Goal: Task Accomplishment & Management: Complete application form

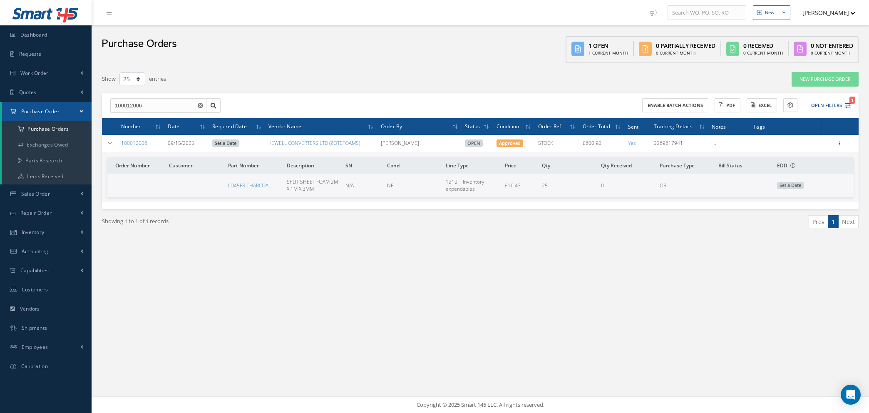
select select "25"
click at [198, 103] on input "100012006" at bounding box center [158, 105] width 96 height 15
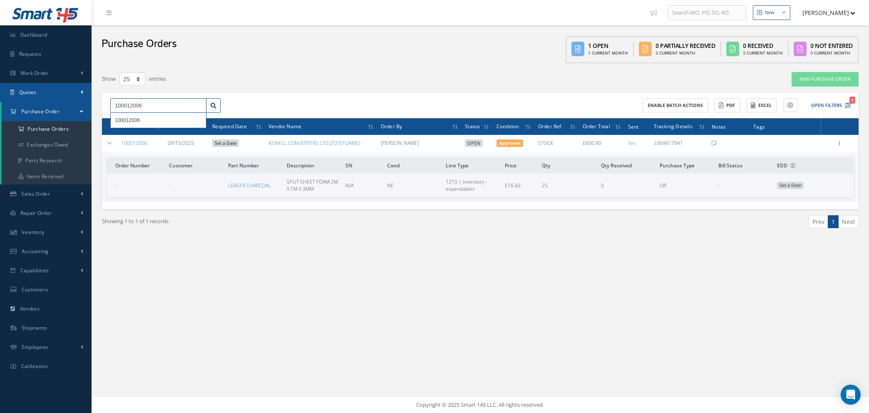
drag, startPoint x: 176, startPoint y: 104, endPoint x: 14, endPoint y: 92, distance: 162.0
click at [14, 92] on div "Smart 145 Dashboard Requests Work Order Work Order Work Order Quotes Work Order…" at bounding box center [434, 206] width 869 height 413
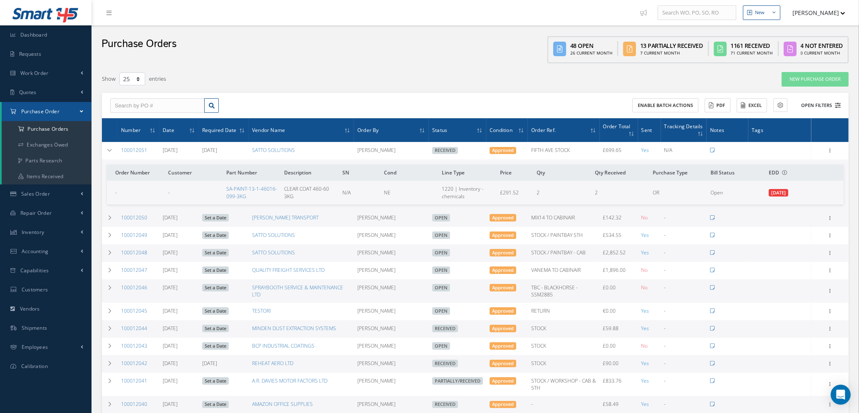
click at [836, 105] on icon at bounding box center [838, 105] width 6 height 6
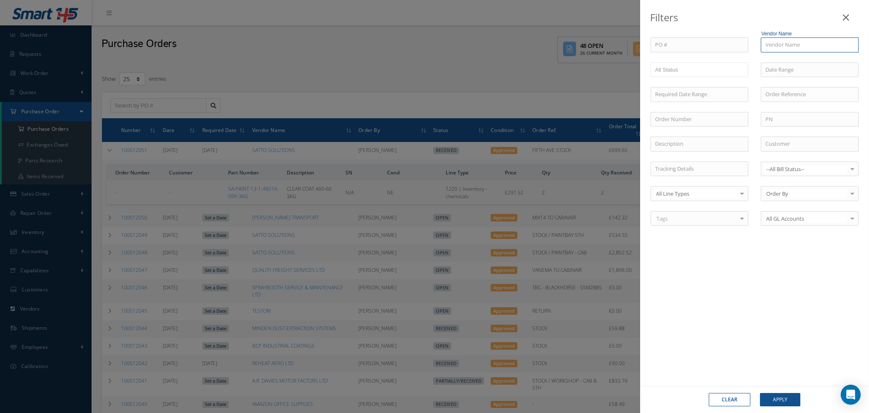
click at [779, 44] on input "text" at bounding box center [810, 44] width 98 height 15
click at [779, 60] on span "KIARA & CO SRL" at bounding box center [784, 59] width 39 height 7
type input "KIARA & CO SRL"
click at [771, 400] on button "Apply" at bounding box center [780, 399] width 40 height 13
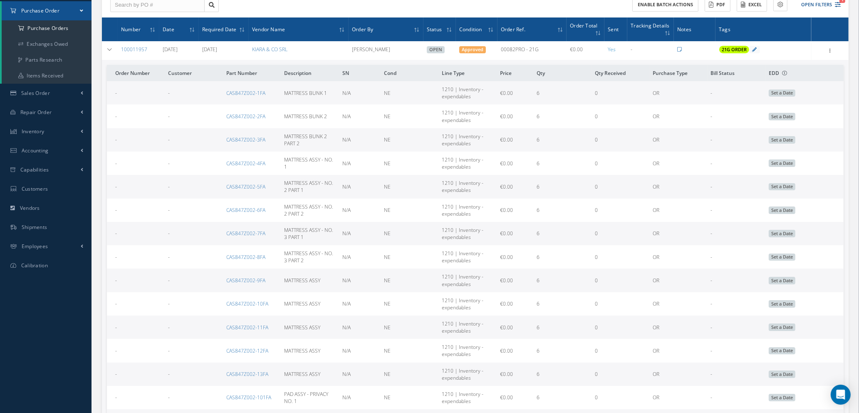
scroll to position [62, 0]
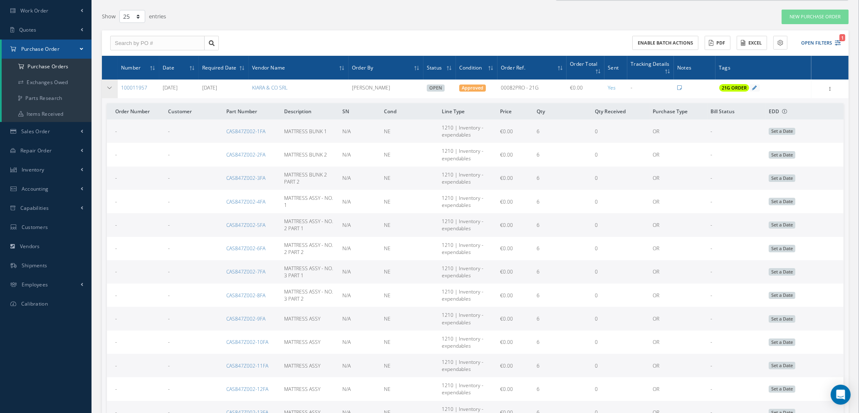
click at [110, 87] on icon at bounding box center [110, 87] width 6 height 5
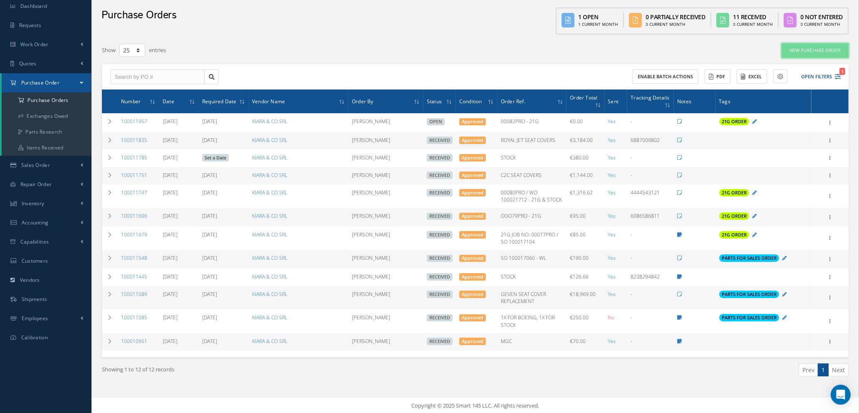
click at [831, 50] on link "New Purchase Order" at bounding box center [815, 50] width 67 height 15
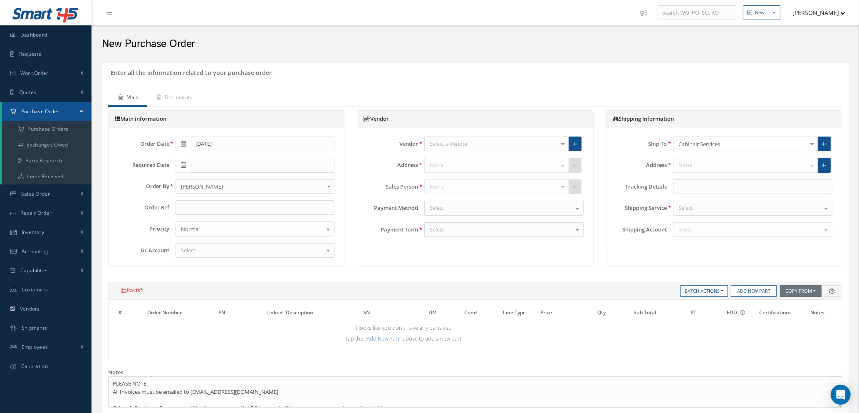
click at [494, 141] on div "Select a Vendor" at bounding box center [496, 143] width 145 height 15
type input "kiar"
click at [481, 160] on span "KIARA & CO SRL" at bounding box center [497, 158] width 144 height 14
type input "€0"
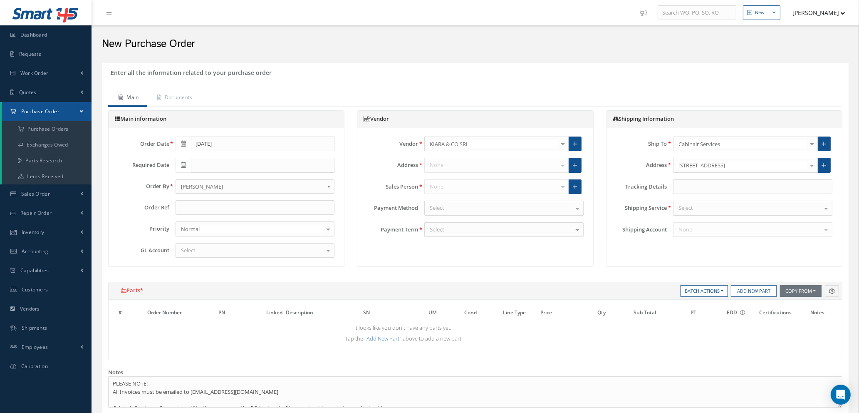
type input "€0"
type input "1.1573"
click at [276, 205] on input "text" at bounding box center [255, 207] width 159 height 15
type input "3 SAMPLE MATTRESSES"
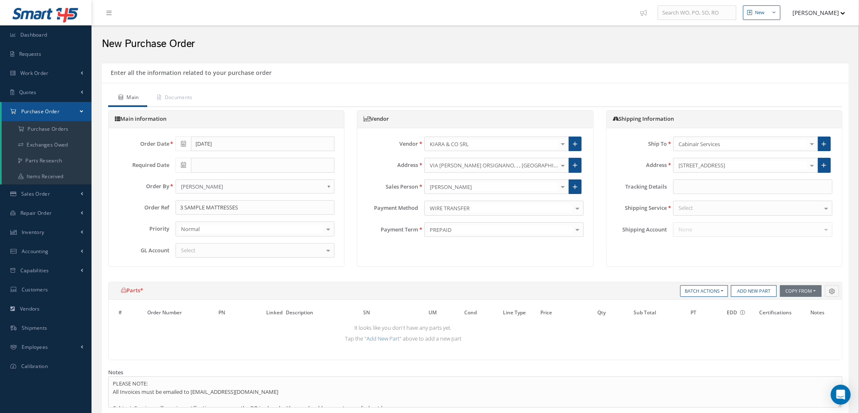
click at [268, 252] on div "Select" at bounding box center [255, 250] width 159 height 15
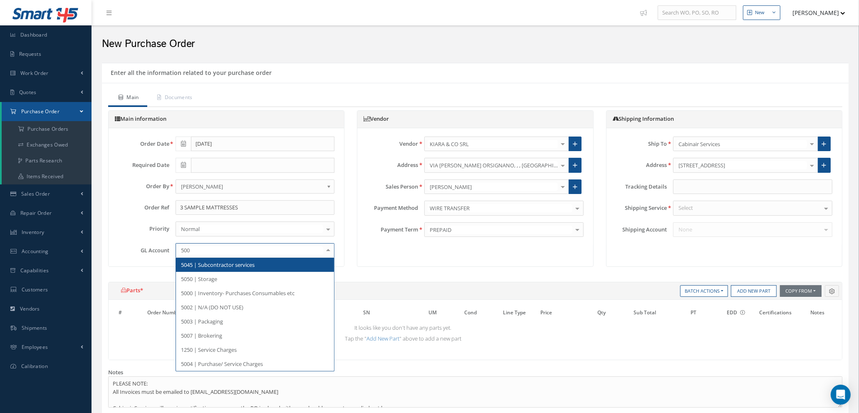
type input "5000"
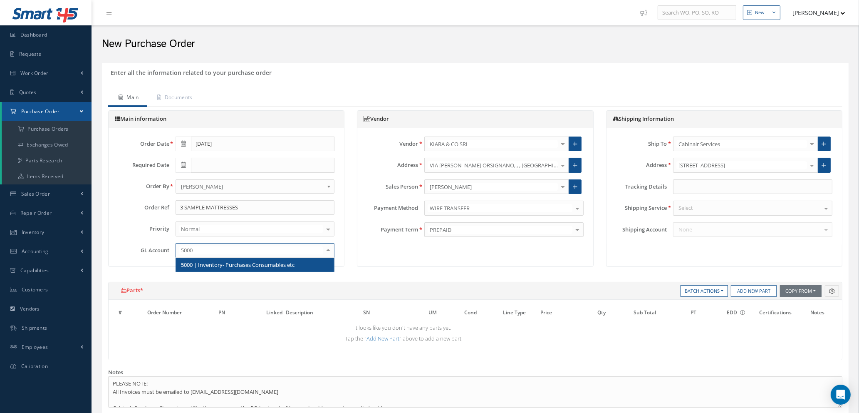
click at [227, 267] on span "5000 | Inventory- Purchases Consumables etc" at bounding box center [238, 264] width 114 height 7
click at [706, 210] on div "Select" at bounding box center [752, 208] width 159 height 15
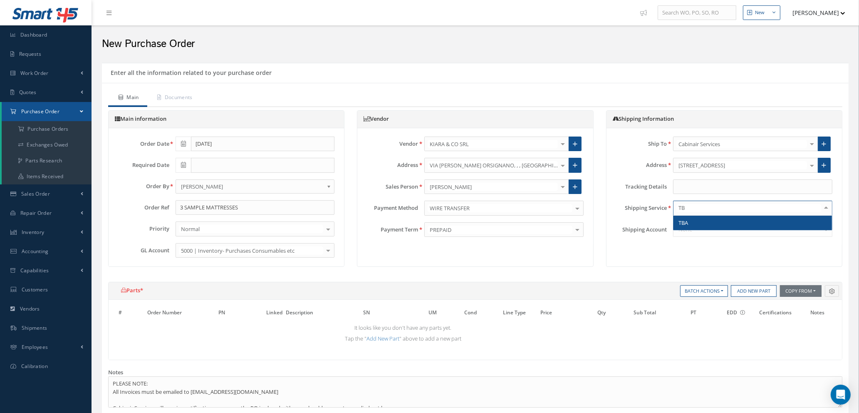
type input "TBA"
click at [701, 221] on span "TBA" at bounding box center [753, 223] width 159 height 14
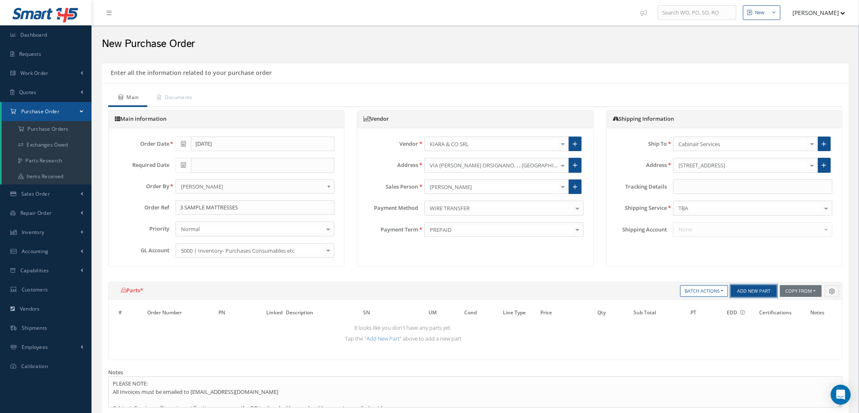
click at [743, 295] on button "Add New Part" at bounding box center [754, 291] width 46 height 12
select select "1"
select select "5"
select select "7"
select select "1"
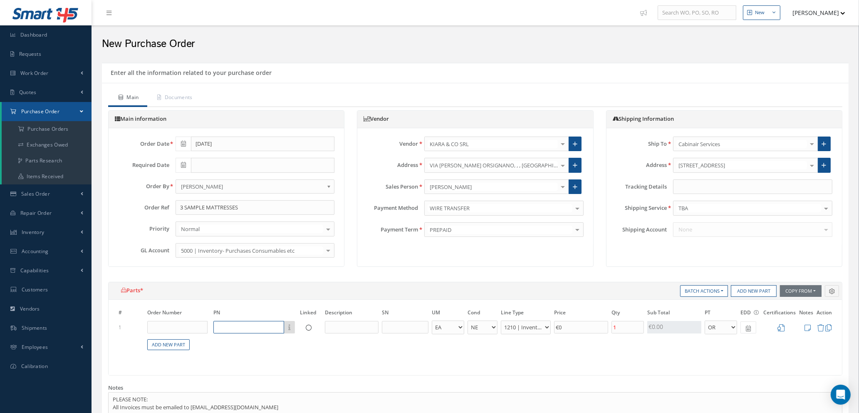
click at [225, 329] on input "text" at bounding box center [248, 327] width 71 height 12
click at [233, 348] on div "SAMPLES SAMPLES" at bounding box center [270, 354] width 112 height 14
type input "SAMPLES"
drag, startPoint x: 355, startPoint y: 327, endPoint x: 325, endPoint y: 326, distance: 29.2
click at [325, 326] on input "SAMPLES" at bounding box center [352, 327] width 54 height 12
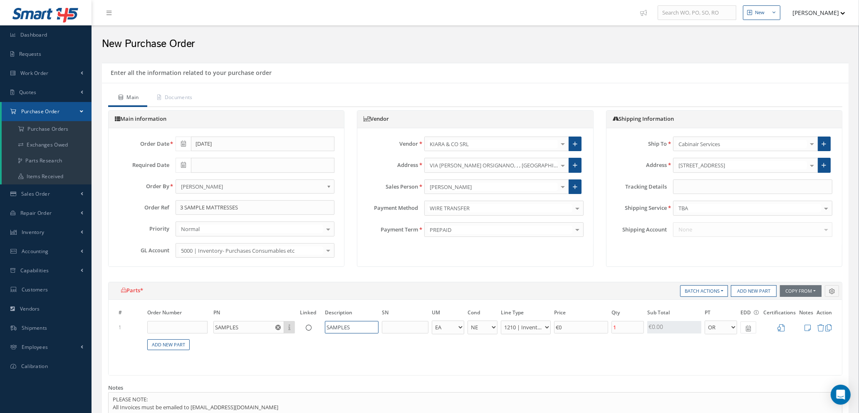
click at [360, 327] on input "SAMPLES" at bounding box center [352, 327] width 54 height 12
type input "SAMPLES 102 - MEDIUM"
click at [563, 326] on input "€0" at bounding box center [581, 327] width 54 height 12
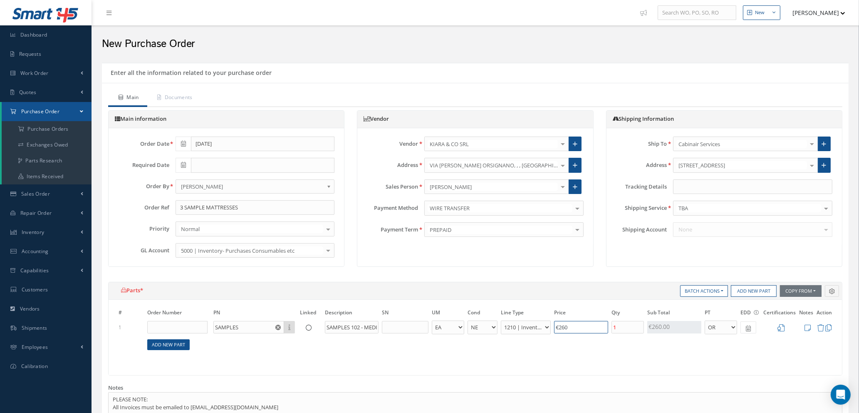
type input "€260"
click at [163, 347] on link "Add New Part" at bounding box center [168, 344] width 42 height 11
select select "1"
select select "5"
select select "7"
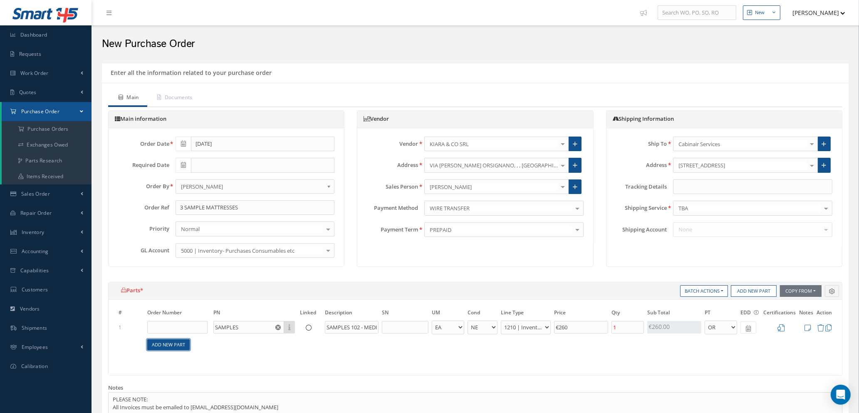
select select "1"
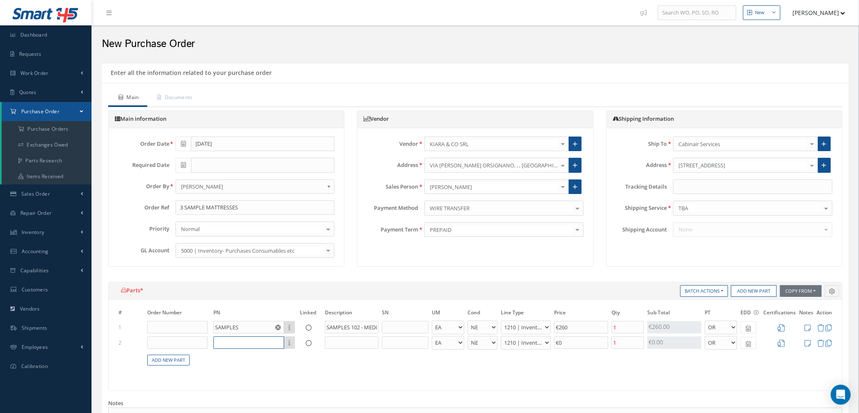
click at [231, 345] on input "text" at bounding box center [248, 342] width 71 height 12
click at [243, 367] on div "SAMPLES" at bounding box center [242, 369] width 49 height 7
type input "SAMPLES"
click at [352, 342] on input "SAMPLES" at bounding box center [352, 342] width 54 height 12
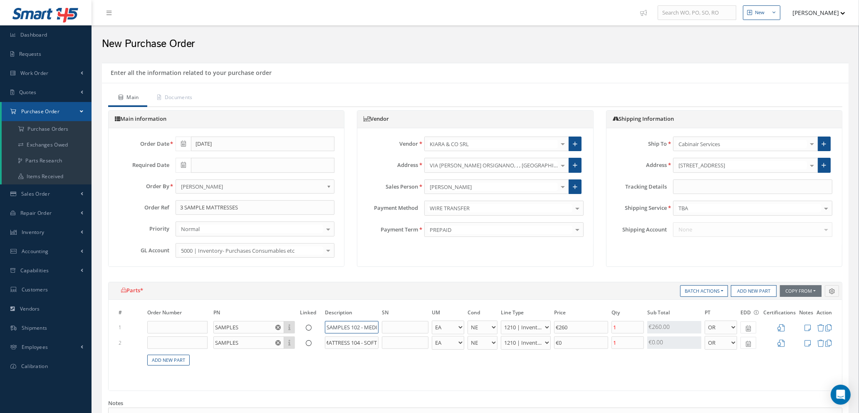
type input "SAMPLE MATTRESS 104 - SOFT"
click at [347, 326] on input "SAMPLES 102 - MEDIUM" at bounding box center [352, 327] width 54 height 12
type input "SAMPLE MATTRESS 102 - MEDIUM"
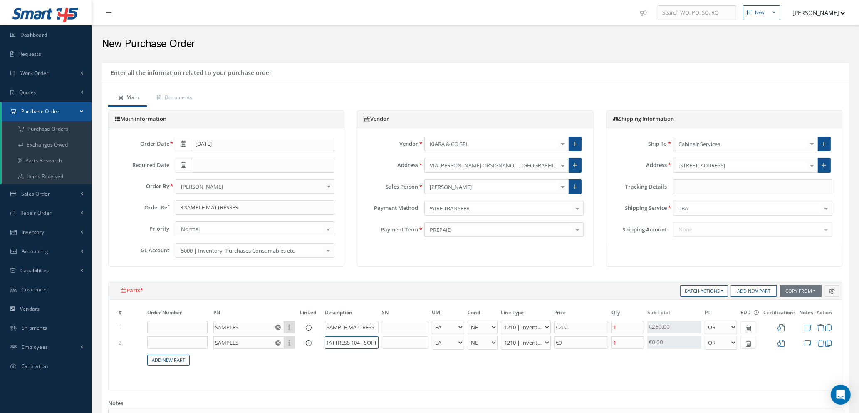
drag, startPoint x: 330, startPoint y: 340, endPoint x: 401, endPoint y: 344, distance: 70.8
click at [401, 344] on tr "2 SAMPLES Part Number Description SAMPLE MATTRESS 104 - SOFT - BAG BX CA RL EA …" at bounding box center [475, 342] width 717 height 15
drag, startPoint x: 328, startPoint y: 323, endPoint x: 412, endPoint y: 330, distance: 83.9
click at [412, 330] on tr "1 SAMPLES Part Number Description SAMPLE MATTRESS 102 - MEDIUM - BAG BX CA RL E…" at bounding box center [475, 327] width 717 height 15
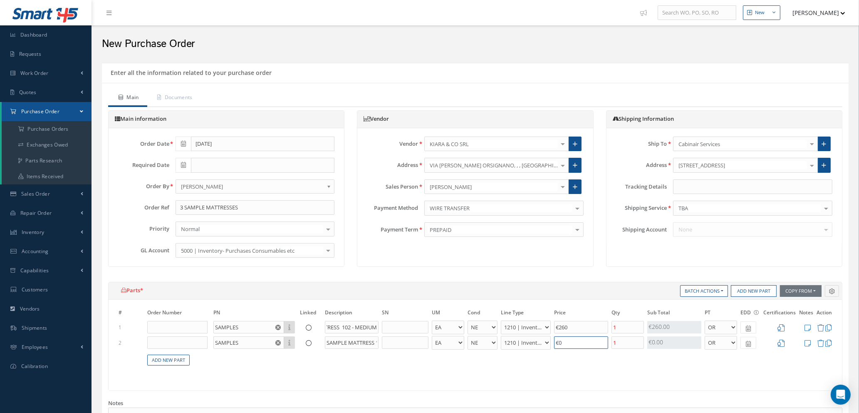
scroll to position [0, 0]
drag, startPoint x: 583, startPoint y: 345, endPoint x: 557, endPoint y: 377, distance: 40.9
click at [527, 342] on tr "2 SAMPLES Part Number Description SAMPLE MATTRESS 104 - SOFT - BAG BX CA RL EA …" at bounding box center [475, 342] width 717 height 15
type input "€260"
click at [176, 358] on link "Add New Part" at bounding box center [168, 360] width 42 height 11
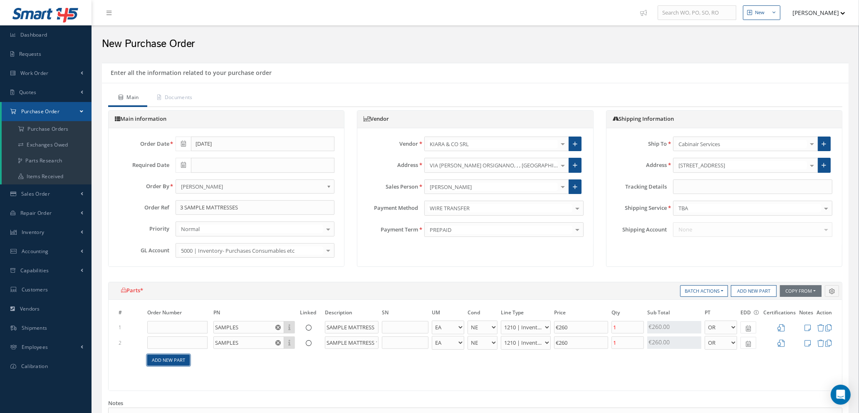
select select "1"
select select "5"
select select "7"
select select "1"
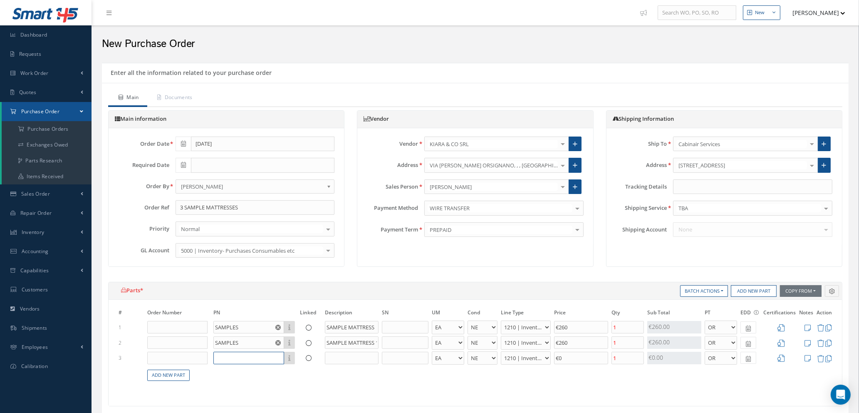
click at [243, 363] on input "text" at bounding box center [248, 358] width 71 height 12
click at [243, 383] on div "SAMPLES" at bounding box center [242, 384] width 49 height 7
type input "SAMPLES"
click at [241, 355] on input "SAMPLES" at bounding box center [248, 358] width 71 height 12
click at [351, 357] on input "SAMPLES" at bounding box center [352, 358] width 54 height 12
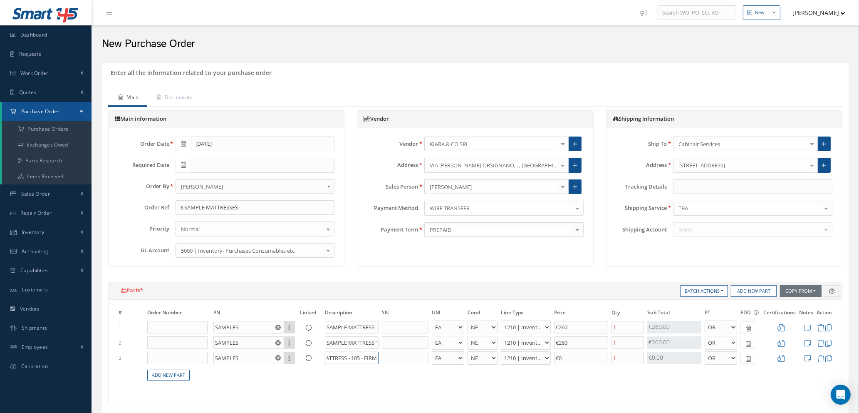
scroll to position [0, 30]
type input "SAMPLE MATTRESS - 105 - FIRM"
drag, startPoint x: 567, startPoint y: 358, endPoint x: 547, endPoint y: 353, distance: 20.6
click at [547, 353] on tr "3 SAMPLES Part Number Description SAMPLE MATTRESS - 105 - FIRM - BAG BX CA RL E…" at bounding box center [475, 357] width 717 height 15
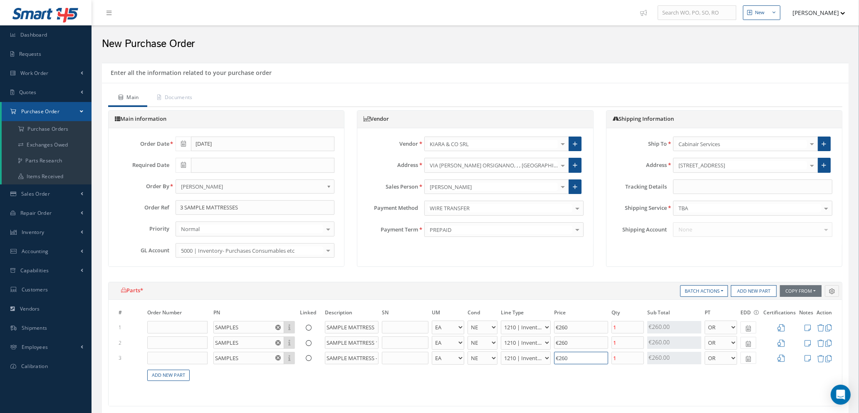
type input "€260"
click at [546, 327] on select "1200 | Inventory - rotables 1210 | Inventory - expendables 1220 | Inventory - c…" at bounding box center [526, 327] width 50 height 14
select select "114"
click at [501, 320] on select "1200 | Inventory - rotables 1210 | Inventory - expendables 1220 | Inventory - c…" at bounding box center [526, 327] width 50 height 14
click at [527, 341] on select "1200 | Inventory - rotables 1210 | Inventory - expendables 1220 | Inventory - c…" at bounding box center [526, 343] width 50 height 14
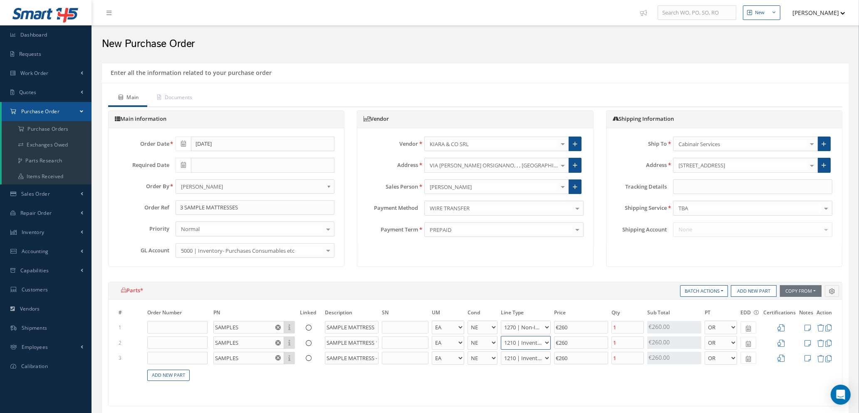
select select "114"
click at [501, 336] on select "1200 | Inventory - rotables 1210 | Inventory - expendables 1220 | Inventory - c…" at bounding box center [526, 343] width 50 height 14
click at [527, 357] on select "1200 | Inventory - rotables 1210 | Inventory - expendables 1220 | Inventory - c…" at bounding box center [526, 358] width 50 height 14
select select "114"
click at [501, 351] on select "1200 | Inventory - rotables 1210 | Inventory - expendables 1220 | Inventory - c…" at bounding box center [526, 358] width 50 height 14
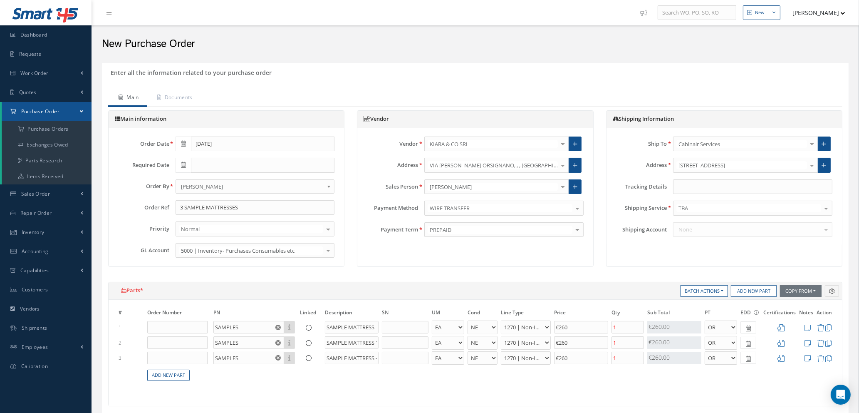
drag, startPoint x: 590, startPoint y: 380, endPoint x: 613, endPoint y: 378, distance: 22.2
click at [591, 380] on table "# Order Number PN Linked Description SN UM Cond Line Type Price Qty Qty Receive…" at bounding box center [475, 349] width 717 height 83
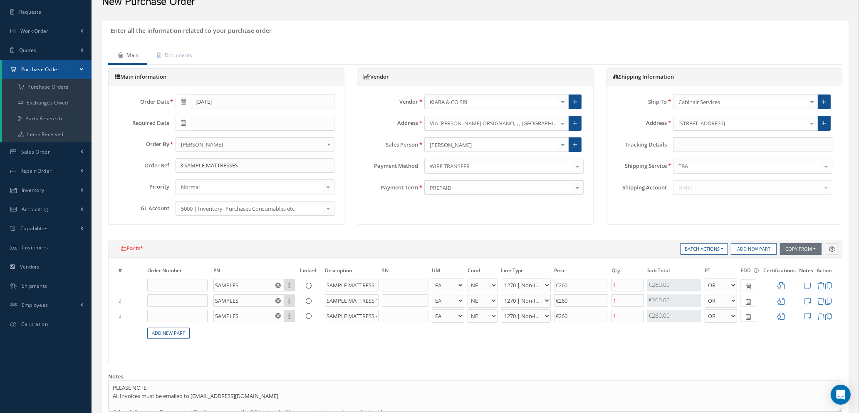
scroll to position [62, 0]
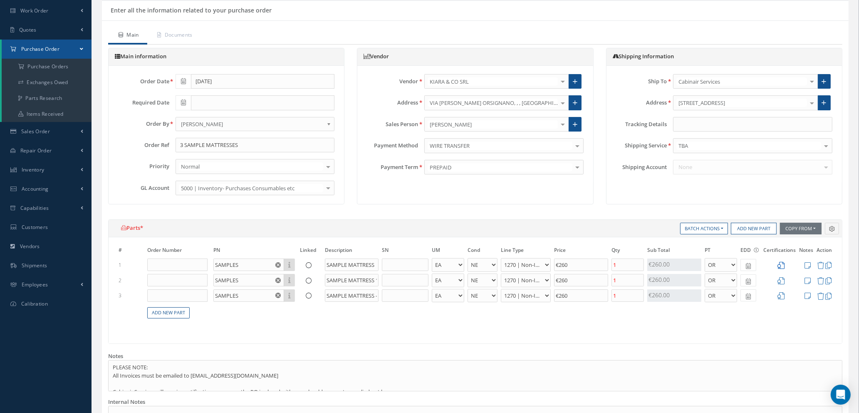
click at [782, 264] on icon at bounding box center [781, 265] width 7 height 7
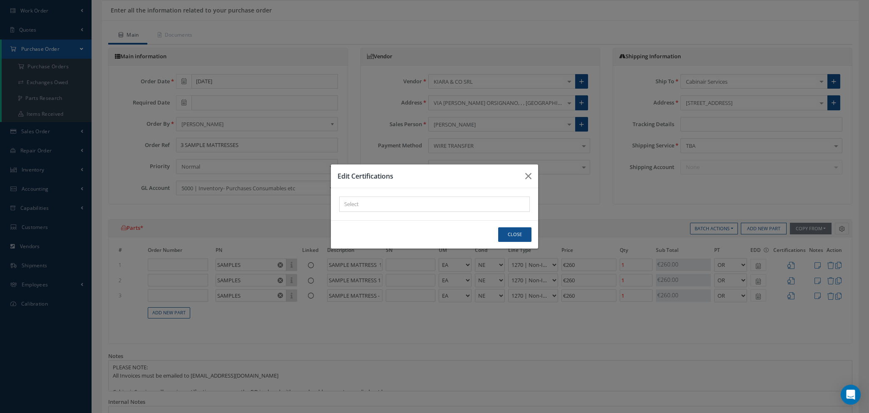
click at [387, 208] on div "× Loading..." at bounding box center [434, 203] width 191 height 15
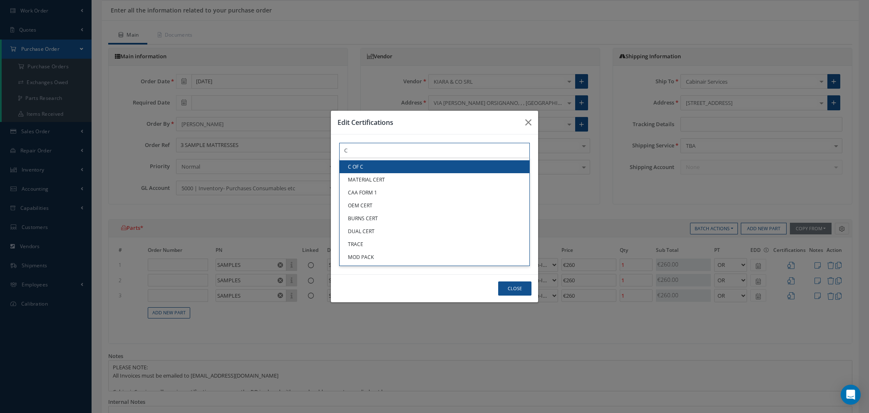
type input "C"
click at [382, 169] on link "C OF C" at bounding box center [435, 166] width 190 height 13
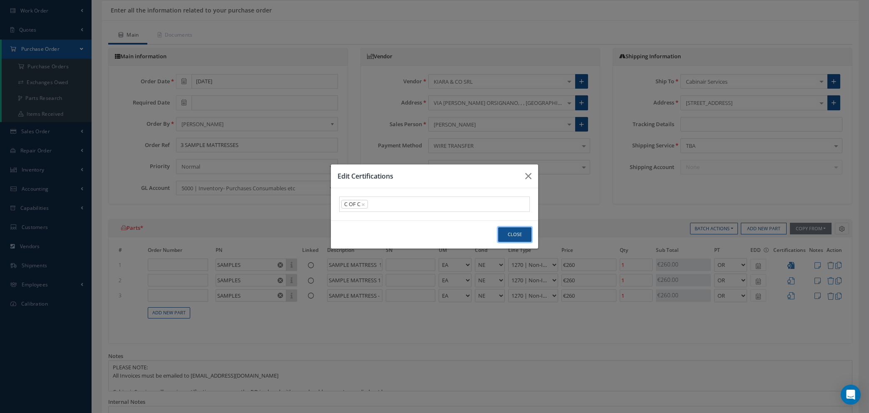
click at [513, 233] on button "Close" at bounding box center [514, 234] width 33 height 15
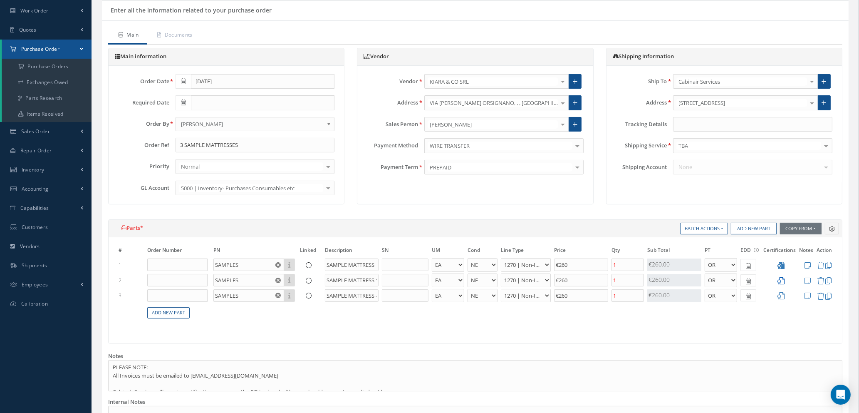
click at [781, 277] on icon at bounding box center [781, 280] width 7 height 7
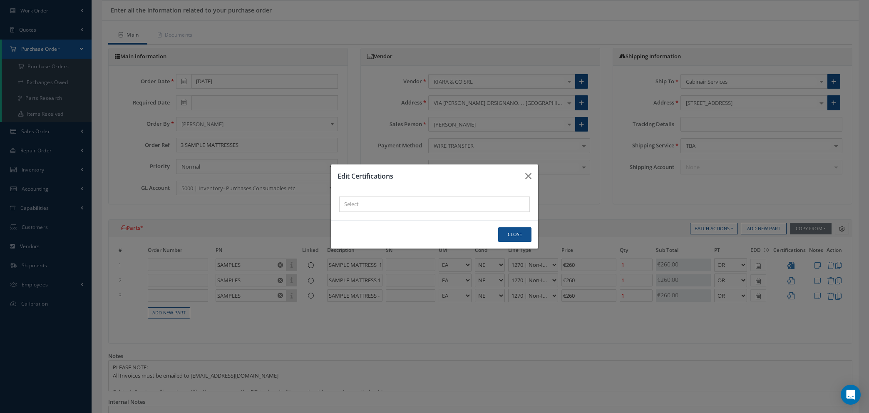
click at [413, 201] on div "× Loading..." at bounding box center [434, 203] width 191 height 15
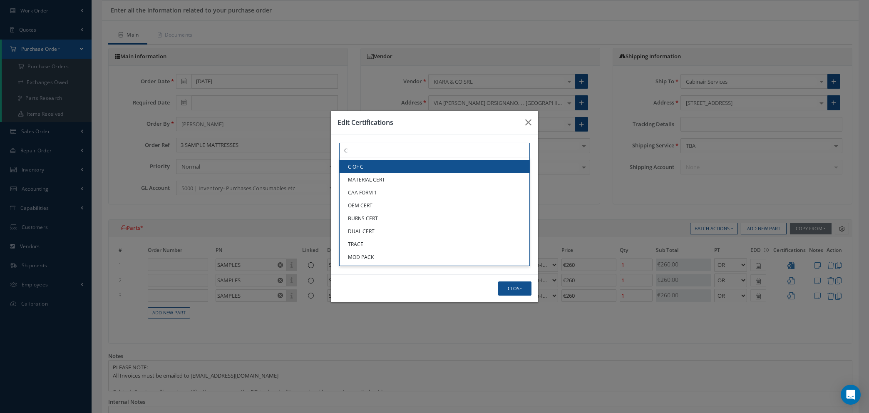
type input "C"
click at [404, 170] on link "C OF C" at bounding box center [435, 166] width 190 height 13
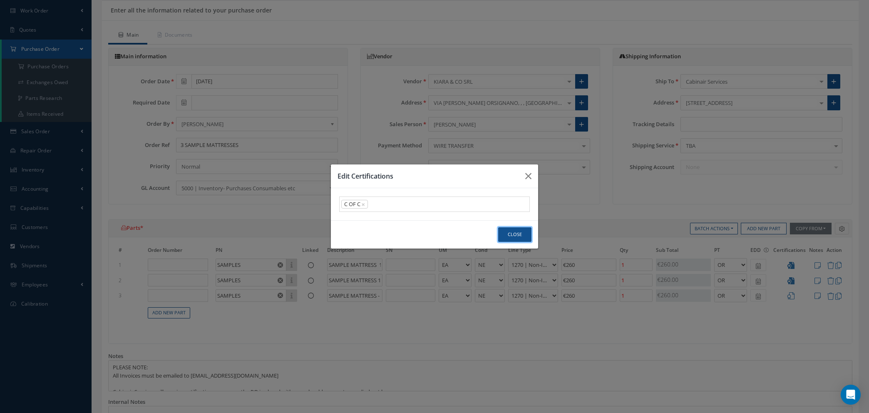
drag, startPoint x: 512, startPoint y: 236, endPoint x: 620, endPoint y: 254, distance: 110.2
click at [512, 236] on button "Close" at bounding box center [514, 234] width 33 height 15
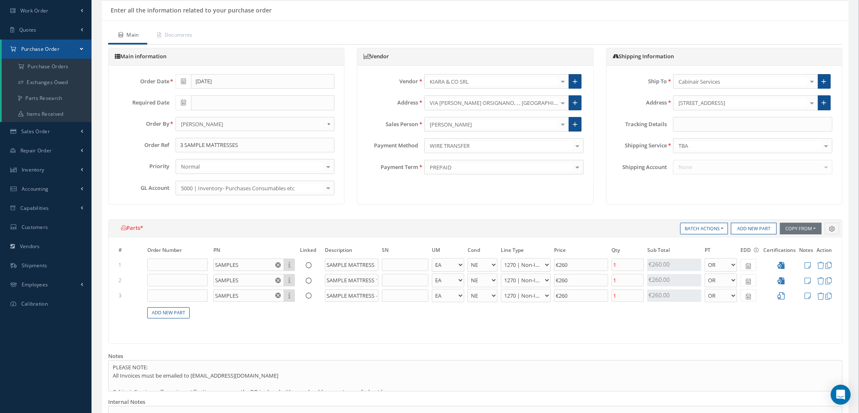
click at [780, 295] on icon at bounding box center [781, 295] width 7 height 7
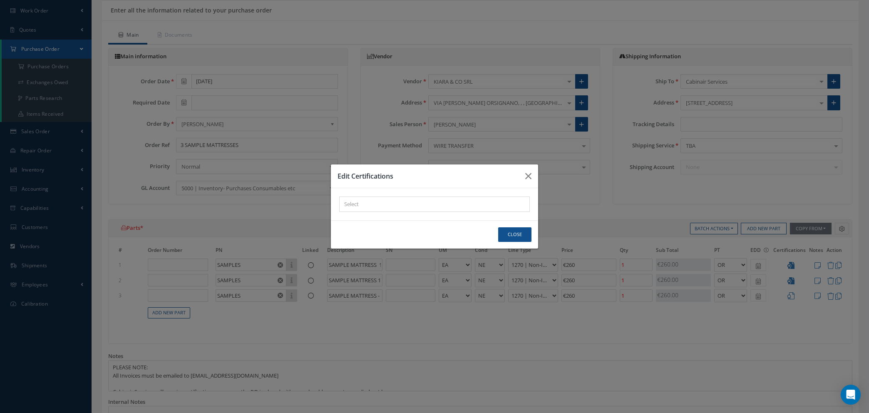
click at [373, 206] on div "× Loading..." at bounding box center [434, 203] width 191 height 15
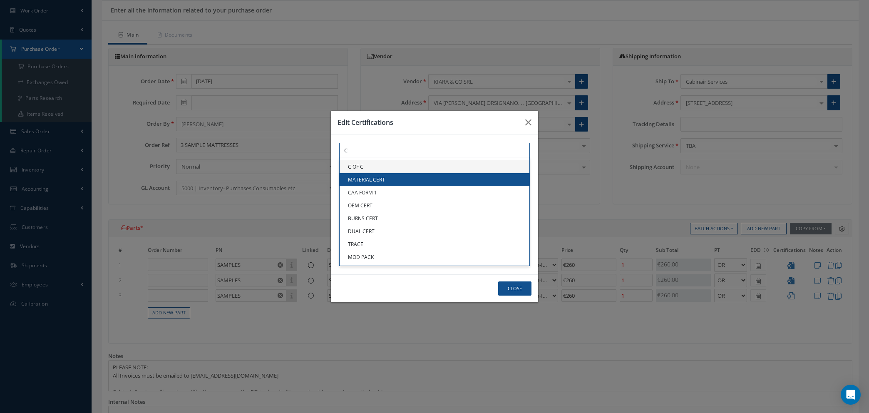
type input "C"
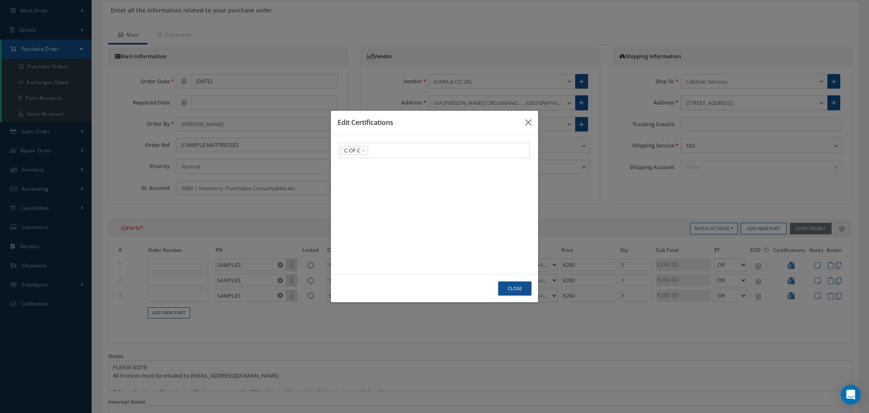
click at [372, 167] on link "C OF C" at bounding box center [435, 166] width 190 height 13
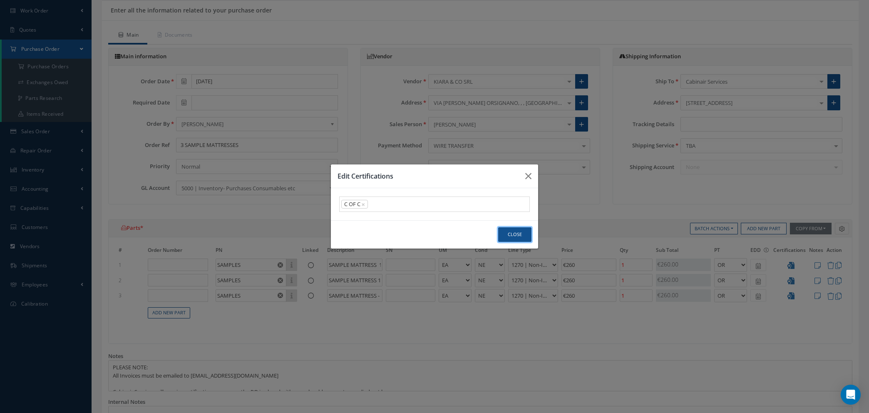
click at [516, 233] on button "Close" at bounding box center [514, 234] width 33 height 15
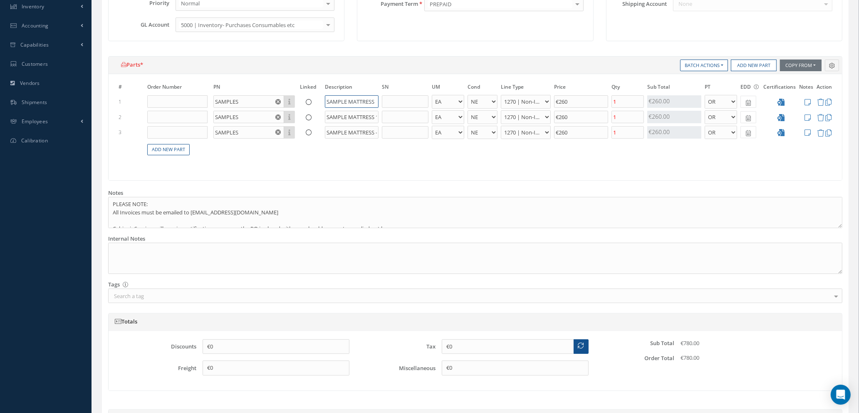
scroll to position [0, 37]
drag, startPoint x: 337, startPoint y: 102, endPoint x: 412, endPoint y: 103, distance: 74.5
click at [412, 103] on tr "1 SAMPLES Part Number Description SAMPLE MATTRESS 102 - MEDIUM - BAG BX CA RL E…" at bounding box center [475, 101] width 717 height 15
drag, startPoint x: 339, startPoint y: 117, endPoint x: 457, endPoint y: 125, distance: 118.5
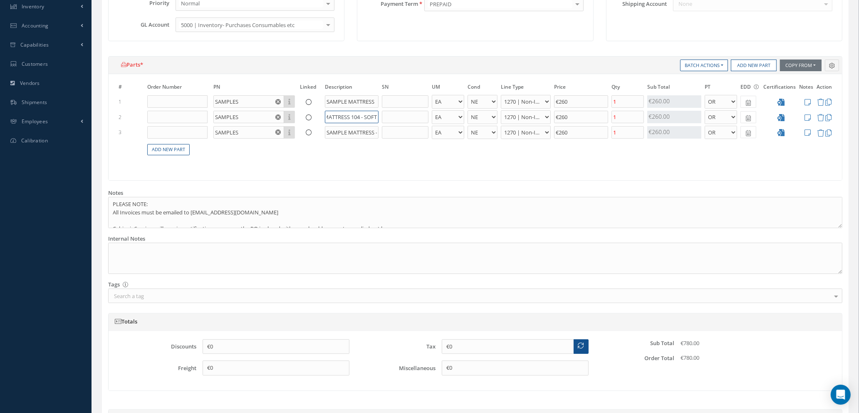
click at [457, 125] on tbody "1 SAMPLES Part Number Description SAMPLE MATTRESS 102 - MEDIUM - BAG BX CA RL E…" at bounding box center [475, 129] width 717 height 71
drag, startPoint x: 334, startPoint y: 130, endPoint x: 491, endPoint y: 156, distance: 158.7
click at [496, 142] on table "# Order Number PN Linked Description SN UM Cond Line Type Price Qty Qty Receive…" at bounding box center [475, 123] width 717 height 83
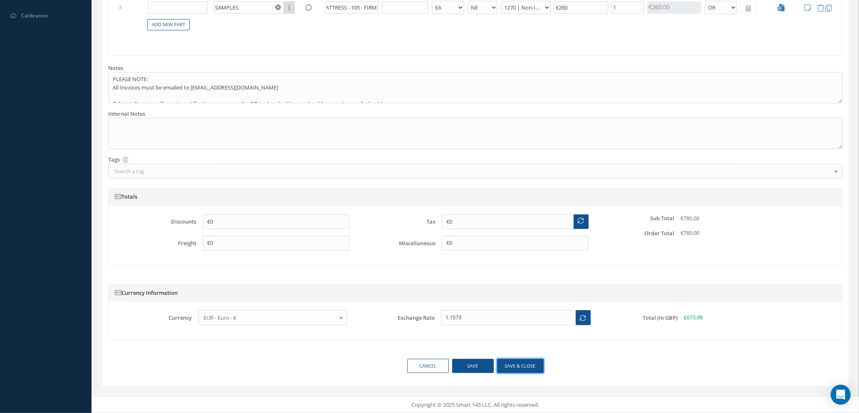
scroll to position [0, 0]
click at [508, 367] on button "Save & close" at bounding box center [520, 366] width 47 height 15
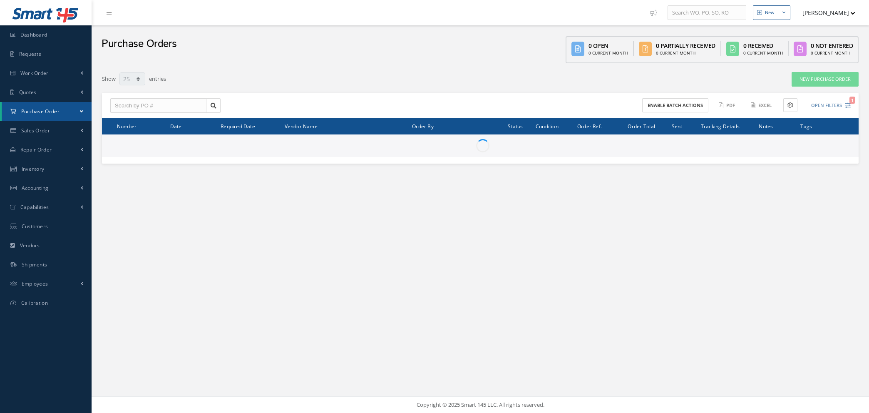
select select "25"
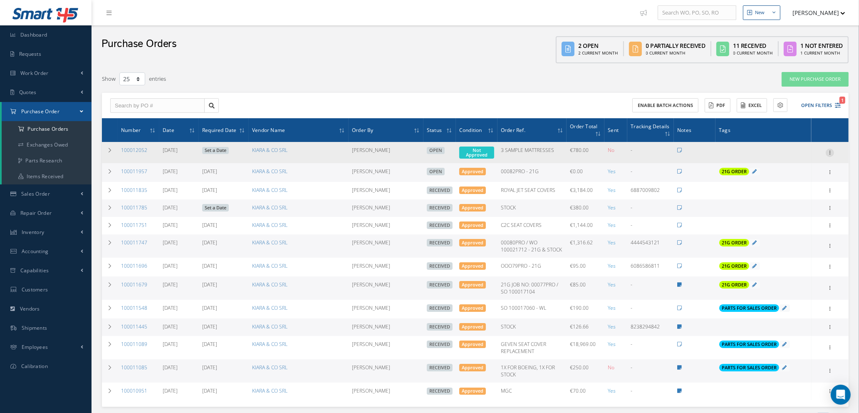
click at [829, 150] on icon at bounding box center [830, 152] width 8 height 7
click at [794, 158] on link "Enter/Update" at bounding box center [792, 158] width 66 height 11
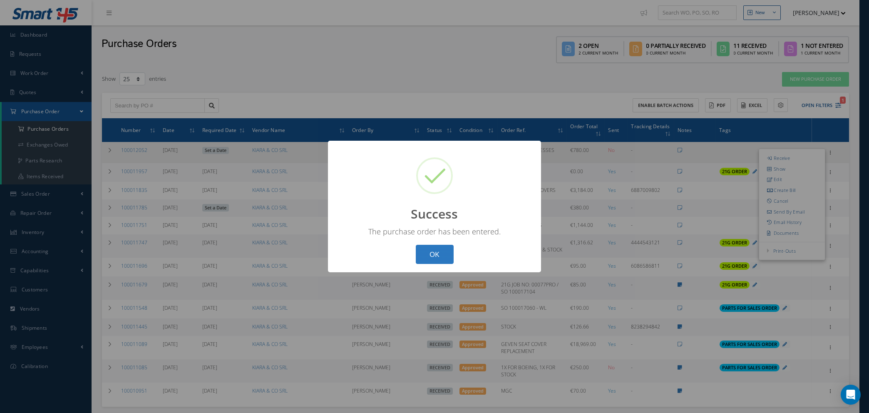
click at [439, 253] on button "OK" at bounding box center [435, 255] width 38 height 20
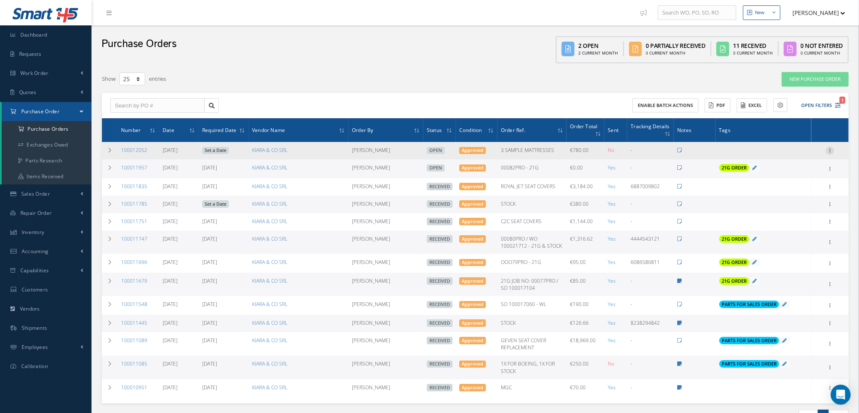
click at [831, 148] on icon at bounding box center [830, 149] width 8 height 7
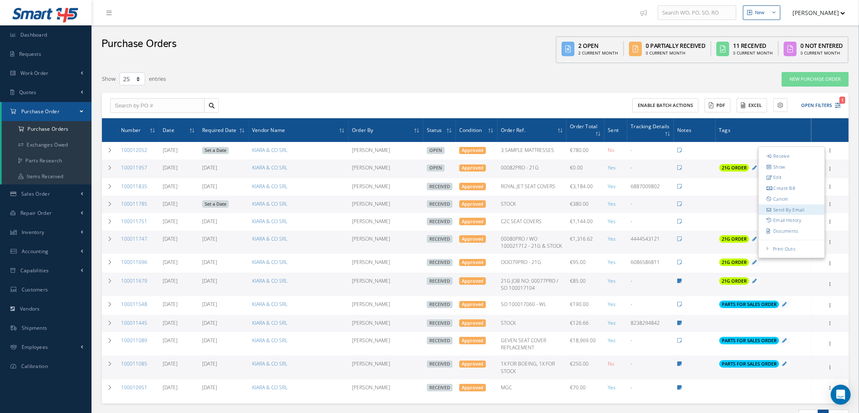
click at [786, 209] on link "Send By Email" at bounding box center [792, 209] width 66 height 11
type input "Reports from Purchase Order #100012052"
type textarea "Hiya, Please find Attached, our Purchase Order #100012052. If you have any ques…"
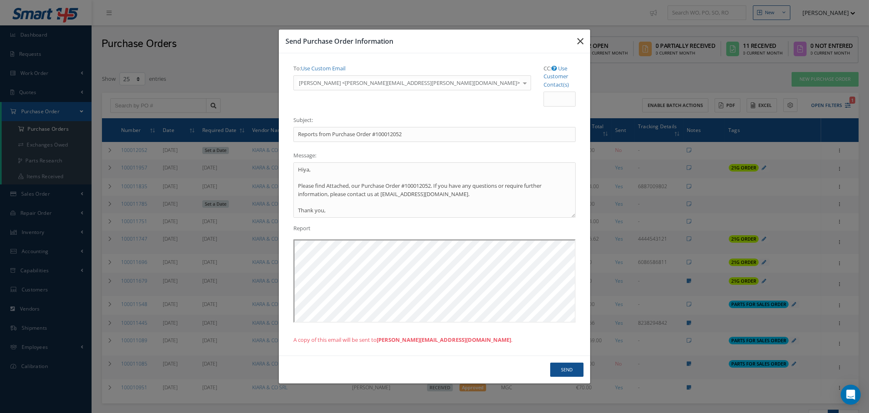
click at [579, 46] on icon "button" at bounding box center [580, 41] width 6 height 10
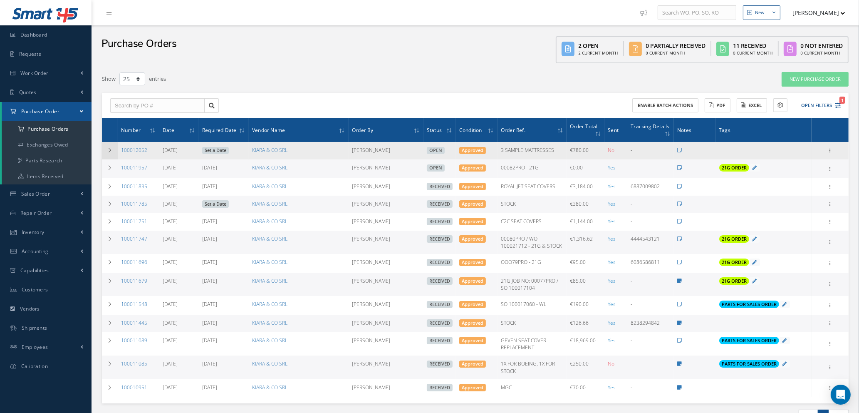
click at [111, 149] on icon at bounding box center [110, 150] width 6 height 5
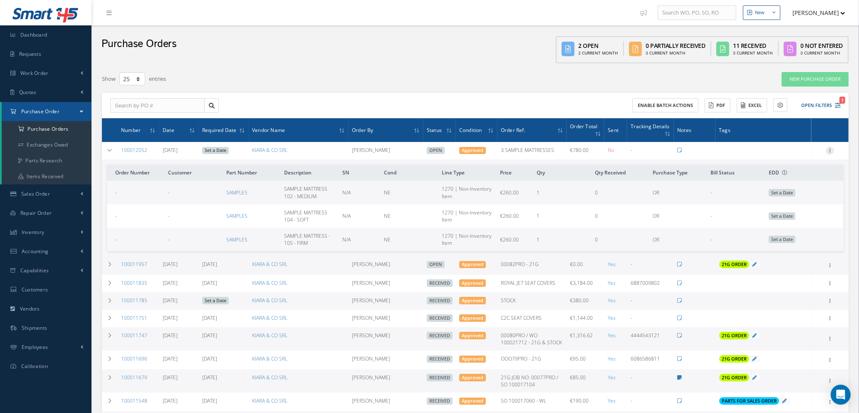
click at [831, 147] on icon at bounding box center [830, 149] width 8 height 7
click at [798, 174] on link "Edit" at bounding box center [792, 177] width 66 height 11
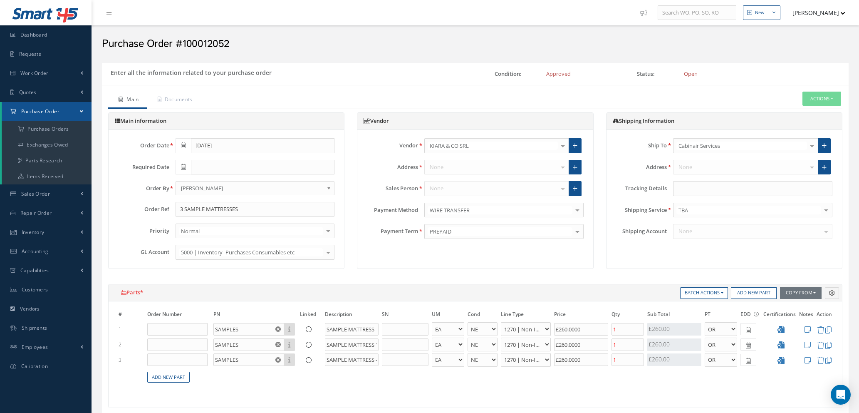
select select "1"
select select "5"
select select "114"
select select "1"
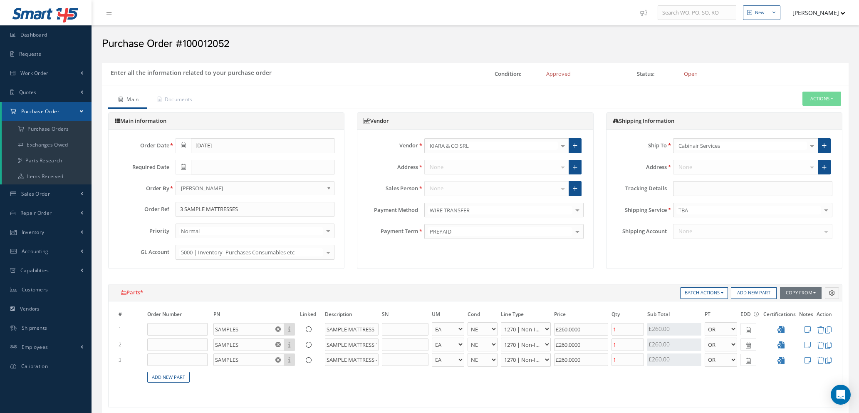
select select "5"
select select "114"
select select "1"
select select "5"
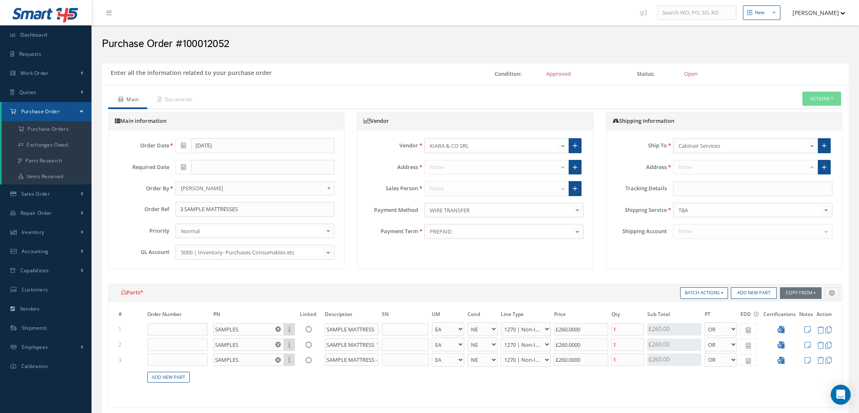
select select "114"
select select "1"
type input "€260"
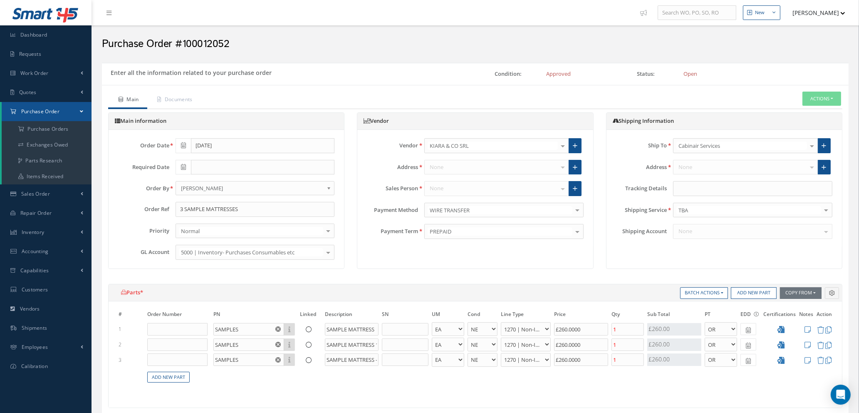
type input "€0"
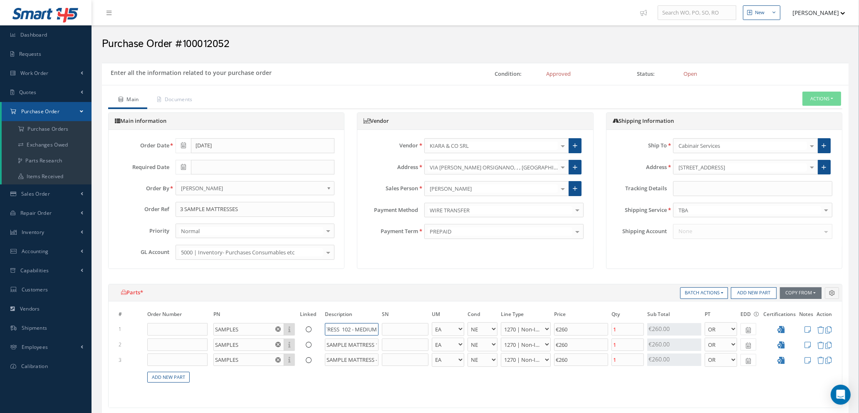
drag, startPoint x: 332, startPoint y: 327, endPoint x: 393, endPoint y: 329, distance: 60.8
click at [393, 329] on tr "1 SAMPLES Part Number Description SAMPLE MATTRESS 102 - MEDIUM - BAG BX CA RL E…" at bounding box center [475, 328] width 717 height 15
drag, startPoint x: 357, startPoint y: 346, endPoint x: 391, endPoint y: 344, distance: 33.4
click at [391, 344] on tr "2 SAMPLES Part Number Description SAMPLE MATTRESS 104 - SOFT - BAG BX CA RL EA …" at bounding box center [475, 344] width 717 height 15
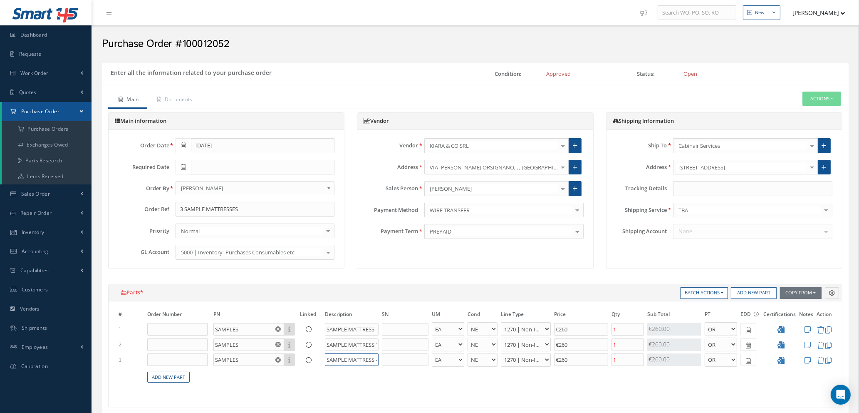
scroll to position [0, 29]
drag, startPoint x: 334, startPoint y: 360, endPoint x: 382, endPoint y: 360, distance: 47.9
click at [382, 360] on tr "3 SAMPLES Part Number Description SAMPLE MATTRESS - 105 - FIRM - BAG BX CA RL E…" at bounding box center [475, 359] width 717 height 15
click at [351, 357] on input "SAMPLE MATTRESS - 105 - FIRM" at bounding box center [352, 359] width 54 height 12
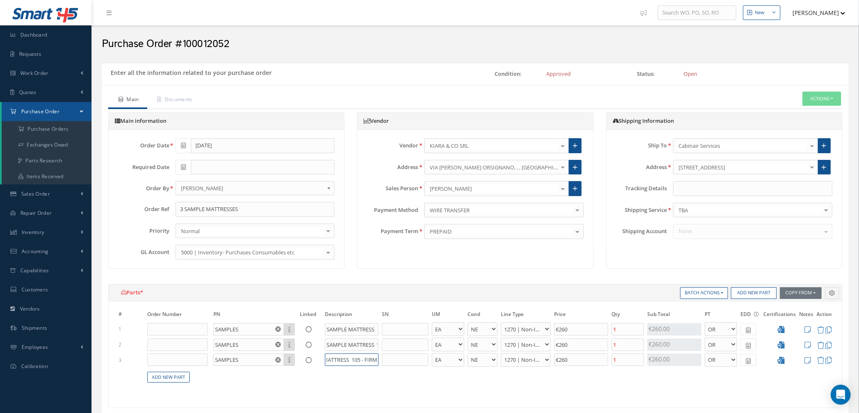
type input "SAMPLE MATTRESS 105 - FIRM"
drag, startPoint x: 333, startPoint y: 344, endPoint x: 379, endPoint y: 343, distance: 45.8
click at [379, 343] on td "SAMPLE MATTRESS 104 - SOFT" at bounding box center [351, 344] width 57 height 15
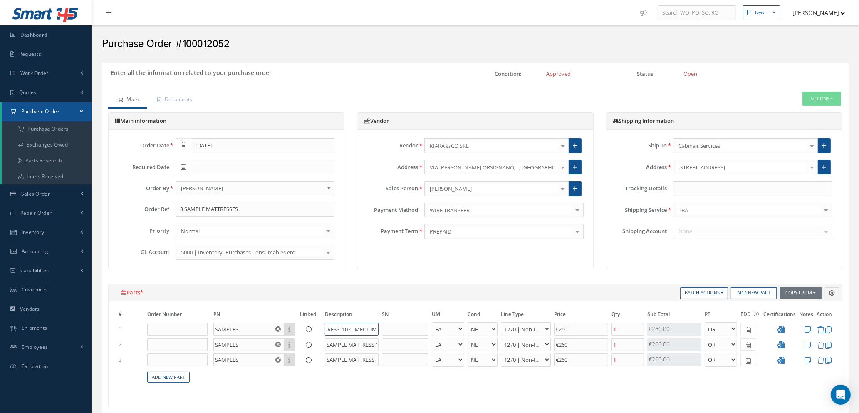
drag, startPoint x: 330, startPoint y: 327, endPoint x: 382, endPoint y: 330, distance: 52.5
click at [382, 330] on tr "1 SAMPLES Part Number Description SAMPLE MATTRESS 102 - MEDIUM - BAG BX CA RL E…" at bounding box center [475, 328] width 717 height 15
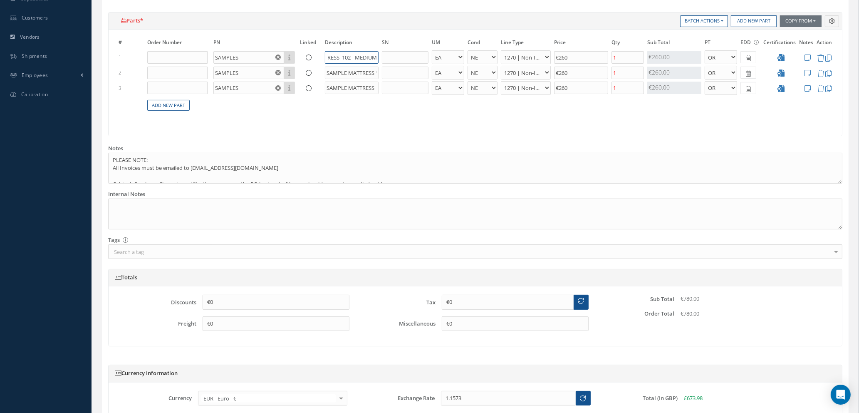
scroll to position [352, 0]
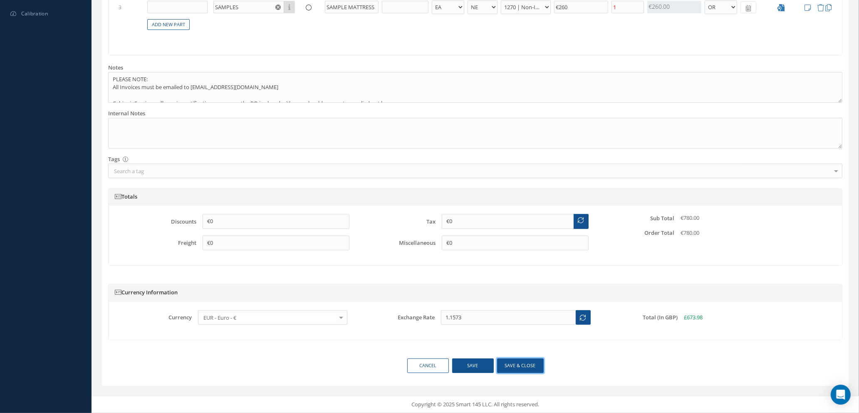
click at [516, 366] on button "Save & close" at bounding box center [520, 365] width 47 height 15
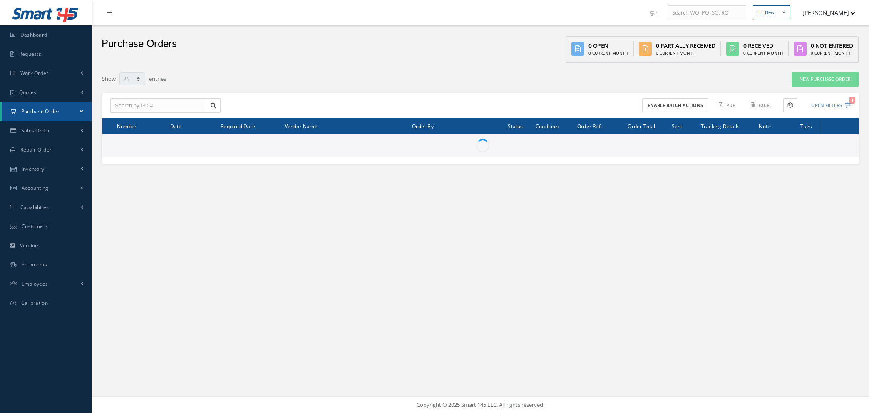
select select "25"
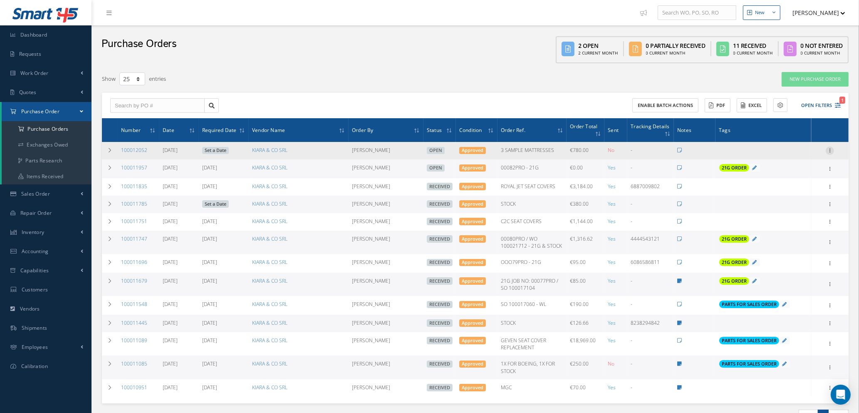
click at [829, 147] on icon at bounding box center [830, 149] width 8 height 7
click at [799, 207] on link "Send By Email" at bounding box center [792, 209] width 66 height 11
type input "Reports from Purchase Order #100012052"
type textarea "Hiya, Please find Attached, our Purchase Order #100012052. If you have any ques…"
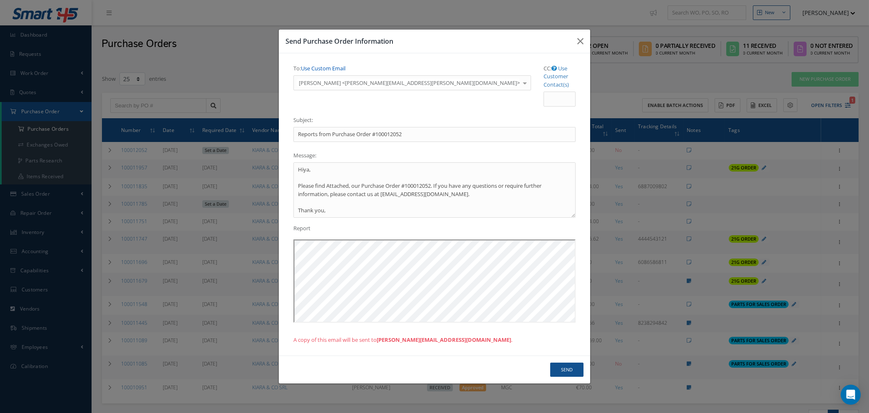
click at [339, 72] on link "Use Custom Email" at bounding box center [323, 67] width 45 height 7
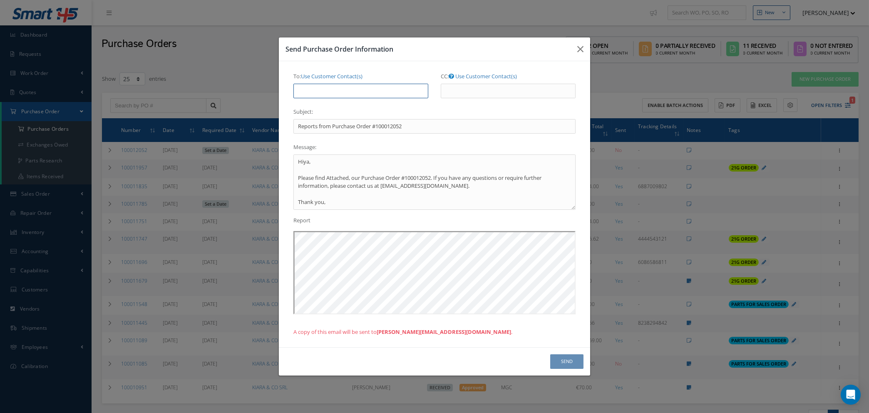
click at [338, 92] on input "To: Use Customer Contact(s)" at bounding box center [360, 91] width 135 height 15
type input "[PERSON_NAME][EMAIL_ADDRESS][DOMAIN_NAME]"
click at [563, 361] on button "Send" at bounding box center [566, 361] width 33 height 15
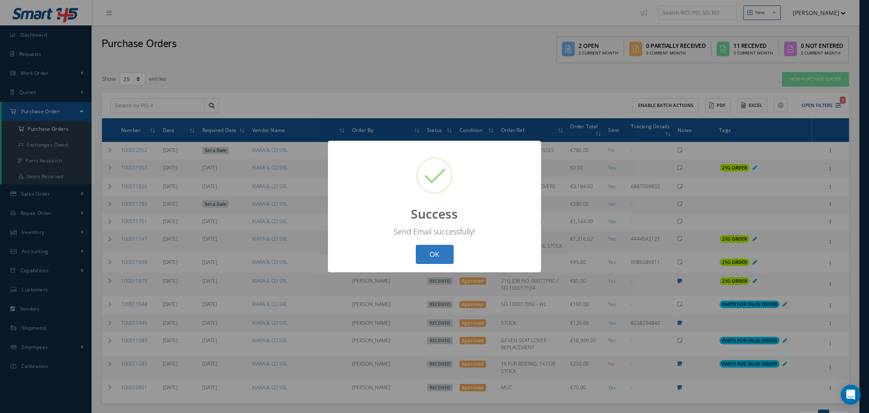
click at [436, 255] on button "OK" at bounding box center [435, 255] width 38 height 20
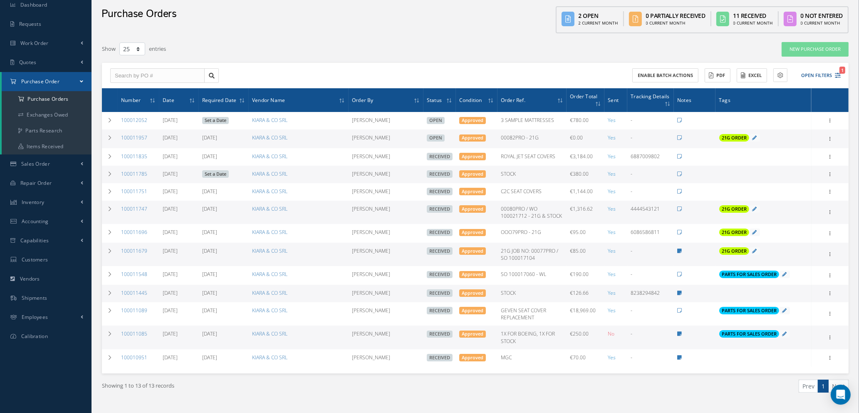
scroll to position [46, 0]
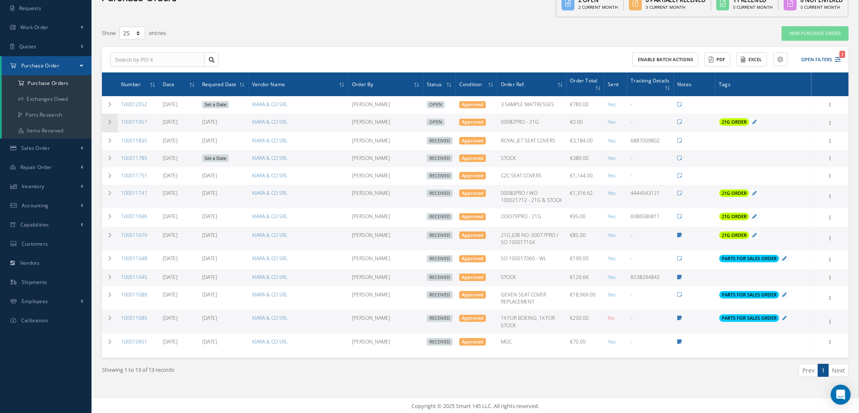
click at [110, 122] on icon at bounding box center [110, 121] width 6 height 5
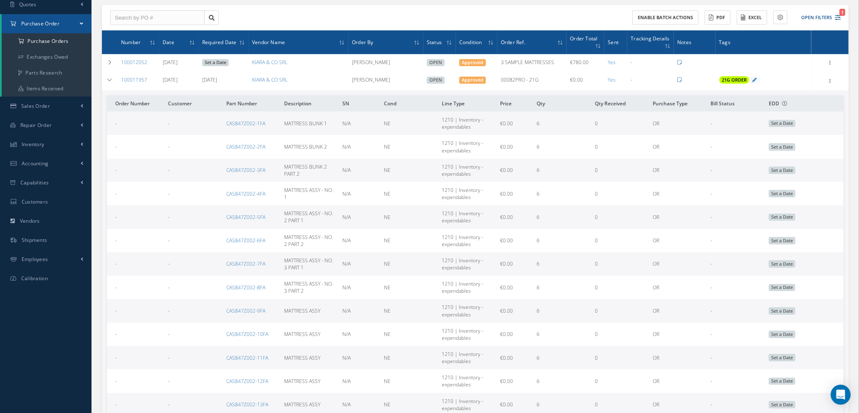
scroll to position [108, 0]
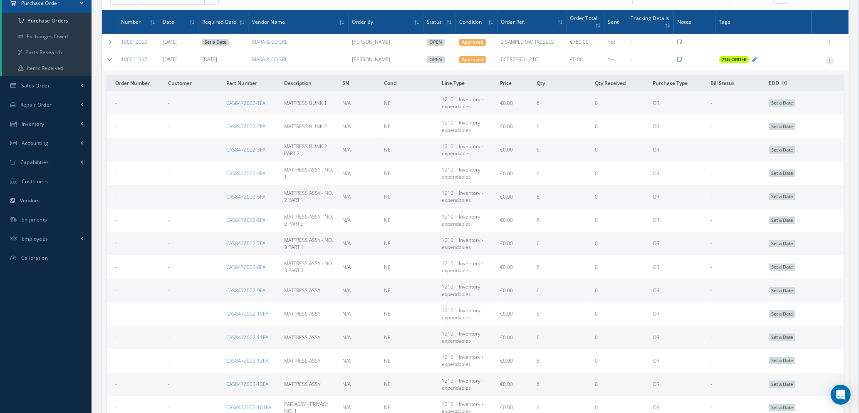
click at [830, 57] on icon at bounding box center [830, 60] width 8 height 7
click at [790, 88] on link "Edit" at bounding box center [792, 87] width 66 height 11
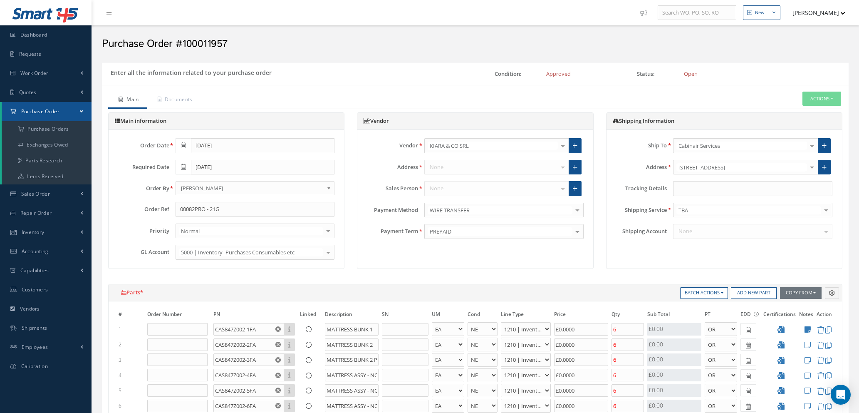
select select "1"
select select "5"
select select "7"
select select "1"
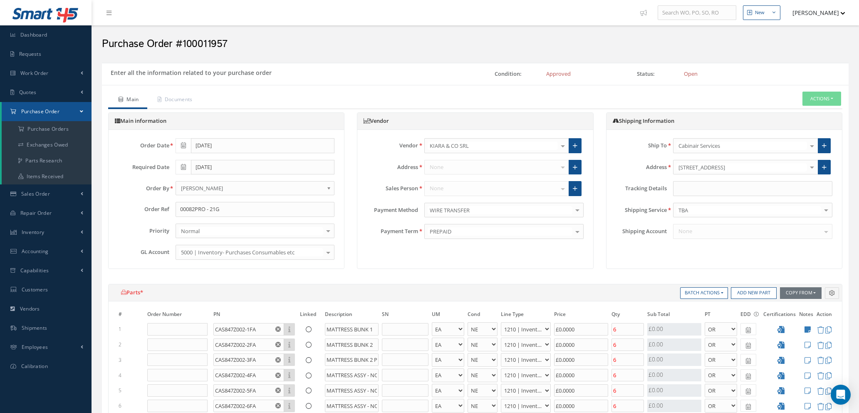
select select "5"
select select "7"
select select "1"
select select "5"
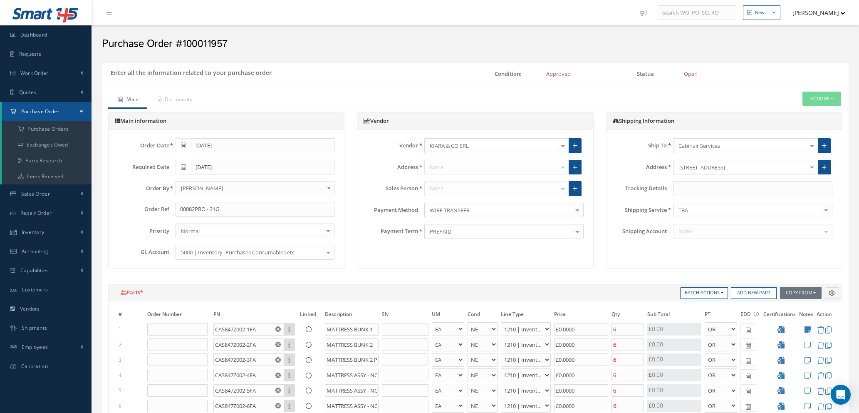
select select "7"
select select "1"
select select "5"
select select "7"
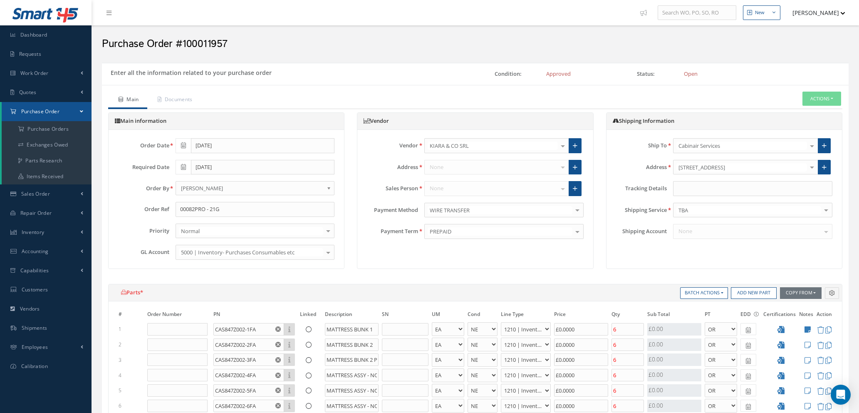
select select "1"
select select "5"
select select "7"
select select "1"
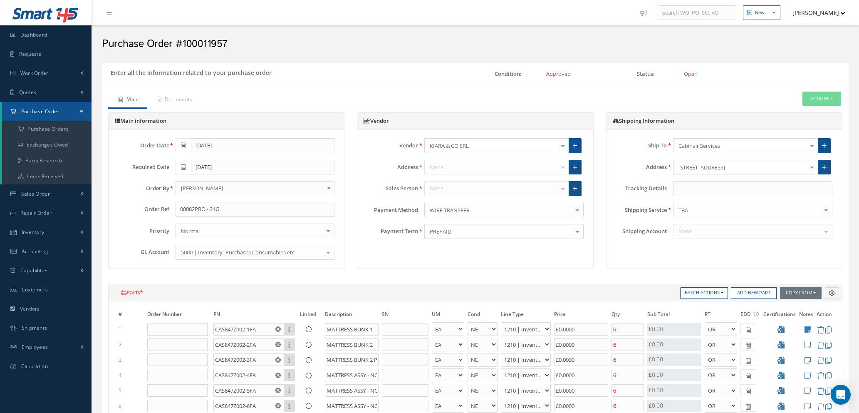
select select "1"
select select "5"
select select "7"
select select "1"
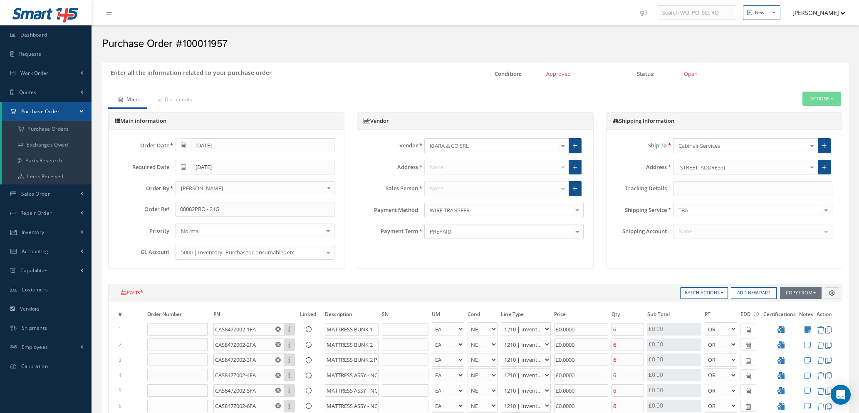
select select "5"
select select "7"
select select "1"
select select "5"
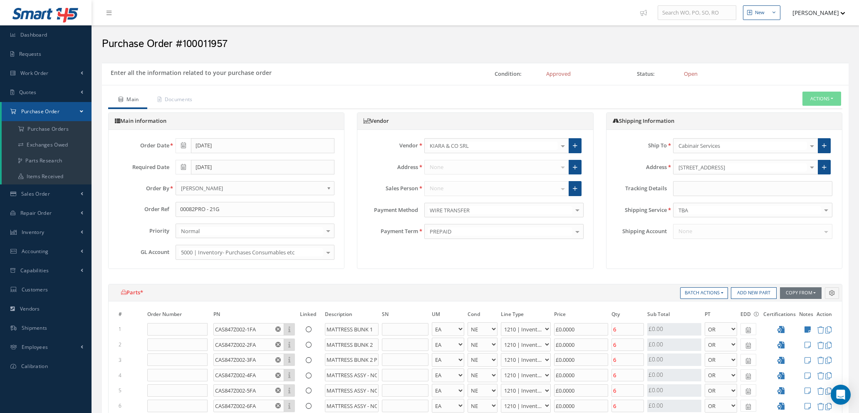
select select "7"
select select "1"
select select "5"
select select "7"
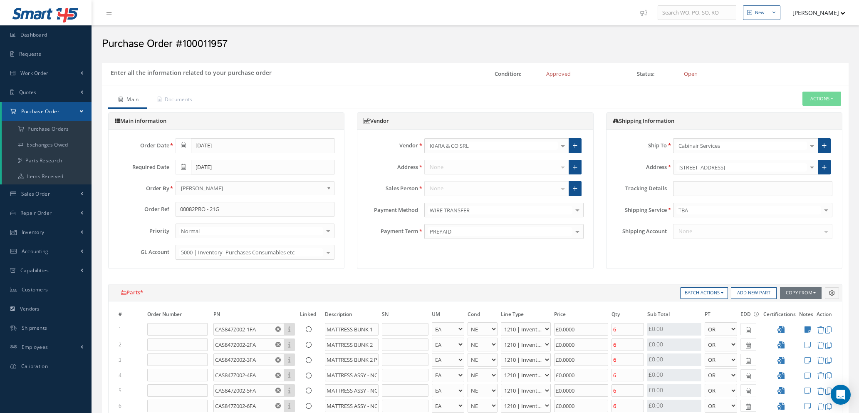
select select "1"
select select "5"
select select "7"
select select "1"
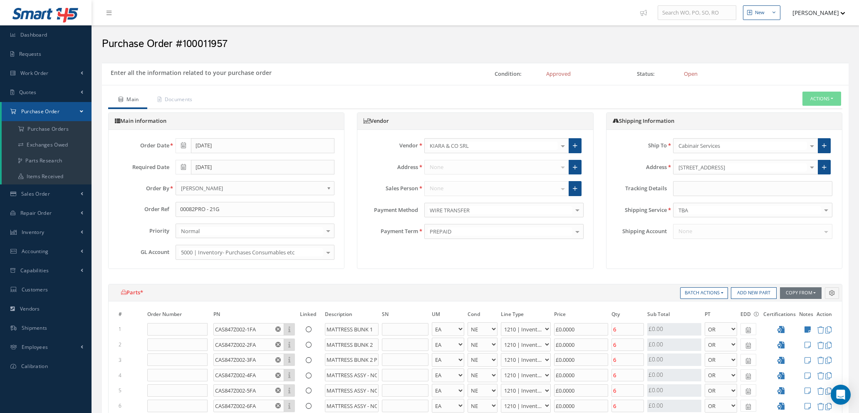
select select "1"
select select "5"
select select "7"
select select "1"
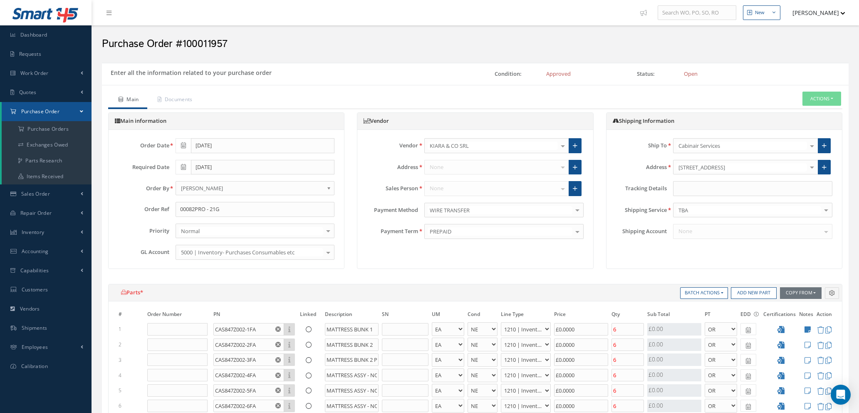
select select "5"
select select "7"
select select "1"
select select "5"
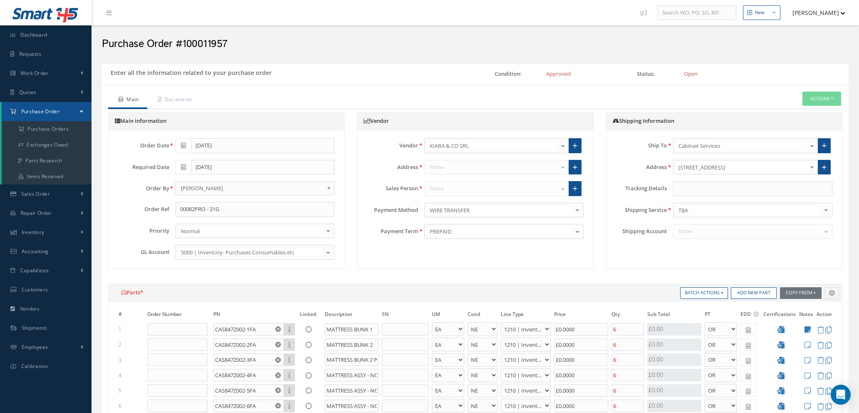
select select "7"
select select "1"
select select "5"
select select "7"
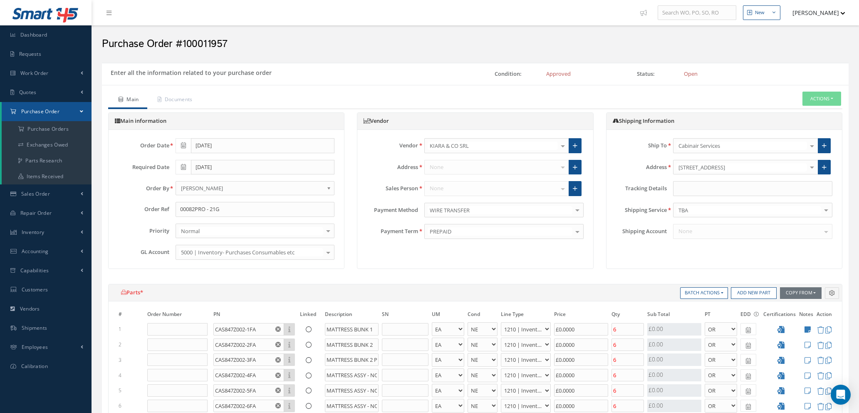
select select "1"
select select "5"
select select "7"
select select "1"
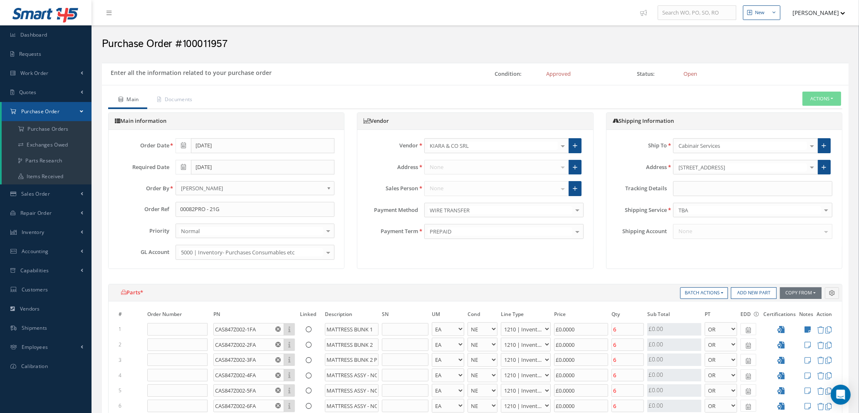
type input "€0"
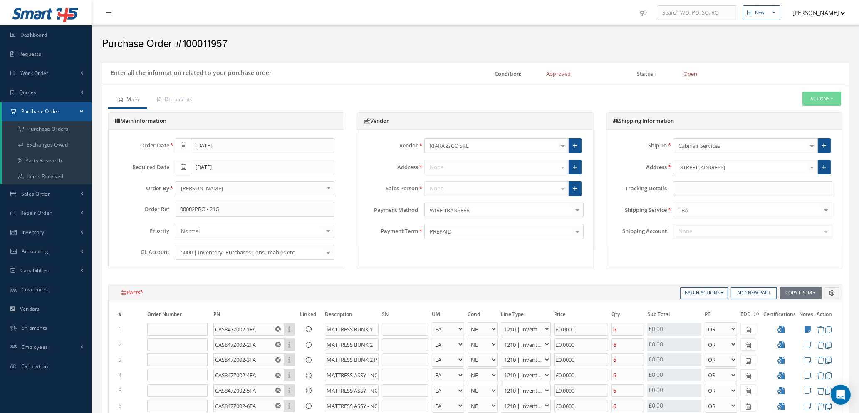
type input "€0"
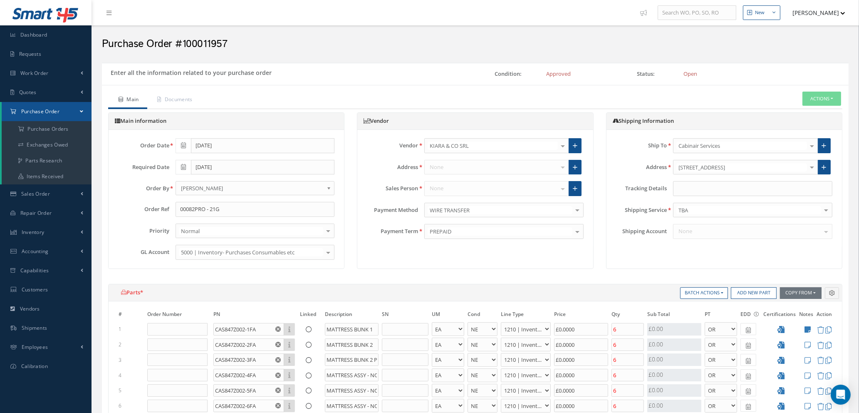
type input "€0"
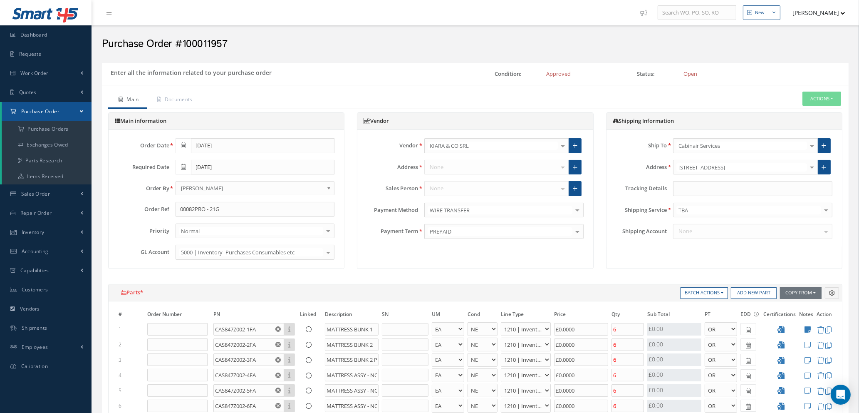
type input "€0"
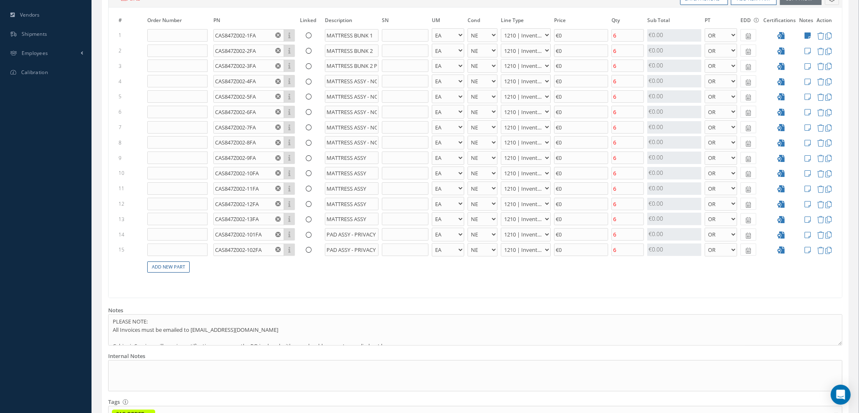
scroll to position [312, 0]
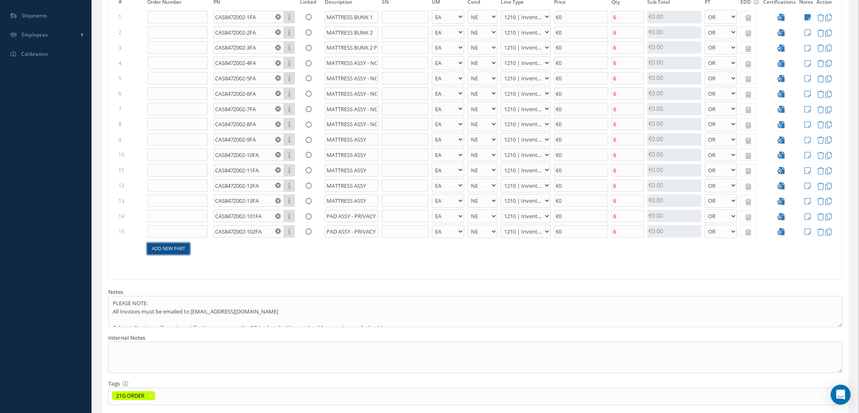
click at [159, 248] on link "Add New Part" at bounding box center [168, 248] width 42 height 11
select select "1"
select select "5"
select select "7"
select select "1"
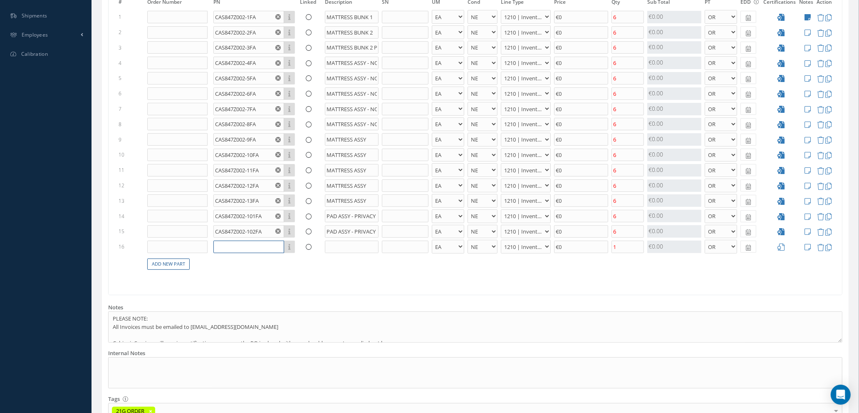
click at [232, 247] on input "text" at bounding box center [248, 247] width 71 height 12
type input "C"
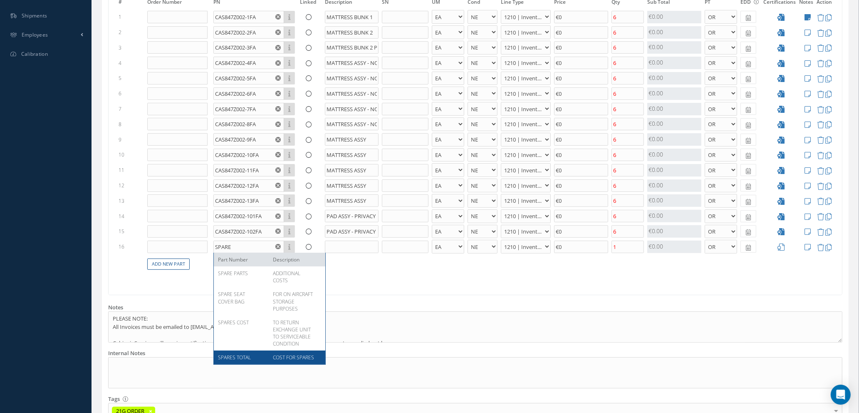
click at [240, 357] on span "SPARES TOTAL" at bounding box center [234, 357] width 33 height 7
type input "SPARES TOTAL"
type input "COST FOR SPARES"
select select "112"
type input "€7,081"
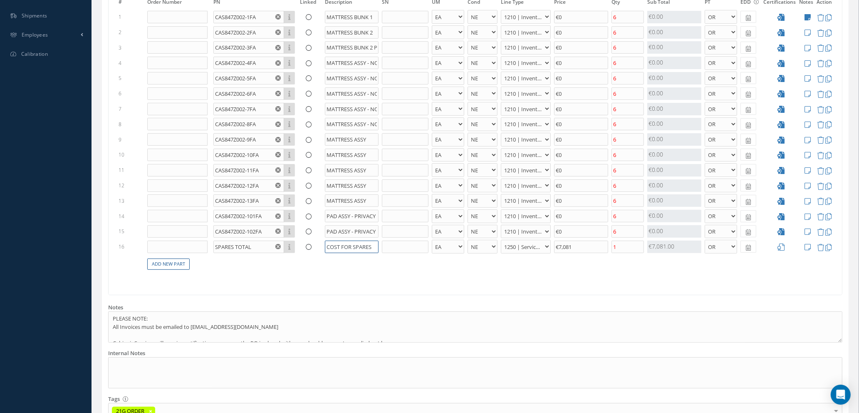
click at [373, 246] on input "COST FOR SPARES" at bounding box center [352, 247] width 54 height 12
type input "COST FOR MATTRESS SETS"
click at [543, 248] on select "1200 | Inventory - rotables 1210 | Inventory - expendables 1220 | Inventory - c…" at bounding box center [526, 247] width 50 height 14
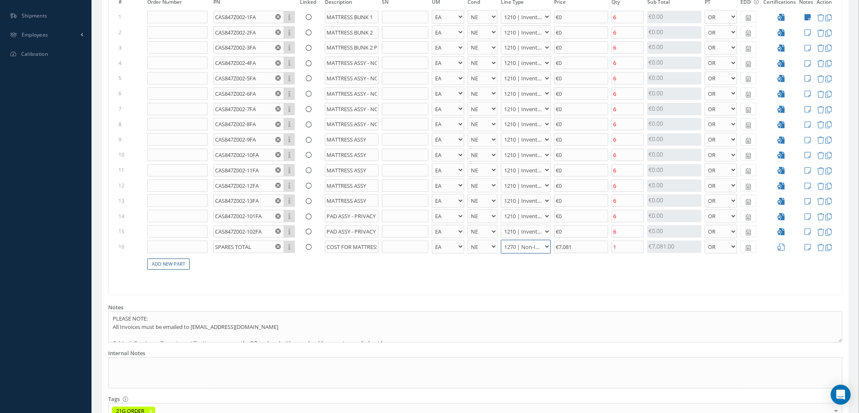
select select "112"
click at [501, 240] on select "1200 | Inventory - rotables 1210 | Inventory - expendables 1220 | Inventory - c…" at bounding box center [526, 247] width 50 height 14
drag, startPoint x: 598, startPoint y: 251, endPoint x: 544, endPoint y: 248, distance: 54.2
click at [545, 249] on tr "16 SPARES TOTAL Part Number Description COST FOR MATTRESS SETS - BAG BX CA RL E…" at bounding box center [475, 246] width 717 height 15
type input "€1,600"
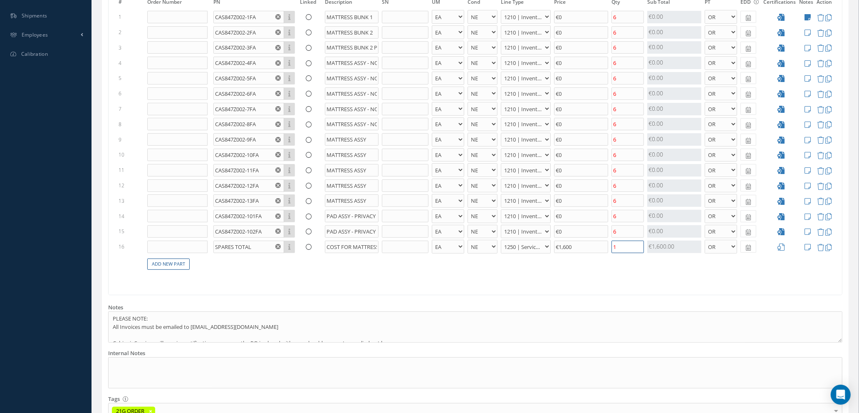
click at [623, 247] on input "1" at bounding box center [628, 247] width 32 height 12
type input "6"
type input "1"
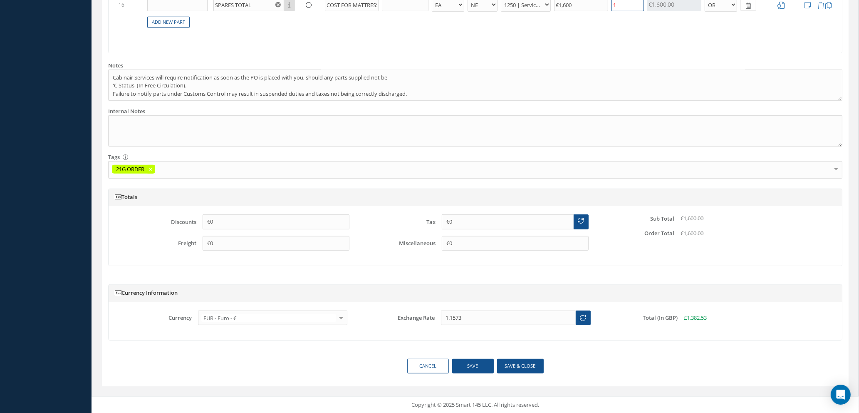
scroll to position [491, 0]
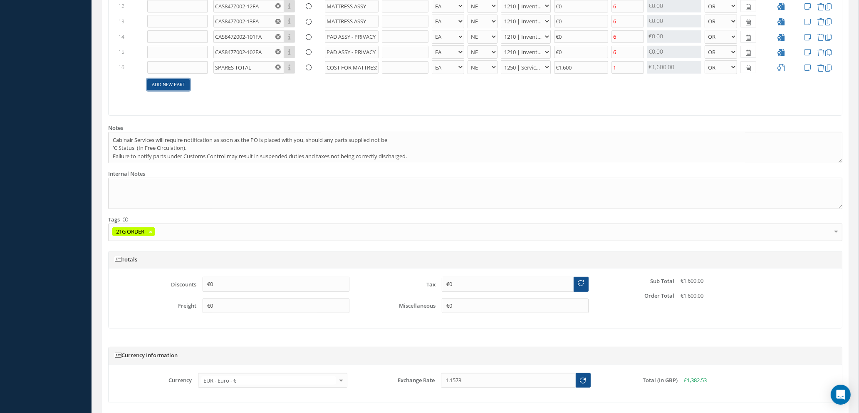
click at [177, 83] on link "Add New Part" at bounding box center [168, 84] width 42 height 11
select select "1"
select select "5"
select select "7"
select select "1"
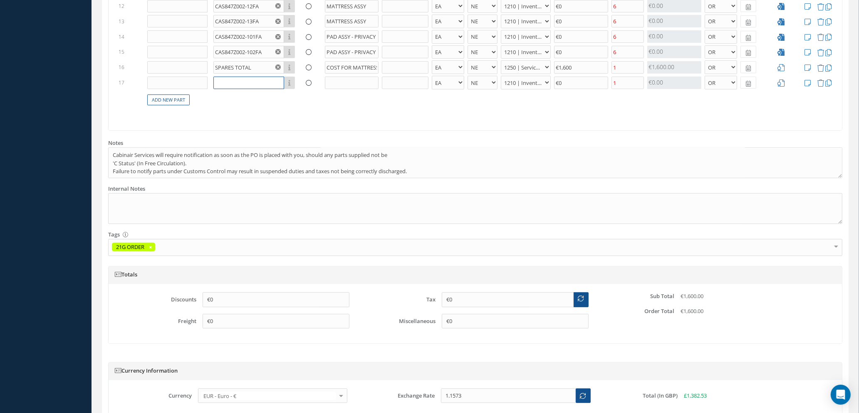
click at [233, 82] on input "text" at bounding box center [248, 83] width 71 height 12
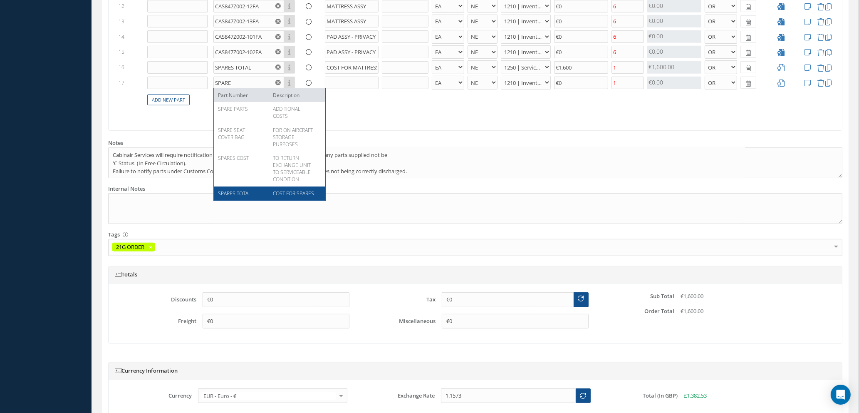
click at [241, 193] on span "SPARES TOTAL" at bounding box center [234, 193] width 33 height 7
type input "SPARES TOTAL"
type input "COST FOR SPARES"
select select "112"
type input "€7,081"
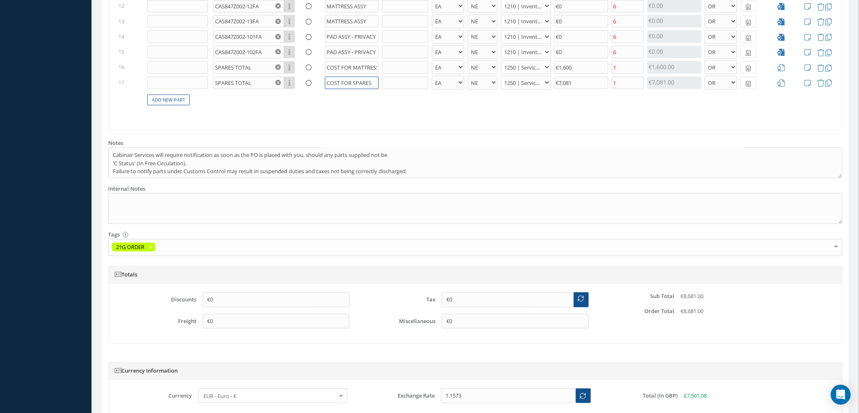
click at [354, 80] on input "COST FOR SPARES" at bounding box center [352, 83] width 54 height 12
type input "COST FOR VELCRO ON COVERS"
type input "€40"
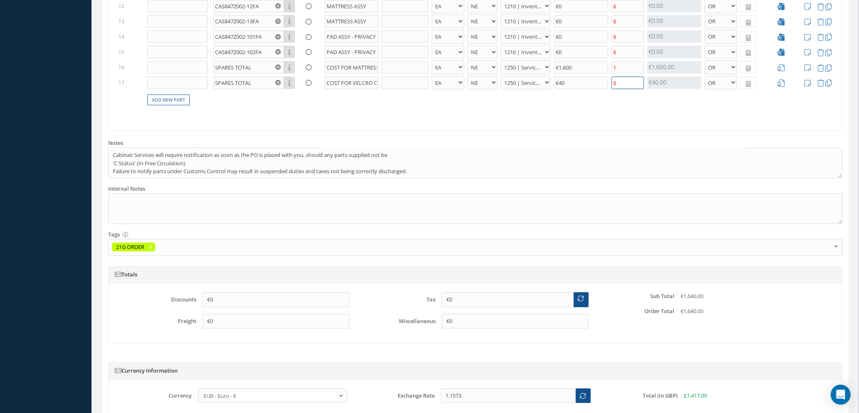
type input "6"
click at [170, 97] on link "Add New Part" at bounding box center [168, 99] width 42 height 11
select select "1"
select select "5"
select select "7"
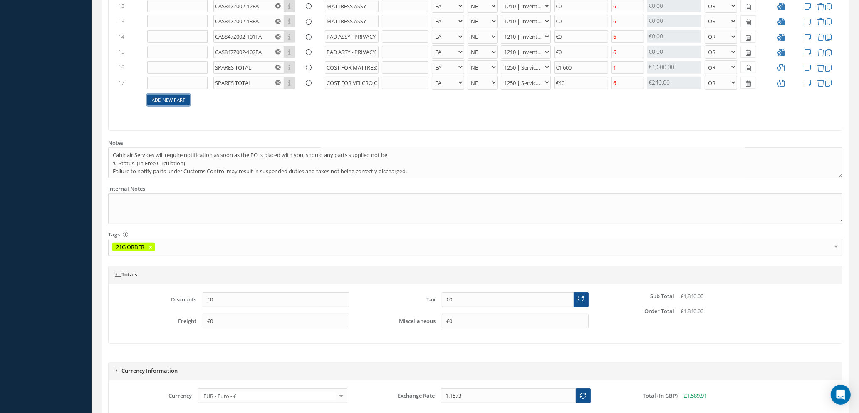
select select "1"
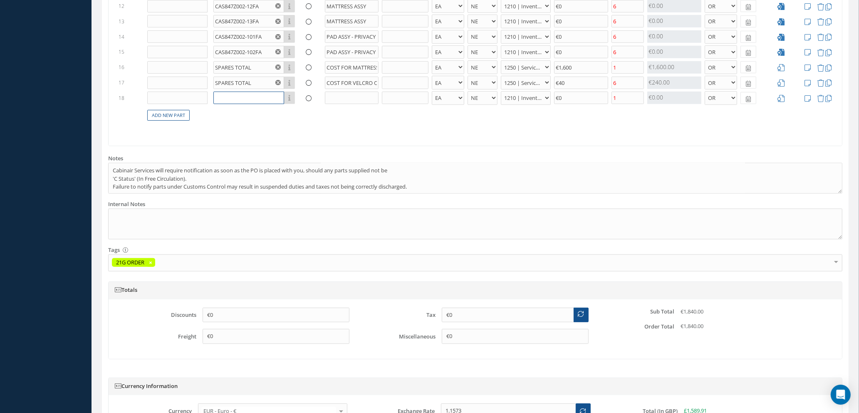
click at [224, 95] on input "text" at bounding box center [248, 98] width 71 height 12
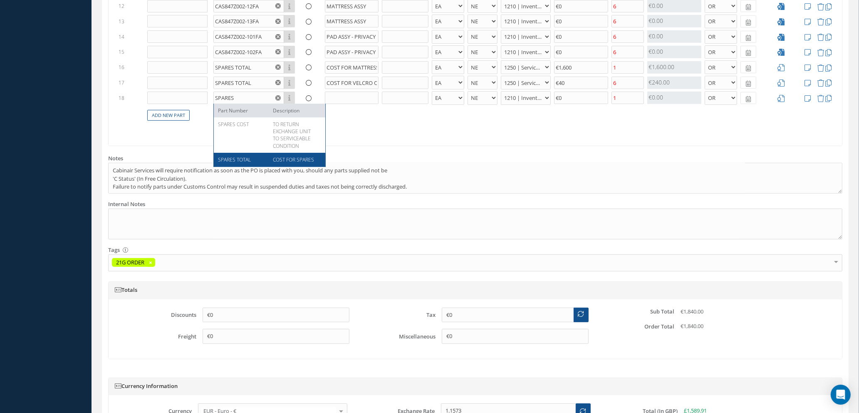
drag, startPoint x: 241, startPoint y: 159, endPoint x: 253, endPoint y: 149, distance: 16.0
click at [241, 158] on span "SPARES TOTAL" at bounding box center [234, 159] width 33 height 7
type input "SPARES TOTAL"
type input "COST FOR SPARES"
select select "112"
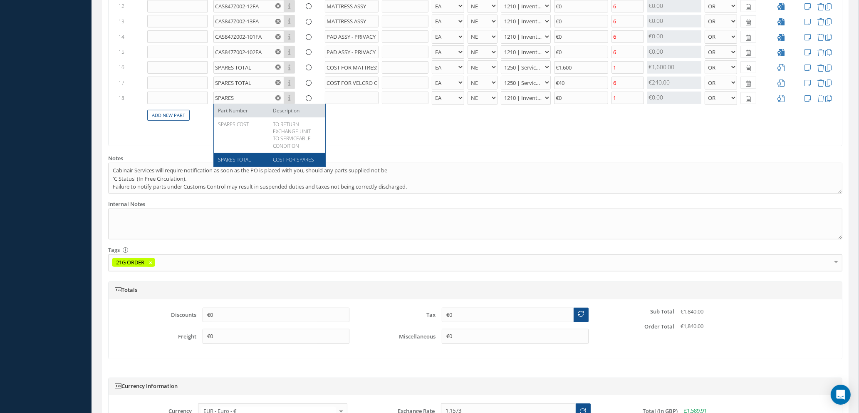
type input "€7,081"
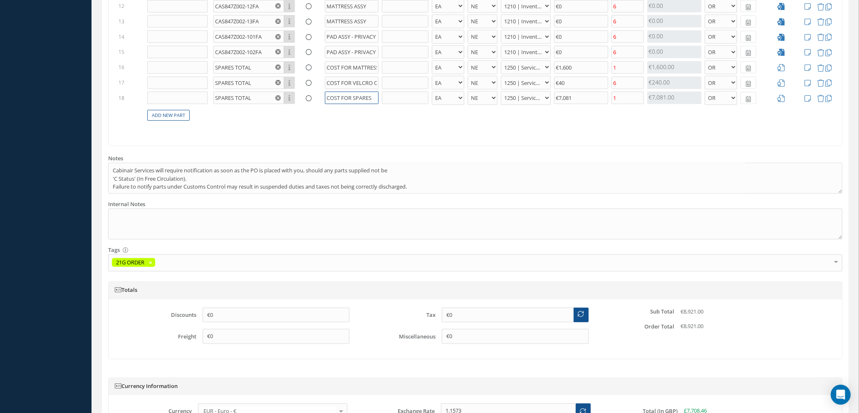
click at [354, 96] on input "COST FOR SPARES" at bounding box center [352, 98] width 54 height 12
type input "COST FOR KIT OF LABELS (1 KIT = 44 LABELS"
type input "€7.00"
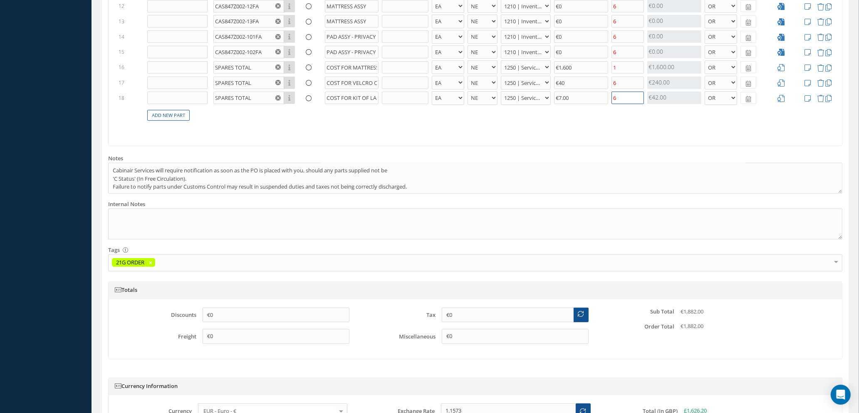
type input "6"
click at [165, 114] on link "Add New Part" at bounding box center [168, 115] width 42 height 11
select select "1"
select select "5"
select select "7"
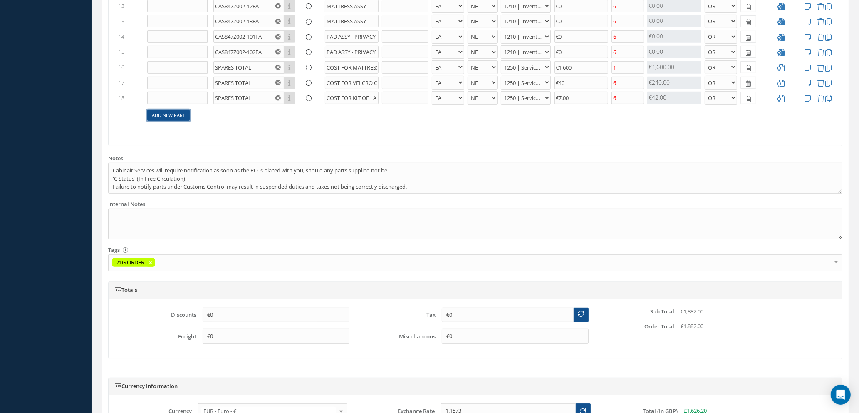
select select "1"
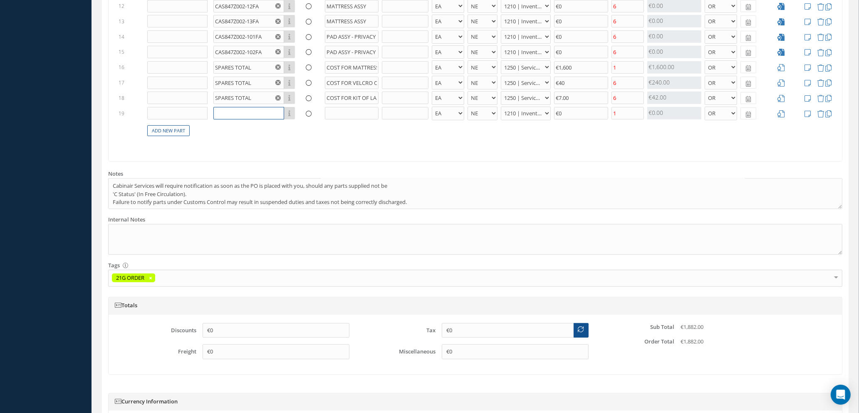
click at [231, 115] on input "text" at bounding box center [248, 113] width 71 height 12
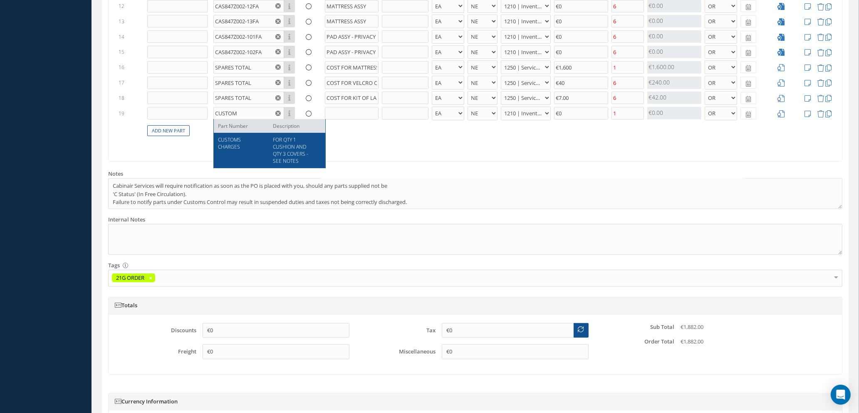
click at [225, 144] on span "CUSTOMS CHARGES" at bounding box center [229, 143] width 23 height 14
type input "CUSTOMS CHARGES"
type input "FOR QTY 1 CUSHION AND QTY 3 COVERS - SEE NOTES"
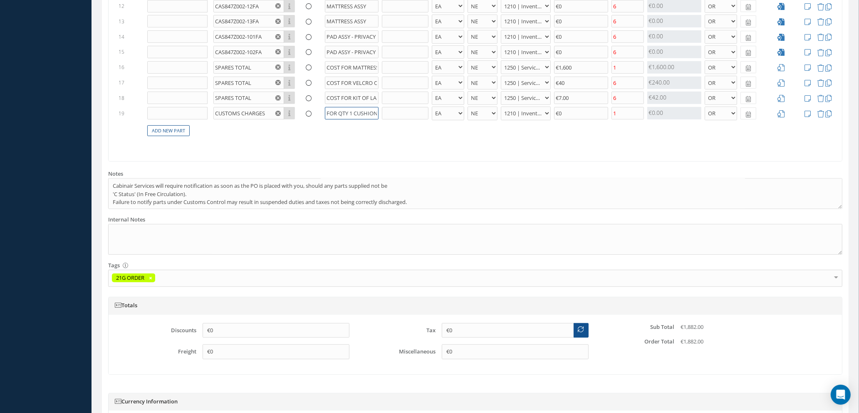
scroll to position [0, 84]
drag, startPoint x: 327, startPoint y: 111, endPoint x: 419, endPoint y: 129, distance: 94.1
type input "CUSTOMS CHARGES"
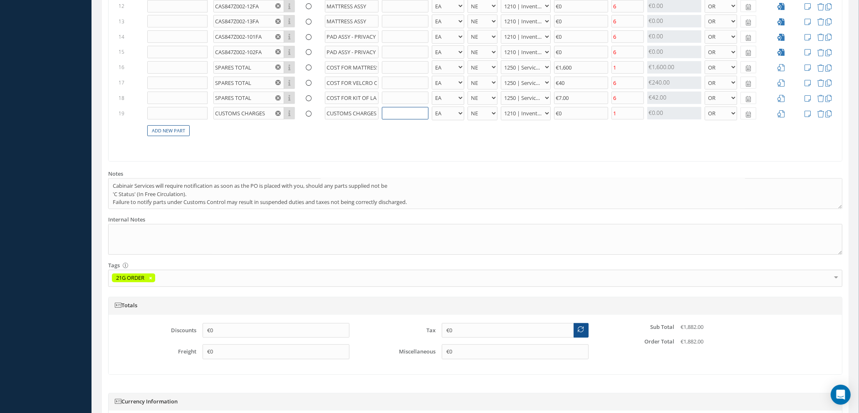
scroll to position [0, 0]
select select "112"
type input "€563"
click at [162, 129] on link "Add New Part" at bounding box center [168, 130] width 42 height 11
select select "1"
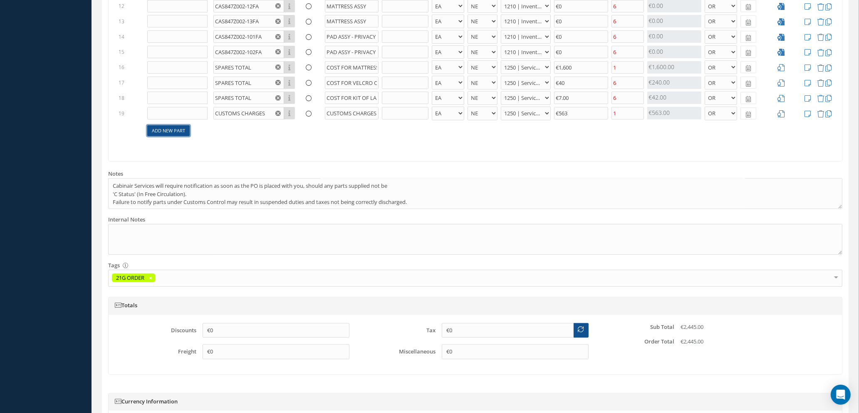
select select "5"
select select "7"
select select "1"
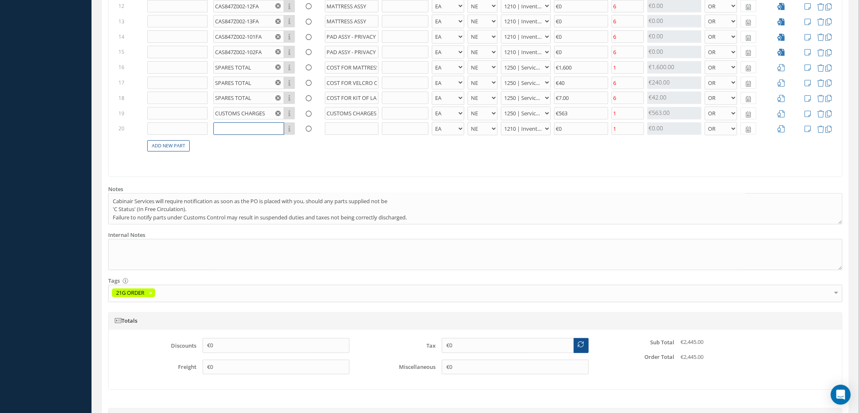
click at [247, 131] on input "text" at bounding box center [248, 128] width 71 height 12
type input "B"
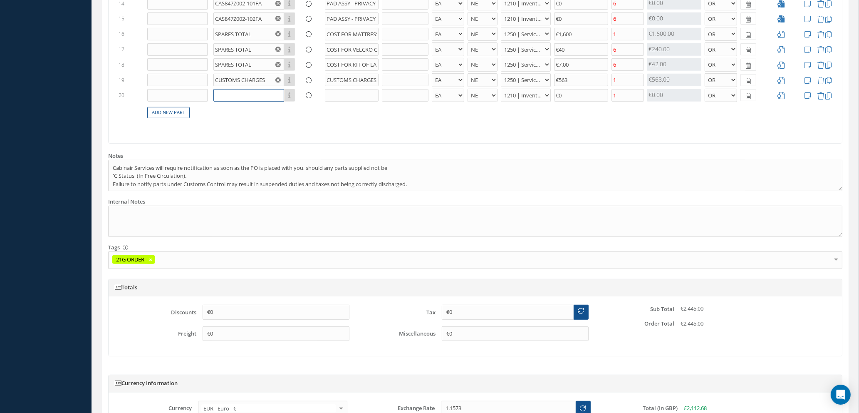
scroll to position [554, 0]
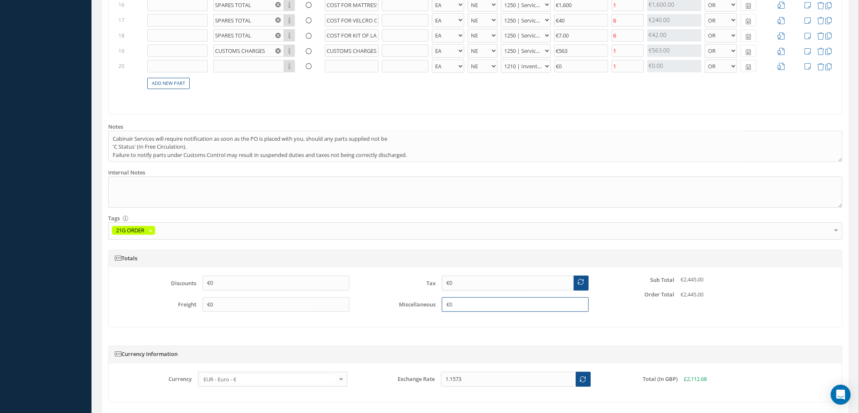
drag, startPoint x: 459, startPoint y: 300, endPoint x: 422, endPoint y: 301, distance: 37.5
click at [422, 301] on div "Miscellaneous €0" at bounding box center [475, 304] width 239 height 15
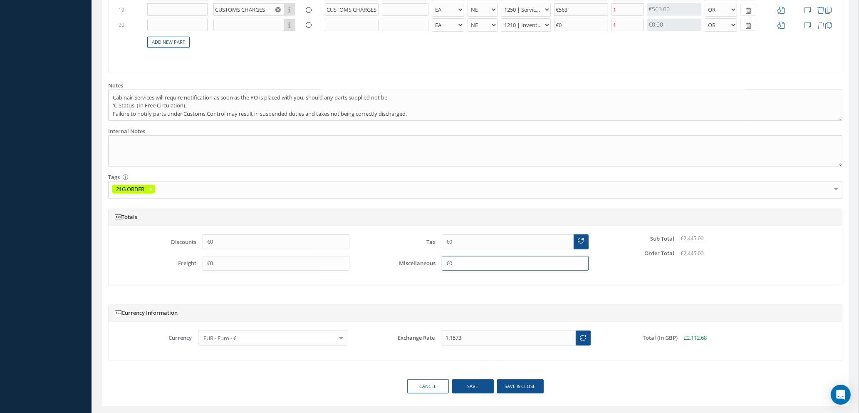
scroll to position [615, 0]
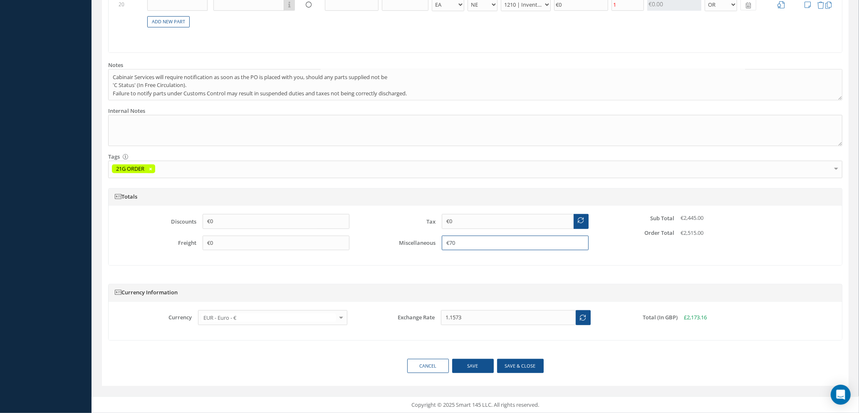
type input "€7"
click at [621, 285] on div "Currency Information" at bounding box center [476, 292] width 734 height 17
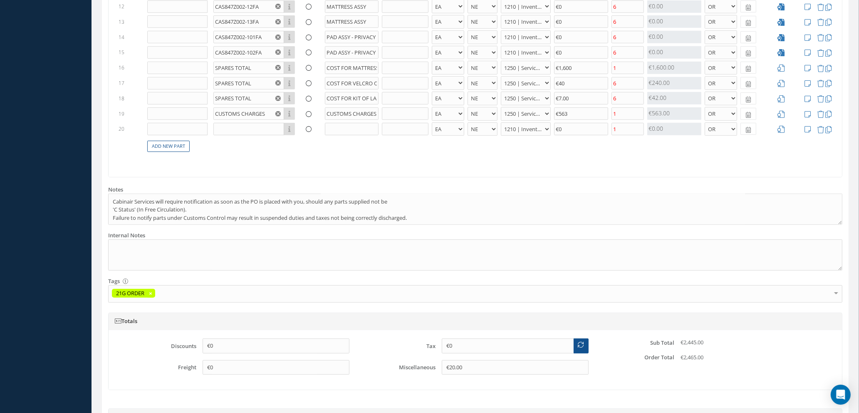
scroll to position [491, 0]
click at [821, 129] on icon at bounding box center [820, 130] width 7 height 7
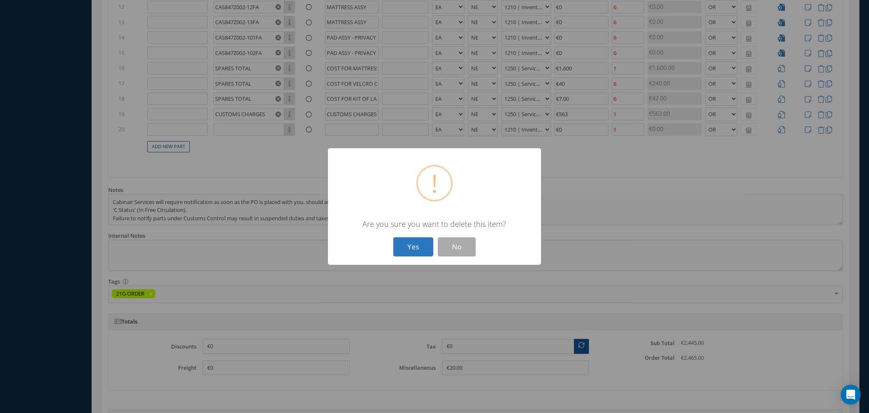
click at [408, 251] on button "Yes" at bounding box center [413, 247] width 40 height 20
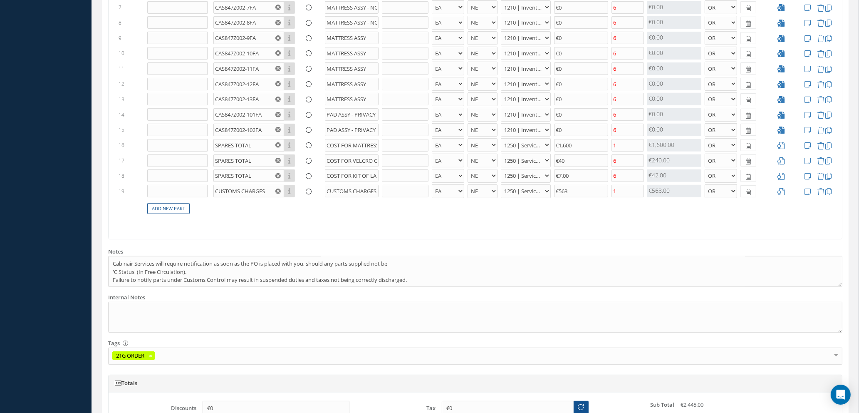
scroll to position [600, 0]
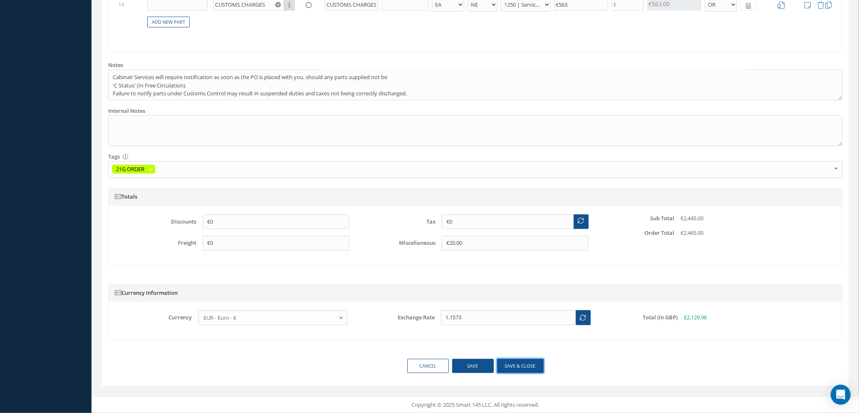
click at [514, 368] on button "Save & close" at bounding box center [520, 366] width 47 height 15
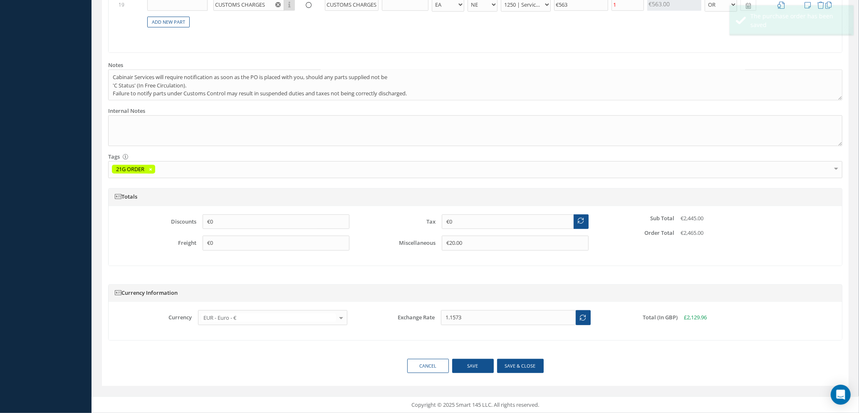
type input "€20"
select select "1"
select select "5"
select select "112"
select select "1"
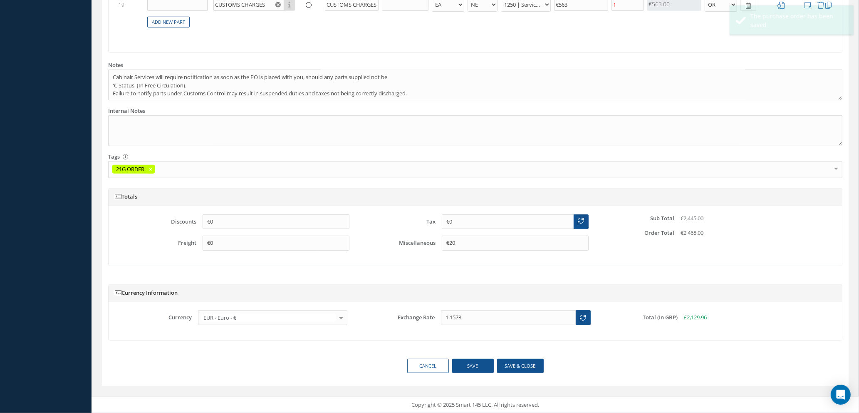
select select "1"
select select "5"
select select "112"
select select "1"
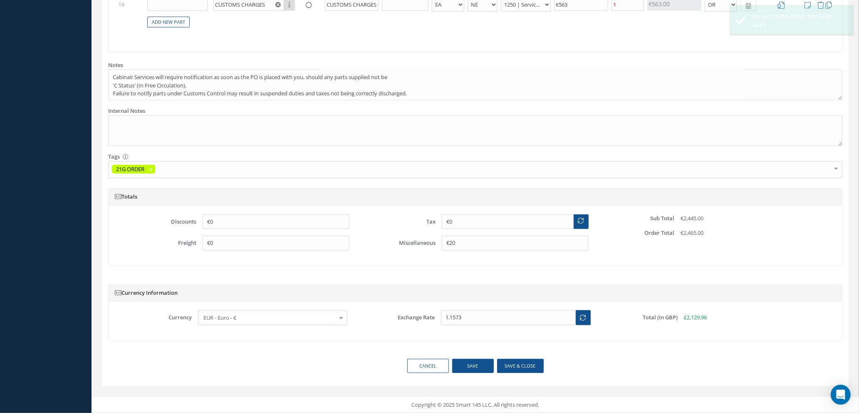
select select "5"
select select "112"
select select "1"
select select "5"
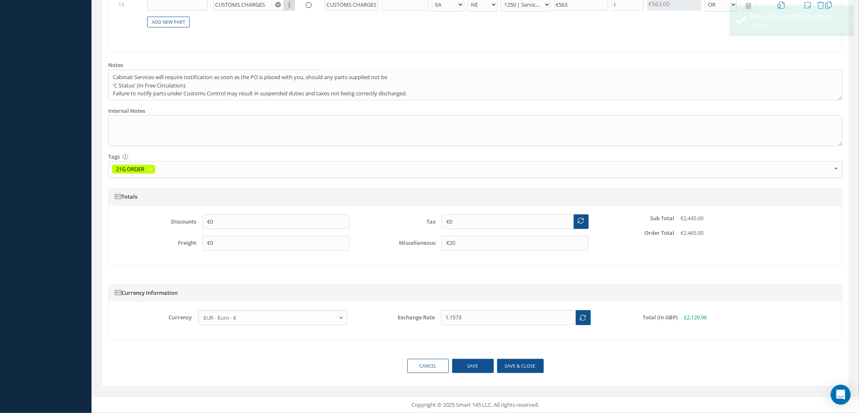
select select "112"
select select "1"
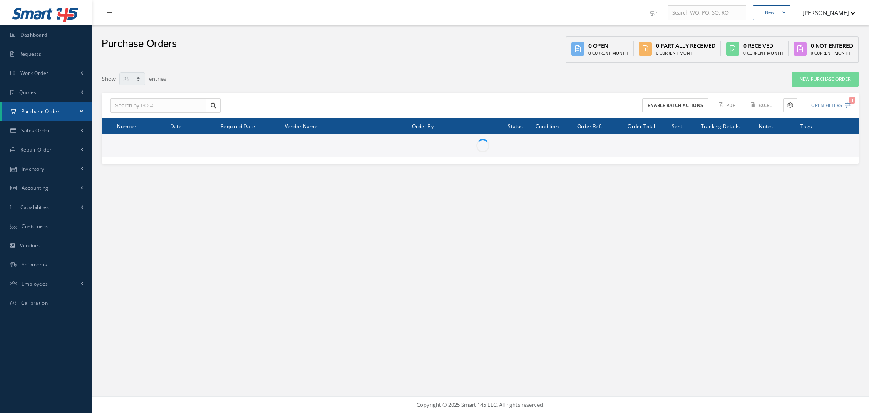
select select "25"
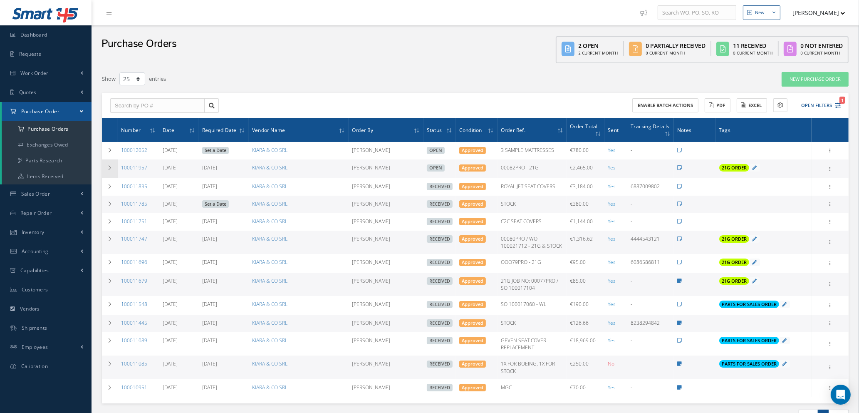
click at [111, 166] on icon at bounding box center [110, 167] width 6 height 5
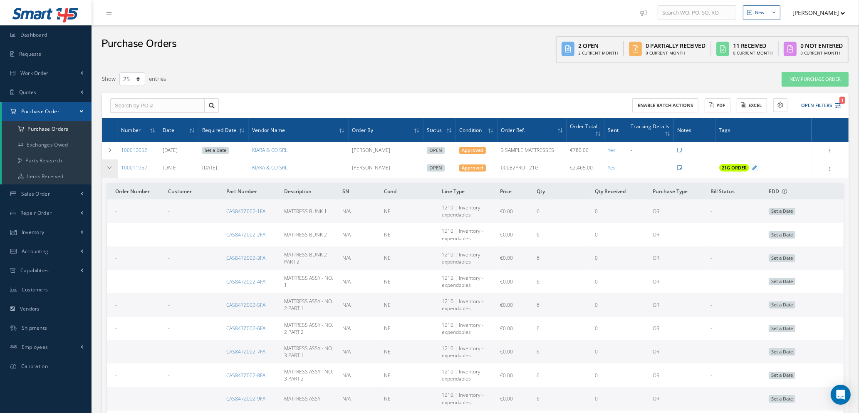
click at [111, 166] on icon at bounding box center [110, 167] width 6 height 5
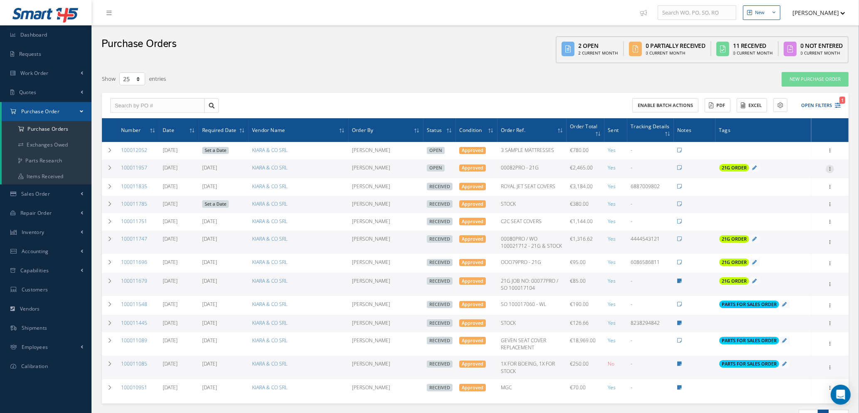
click at [833, 166] on icon at bounding box center [830, 168] width 8 height 7
click at [781, 227] on link "Send By Email" at bounding box center [792, 227] width 66 height 11
type input "Reports from Purchase Order #100011957"
type textarea "Hiya, Please find Attached, our Purchase Order #100011957. If you have any ques…"
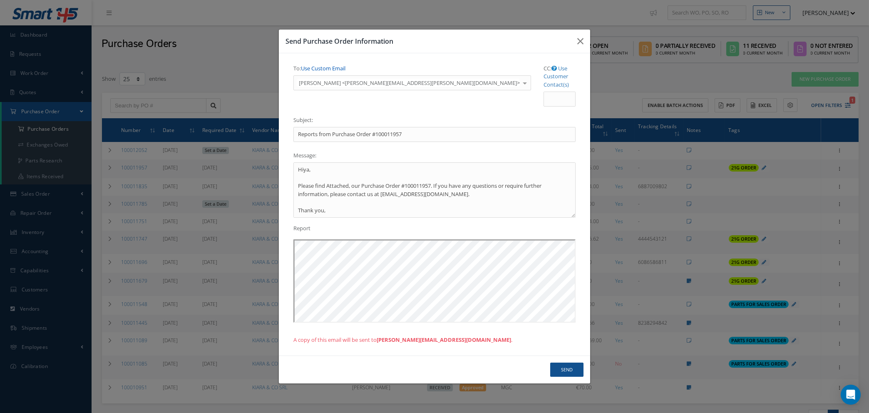
click at [340, 72] on link "Use Custom Email" at bounding box center [323, 67] width 45 height 7
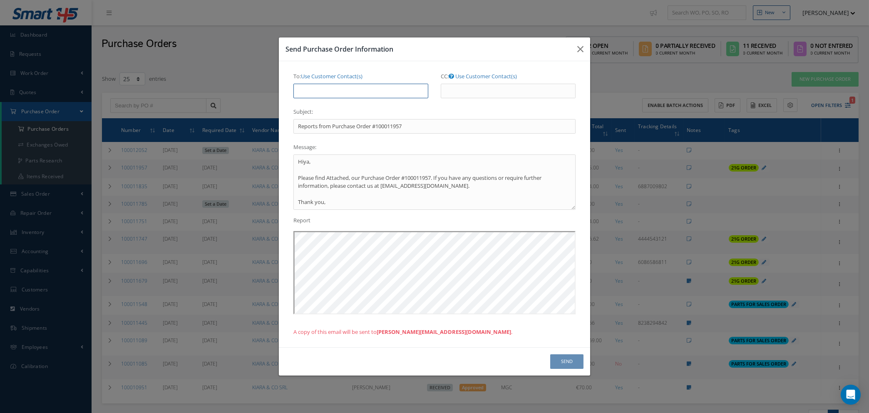
click at [344, 87] on input "To: Use Customer Contact(s)" at bounding box center [360, 91] width 135 height 15
type input "[PERSON_NAME][EMAIL_ADDRESS][DOMAIN_NAME]"
click at [563, 363] on button "Send" at bounding box center [566, 361] width 33 height 15
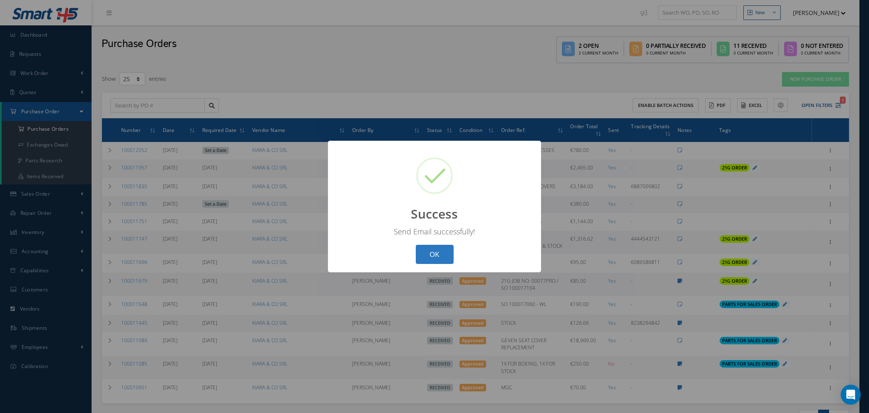
click at [438, 256] on button "OK" at bounding box center [435, 255] width 38 height 20
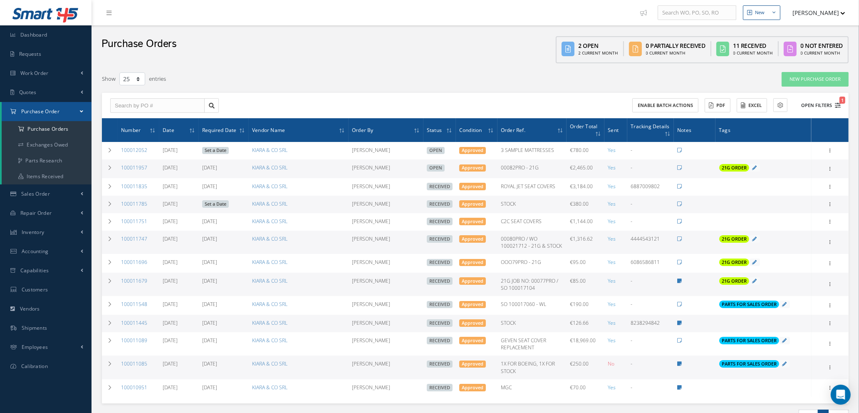
click at [841, 105] on icon "1" at bounding box center [838, 105] width 6 height 6
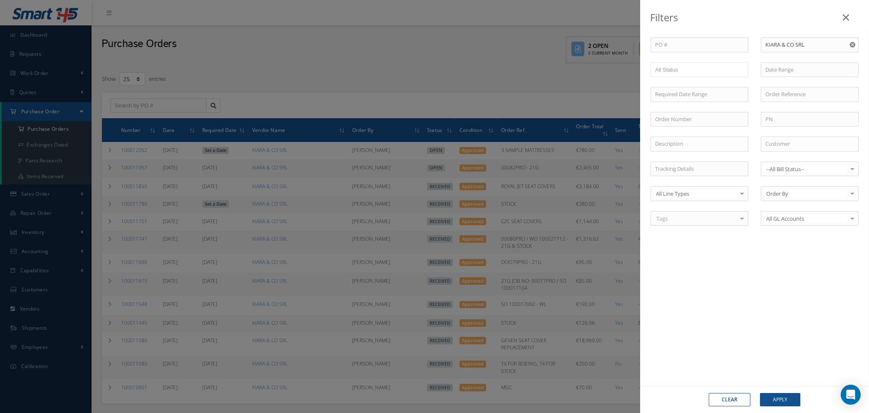
click at [726, 399] on button "Clear" at bounding box center [730, 399] width 42 height 13
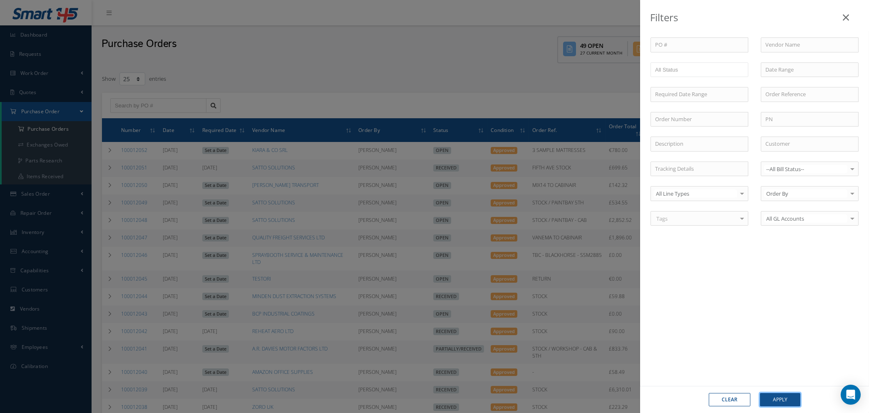
click at [768, 400] on button "Apply" at bounding box center [780, 399] width 40 height 13
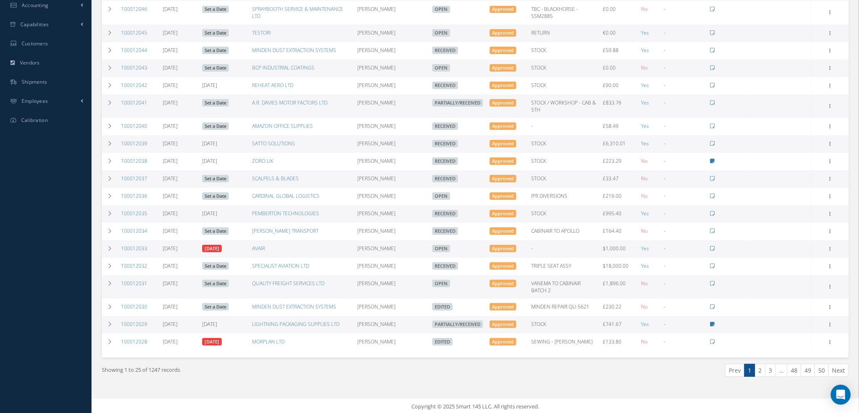
scroll to position [246, 0]
click at [107, 247] on icon at bounding box center [110, 248] width 6 height 5
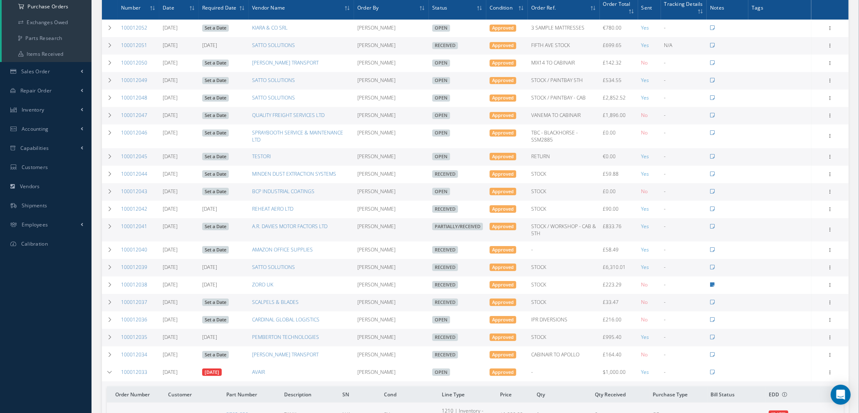
scroll to position [296, 0]
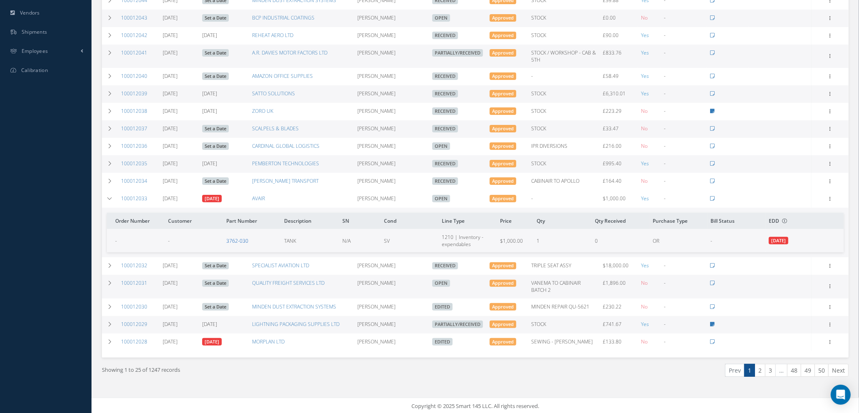
click at [234, 241] on link "3762-030" at bounding box center [237, 240] width 22 height 7
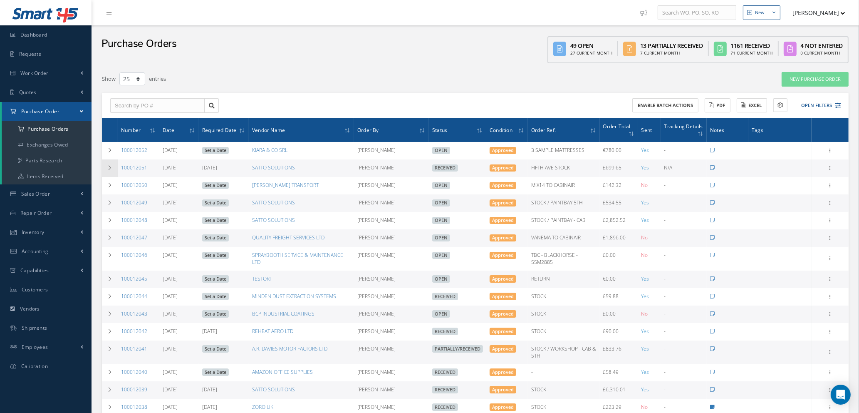
click at [109, 169] on icon at bounding box center [110, 167] width 6 height 5
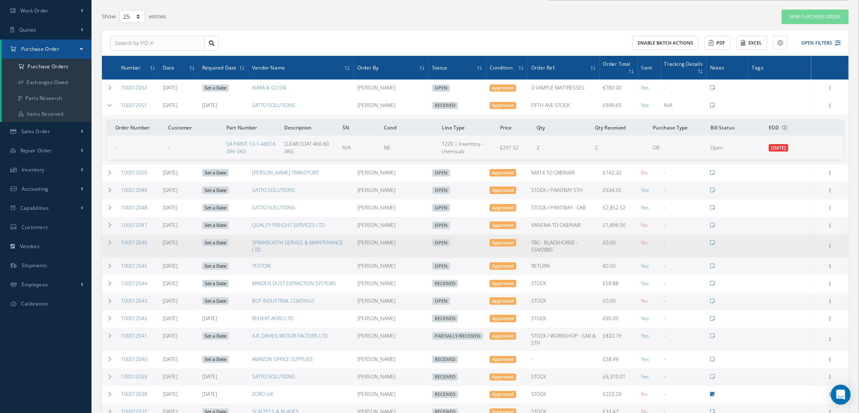
scroll to position [125, 0]
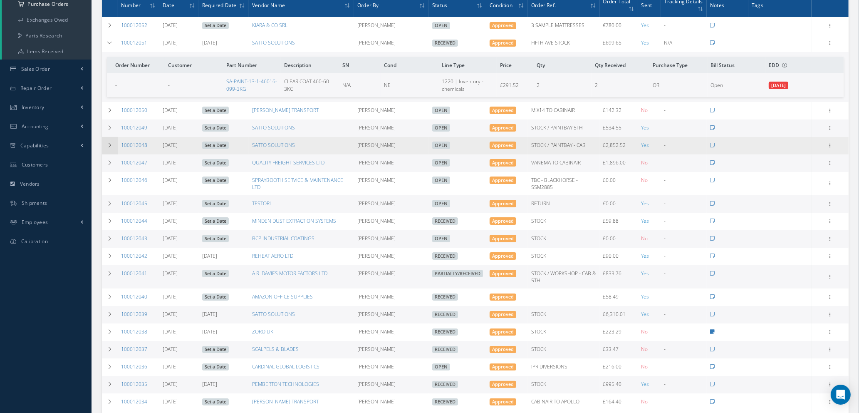
click at [109, 146] on icon at bounding box center [110, 145] width 6 height 5
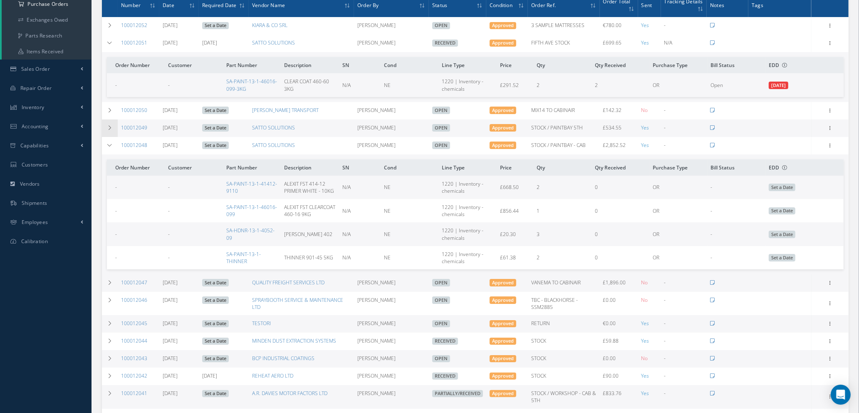
click at [110, 128] on icon at bounding box center [110, 127] width 6 height 5
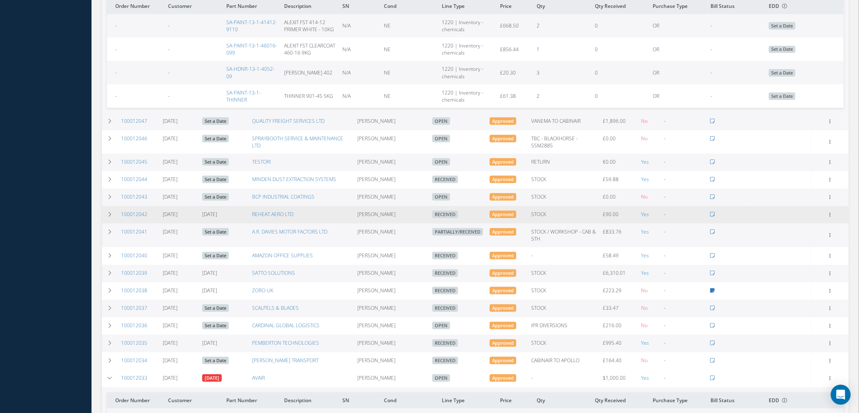
scroll to position [382, 0]
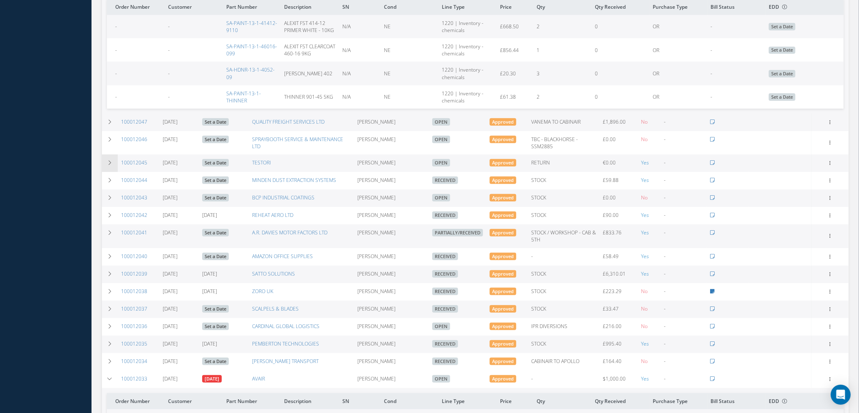
click at [107, 165] on icon at bounding box center [110, 162] width 6 height 5
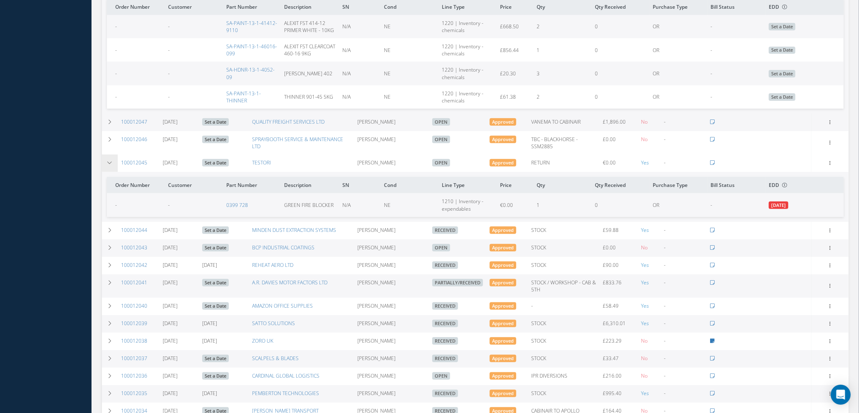
click at [107, 165] on icon at bounding box center [110, 162] width 6 height 5
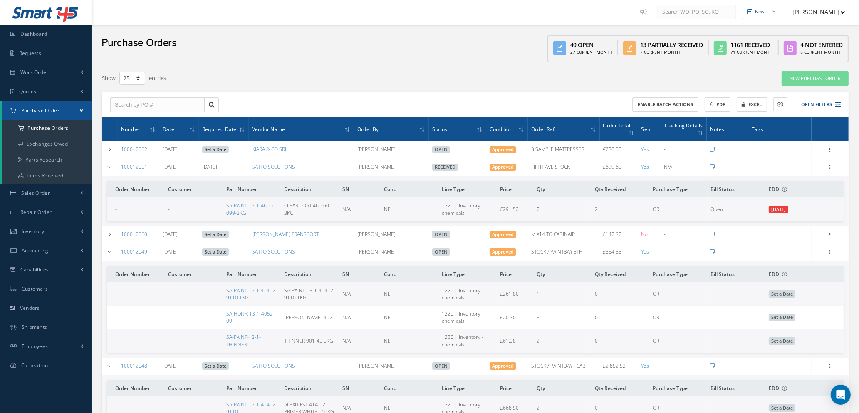
scroll to position [0, 0]
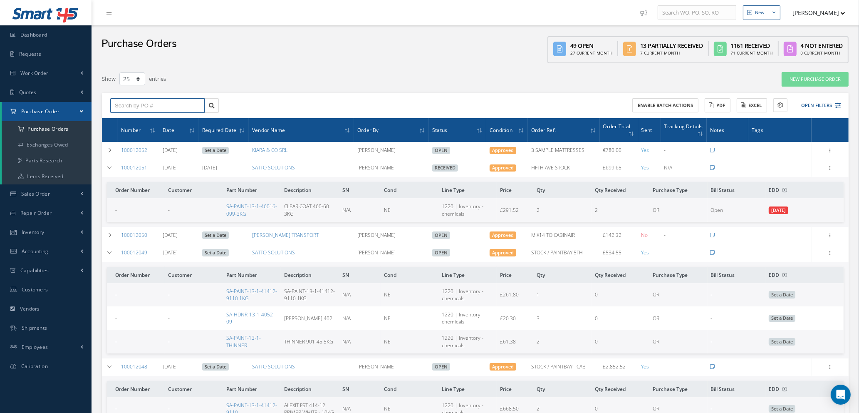
click at [140, 103] on input "text" at bounding box center [157, 105] width 94 height 15
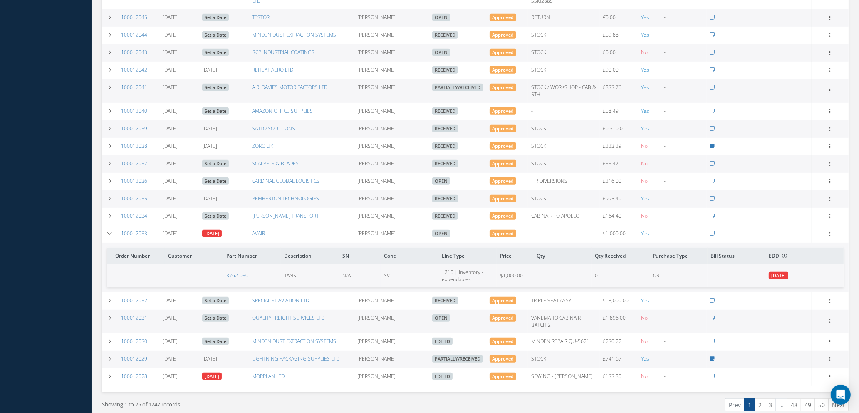
scroll to position [507, 0]
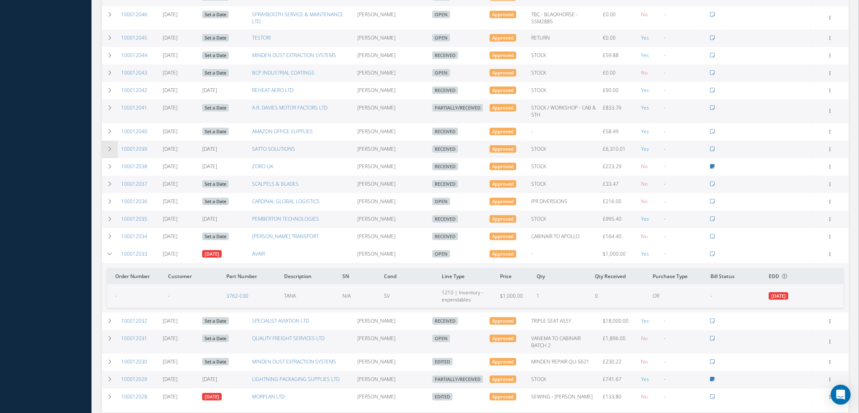
click at [108, 151] on icon at bounding box center [110, 148] width 6 height 5
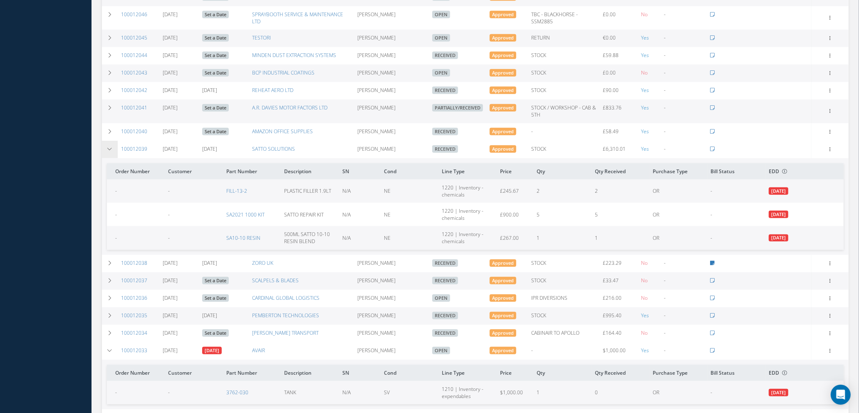
click at [108, 151] on icon at bounding box center [110, 148] width 6 height 5
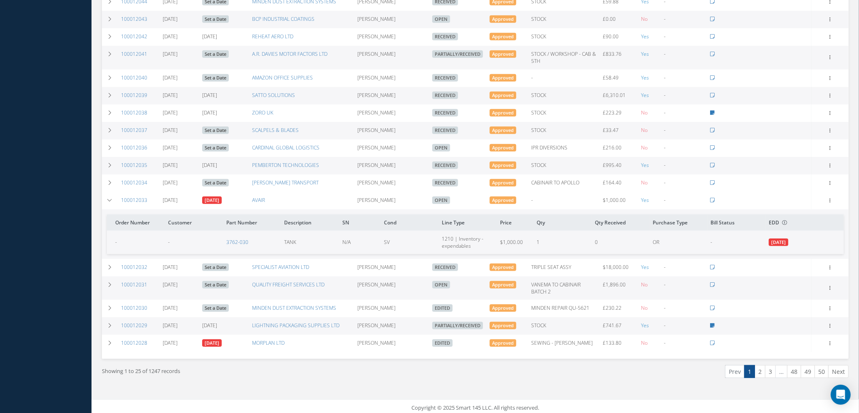
scroll to position [569, 0]
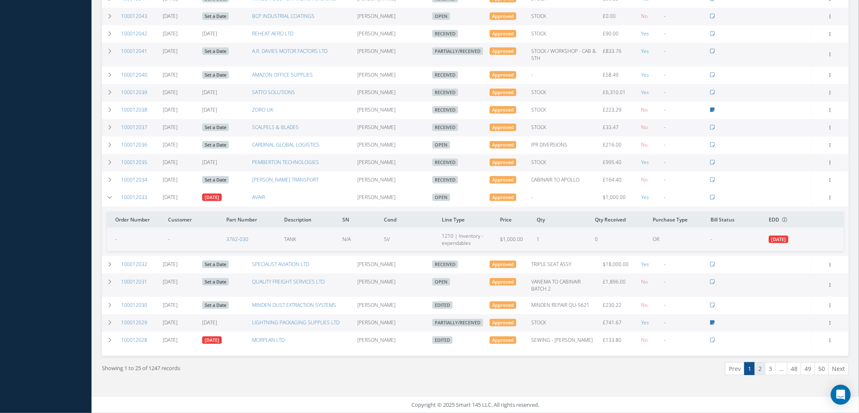
click at [761, 372] on link "2" at bounding box center [760, 368] width 11 height 13
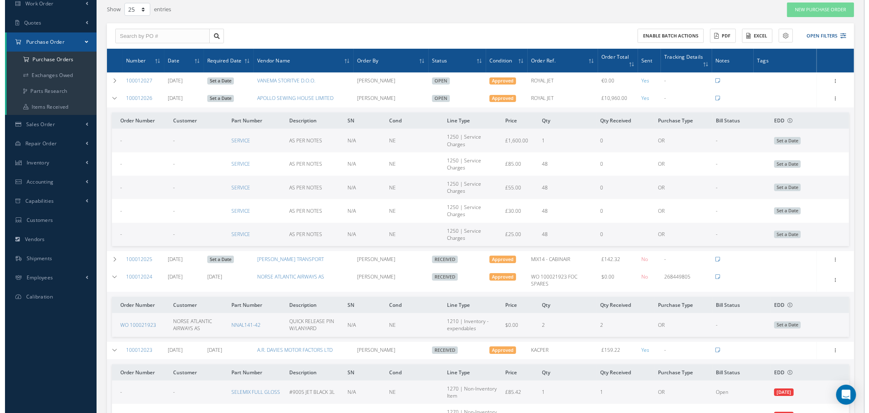
scroll to position [12, 0]
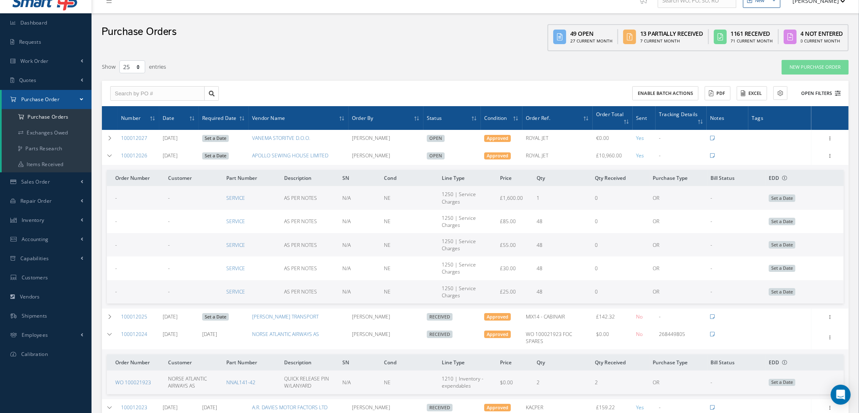
click at [841, 90] on div "Enable batch actions ACTIONS Receive Payments Select Customer Cabinair Services…" at bounding box center [660, 93] width 368 height 15
click at [838, 90] on icon at bounding box center [838, 93] width 6 height 6
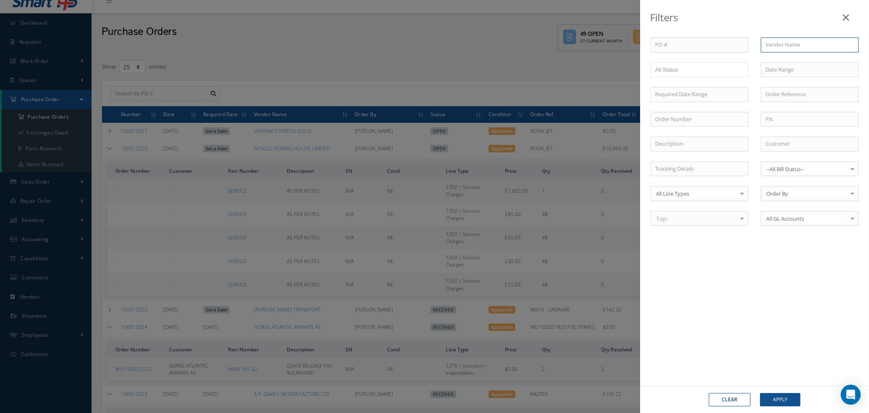
click at [797, 43] on input "text" at bounding box center [810, 44] width 98 height 15
click at [795, 58] on span "SATTO SOLUTIONS" at bounding box center [788, 59] width 47 height 7
type input "SATTO SOLUTIONS"
click at [778, 398] on button "Apply" at bounding box center [780, 399] width 40 height 13
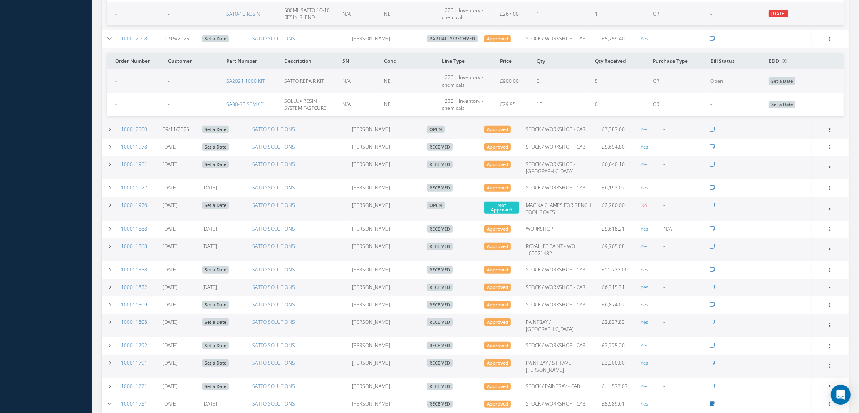
scroll to position [437, 0]
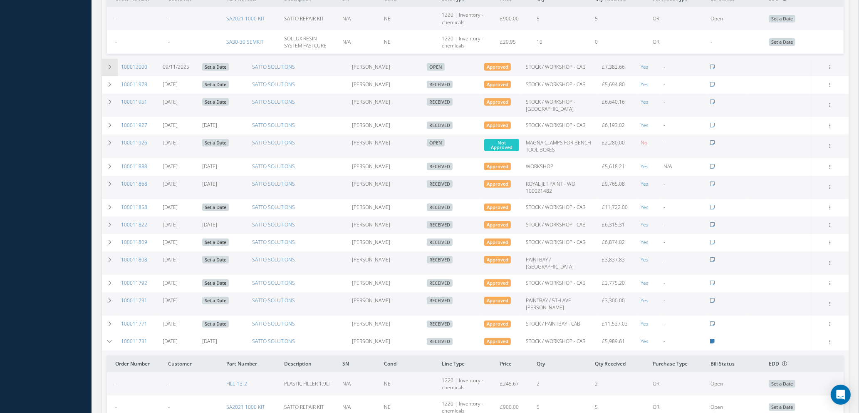
click at [107, 65] on td at bounding box center [110, 67] width 16 height 17
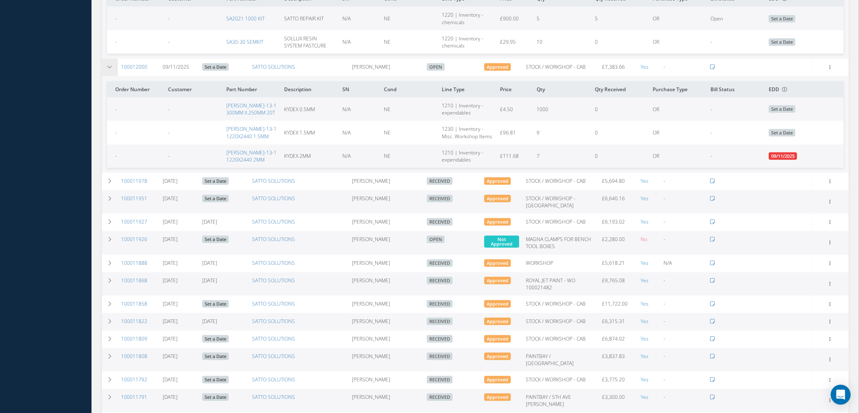
click at [107, 65] on icon at bounding box center [110, 66] width 6 height 5
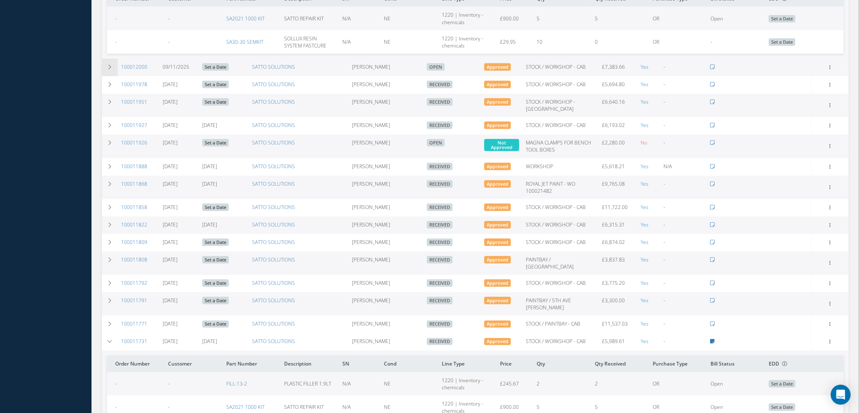
click at [107, 65] on icon at bounding box center [110, 66] width 6 height 5
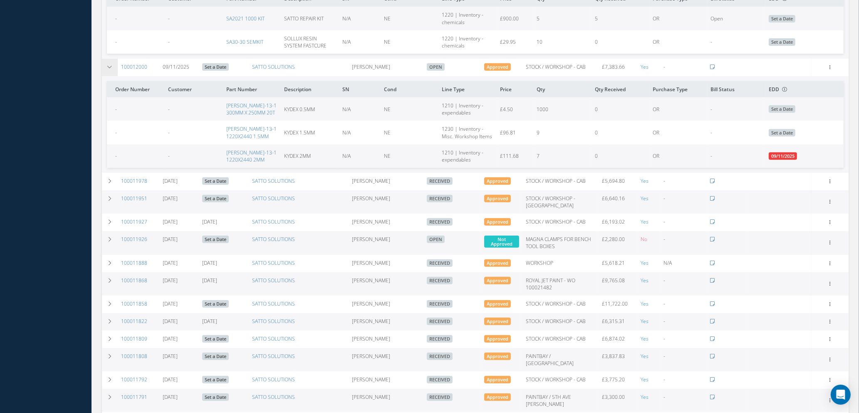
click at [107, 65] on icon at bounding box center [110, 66] width 6 height 5
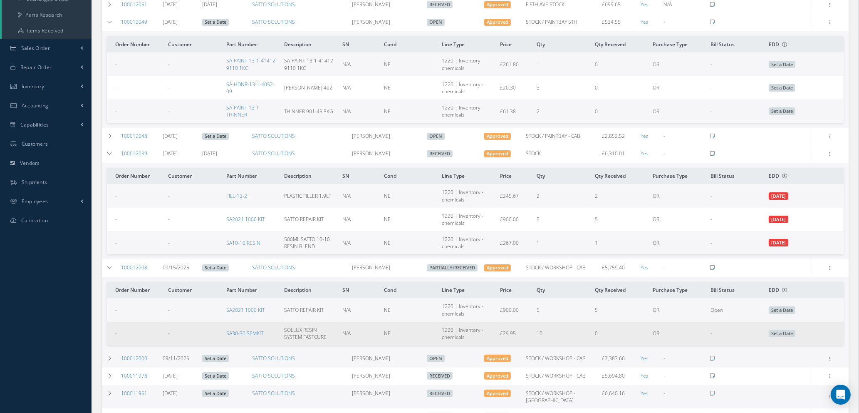
scroll to position [125, 0]
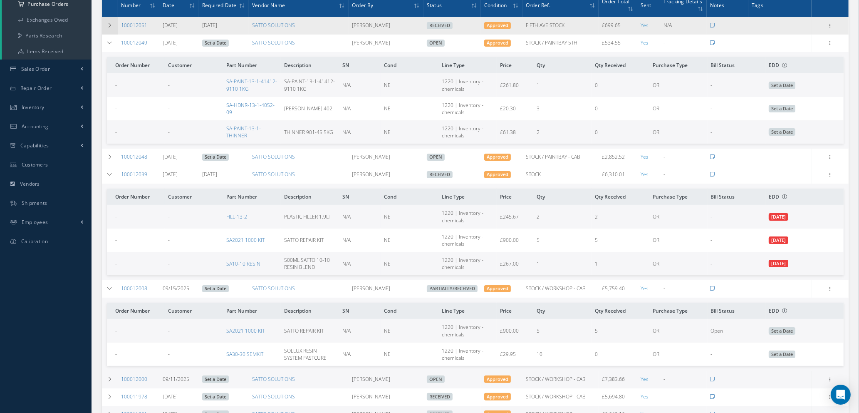
click at [107, 23] on icon at bounding box center [110, 25] width 6 height 5
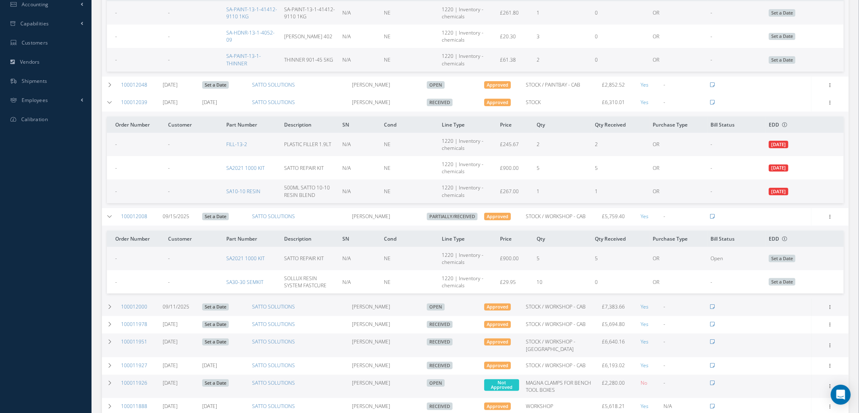
scroll to position [250, 0]
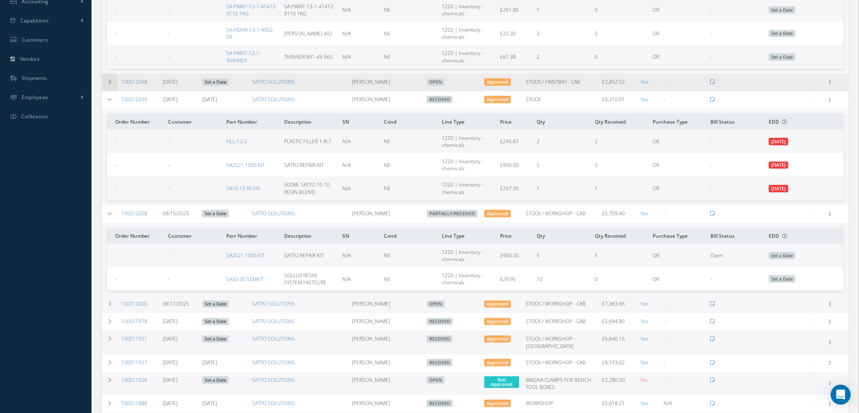
click at [107, 77] on td at bounding box center [110, 82] width 16 height 17
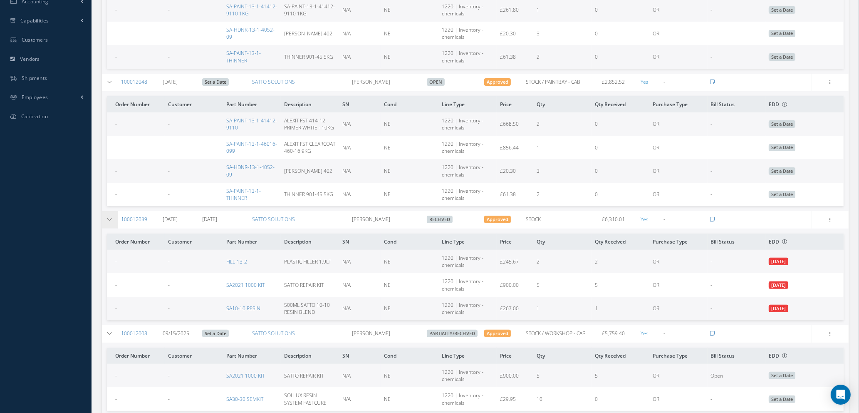
click at [112, 222] on icon at bounding box center [110, 219] width 6 height 5
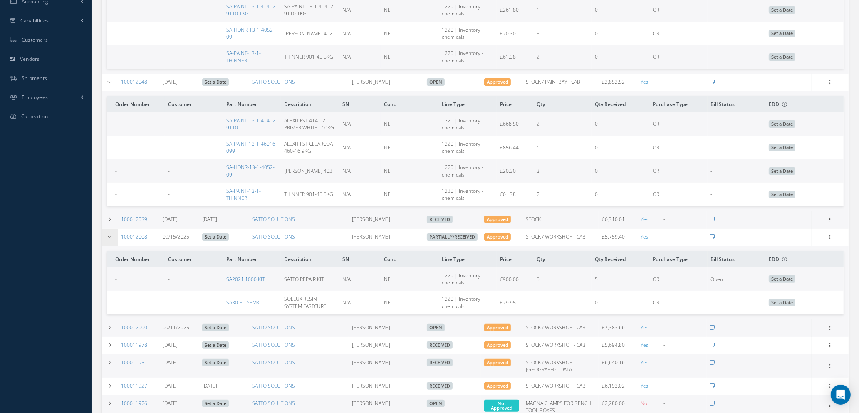
click at [108, 239] on icon at bounding box center [110, 236] width 6 height 5
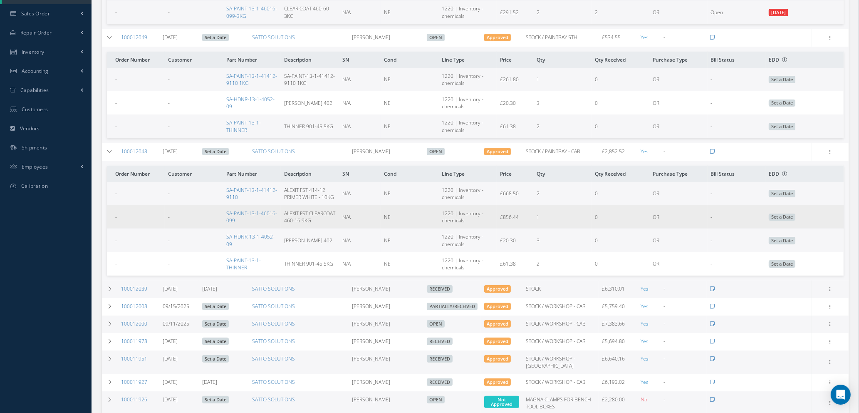
scroll to position [187, 0]
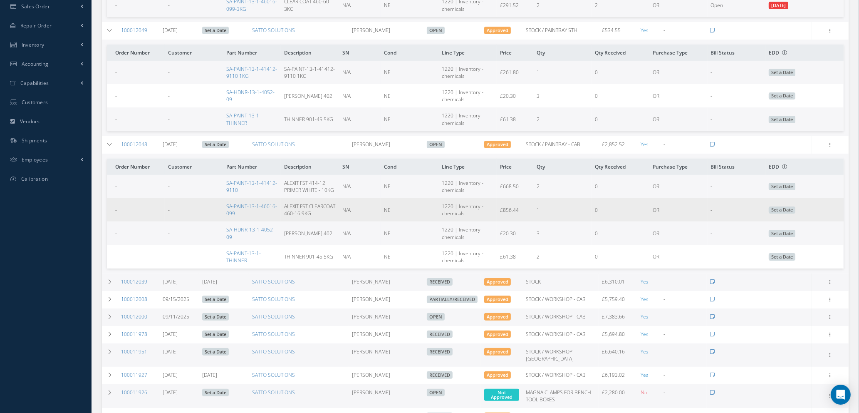
click at [344, 211] on span "N/A" at bounding box center [346, 209] width 8 height 7
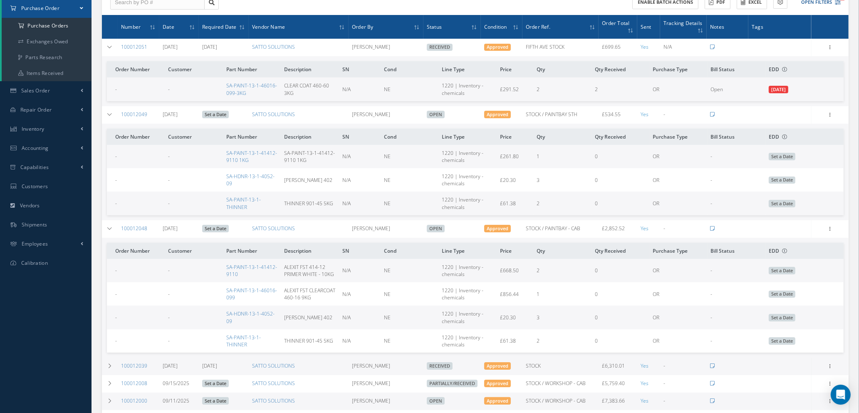
scroll to position [62, 0]
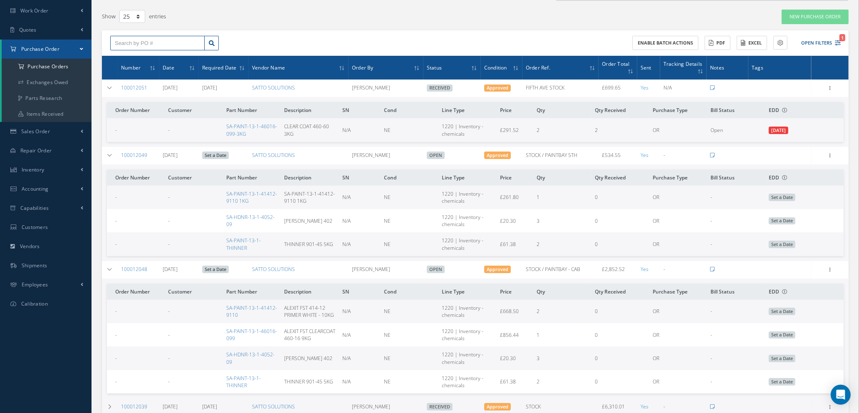
click at [162, 44] on input "text" at bounding box center [157, 43] width 94 height 15
type input "100011957"
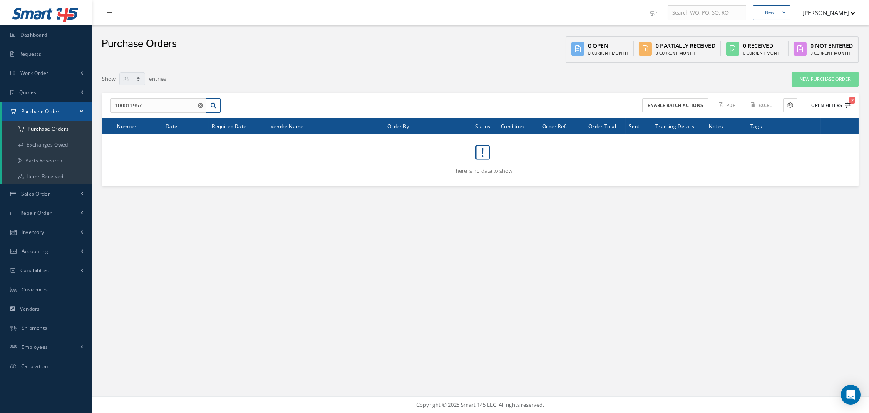
click at [847, 104] on icon "2" at bounding box center [848, 105] width 6 height 6
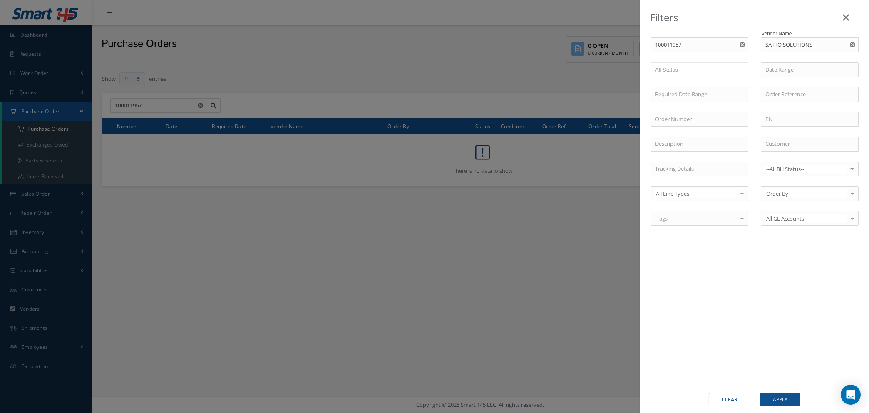
click at [722, 399] on button "Clear" at bounding box center [730, 399] width 42 height 13
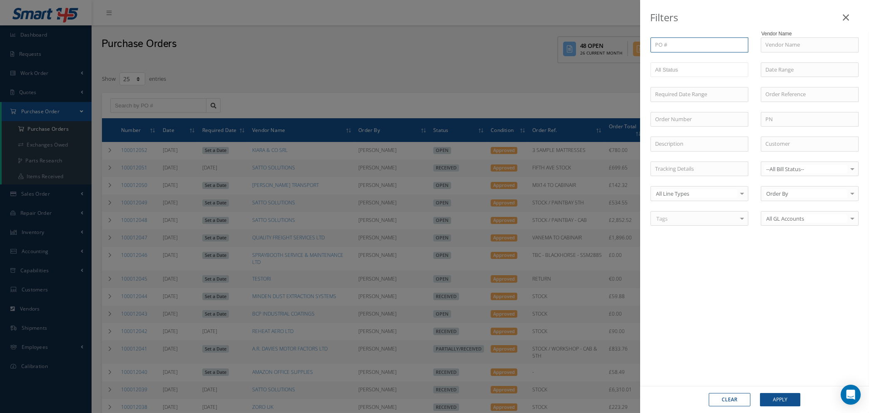
click at [705, 44] on input "text" at bounding box center [699, 44] width 98 height 15
type input "1"
type input "10"
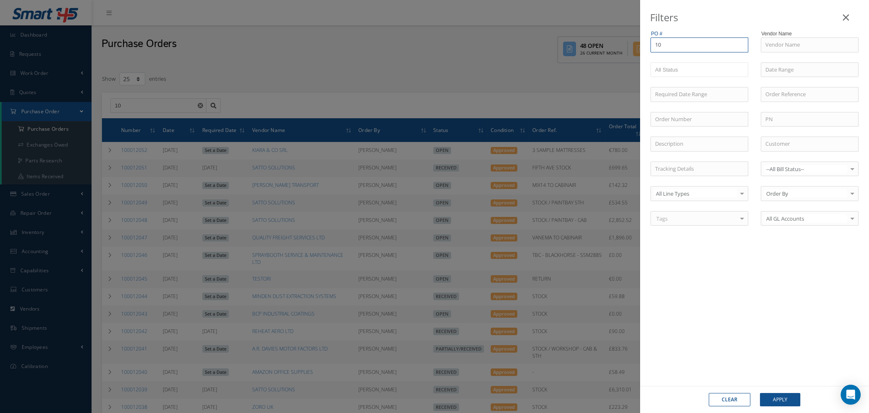
type input "100"
type input "1000"
type input "10001"
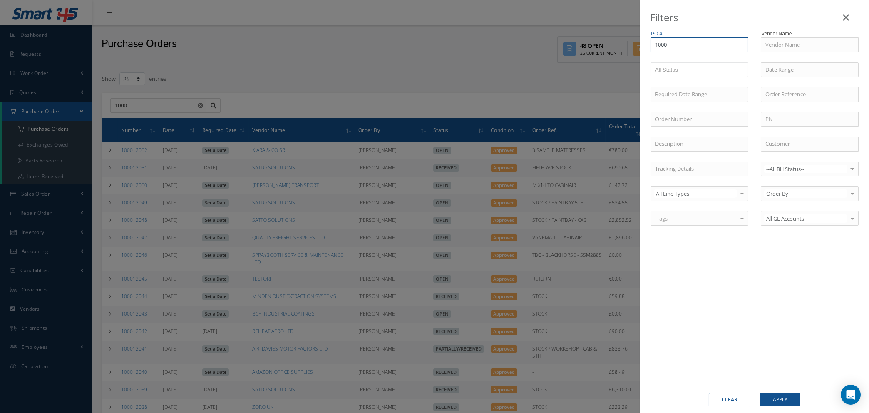
type input "10001"
type input "100011"
type input "1000119"
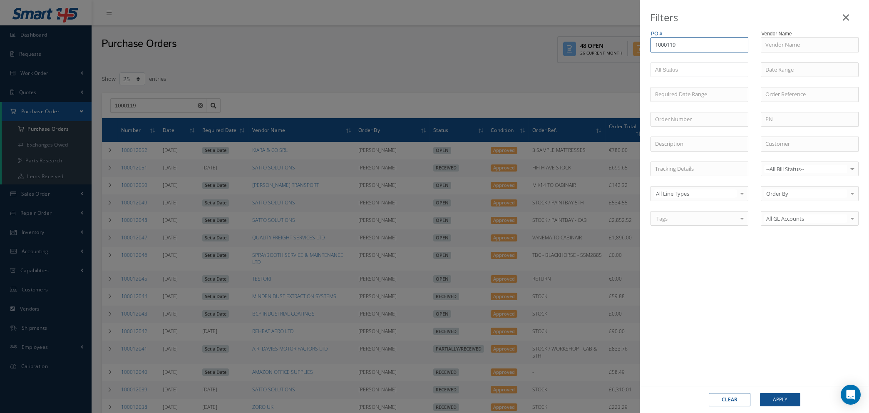
type input "10001195"
type input "100011957"
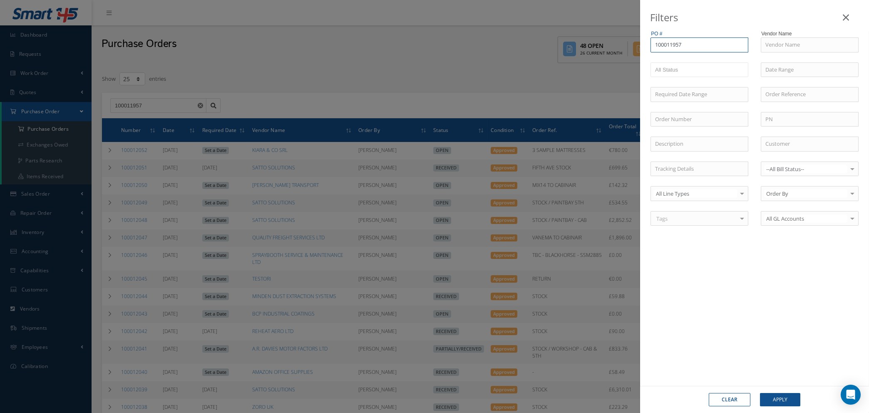
click at [760, 393] on button "Apply" at bounding box center [780, 399] width 40 height 13
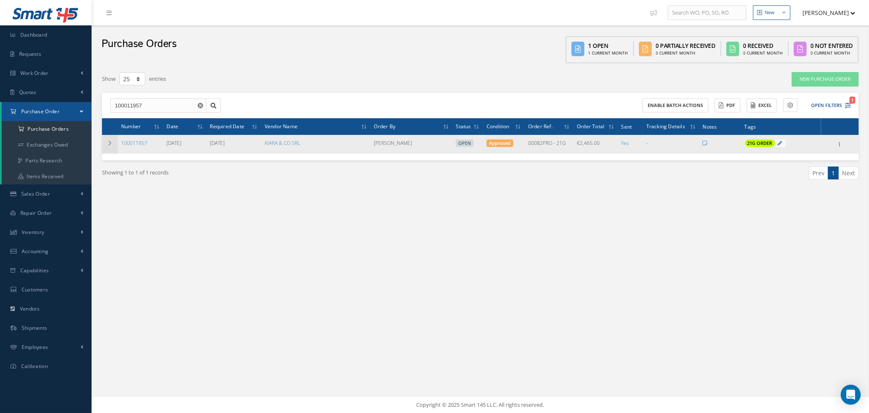
click at [107, 142] on icon at bounding box center [110, 143] width 6 height 5
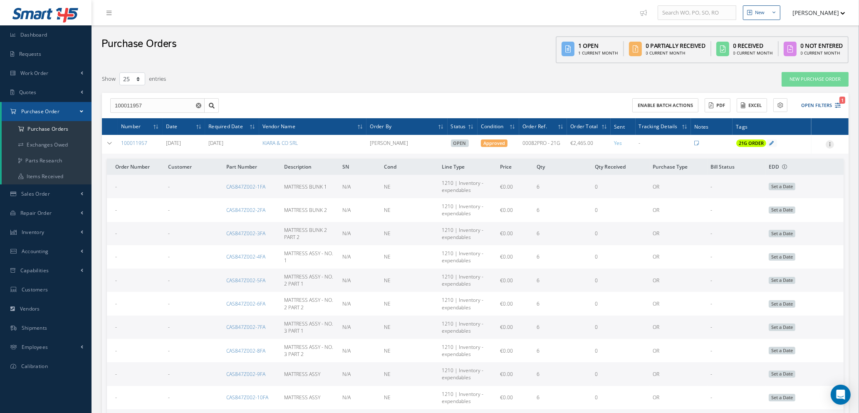
click at [833, 142] on icon at bounding box center [830, 143] width 8 height 7
click at [783, 170] on link "Edit" at bounding box center [792, 171] width 66 height 11
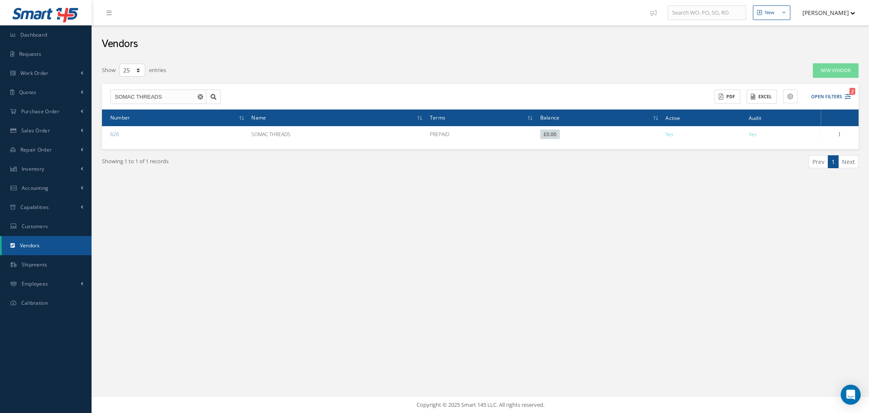
select select "25"
click at [55, 70] on link "Work Order" at bounding box center [46, 73] width 92 height 19
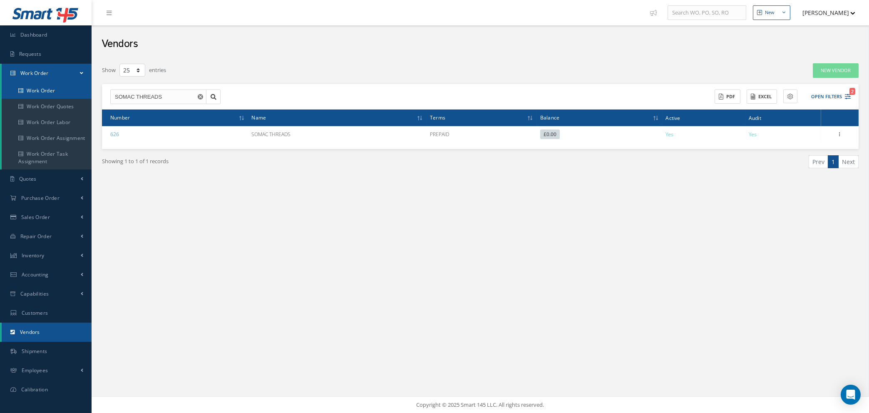
click at [51, 88] on link "Work Order" at bounding box center [47, 91] width 90 height 16
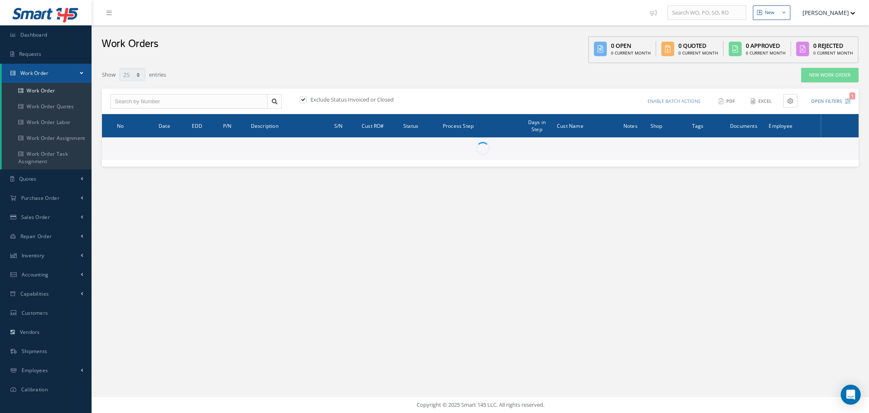
select select "25"
type input "All Work Request"
type input "All Work Performed"
type input "All Status"
type input "WO Part Status"
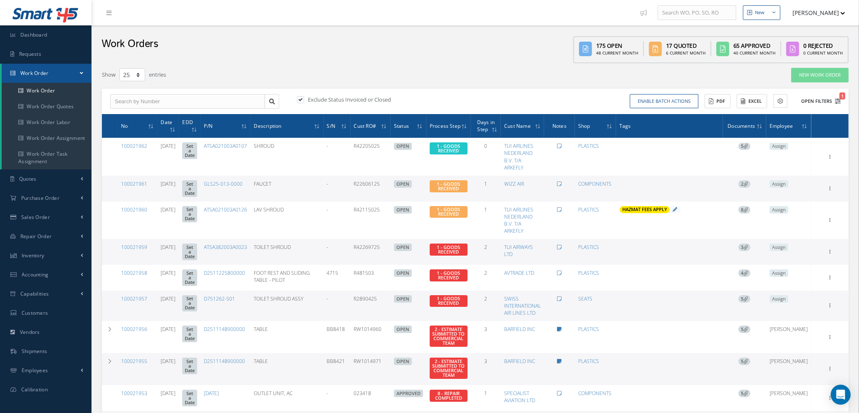
click at [837, 99] on icon "1" at bounding box center [838, 101] width 6 height 6
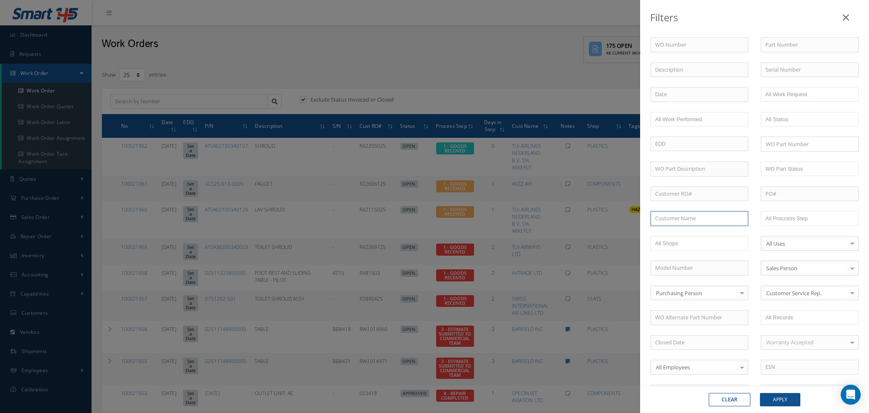
click at [698, 218] on input "text" at bounding box center [699, 218] width 98 height 15
type input "jet2"
click at [760, 393] on button "Apply" at bounding box center [780, 399] width 40 height 13
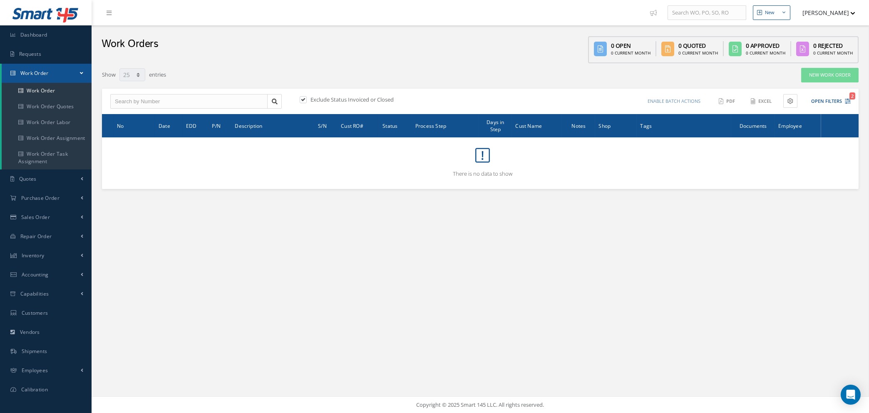
click at [306, 97] on label at bounding box center [307, 99] width 2 height 7
click at [305, 97] on input "checkbox" at bounding box center [302, 99] width 5 height 5
checkbox input "false"
click at [851, 99] on div "Enable batch actions Update Work Orders Close Work Orders ACTIONS Receive Payme…" at bounding box center [666, 101] width 373 height 15
click at [845, 100] on icon "1" at bounding box center [848, 101] width 6 height 6
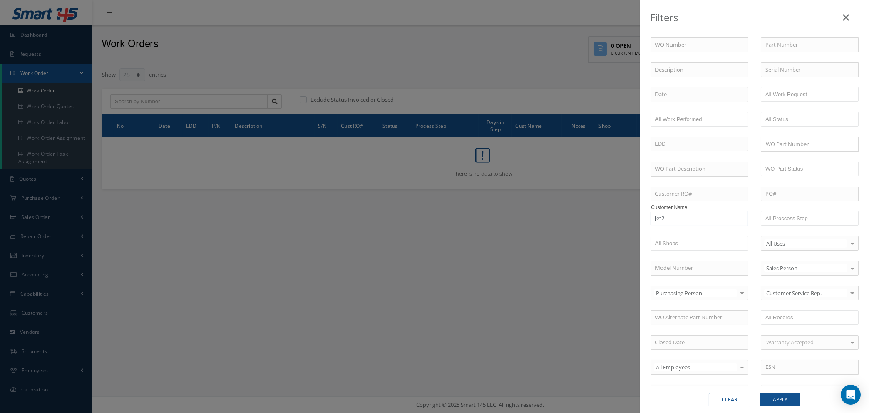
click at [697, 219] on input "jet2" at bounding box center [699, 218] width 98 height 15
type input "j"
click at [697, 219] on input "j" at bounding box center [699, 218] width 98 height 15
click at [737, 401] on button "Clear" at bounding box center [730, 399] width 42 height 13
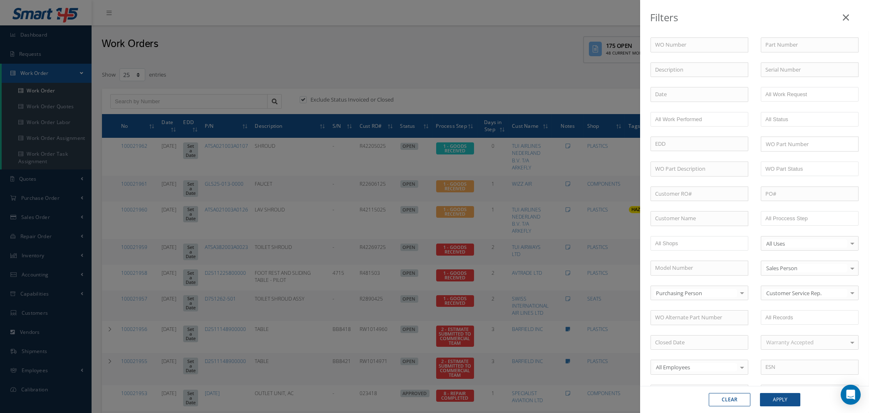
click at [846, 18] on icon at bounding box center [846, 17] width 6 height 10
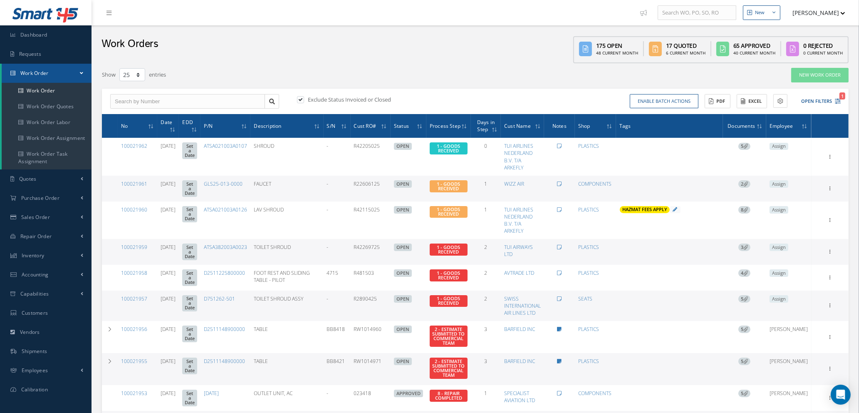
click at [304, 97] on label at bounding box center [305, 99] width 2 height 7
click at [300, 97] on input "checkbox" at bounding box center [299, 99] width 5 height 5
checkbox input "false"
click at [840, 99] on icon at bounding box center [838, 101] width 6 height 6
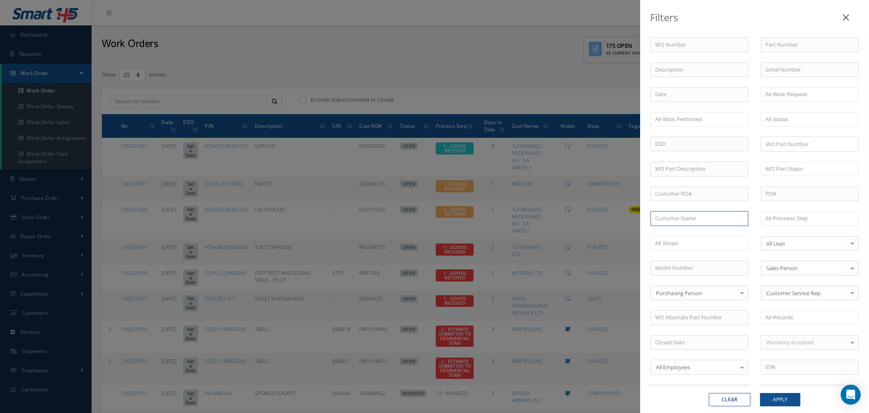
click at [684, 221] on input "text" at bounding box center [699, 218] width 98 height 15
click at [677, 233] on div "JET 2" at bounding box center [699, 233] width 89 height 8
type input "JET 2"
click at [786, 397] on button "Apply" at bounding box center [780, 399] width 40 height 13
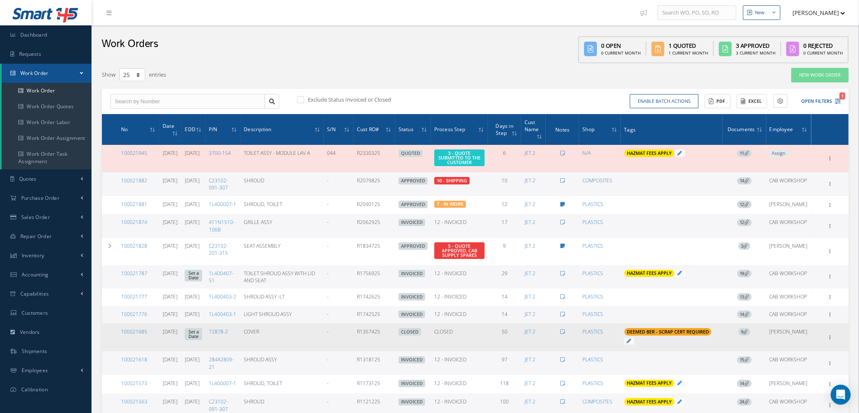
scroll to position [62, 0]
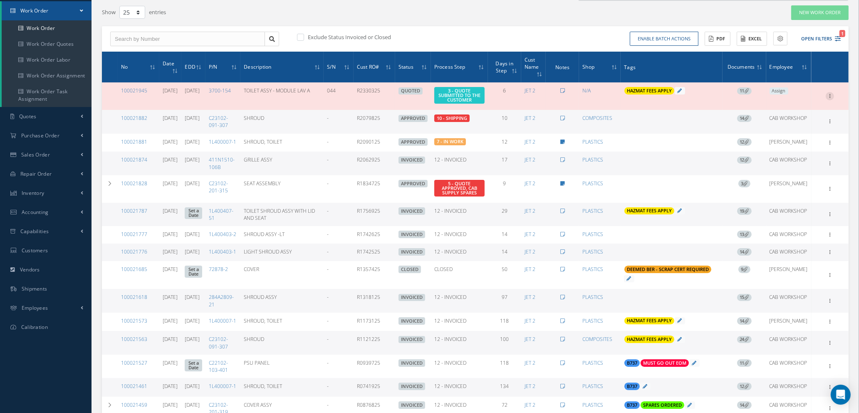
click at [831, 93] on icon at bounding box center [830, 95] width 8 height 7
click at [792, 113] on link "Edit" at bounding box center [792, 112] width 66 height 11
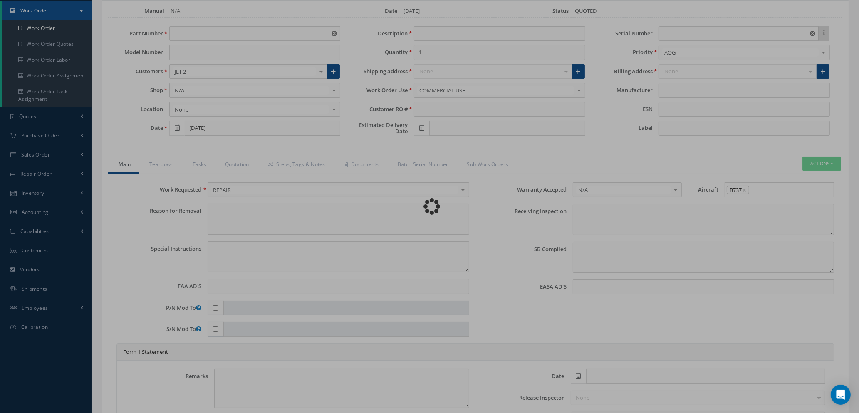
type input "3700-154"
type input "09/19/2025"
type input "TOILET ASSY - MODULE LAV A"
type input "R2330325"
type input "09/26/2025"
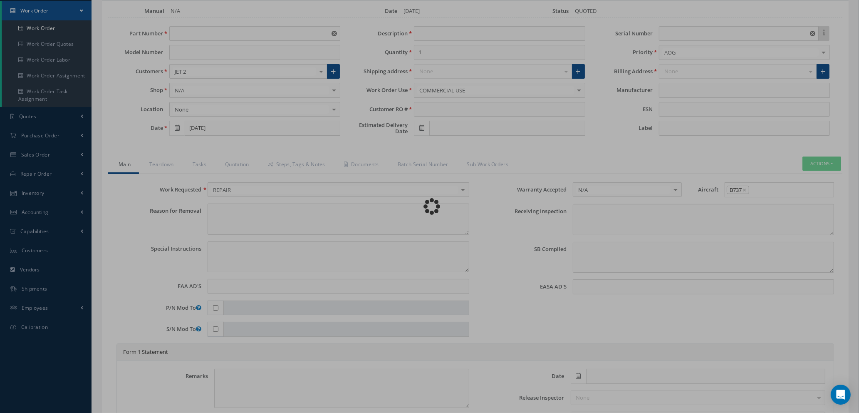
type input "044"
type textarea "NONE"
type textarea "PLEASE SEE R.O. FOR DETAILS"
type input "NONE"
type textarea "NO VISUAL DAMAGE"
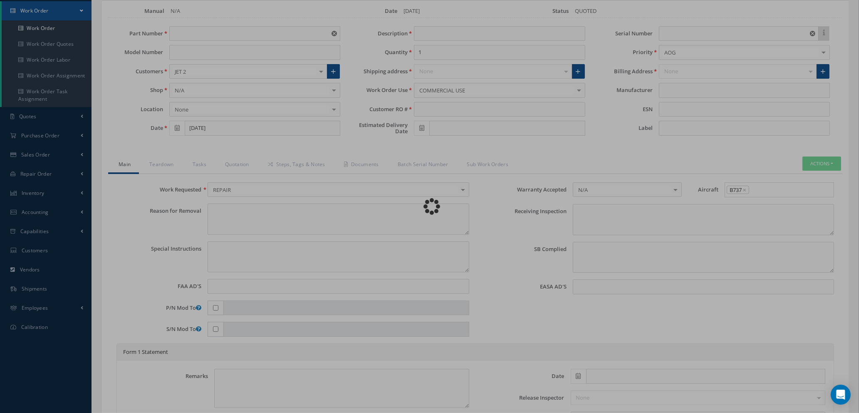
type textarea "NONE"
type input "NONE"
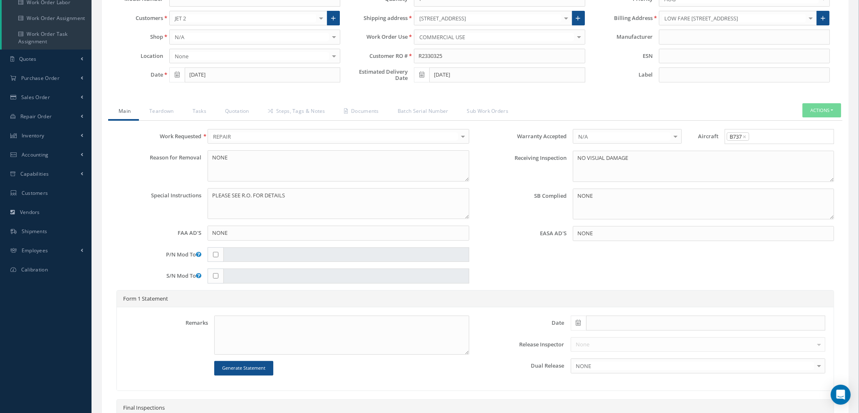
scroll to position [96, 0]
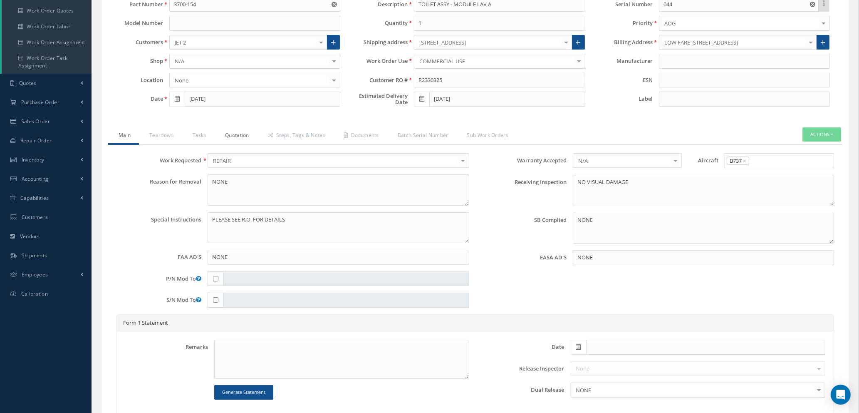
click at [235, 136] on link "Quotation" at bounding box center [236, 135] width 43 height 17
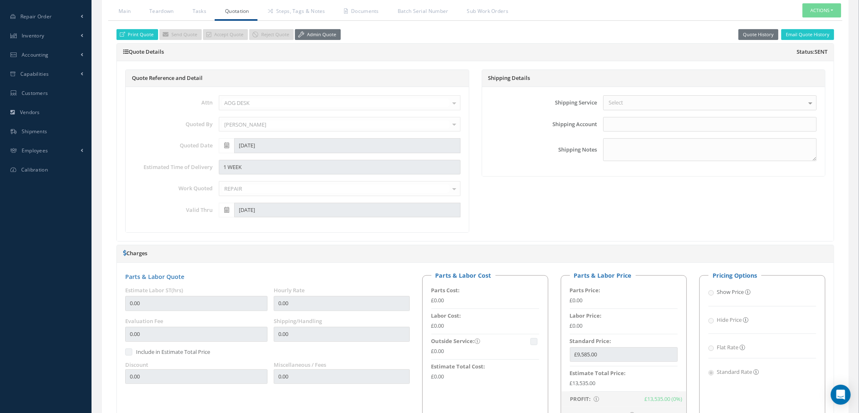
scroll to position [51, 0]
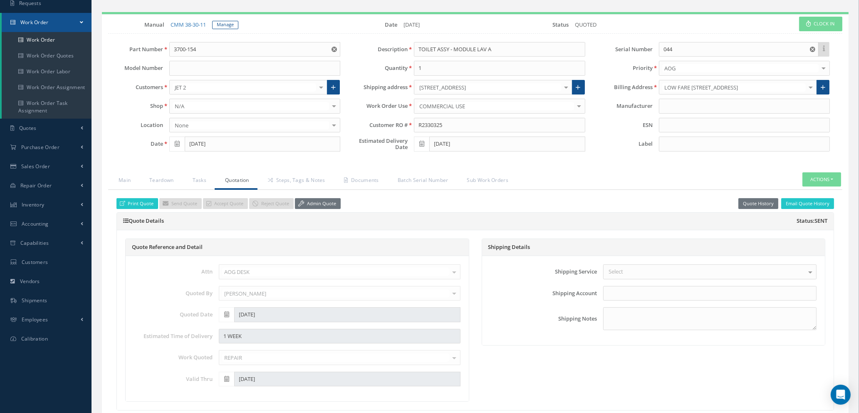
click at [236, 180] on link "Quotation" at bounding box center [236, 180] width 43 height 17
click at [331, 201] on link "Admin Quote" at bounding box center [318, 203] width 46 height 11
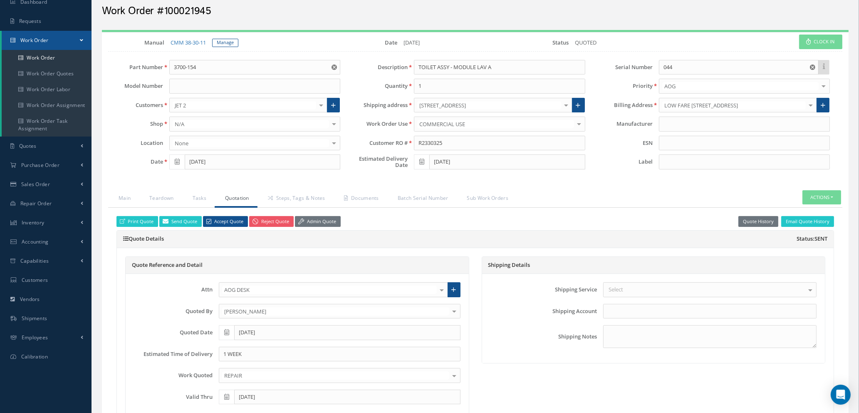
scroll to position [0, 0]
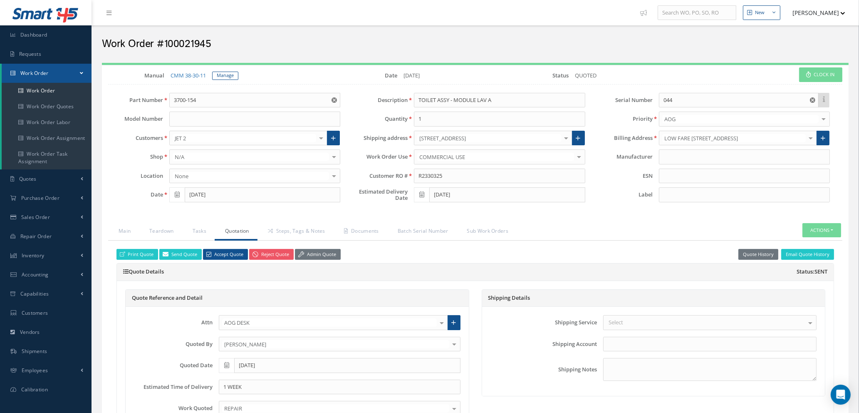
select select "25"
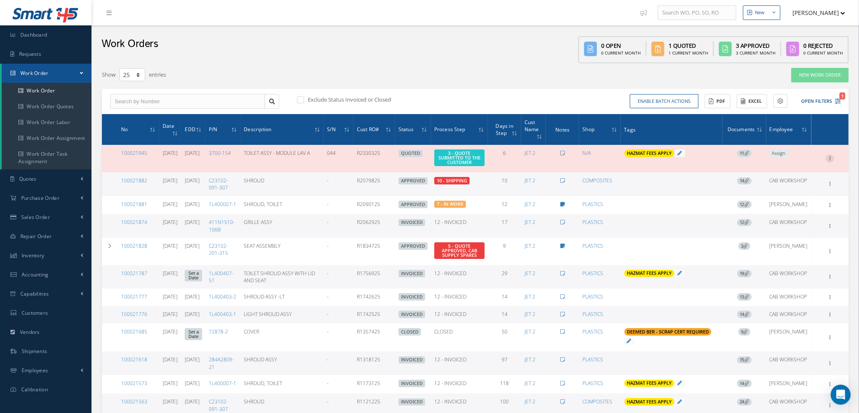
click at [830, 155] on icon at bounding box center [830, 157] width 8 height 7
click at [791, 164] on link "Show" at bounding box center [792, 164] width 66 height 11
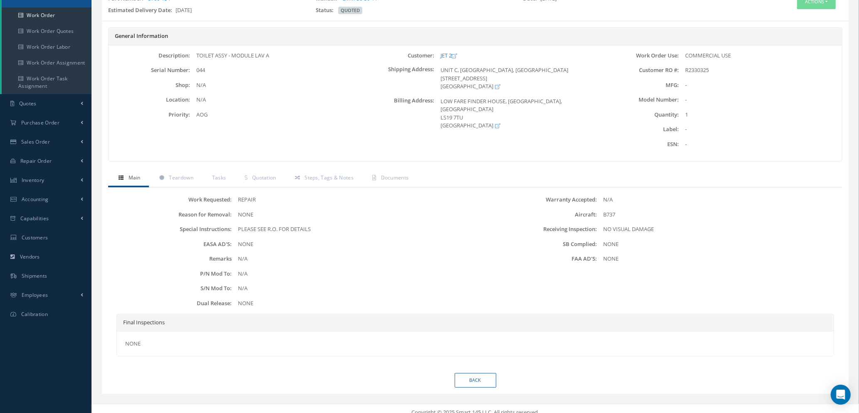
scroll to position [82, 0]
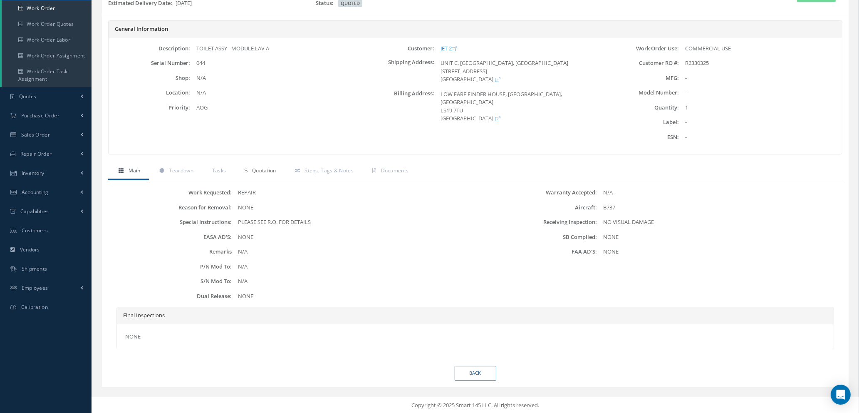
click at [258, 170] on span "Quotation" at bounding box center [264, 170] width 24 height 7
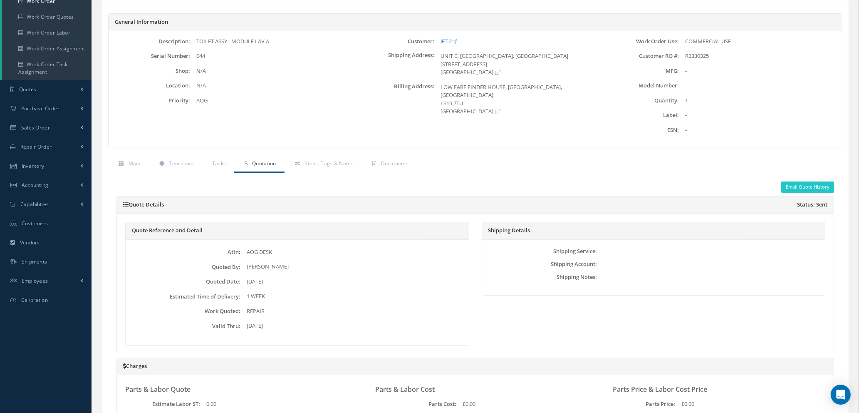
scroll to position [75, 0]
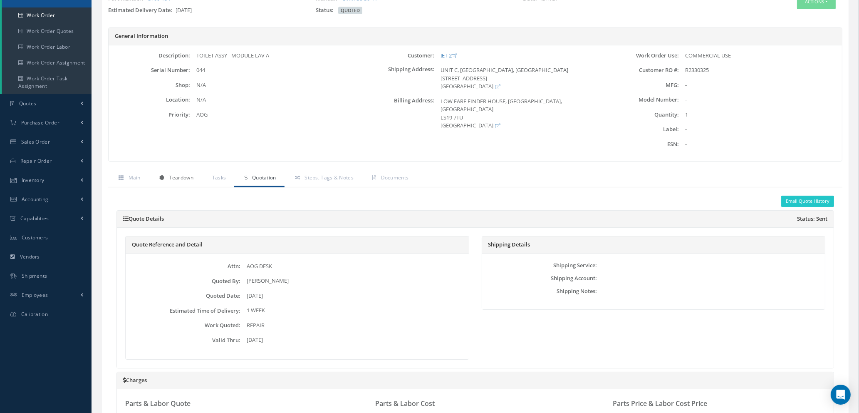
click at [176, 176] on span "Teardown" at bounding box center [181, 177] width 24 height 7
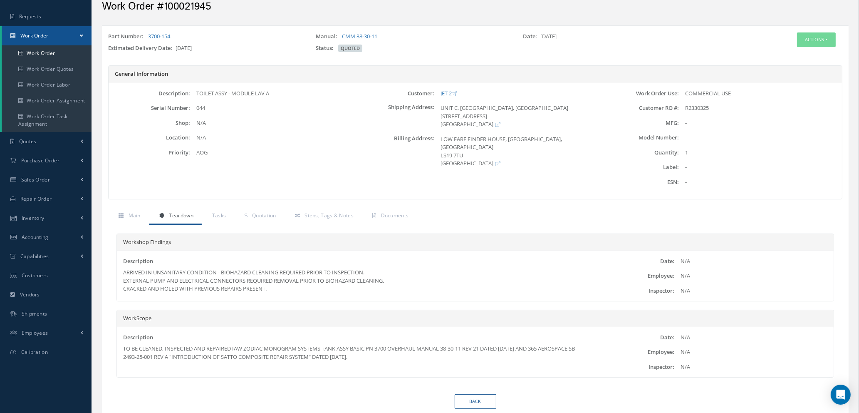
scroll to position [66, 0]
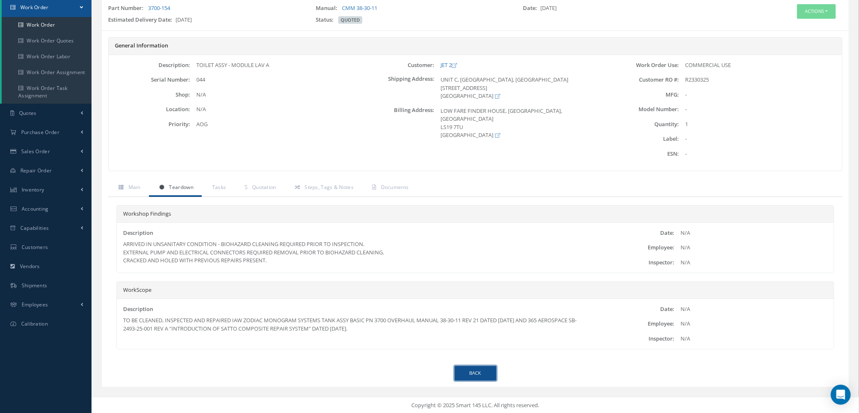
click at [476, 369] on link "Back" at bounding box center [476, 373] width 42 height 15
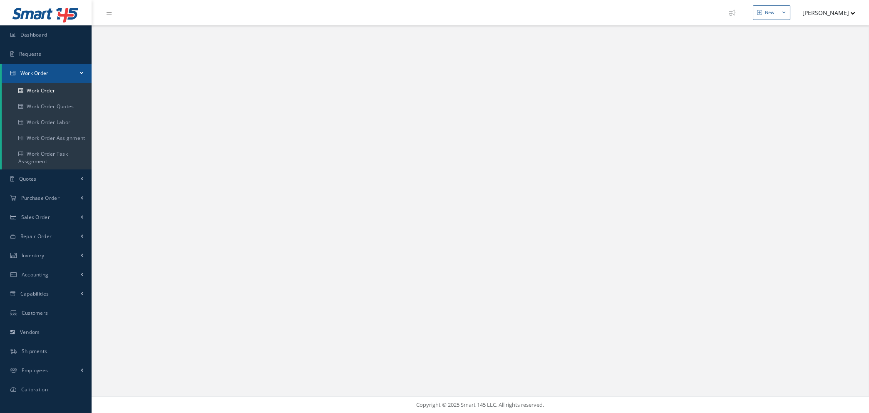
select select "25"
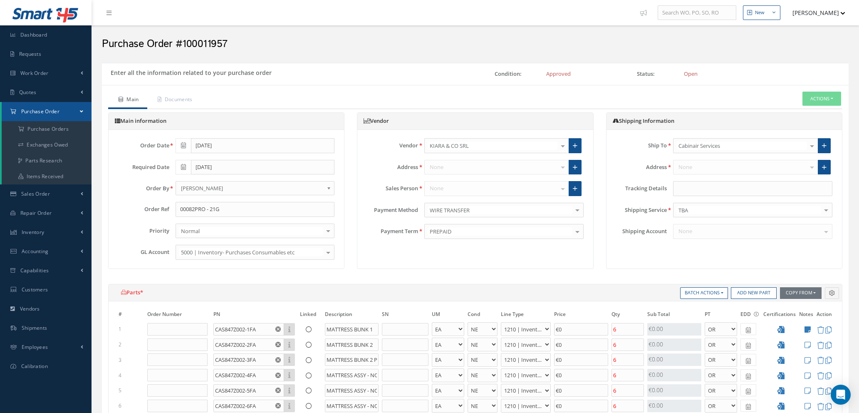
select select "1"
select select "5"
select select "7"
select select "1"
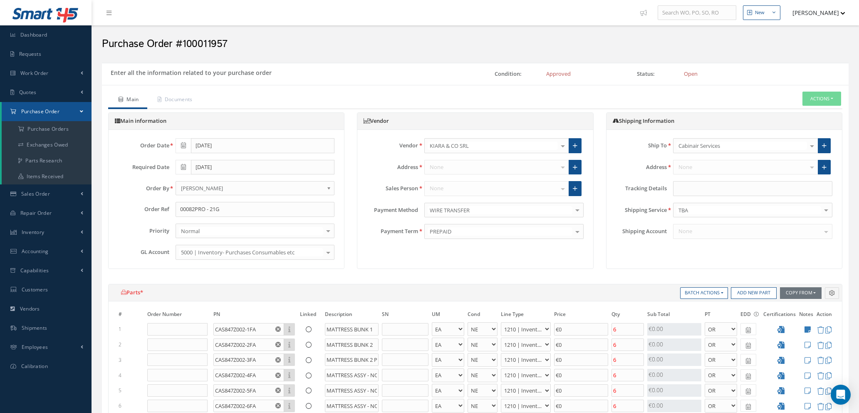
select select "5"
select select "7"
select select "1"
select select "5"
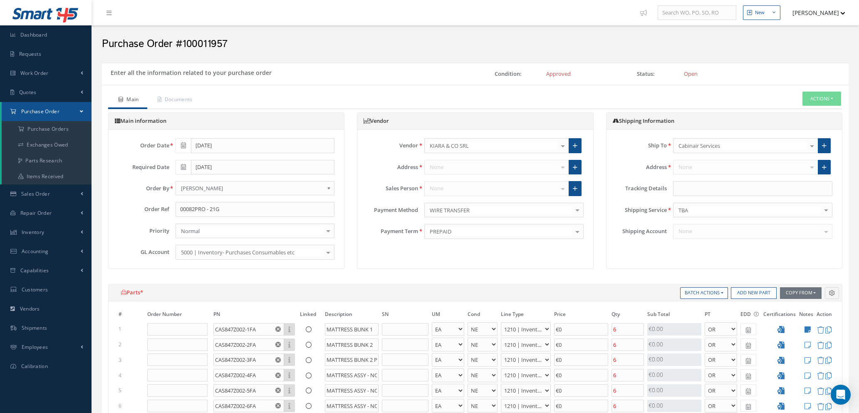
select select "7"
select select "1"
select select "5"
select select "7"
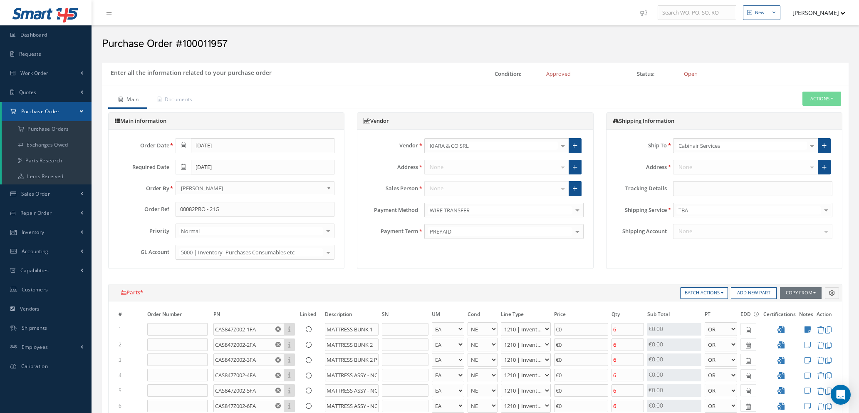
select select "1"
select select "5"
select select "7"
select select "1"
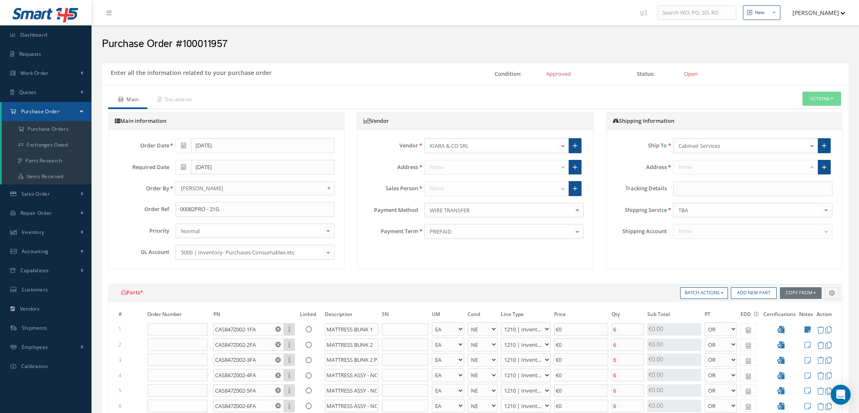
select select "1"
select select "5"
select select "7"
select select "1"
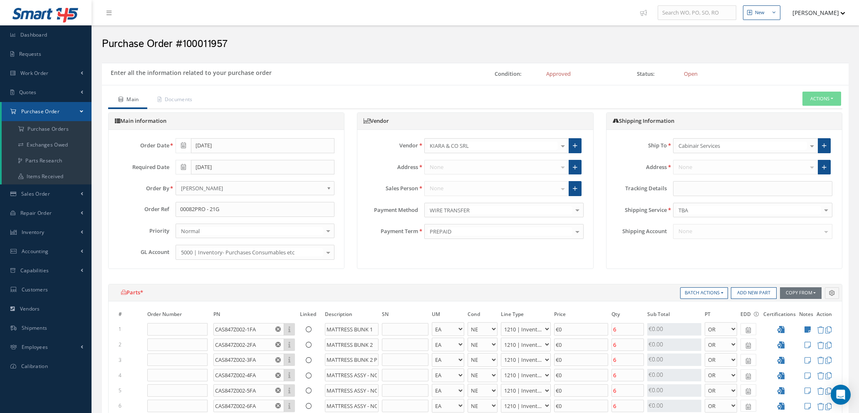
select select "5"
select select "7"
select select "1"
select select "5"
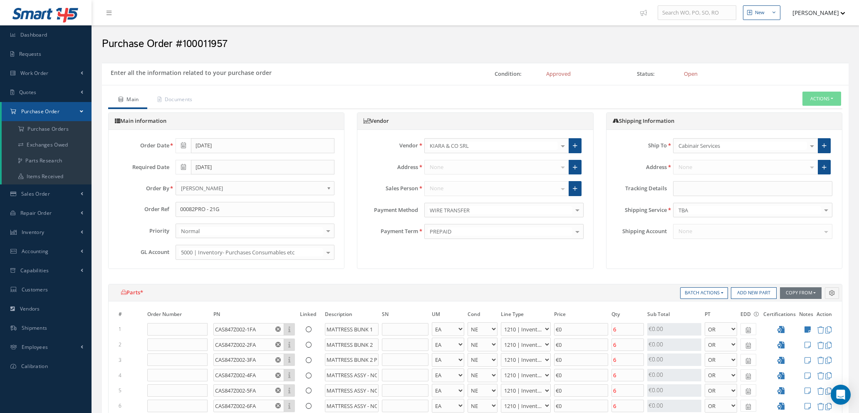
select select "7"
select select "1"
select select "5"
select select "7"
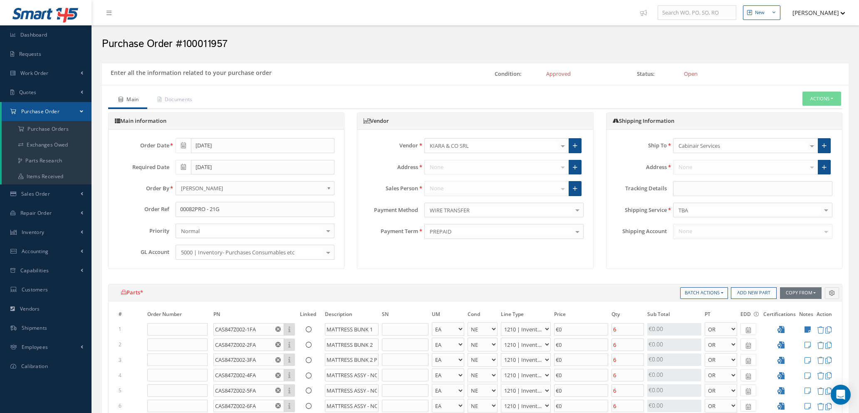
select select "1"
select select "5"
select select "7"
select select "1"
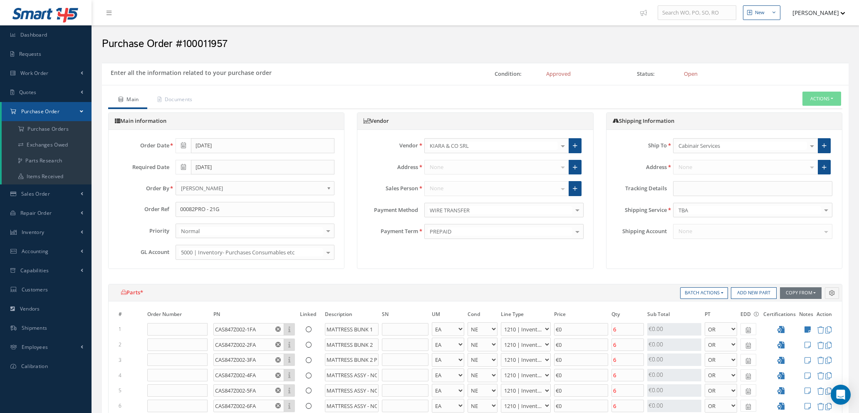
select select "1"
select select "5"
select select "7"
select select "1"
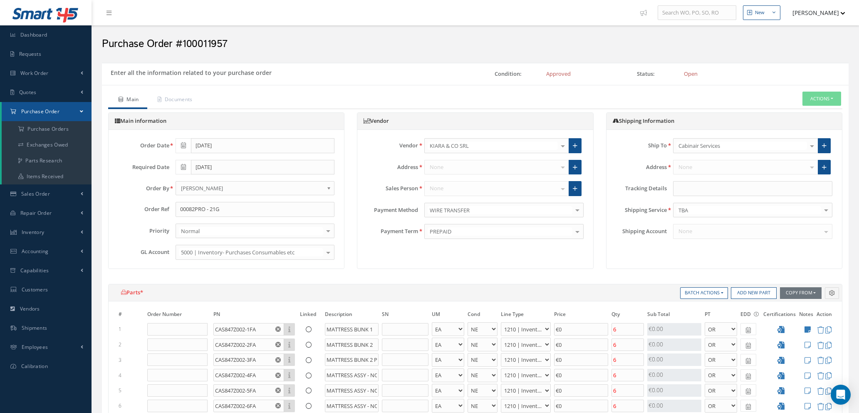
select select "5"
select select "7"
select select "1"
select select "5"
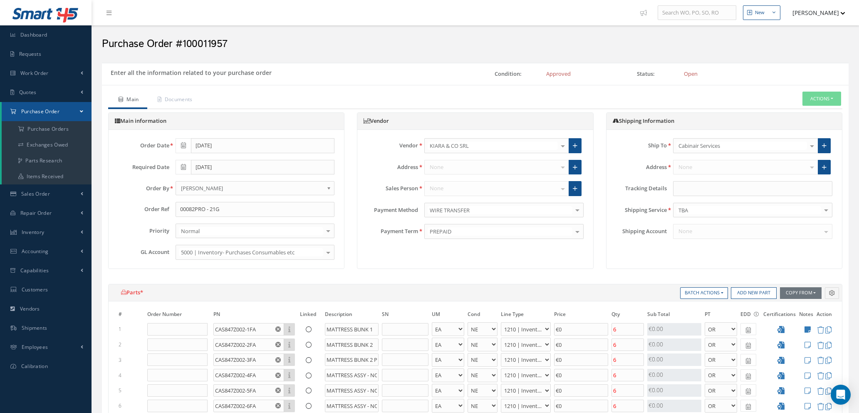
select select "7"
select select "1"
select select "5"
select select "7"
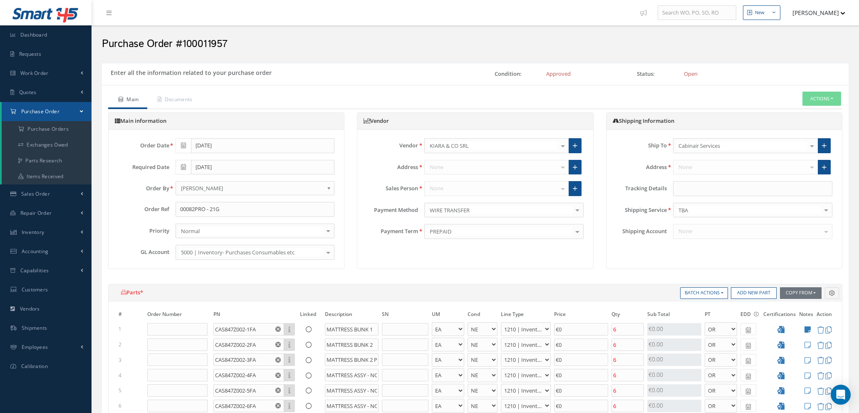
select select "1"
select select "5"
select select "7"
select select "1"
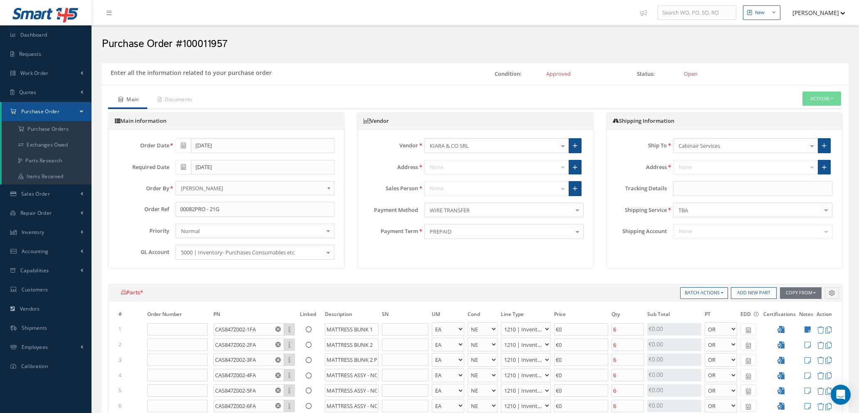
select select "1"
select select "5"
select select "112"
select select "1"
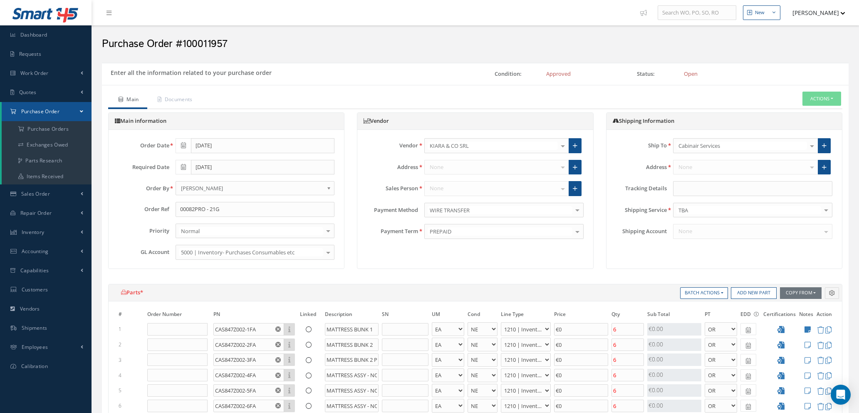
select select "5"
select select "112"
select select "1"
select select "5"
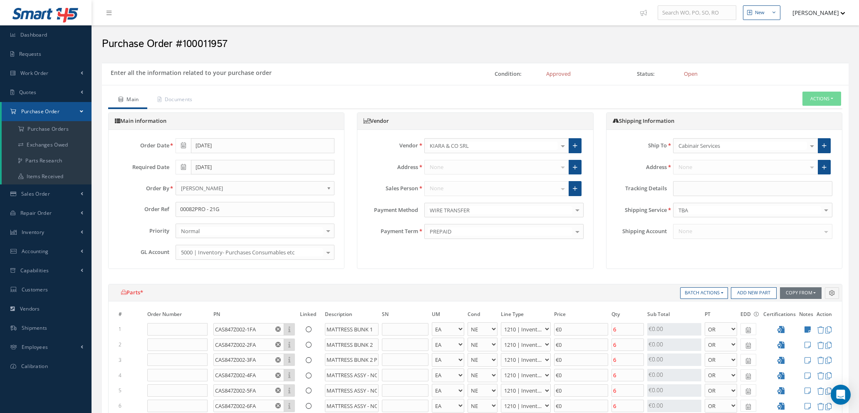
select select "112"
select select "1"
select select "5"
select select "112"
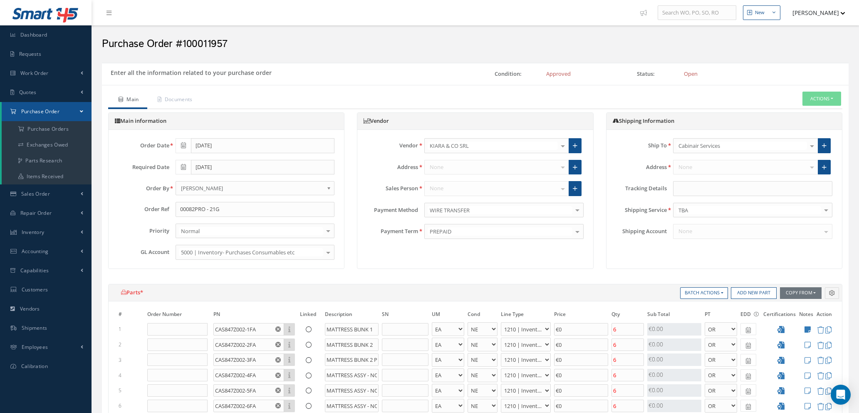
select select "1"
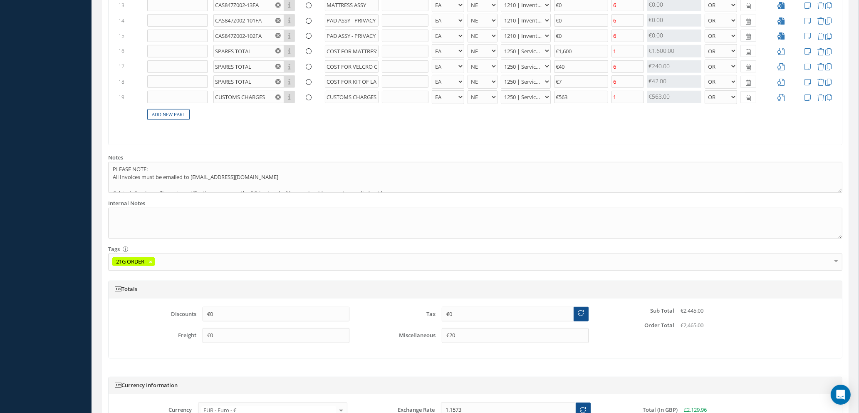
scroll to position [413, 0]
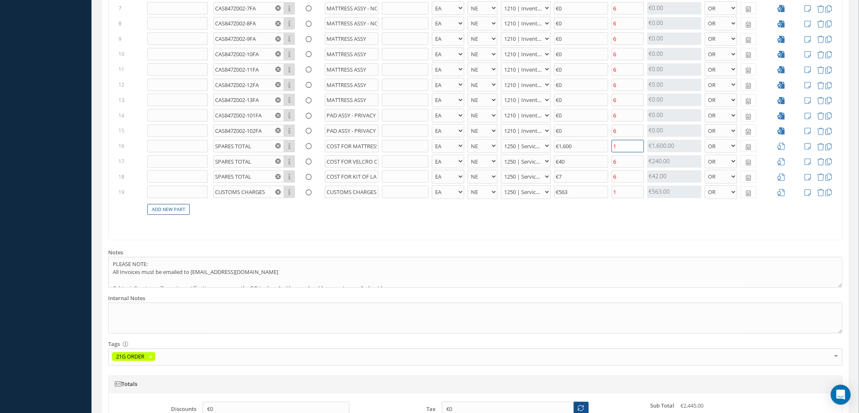
drag, startPoint x: 623, startPoint y: 144, endPoint x: 594, endPoint y: 139, distance: 29.2
click at [595, 139] on tr "16 SPARES TOTAL Part Number Description COST FOR MATTRESS SETS - BAG BX CA RL E…" at bounding box center [475, 145] width 717 height 15
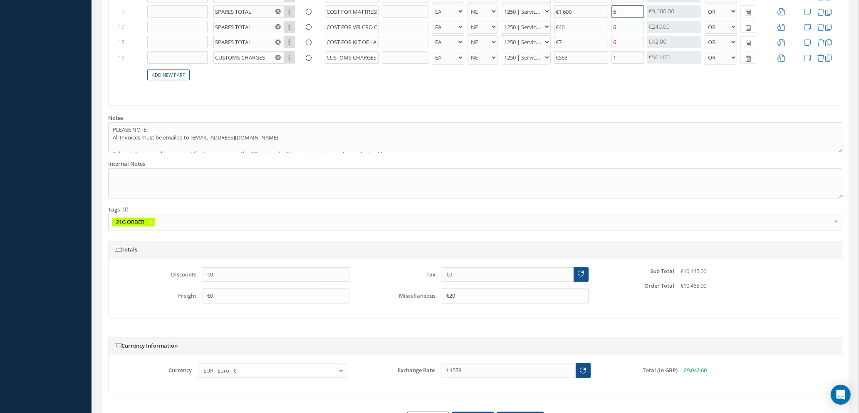
scroll to position [600, 0]
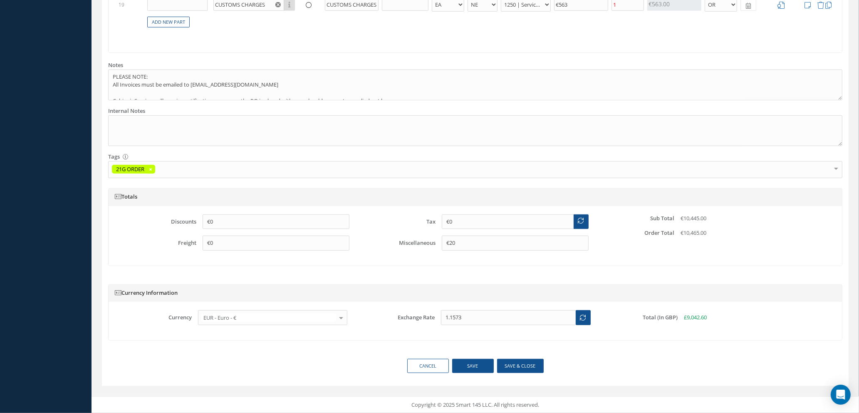
type input "6"
click at [512, 367] on button "Save & close" at bounding box center [520, 366] width 47 height 15
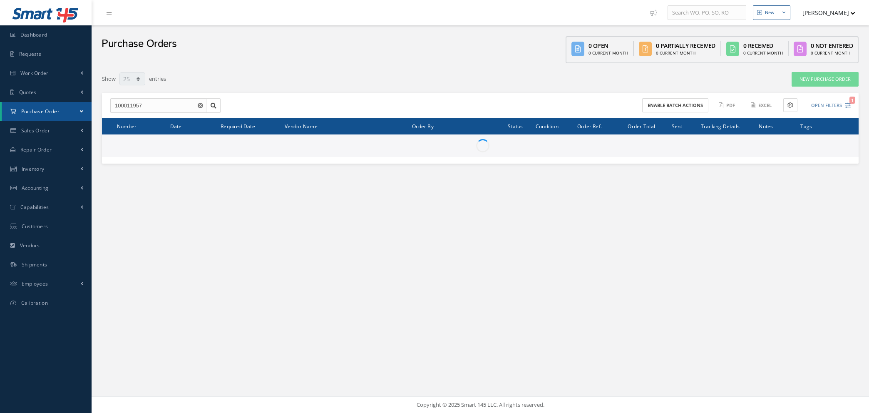
select select "25"
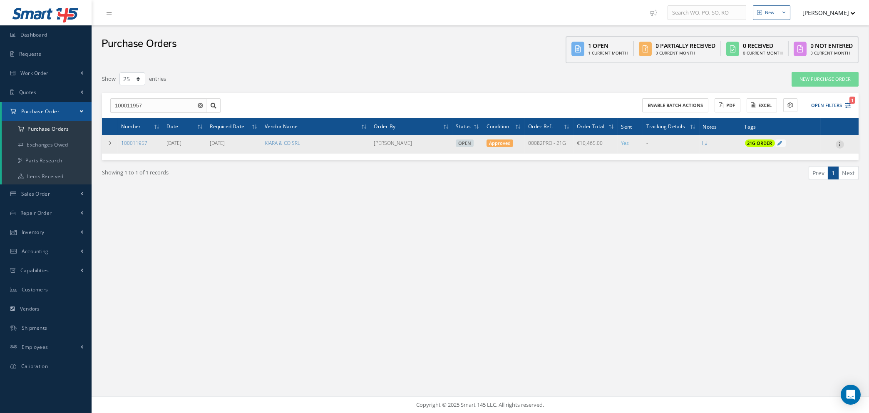
click at [839, 143] on icon at bounding box center [840, 143] width 8 height 7
click at [796, 202] on link "Send By Email" at bounding box center [802, 203] width 66 height 11
type input "Reports from Purchase Order #100011957"
type textarea "Hiya, Please find Attached, our Purchase Order #100011957. If you have any ques…"
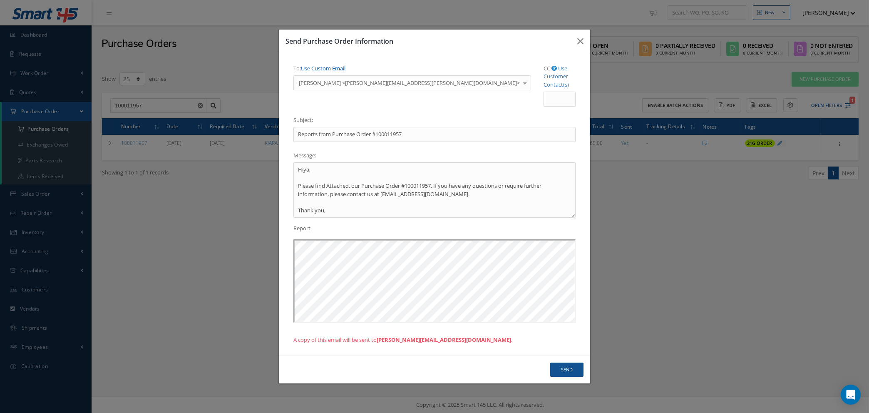
click at [334, 72] on link "Use Custom Email" at bounding box center [323, 67] width 45 height 7
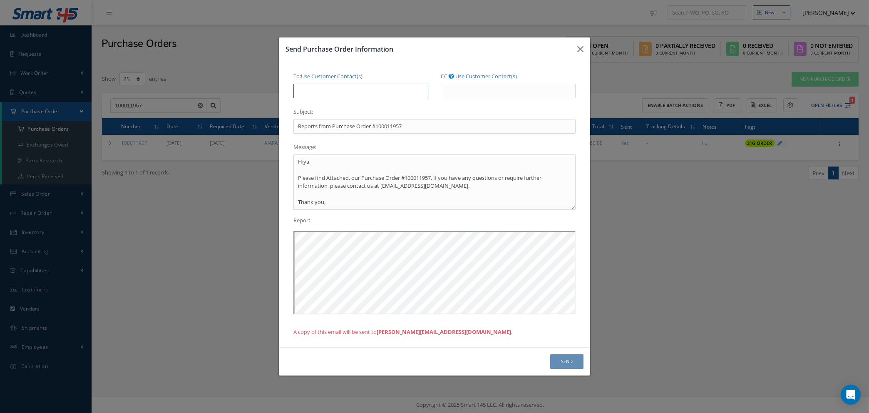
click at [331, 85] on input "To: Use Customer Contact(s)" at bounding box center [360, 91] width 135 height 15
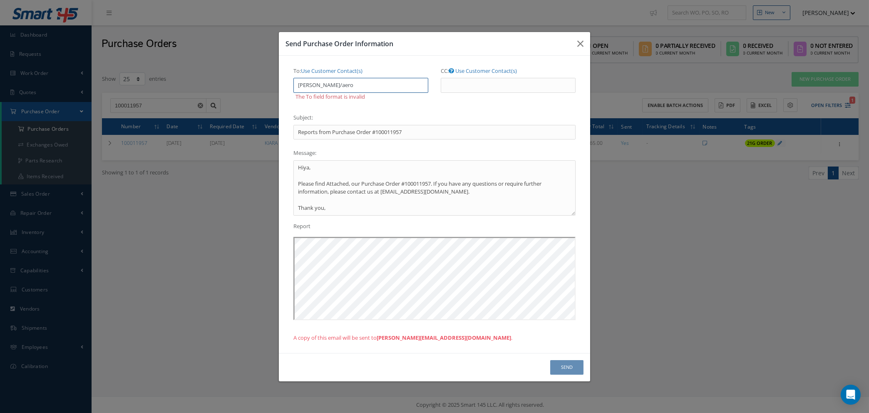
click at [334, 85] on input "[PERSON_NAME]/aero" at bounding box center [360, 85] width 135 height 15
click at [372, 82] on input "[PERSON_NAME]@aero" at bounding box center [360, 85] width 135 height 15
click at [340, 71] on link "Use Customer Contact(s)" at bounding box center [332, 70] width 62 height 7
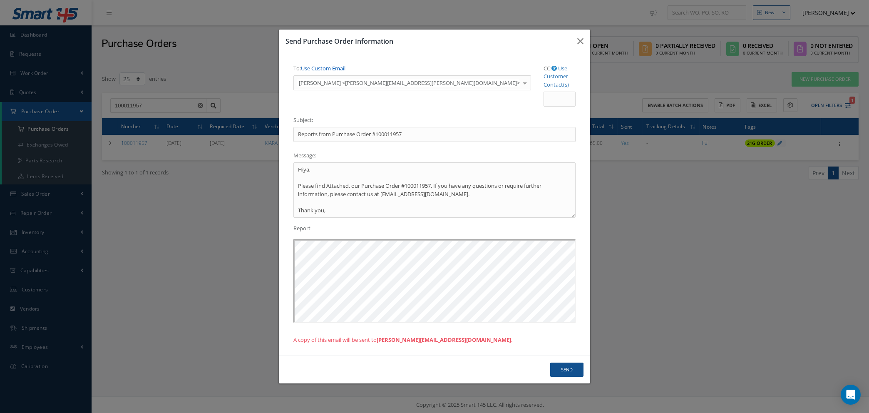
click at [339, 72] on link "Use Custom Email" at bounding box center [323, 67] width 45 height 7
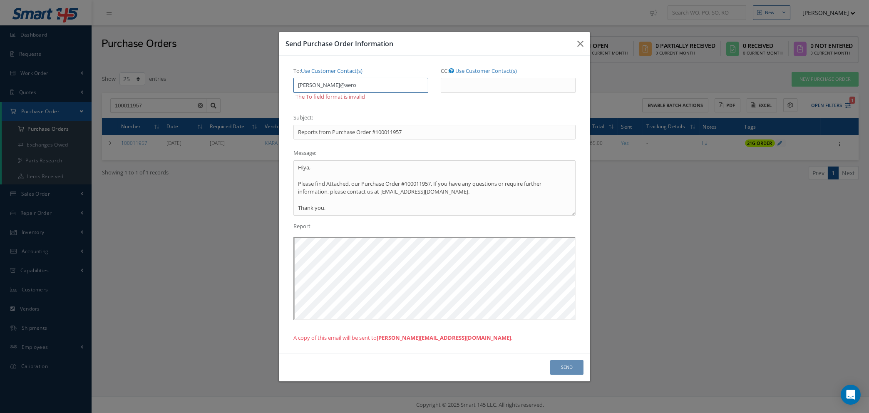
click at [351, 85] on input "[PERSON_NAME]@aero" at bounding box center [360, 85] width 135 height 15
click at [336, 85] on input "[PERSON_NAME]@aero" at bounding box center [360, 85] width 135 height 15
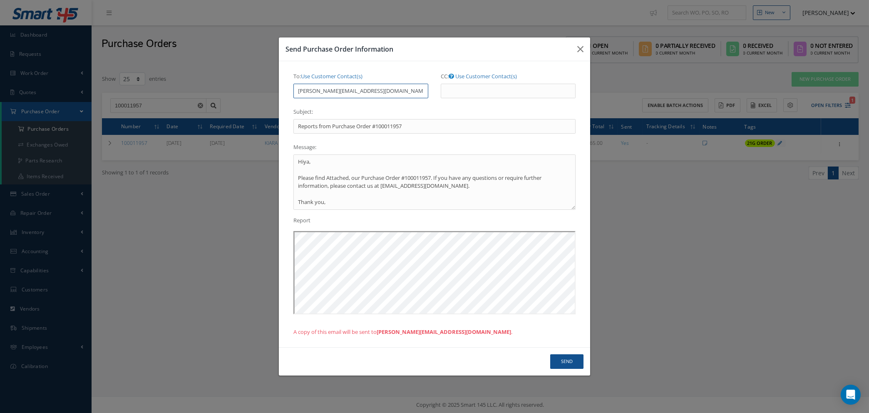
type input "[PERSON_NAME][EMAIL_ADDRESS][DOMAIN_NAME]"
click at [569, 362] on button "Send" at bounding box center [566, 361] width 33 height 15
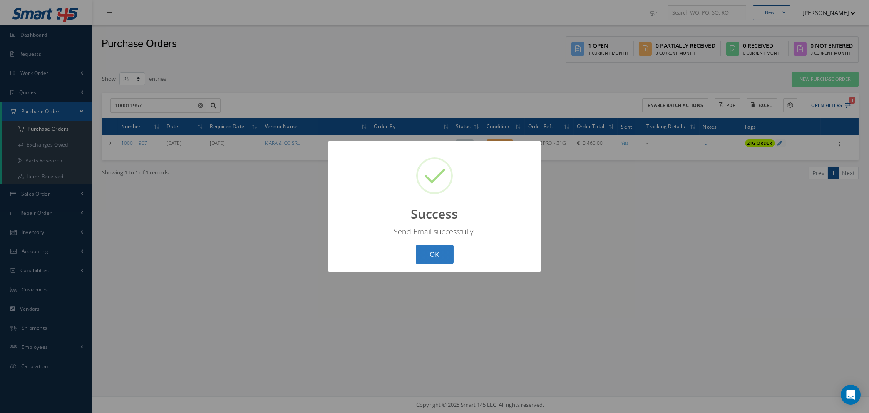
click at [440, 257] on button "OK" at bounding box center [435, 255] width 38 height 20
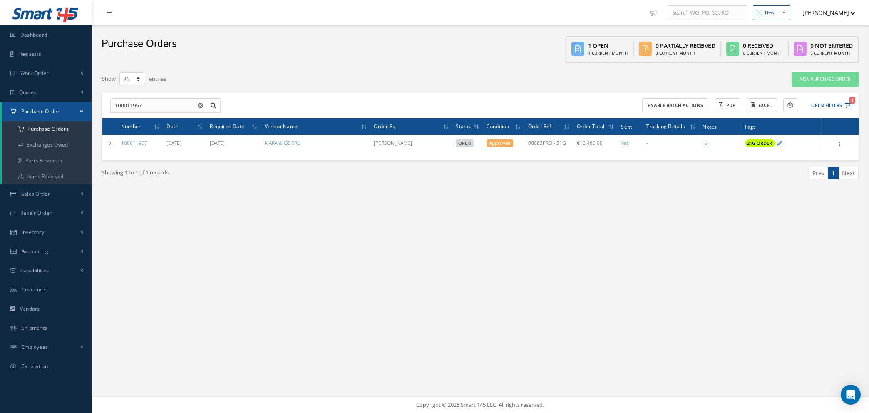
click at [200, 103] on use "Reset" at bounding box center [200, 105] width 5 height 5
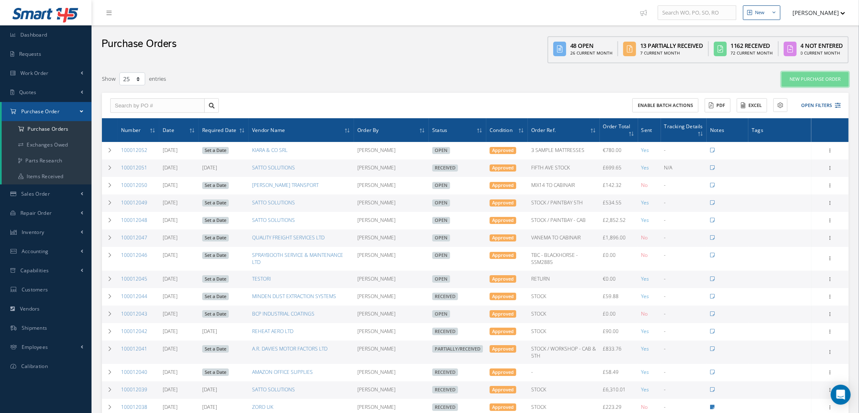
click at [811, 75] on link "New Purchase Order" at bounding box center [815, 79] width 67 height 15
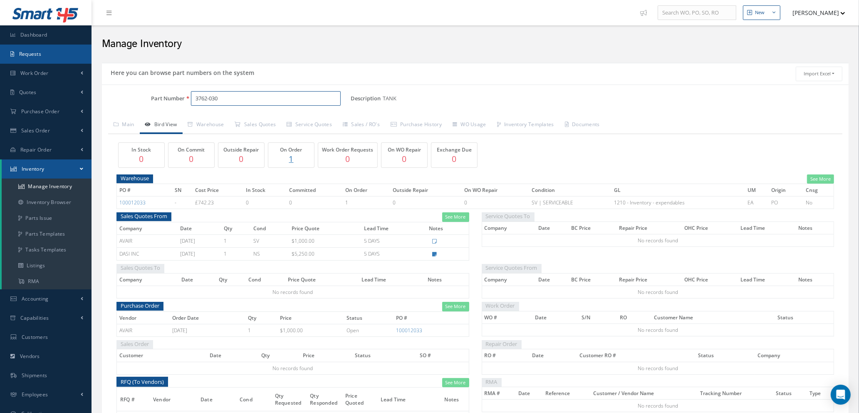
drag, startPoint x: 0, startPoint y: 0, endPoint x: 0, endPoint y: 63, distance: 62.8
click at [0, 95] on div "Smart 145 Dashboard Requests Work Order Work Order Work Order Quotes" at bounding box center [429, 245] width 859 height 490
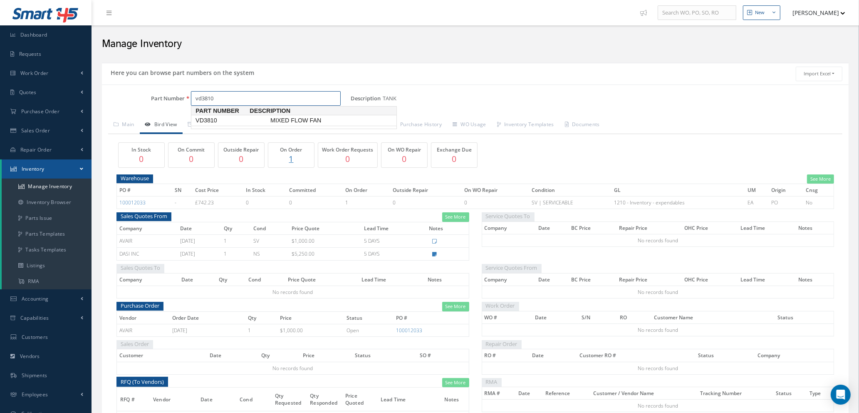
click at [205, 120] on span "VD3810" at bounding box center [231, 120] width 75 height 9
type input "VD3810"
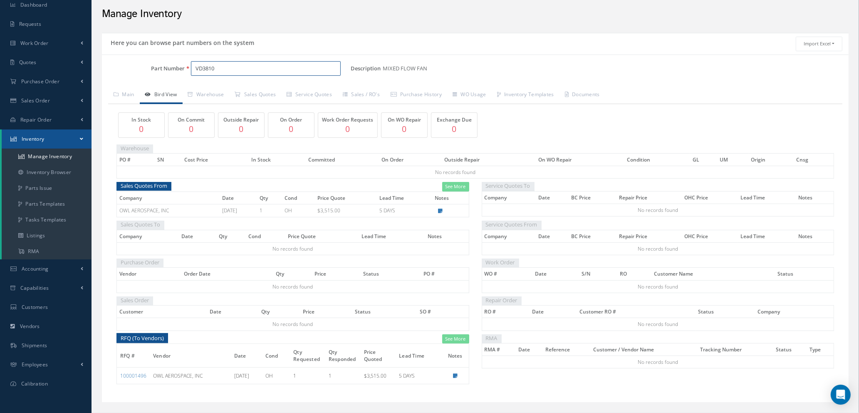
scroll to position [46, 0]
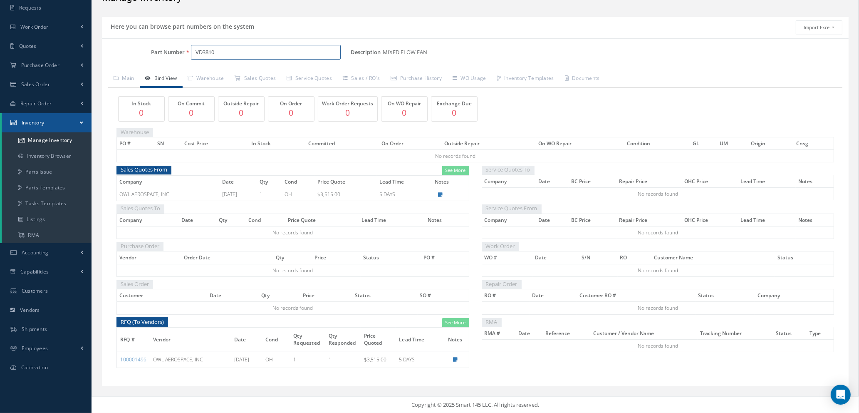
drag, startPoint x: 221, startPoint y: 52, endPoint x: 107, endPoint y: 44, distance: 113.8
click at [107, 45] on div "Part Number VD3810" at bounding box center [226, 52] width 249 height 15
type input "c12849ab05"
click at [228, 48] on input "c12849ab05" at bounding box center [266, 52] width 150 height 15
click at [57, 139] on ul "Smart 145 Dashboard Requests Work Order Work Order Work Order Quotes Work Order…" at bounding box center [46, 165] width 92 height 423
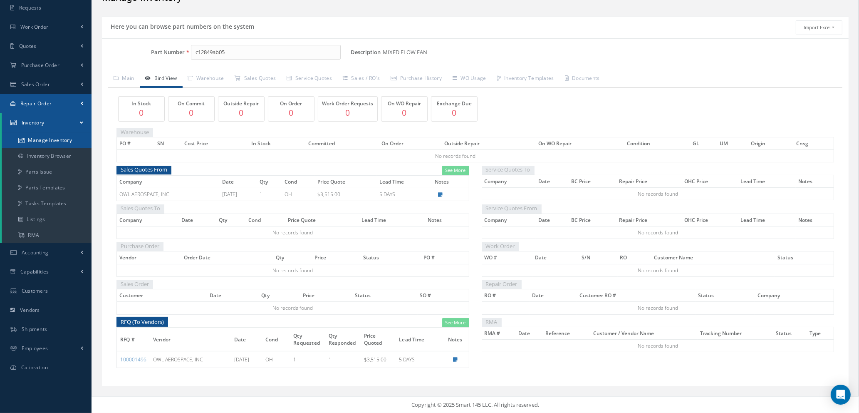
scroll to position [10, 0]
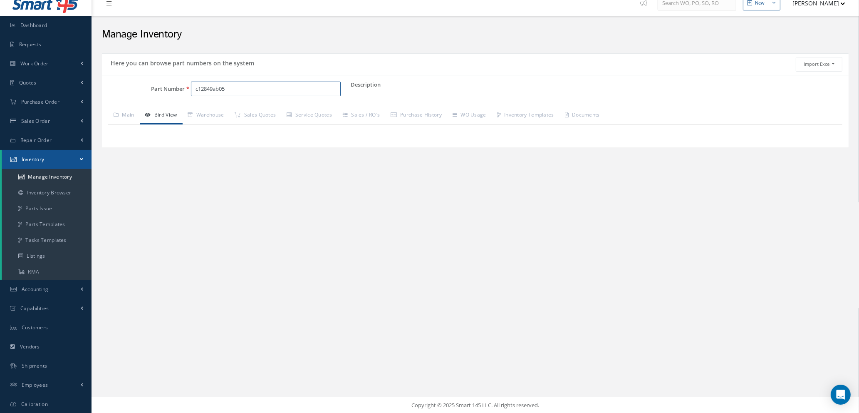
click at [237, 90] on input "c12849ab05" at bounding box center [266, 89] width 150 height 15
drag, startPoint x: 237, startPoint y: 90, endPoint x: 84, endPoint y: 75, distance: 153.8
click at [86, 75] on div "Smart 145 Dashboard Requests Work Order Work Order Work Order Quotes" at bounding box center [429, 201] width 859 height 423
type input "c"
click at [242, 90] on input "C12849AB" at bounding box center [266, 89] width 150 height 15
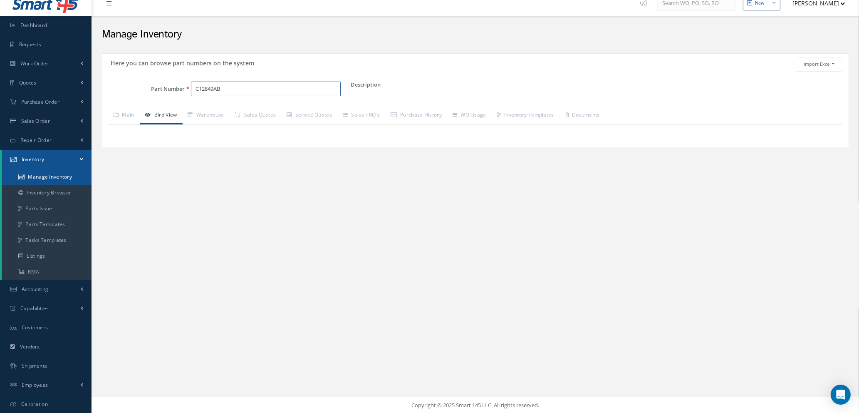
type input "C12849AB"
click at [55, 178] on link "Manage Inventory" at bounding box center [47, 177] width 90 height 16
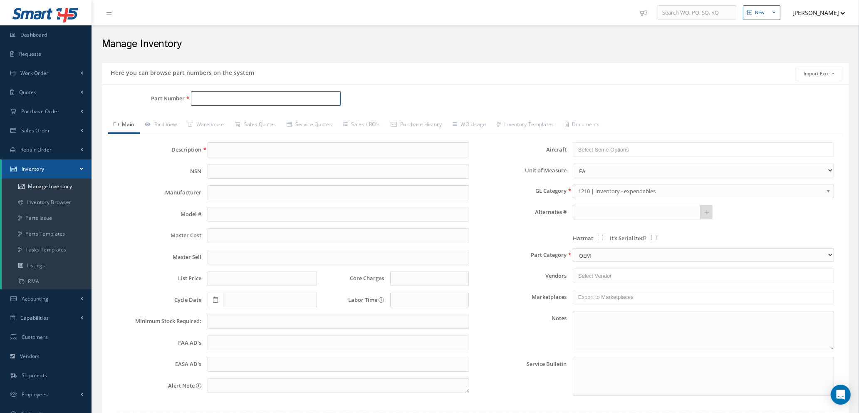
click at [278, 98] on input "Part Number" at bounding box center [266, 98] width 150 height 15
type input "C12849"
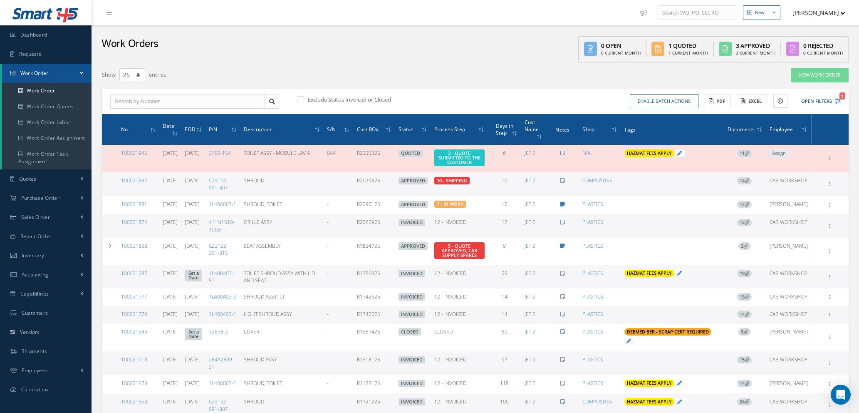
select select "25"
click at [37, 178] on span "Quotes" at bounding box center [27, 178] width 17 height 7
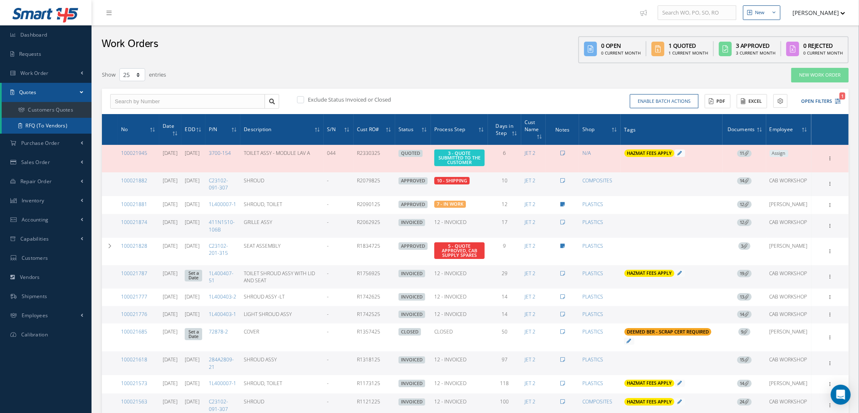
click at [44, 126] on link "RFQ (To Vendors)" at bounding box center [47, 126] width 90 height 16
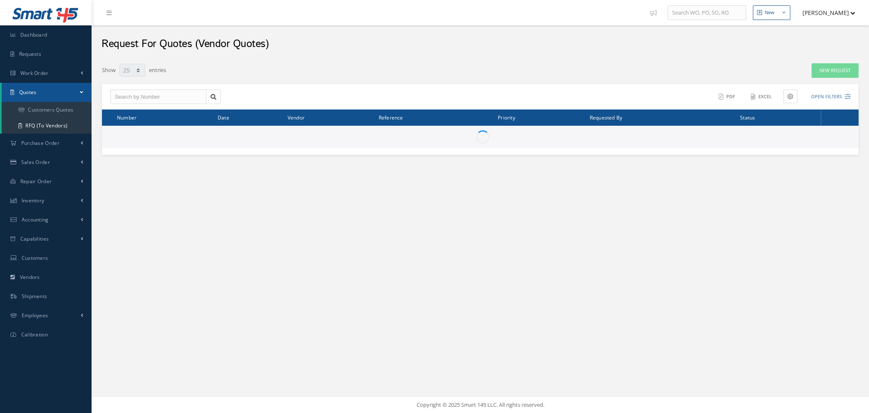
select select "25"
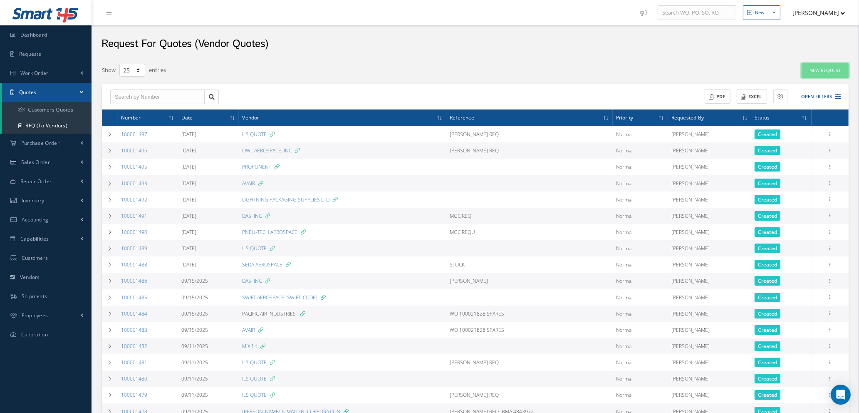
click at [824, 67] on link "New Request" at bounding box center [825, 70] width 47 height 15
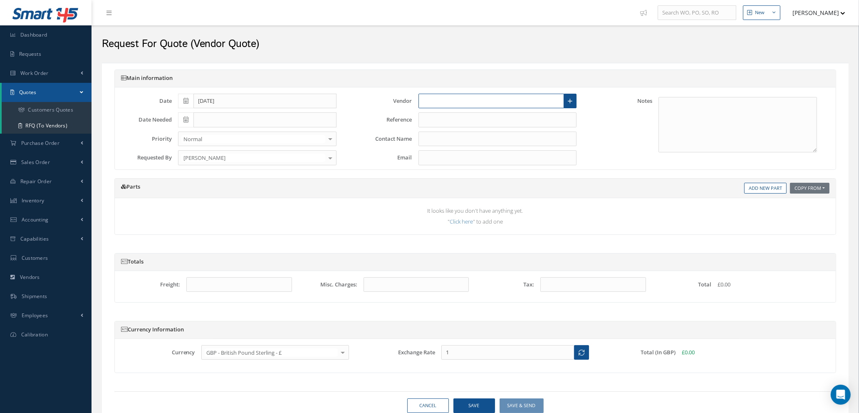
click at [435, 102] on input "text" at bounding box center [492, 101] width 146 height 15
type input "AERFIN"
drag, startPoint x: 470, startPoint y: 97, endPoint x: 365, endPoint y: 99, distance: 104.9
click at [365, 99] on div "Vendor AERFIN No Match Found Create a new Vendor Main Audits Billing / Shipping…" at bounding box center [469, 101] width 241 height 15
type input "a"
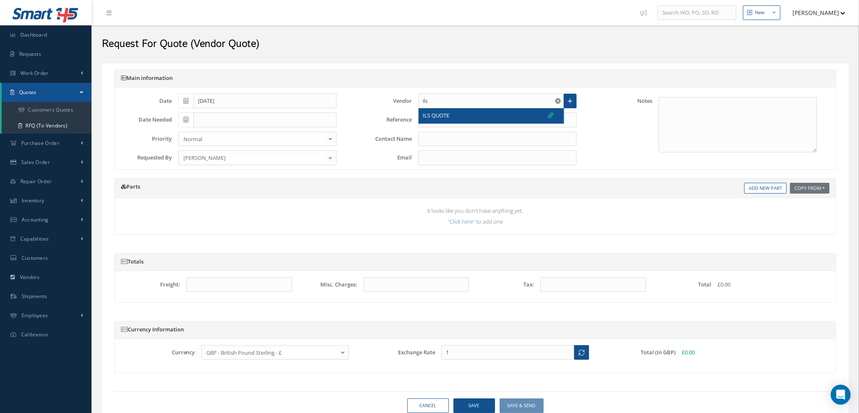
click at [440, 116] on span "ILS QUOTE" at bounding box center [436, 116] width 27 height 8
type input "ILS QUOTE"
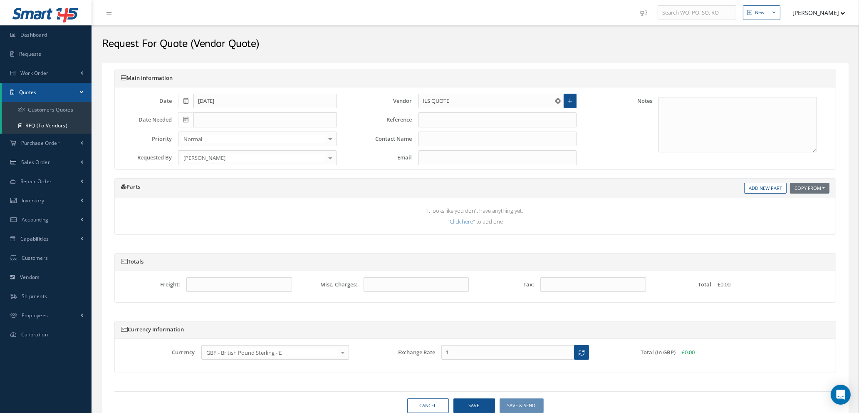
type input "1.3473"
click at [688, 112] on textarea at bounding box center [738, 124] width 159 height 55
type textarea "a"
type textarea "AERFIN LTD 01293 583224 - OLLY"
click at [498, 124] on input "text" at bounding box center [498, 119] width 159 height 15
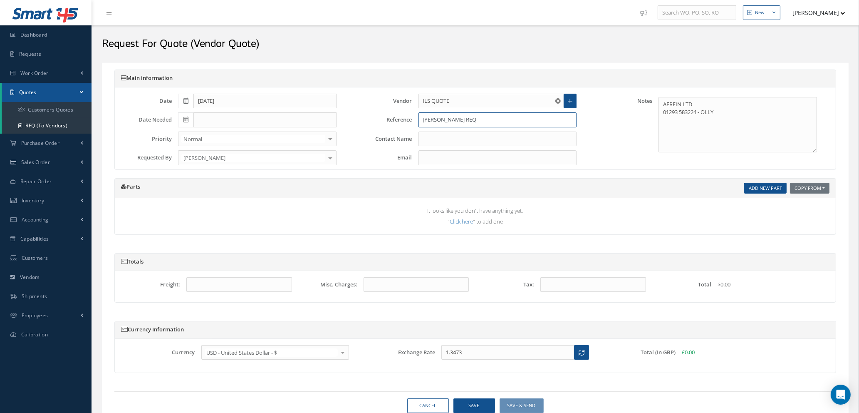
type input "DAVE S REQ"
click at [760, 188] on link "Add New Part" at bounding box center [765, 188] width 42 height 11
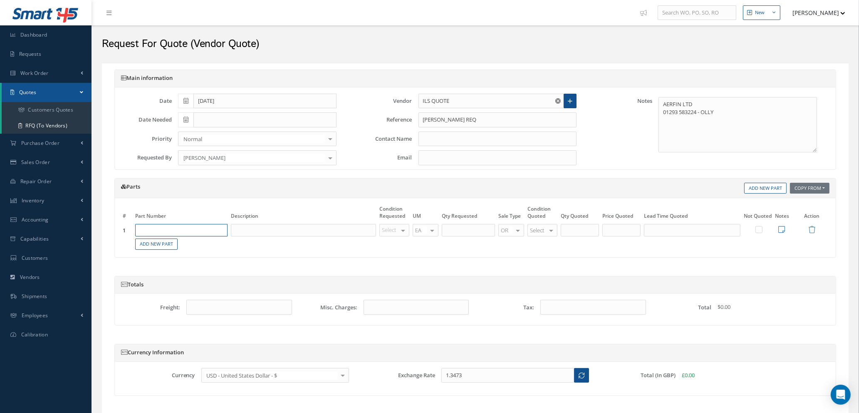
click at [201, 232] on input "text" at bounding box center [181, 230] width 92 height 12
type input "C12849AB05"
click at [260, 233] on input "text" at bounding box center [303, 230] width 145 height 12
type input "F"
type input "FCU - FLIGHT DATA CONTROL UNIT"
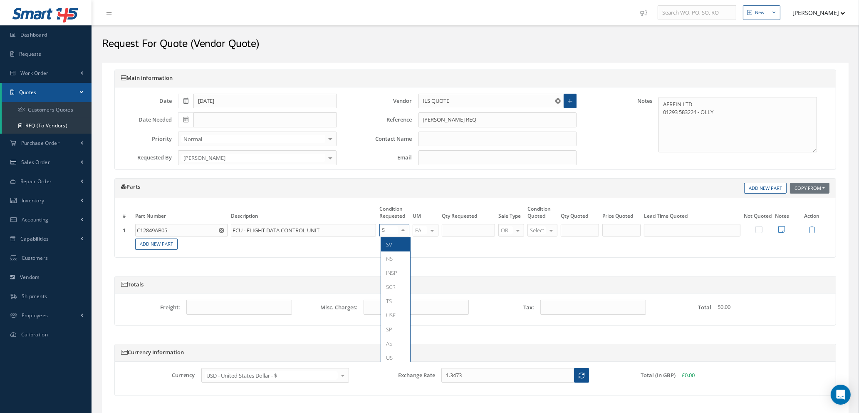
type input "SV"
type input "1"
type input "SV"
type input "1"
type input "$47,000"
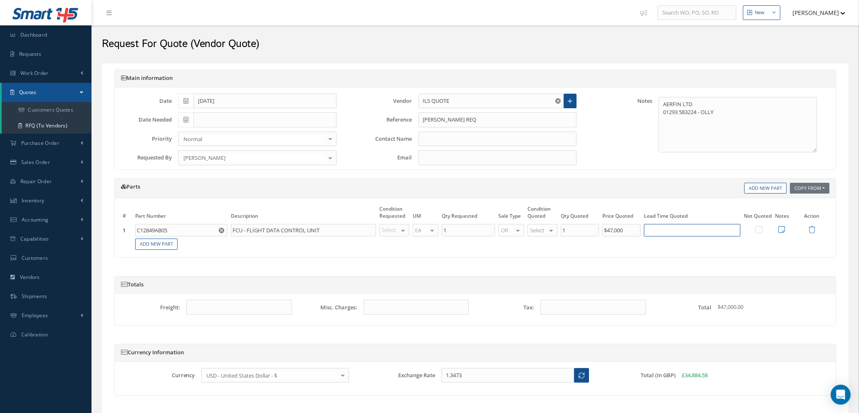
click at [655, 233] on input "text" at bounding box center [692, 230] width 97 height 12
type input "2 DAYS"
click at [781, 228] on icon at bounding box center [782, 229] width 7 height 7
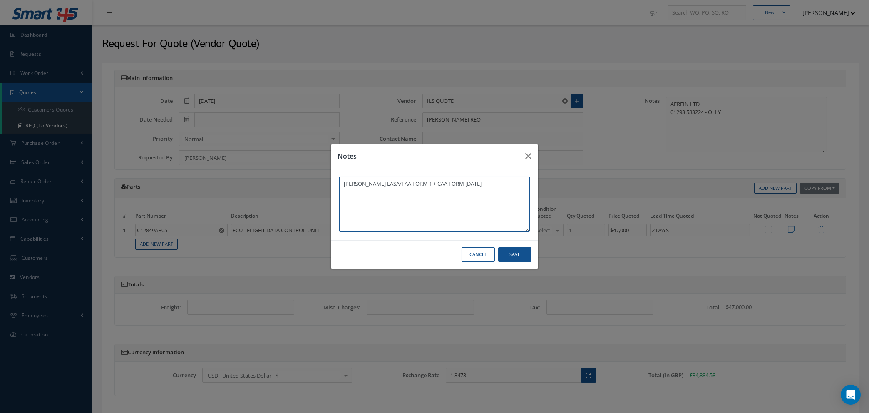
type textarea "DIEL EASA/FAA FORM 1 + CAA FORM 1 - AUGUST 2023"
click at [504, 251] on button "Save" at bounding box center [514, 254] width 33 height 15
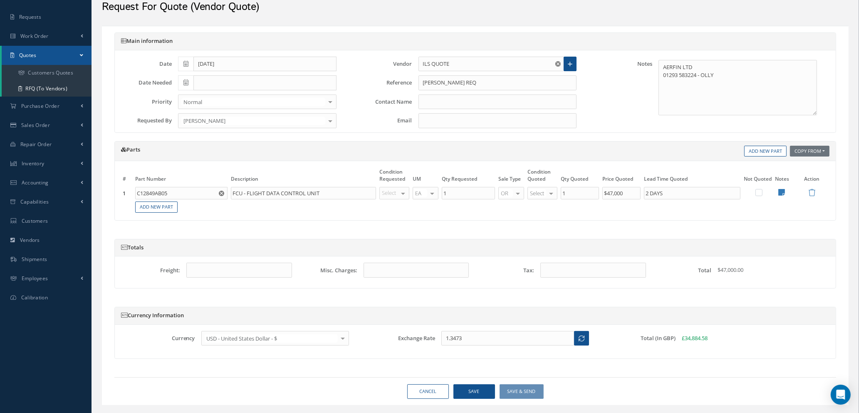
scroll to position [56, 0]
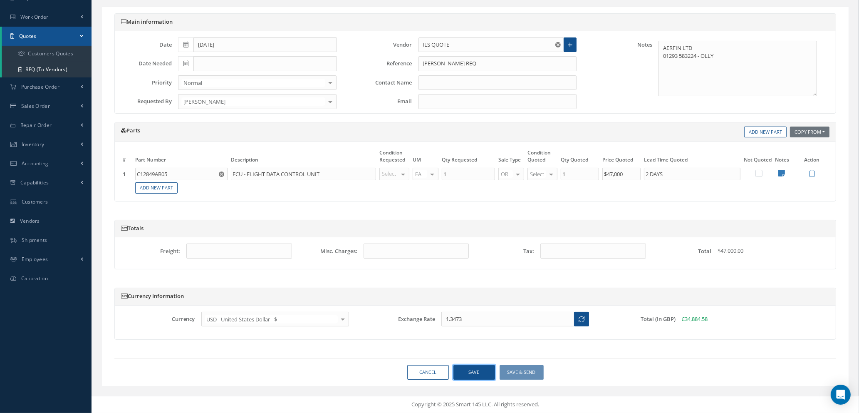
click at [474, 372] on button "Save" at bounding box center [475, 372] width 42 height 15
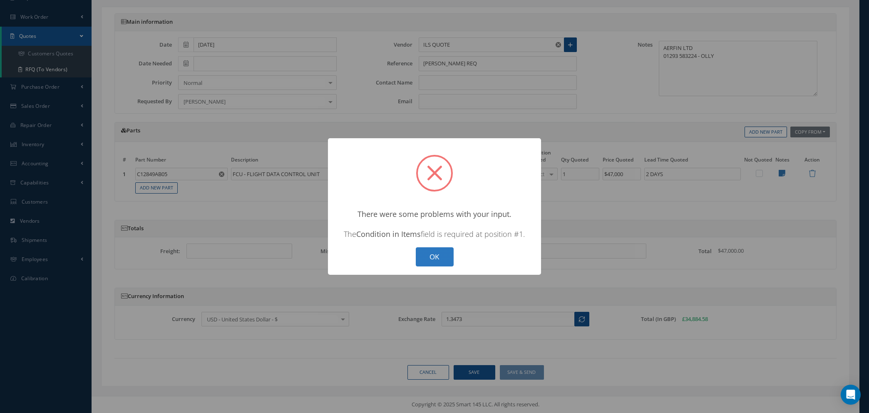
click at [437, 248] on button "OK" at bounding box center [435, 257] width 38 height 20
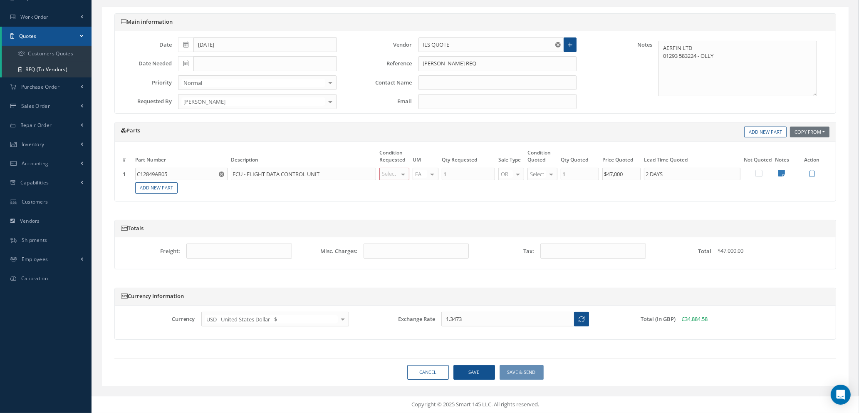
click at [399, 174] on div "Select OH SV RP AR NE FN NS RE FP BER N/A INSP BC AI MD RF SCR TS USE TL SP NU …" at bounding box center [395, 174] width 30 height 12
type input "SV"
click at [397, 190] on span "SV" at bounding box center [395, 188] width 29 height 14
click at [540, 218] on span "SV" at bounding box center [538, 215] width 6 height 7
click at [466, 374] on button "Save" at bounding box center [475, 372] width 42 height 15
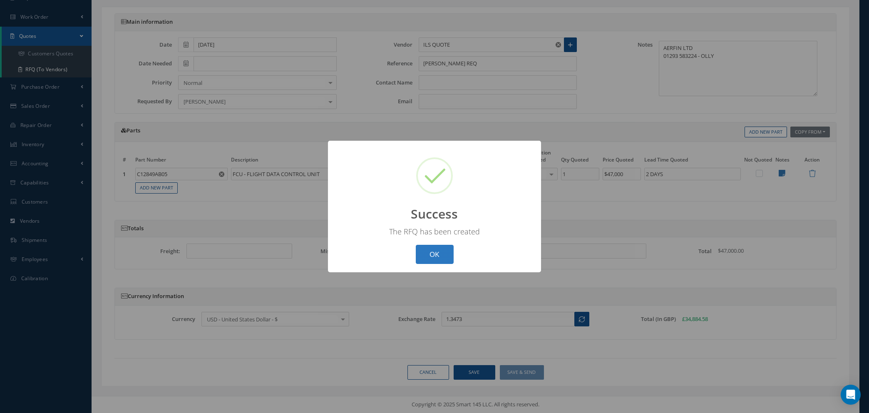
click at [446, 249] on button "OK" at bounding box center [435, 255] width 38 height 20
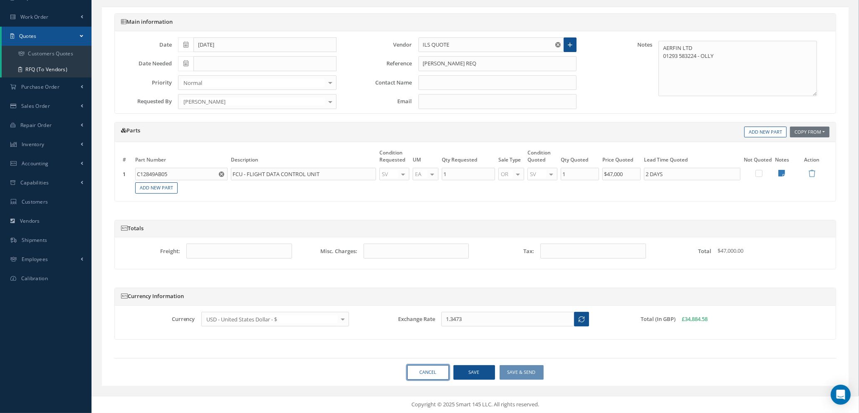
click at [430, 377] on link "Cancel" at bounding box center [428, 372] width 42 height 15
select select "25"
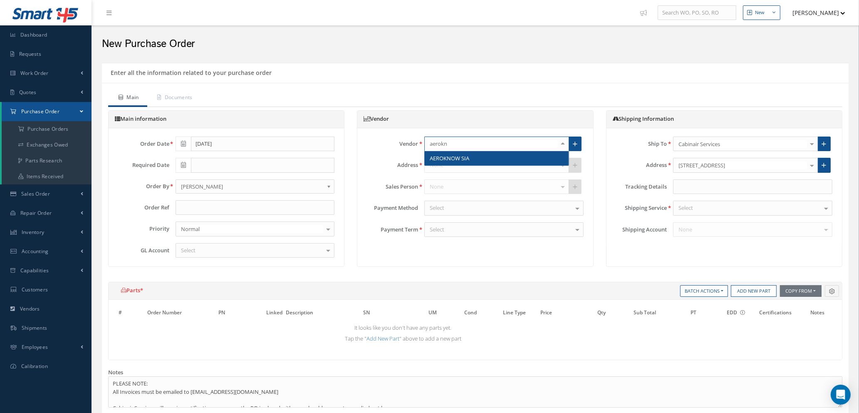
type input "aerokno"
click at [464, 155] on span "AEROKNOW SIA" at bounding box center [450, 157] width 40 height 7
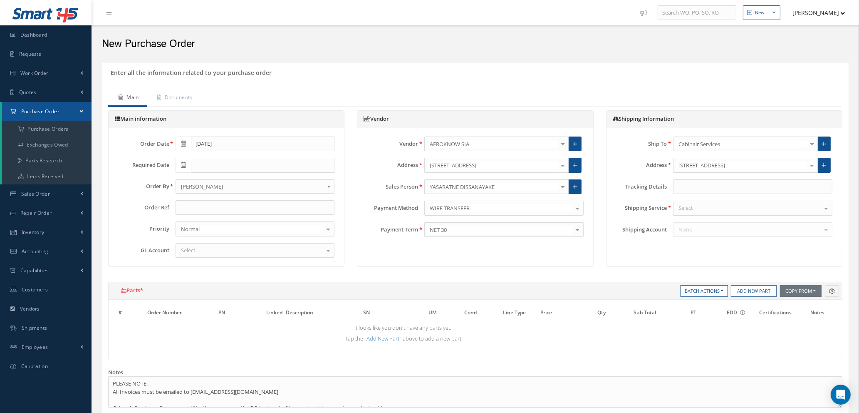
click at [199, 198] on div "Order Date [DATE] Required Date Order By - - [PERSON_NAME] [PERSON_NAME] [PERSO…" at bounding box center [226, 197] width 229 height 122
click at [197, 204] on input "text" at bounding box center [255, 207] width 159 height 15
type input "UP-ISSUE PR00323 EXTENSION"
click at [230, 248] on div "Select" at bounding box center [255, 250] width 159 height 15
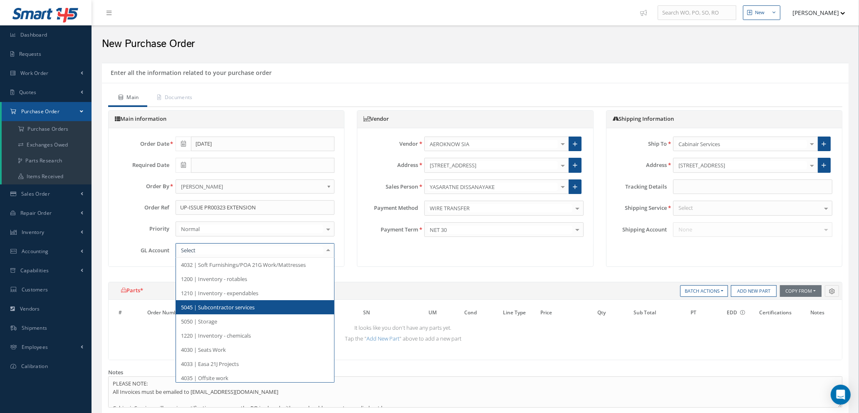
click at [225, 310] on span "5045 | Subcontractor services" at bounding box center [218, 306] width 74 height 7
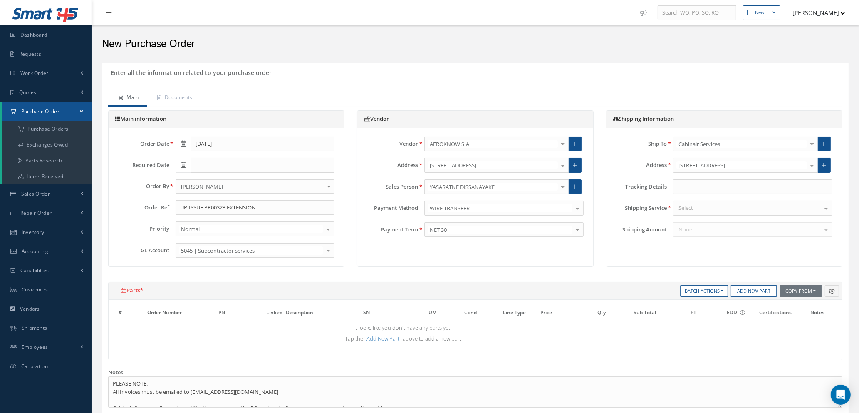
click at [729, 211] on div "Select" at bounding box center [752, 208] width 159 height 15
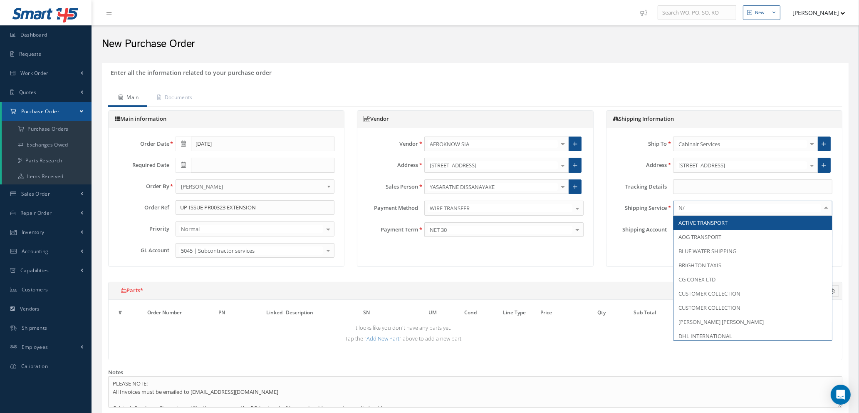
type input "N/A"
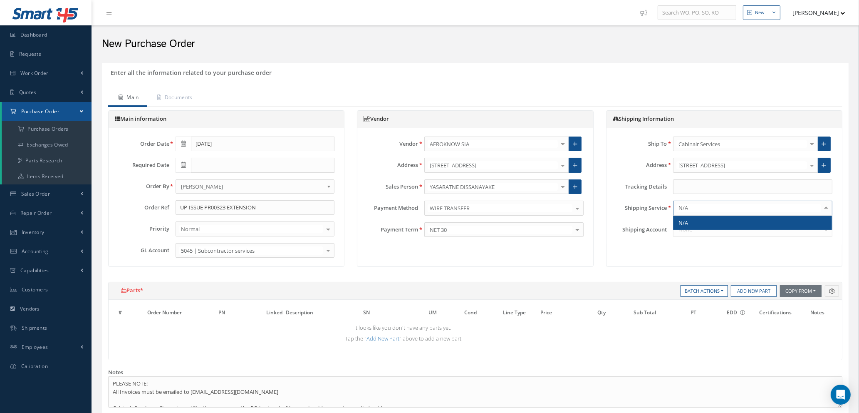
click at [725, 218] on span "N/A" at bounding box center [753, 223] width 159 height 14
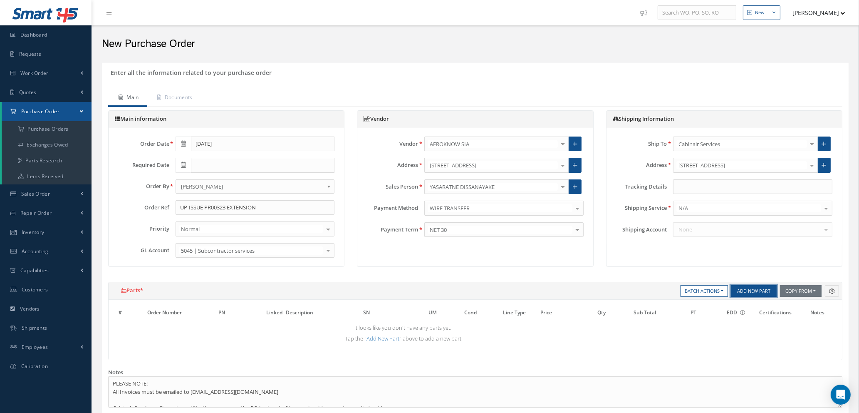
click at [743, 290] on button "Add New Part" at bounding box center [754, 291] width 46 height 12
select select "1"
select select "5"
select select "112"
select select "1"
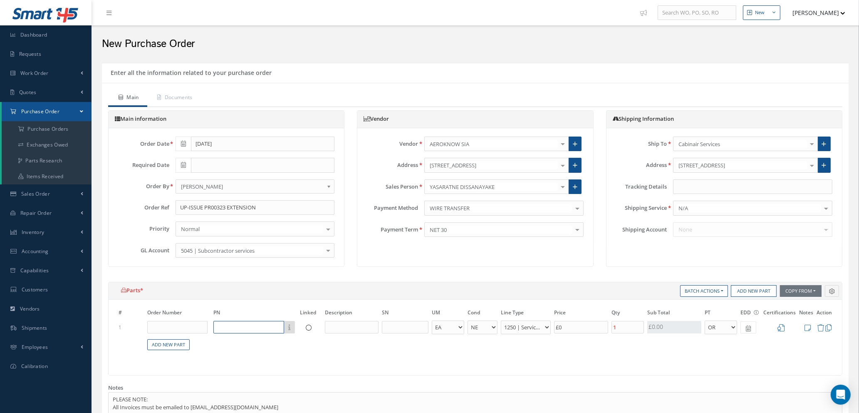
click at [252, 332] on input "text" at bounding box center [248, 327] width 71 height 12
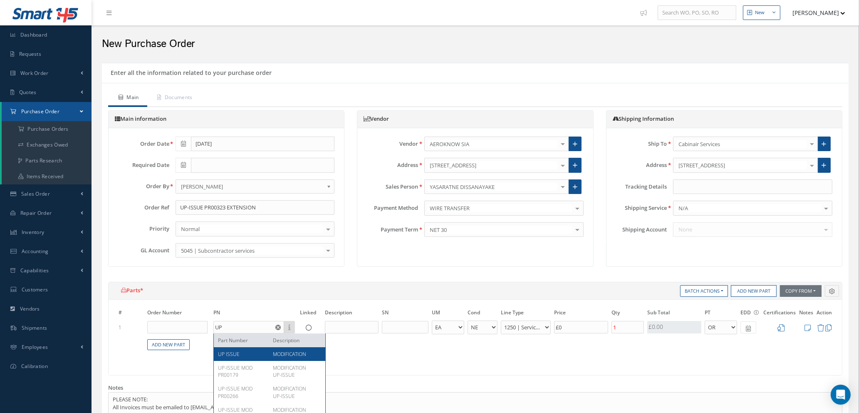
click at [245, 355] on div "UP ISSUE" at bounding box center [242, 353] width 49 height 7
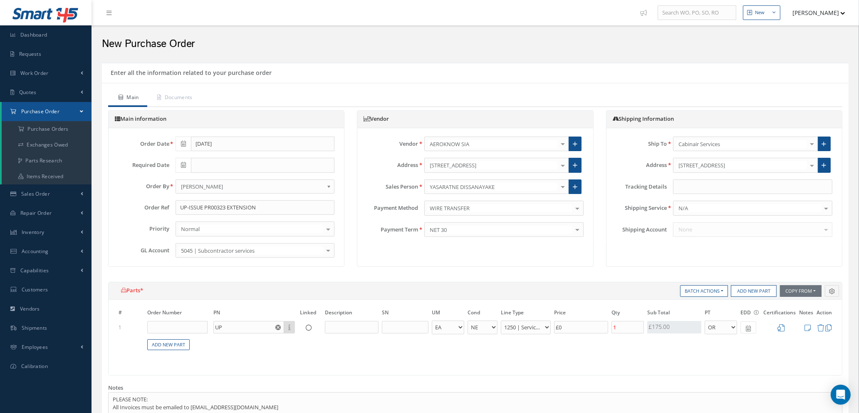
type input "UP ISSUE"
type input "MODIFICATION"
select select "7"
type input "£175"
click at [376, 327] on input "MODIFICATION" at bounding box center [352, 327] width 54 height 12
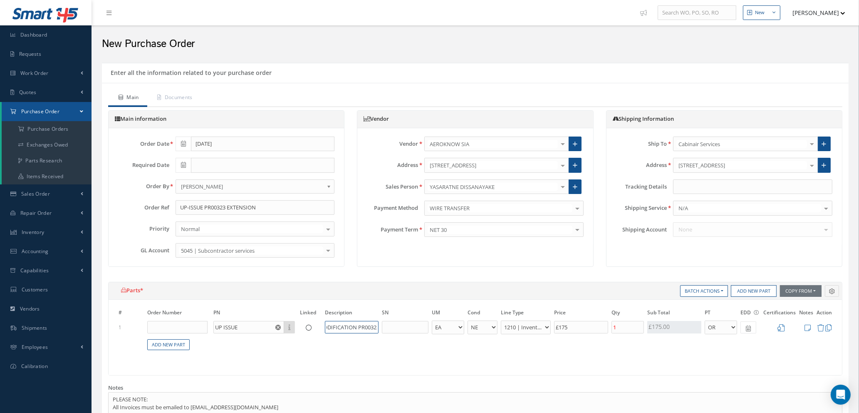
scroll to position [0, 12]
type input "MODIFICATION PR00323"
click at [783, 325] on icon at bounding box center [781, 327] width 7 height 7
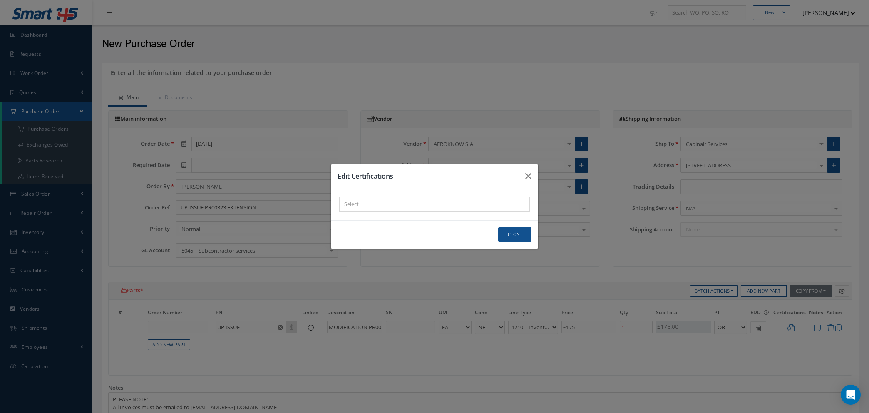
click at [419, 194] on div "× Loading..." at bounding box center [434, 204] width 207 height 32
click at [417, 199] on div "× Loading..." at bounding box center [434, 203] width 191 height 15
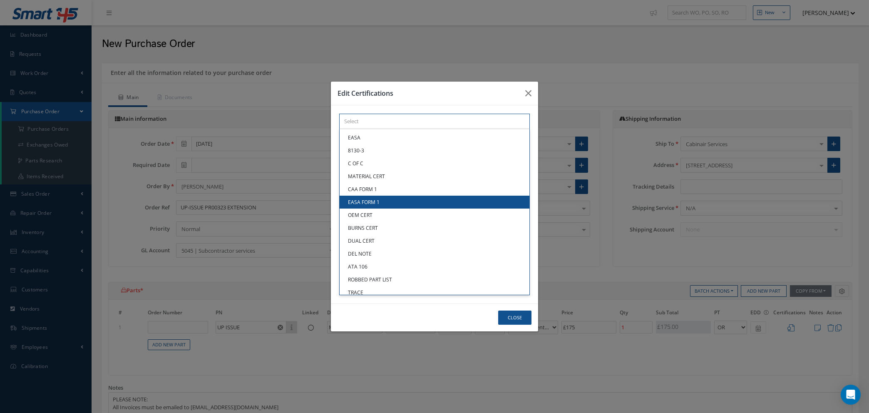
click at [417, 129] on div "× Loading... EASA 8130-3 C OF C MATERIAL CERT CAA FORM 1 EASA FORM 1 OEM CERT B…" at bounding box center [434, 121] width 191 height 15
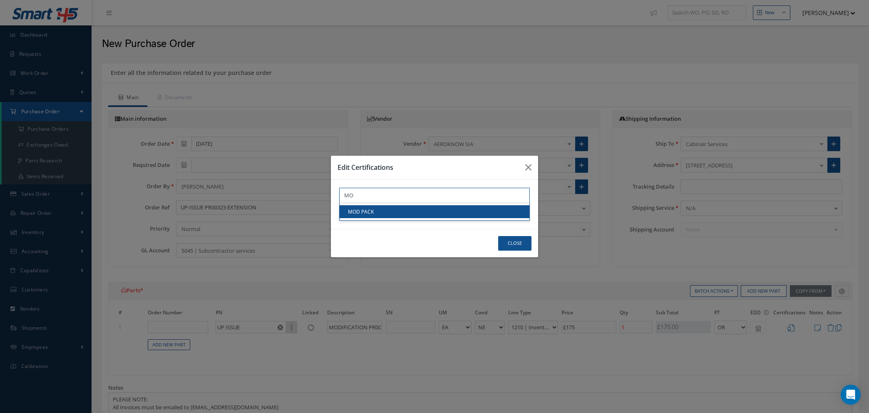
type input "MO"
click at [417, 209] on link "MOD PACK" at bounding box center [435, 211] width 190 height 13
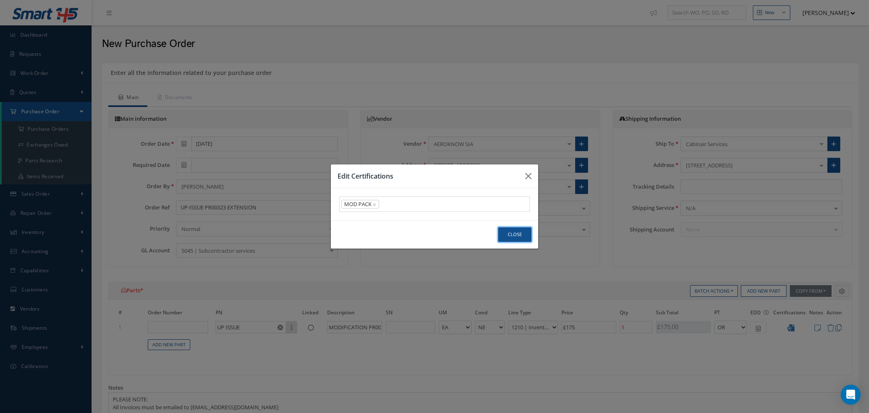
click at [516, 235] on button "Close" at bounding box center [514, 234] width 33 height 15
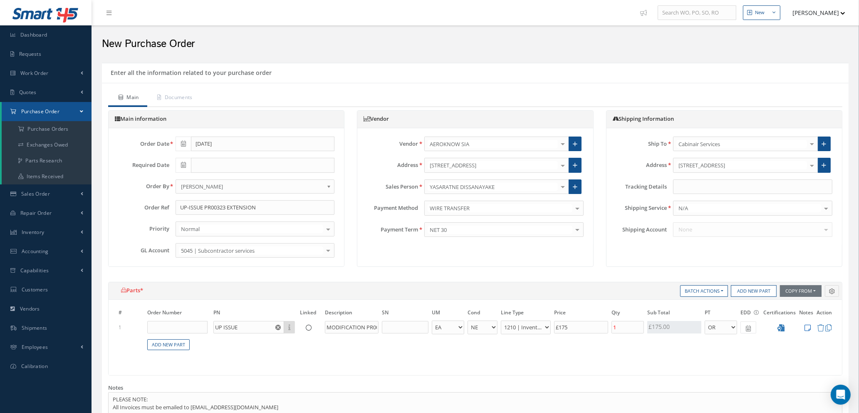
click at [809, 327] on icon at bounding box center [808, 327] width 6 height 7
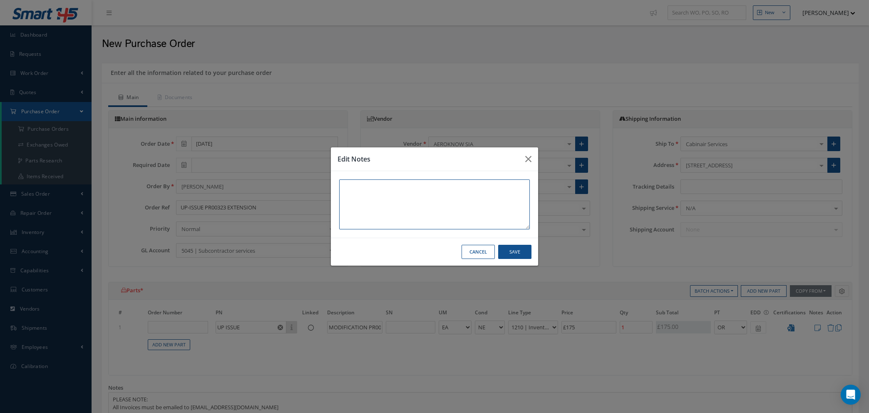
click at [346, 188] on textarea at bounding box center [434, 204] width 191 height 50
paste textarea "UP-ISSUE MOD PR00323 we would to extend minor mod PR00323 for cabin carpets for…"
click at [340, 193] on textarea "UP-ISSUE MOD PR00323 we would to extend minor mod PR00323 for cabin carpets for…" at bounding box center [434, 204] width 191 height 50
drag, startPoint x: 340, startPoint y: 200, endPoint x: 493, endPoint y: 199, distance: 153.1
click at [493, 200] on textarea "UP-ISSUE MOD PR00323 to extend minor mod PR00323 for cabin carpets for more MSN…" at bounding box center [434, 204] width 191 height 50
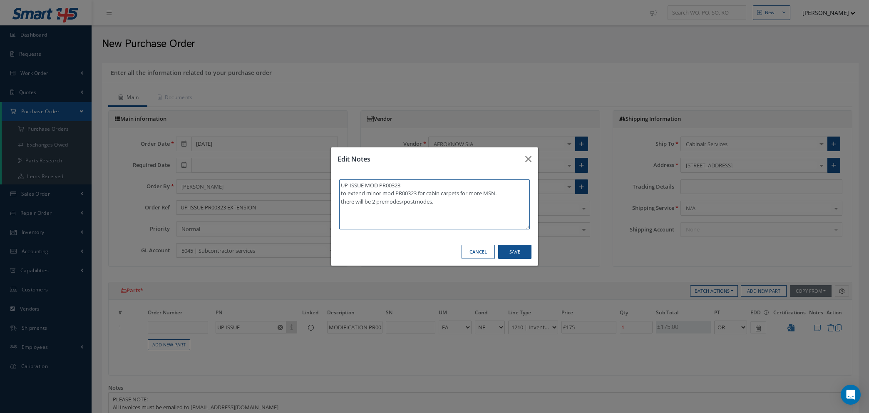
type textarea "UP-ISSUE MOD PR00323 to extend minor mod PR00323 for cabin carpets for more MSN…"
click at [511, 253] on button "Save" at bounding box center [514, 252] width 33 height 15
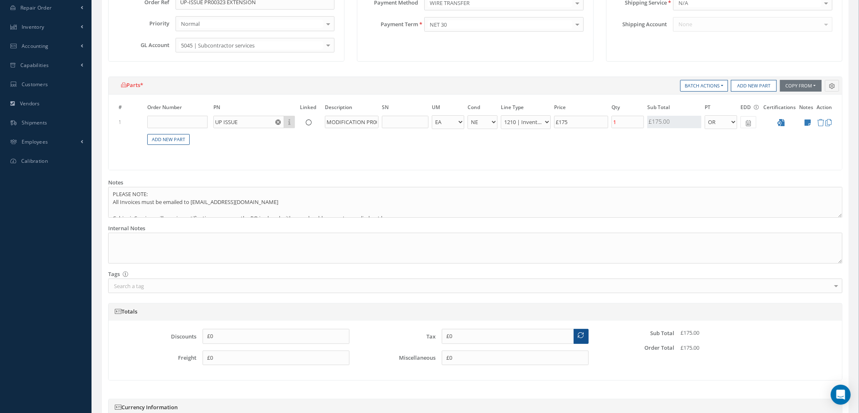
scroll to position [320, 0]
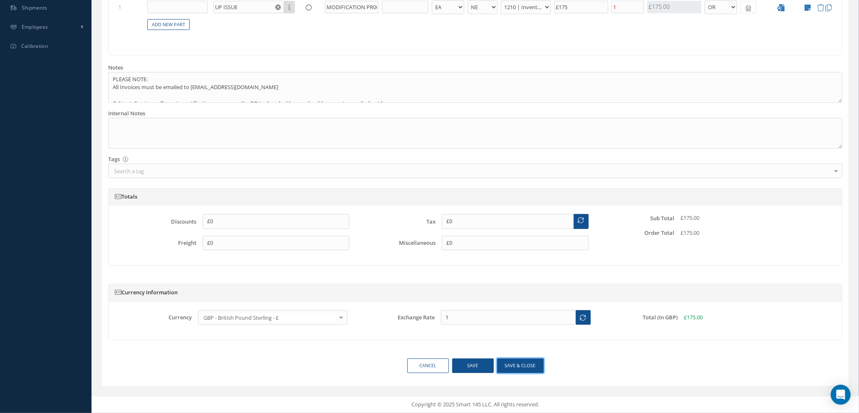
click at [519, 366] on button "Save & close" at bounding box center [520, 365] width 47 height 15
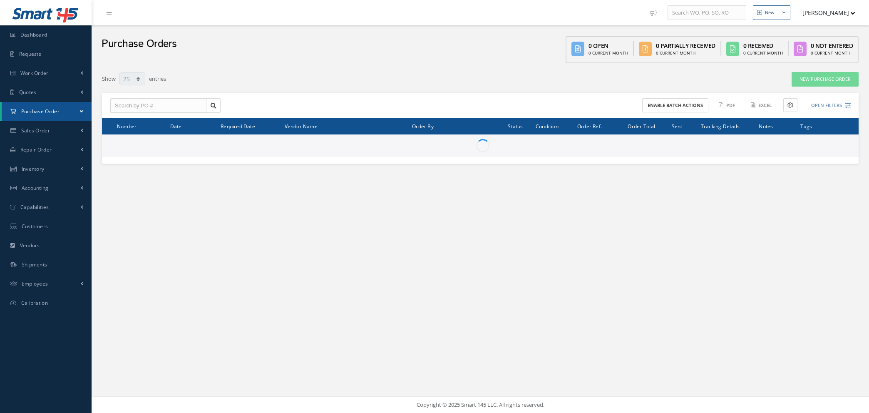
select select "25"
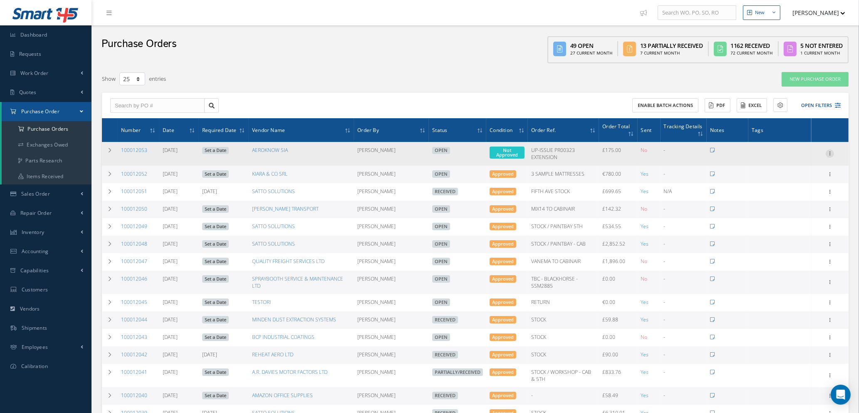
click at [833, 151] on icon at bounding box center [830, 152] width 8 height 7
click at [806, 158] on link "Enter/Update" at bounding box center [792, 159] width 66 height 11
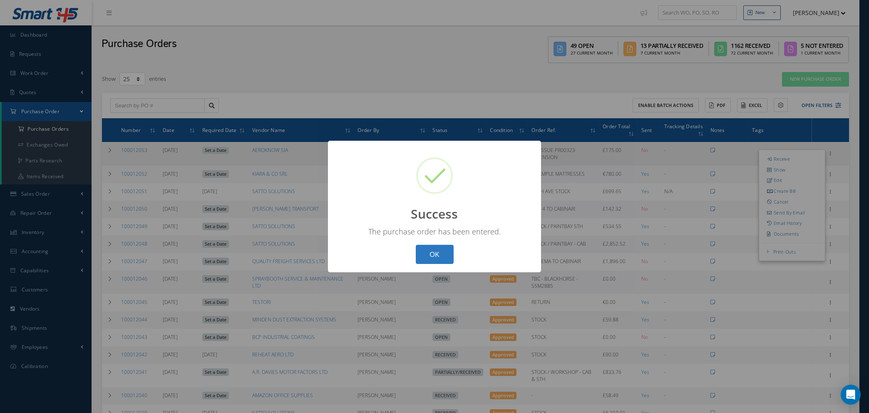
click at [428, 248] on button "OK" at bounding box center [435, 255] width 38 height 20
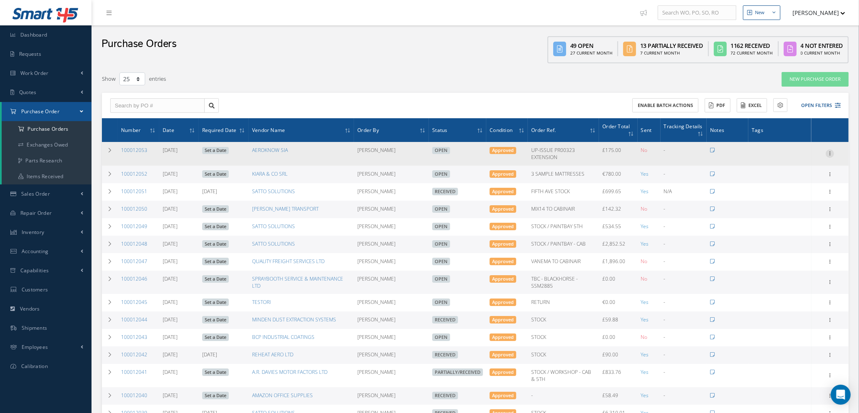
click at [831, 155] on icon at bounding box center [830, 152] width 8 height 7
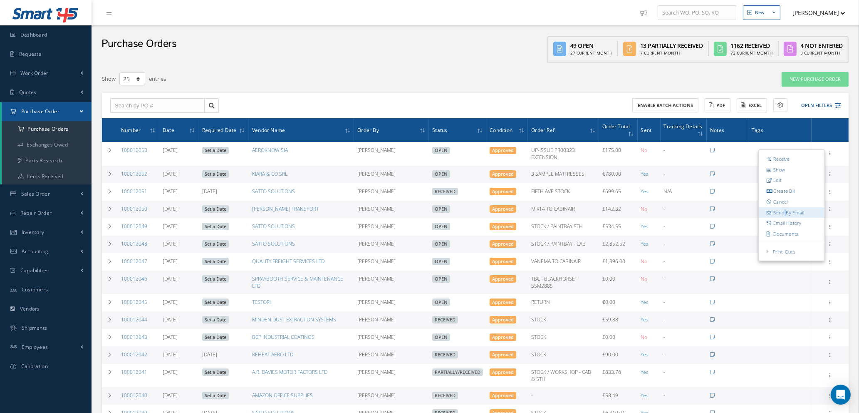
click at [784, 210] on link "Send By Email" at bounding box center [792, 212] width 66 height 11
type input "Reports from Purchase Order #100012053"
type textarea "Hiya, Please find Attached, our Purchase Order #100012053. If you have any ques…"
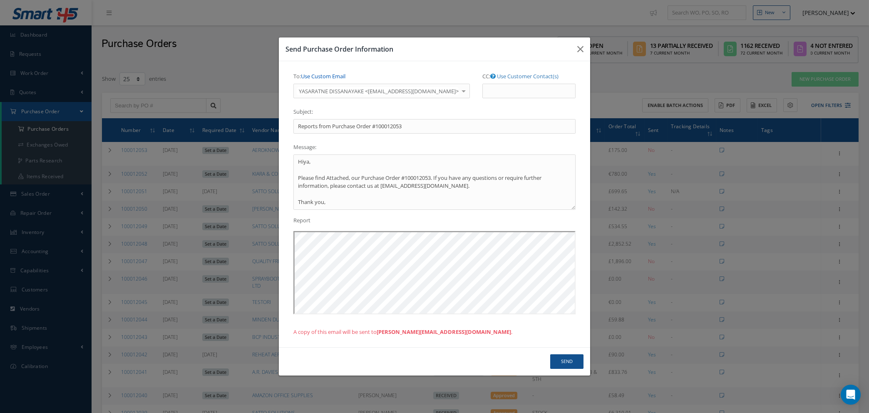
click at [311, 79] on link "Use Custom Email" at bounding box center [323, 75] width 45 height 7
click at [314, 96] on input "To: Use Customer Contact(s)" at bounding box center [360, 91] width 135 height 15
type input "[PERSON_NAME][EMAIL_ADDRESS][DOMAIN_NAME]"
click at [564, 361] on button "Send" at bounding box center [566, 361] width 33 height 15
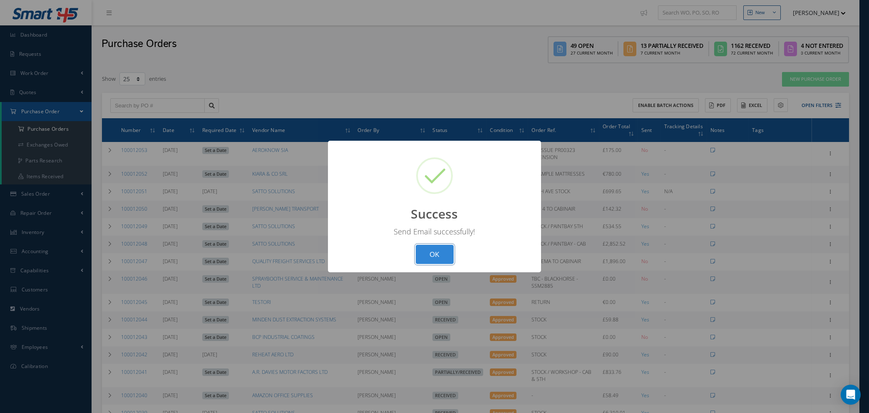
drag, startPoint x: 425, startPoint y: 251, endPoint x: 399, endPoint y: 240, distance: 27.8
click at [425, 251] on button "OK" at bounding box center [435, 255] width 38 height 20
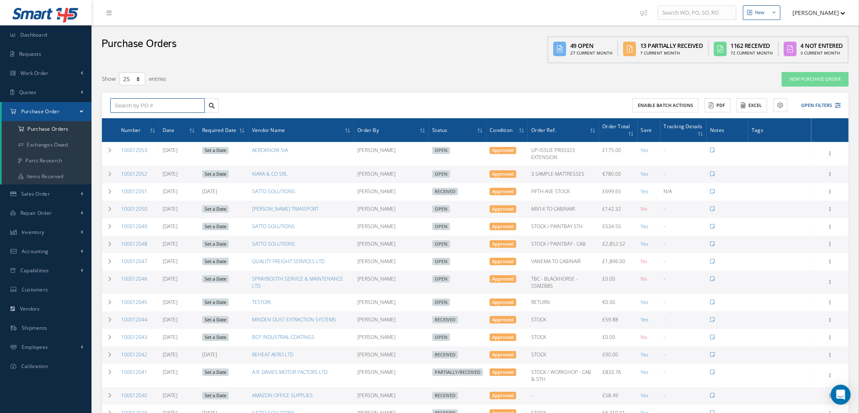
click at [137, 100] on input "text" at bounding box center [157, 105] width 94 height 15
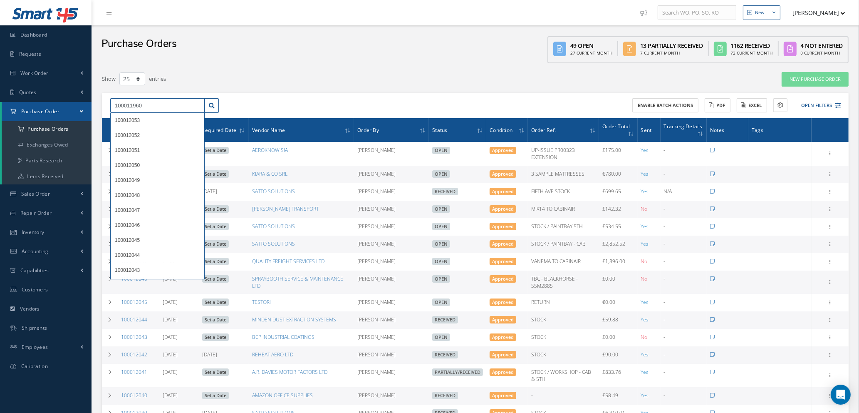
type input "100011960"
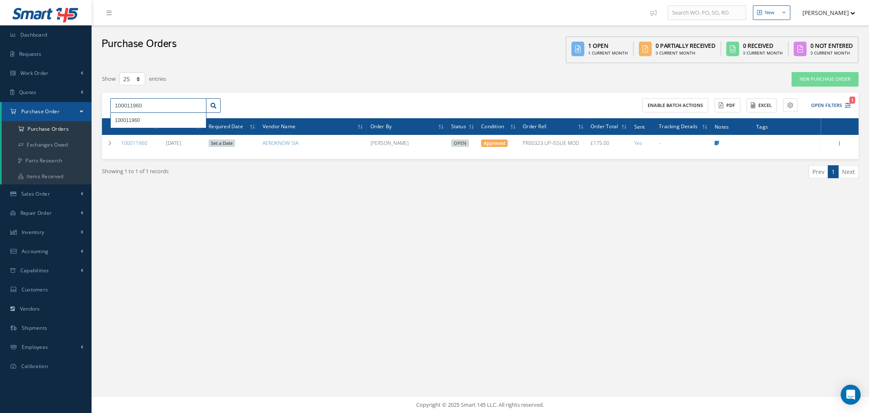
click at [200, 107] on input "100011960" at bounding box center [158, 105] width 96 height 15
drag, startPoint x: 187, startPoint y: 107, endPoint x: 0, endPoint y: 110, distance: 187.3
click at [0, 110] on div "Smart 145 Dashboard Requests Work Order Work Order Work Order Quotes Work Order…" at bounding box center [434, 206] width 869 height 413
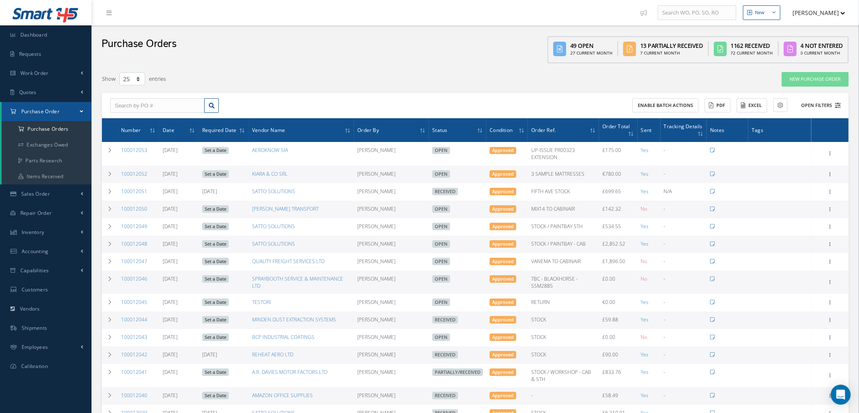
click at [838, 104] on icon at bounding box center [838, 105] width 6 height 6
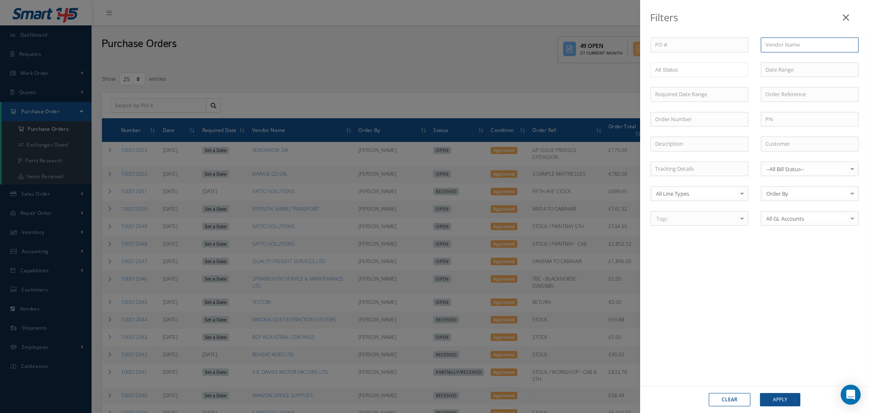
click at [777, 44] on input "text" at bounding box center [810, 44] width 98 height 15
click at [776, 63] on span "SEDA AEROSPACE" at bounding box center [787, 59] width 44 height 7
type input "SEDA AEROSPACE"
click at [770, 402] on button "Apply" at bounding box center [780, 399] width 40 height 13
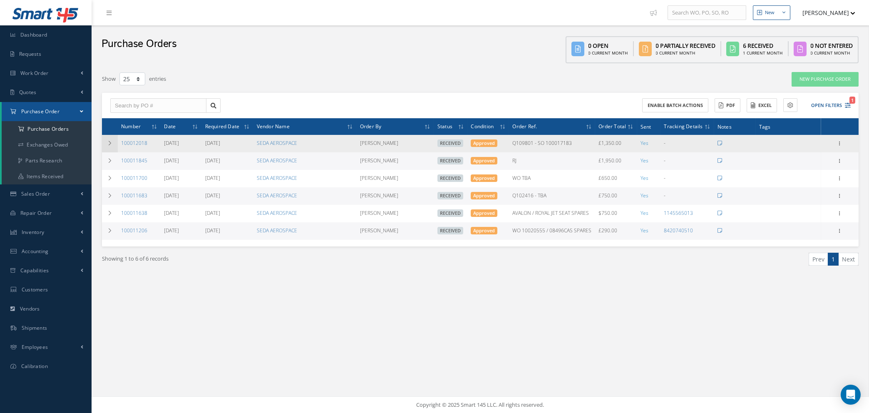
click at [108, 141] on icon at bounding box center [110, 143] width 6 height 5
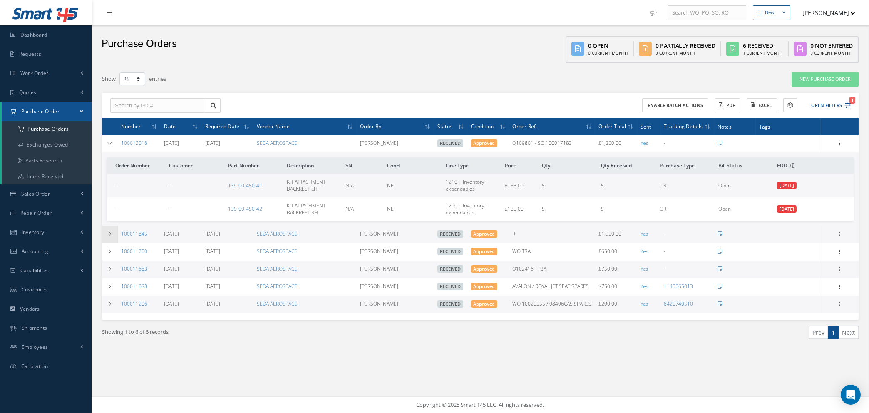
click at [108, 232] on icon at bounding box center [110, 233] width 6 height 5
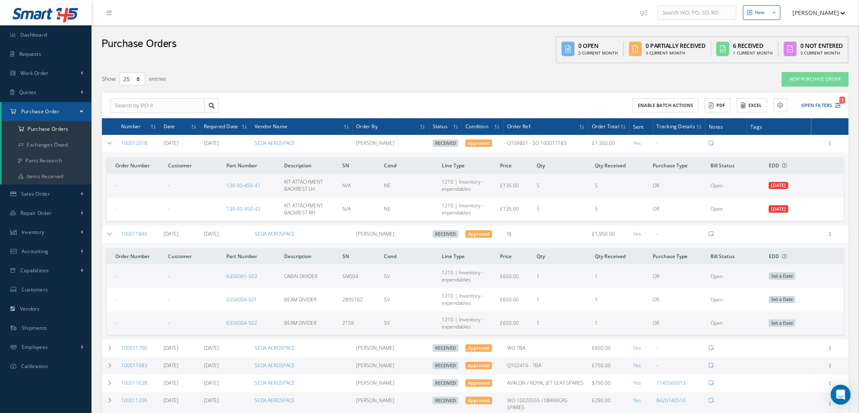
scroll to position [59, 0]
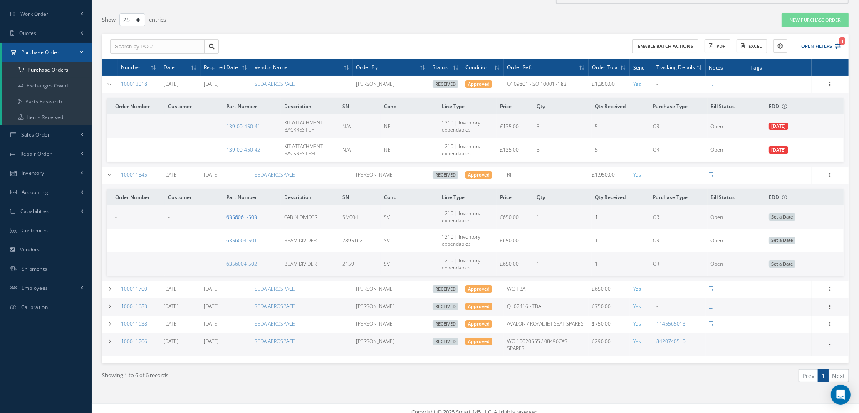
click at [234, 215] on link "6356061-503" at bounding box center [241, 216] width 31 height 7
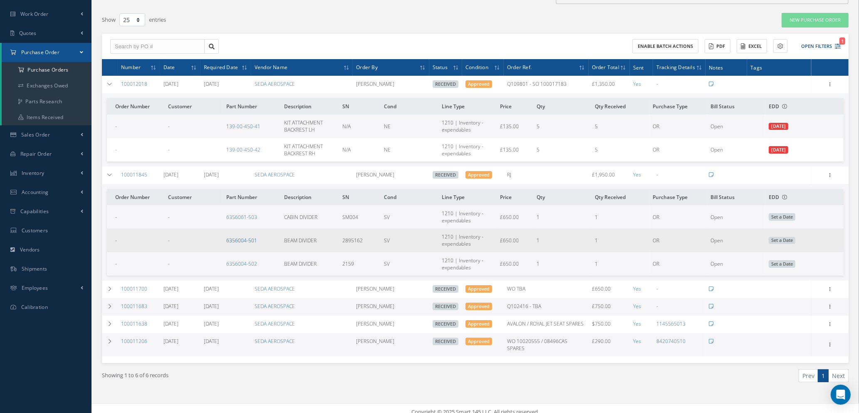
click at [248, 239] on link "6356004-501" at bounding box center [241, 240] width 31 height 7
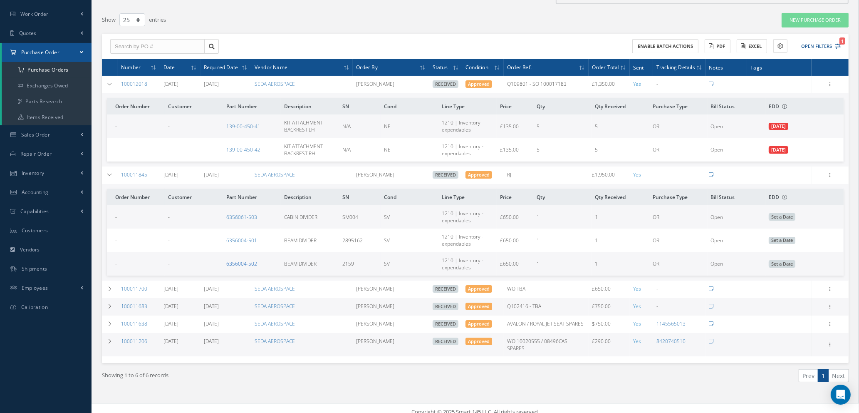
click at [242, 261] on link "6356004-502" at bounding box center [241, 263] width 31 height 7
click at [839, 47] on icon "1" at bounding box center [838, 46] width 6 height 6
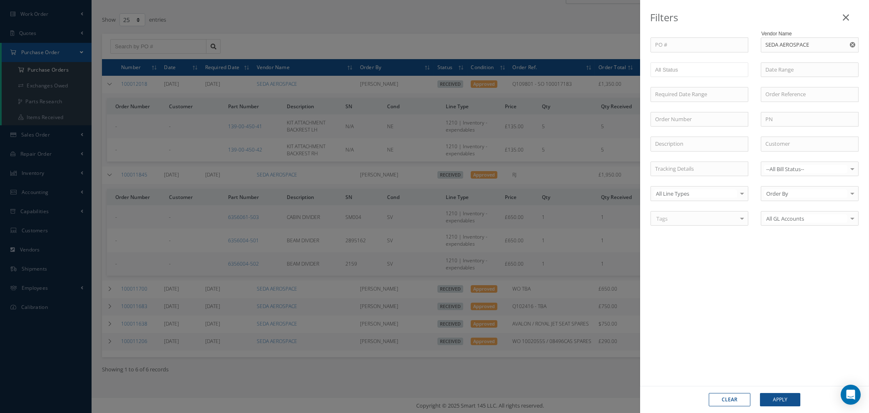
click at [721, 394] on button "Clear" at bounding box center [730, 399] width 42 height 13
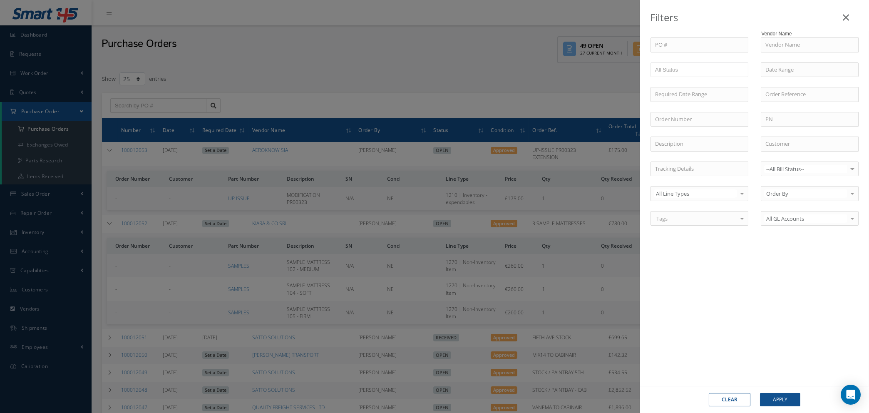
click at [330, 86] on div "Filters PO # Vendor Name Open Partially/Received Received Canceled Edited All S…" at bounding box center [434, 206] width 869 height 413
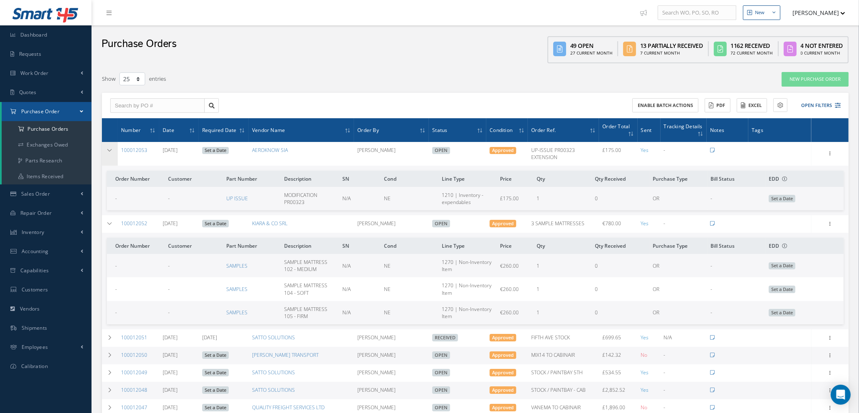
click at [110, 146] on td at bounding box center [110, 153] width 16 height 23
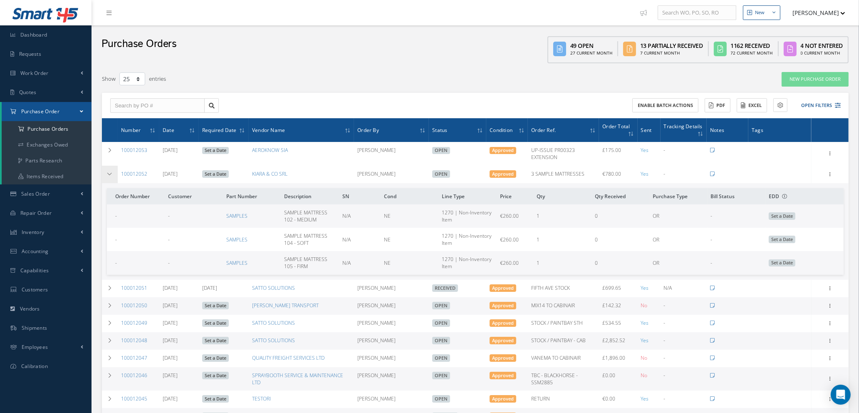
click at [112, 171] on icon at bounding box center [110, 173] width 6 height 5
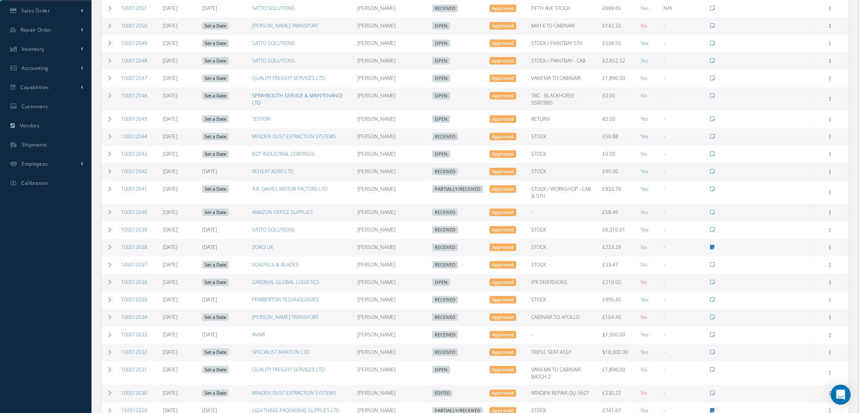
scroll to position [187, 0]
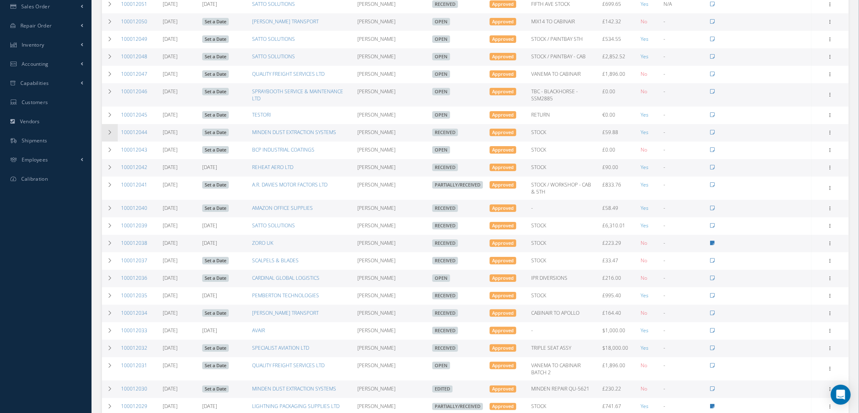
click at [112, 131] on icon at bounding box center [110, 132] width 6 height 5
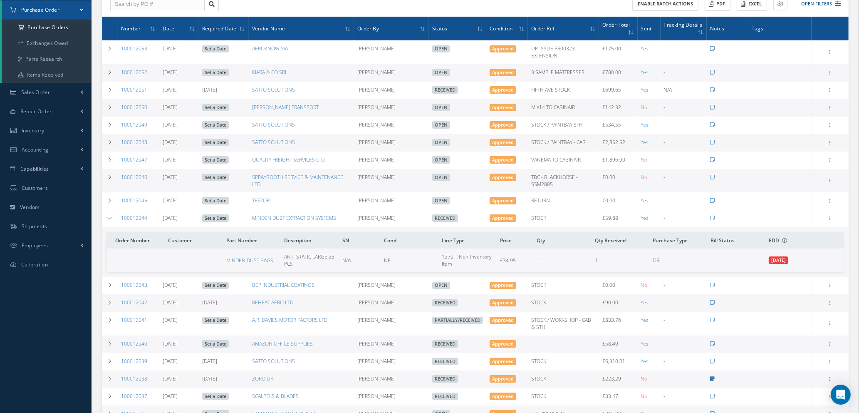
scroll to position [0, 0]
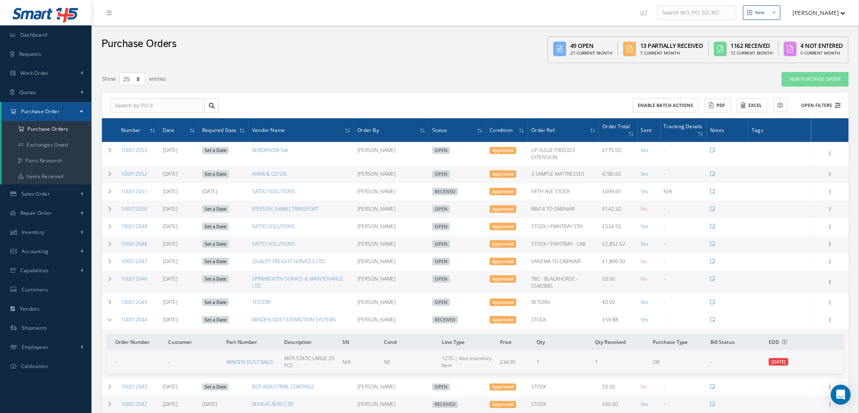
click at [838, 104] on icon at bounding box center [838, 105] width 6 height 6
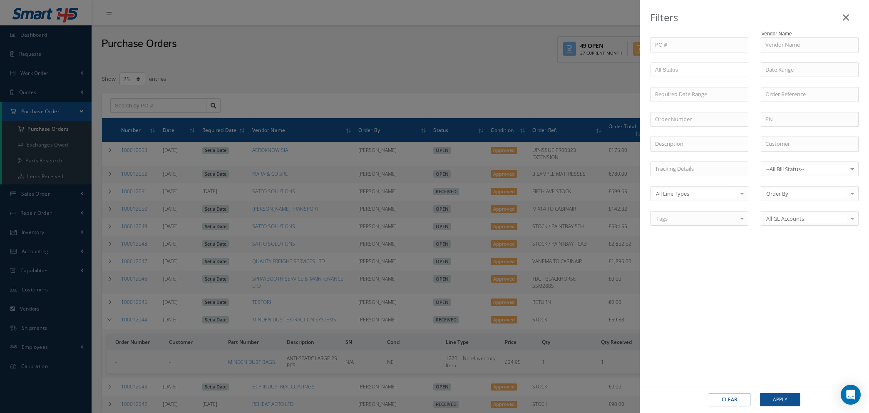
click at [738, 401] on button "Clear" at bounding box center [730, 399] width 42 height 13
click at [811, 44] on input "text" at bounding box center [810, 44] width 98 height 15
click at [789, 54] on div "SATTO SOLUTIONS" at bounding box center [809, 59] width 97 height 15
type input "SATTO SOLUTIONS"
click at [773, 397] on button "Apply" at bounding box center [780, 399] width 40 height 13
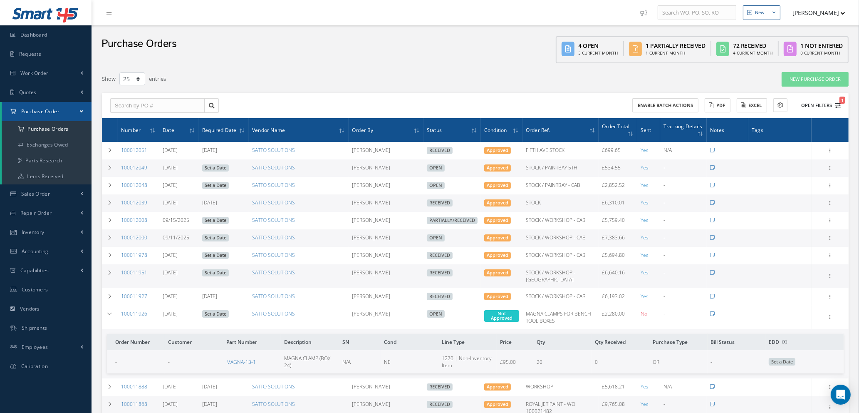
click at [836, 103] on icon "1" at bounding box center [838, 105] width 6 height 6
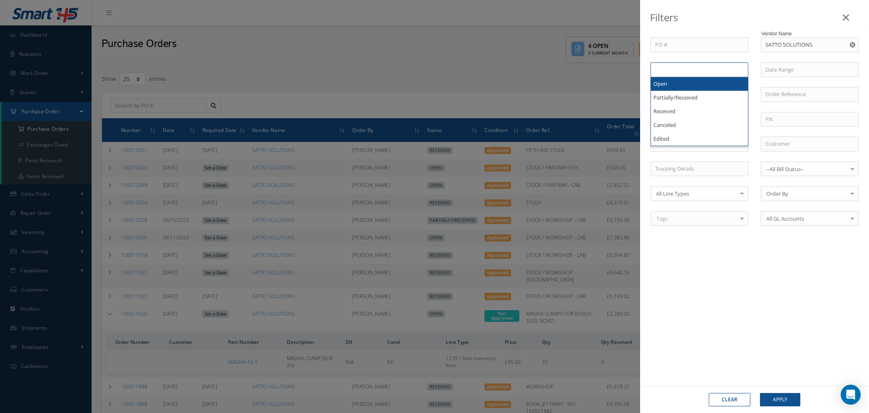
click at [688, 67] on input "text" at bounding box center [671, 69] width 33 height 10
click at [695, 69] on li at bounding box center [687, 69] width 16 height 11
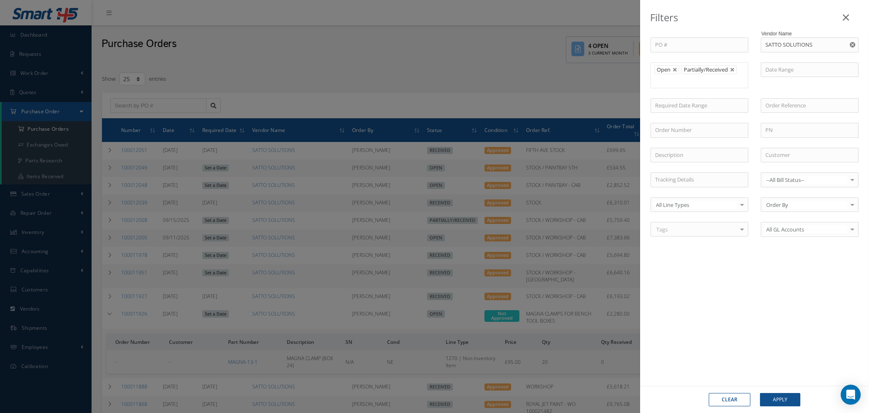
click at [687, 84] on ul "Open Partially/Received" at bounding box center [699, 75] width 98 height 26
click at [783, 399] on button "Apply" at bounding box center [780, 399] width 40 height 13
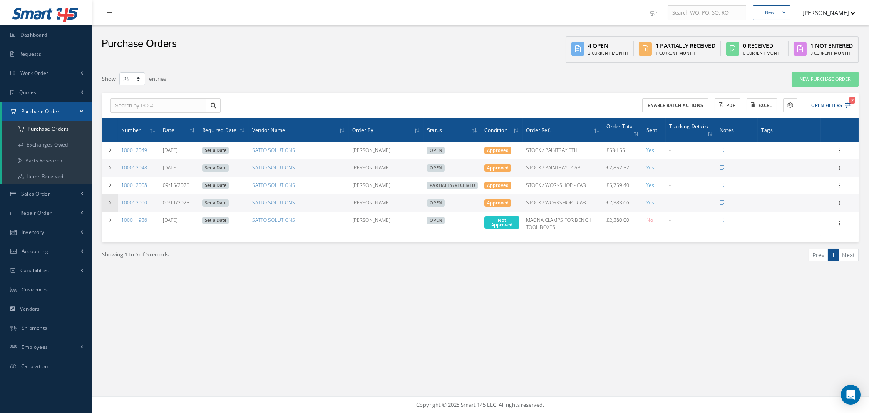
click at [111, 196] on td at bounding box center [110, 202] width 16 height 17
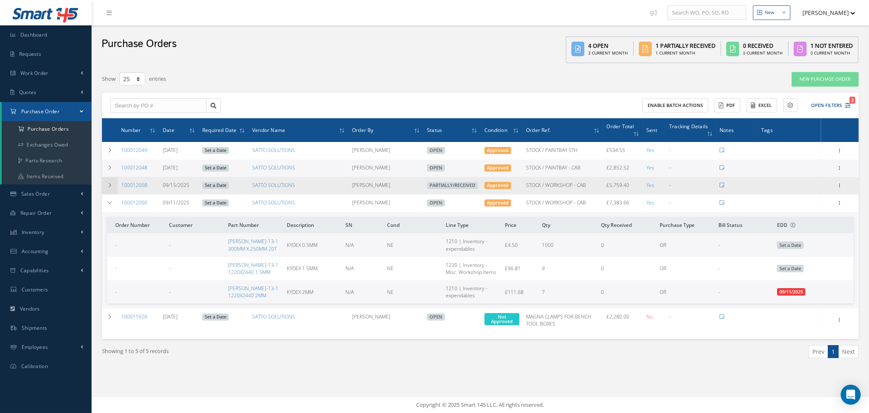
click at [107, 185] on icon at bounding box center [110, 185] width 6 height 5
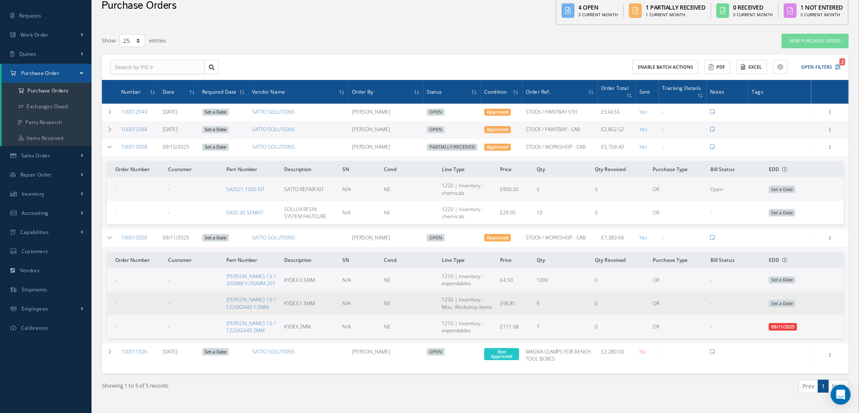
scroll to position [55, 0]
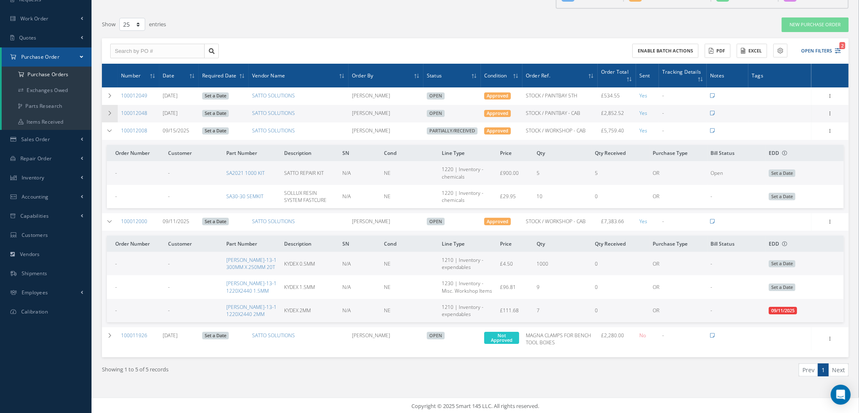
click at [112, 113] on icon at bounding box center [110, 113] width 6 height 5
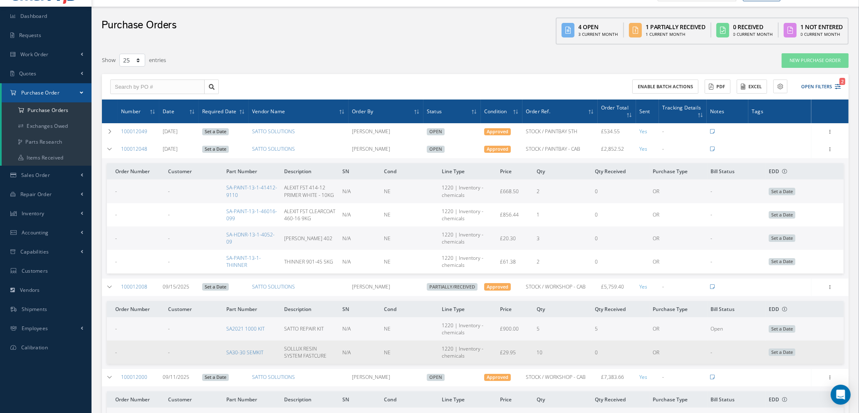
scroll to position [0, 0]
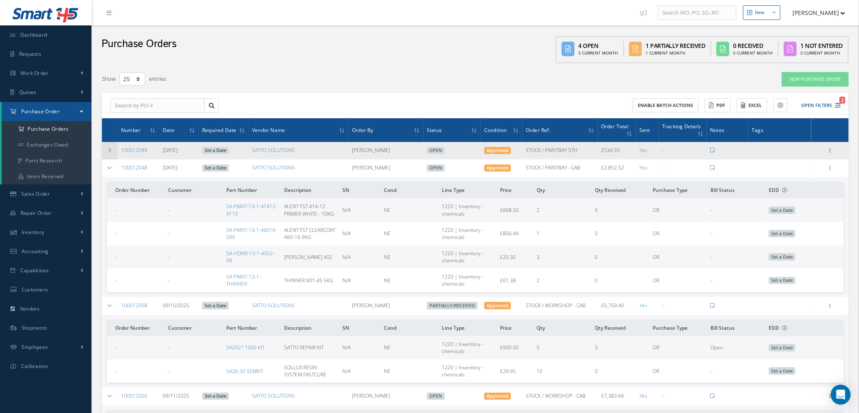
click at [109, 148] on icon at bounding box center [110, 150] width 6 height 5
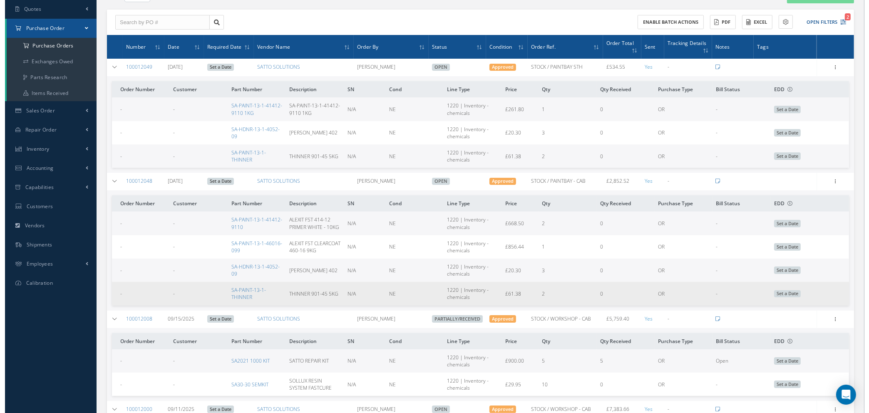
scroll to position [62, 0]
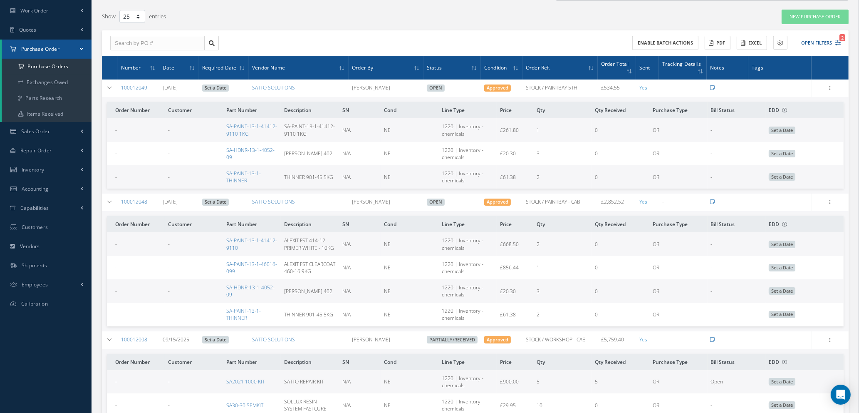
click at [787, 129] on span "Set a Date" at bounding box center [782, 130] width 27 height 7
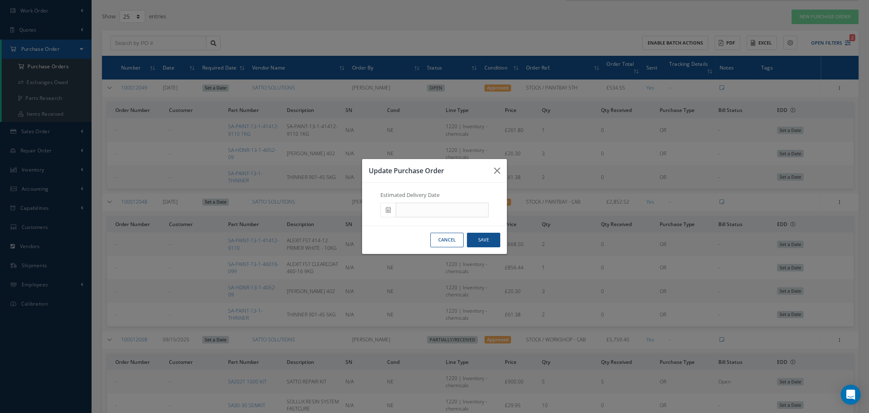
click at [387, 211] on icon at bounding box center [388, 210] width 5 height 6
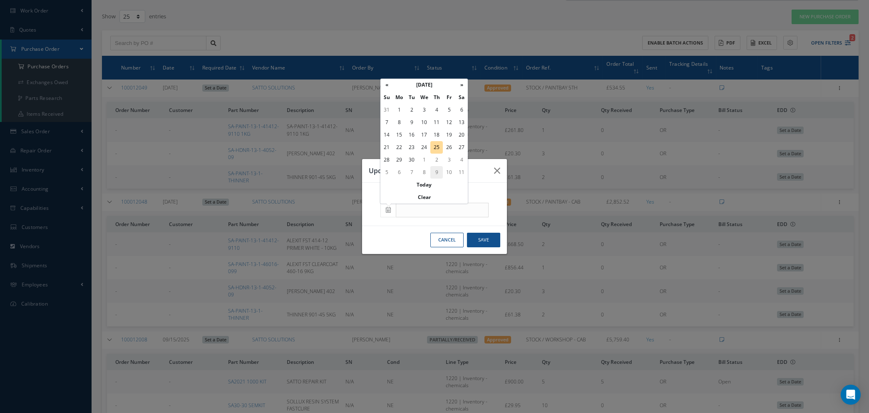
click at [437, 175] on td "9" at bounding box center [436, 172] width 12 height 12
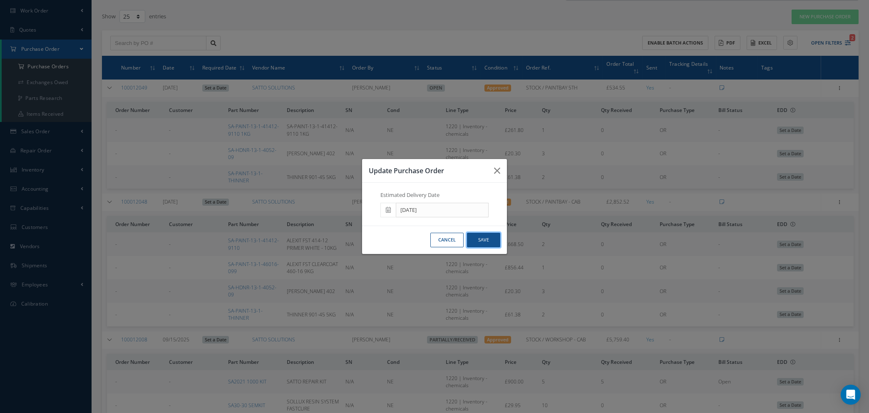
click at [477, 243] on button "Save" at bounding box center [483, 240] width 33 height 15
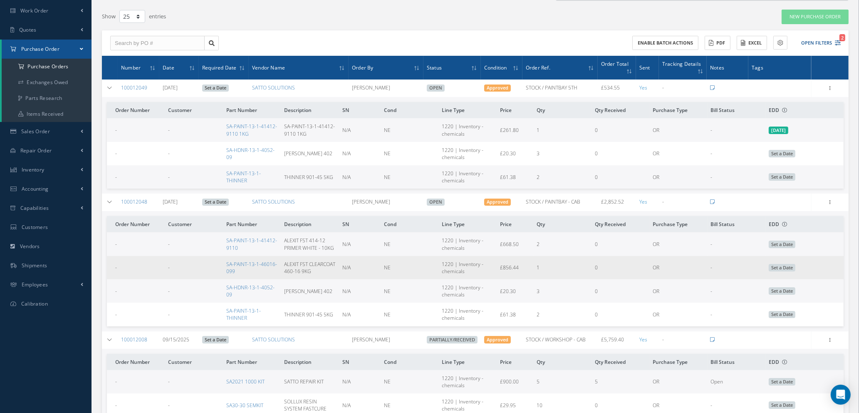
click at [782, 268] on span "Set a Date" at bounding box center [782, 267] width 27 height 7
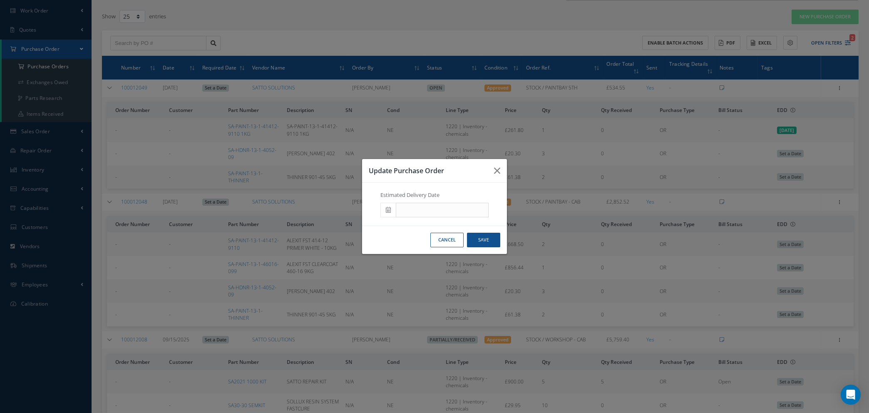
click at [391, 212] on span at bounding box center [387, 210] width 15 height 15
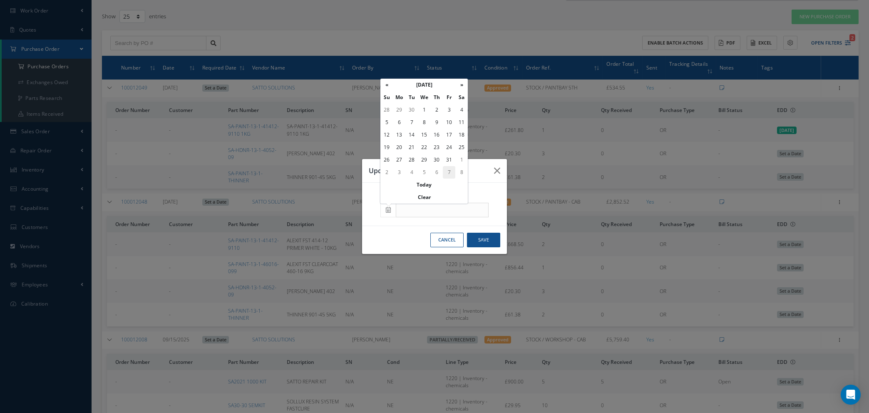
click at [449, 171] on td "7" at bounding box center [449, 172] width 12 height 12
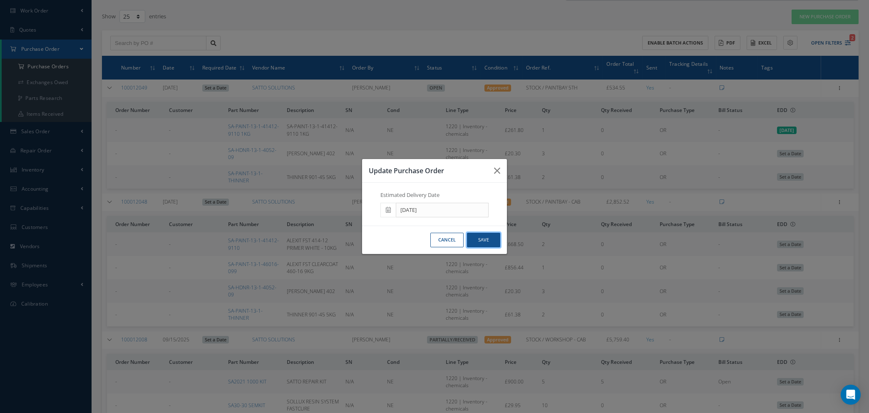
click at [484, 244] on button "Save" at bounding box center [483, 240] width 33 height 15
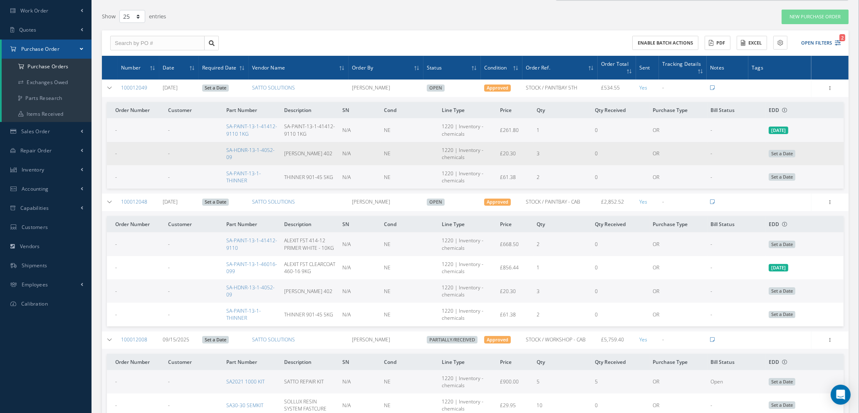
click at [776, 154] on span "Set a Date" at bounding box center [782, 153] width 27 height 7
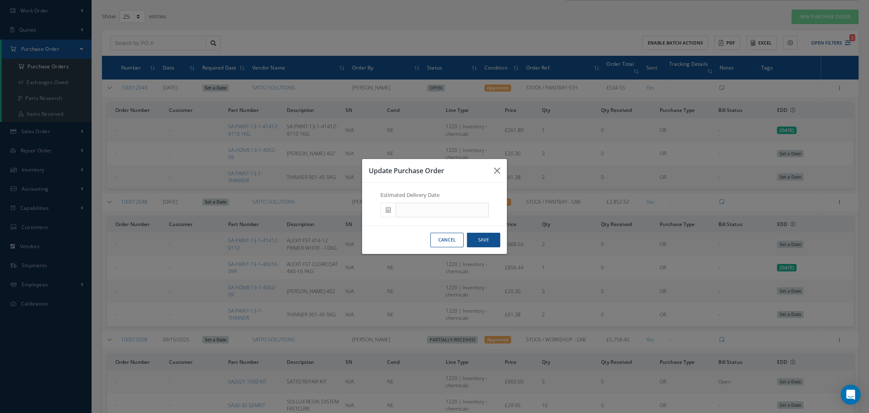
click at [389, 211] on icon at bounding box center [388, 210] width 5 height 6
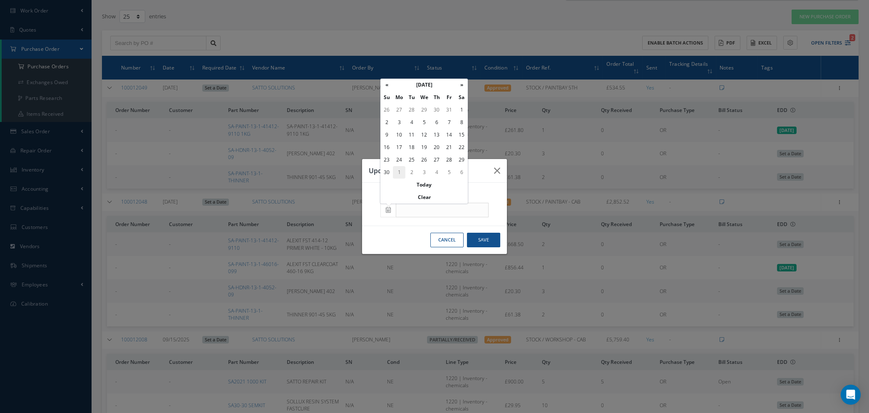
click at [399, 171] on td "1" at bounding box center [399, 172] width 12 height 12
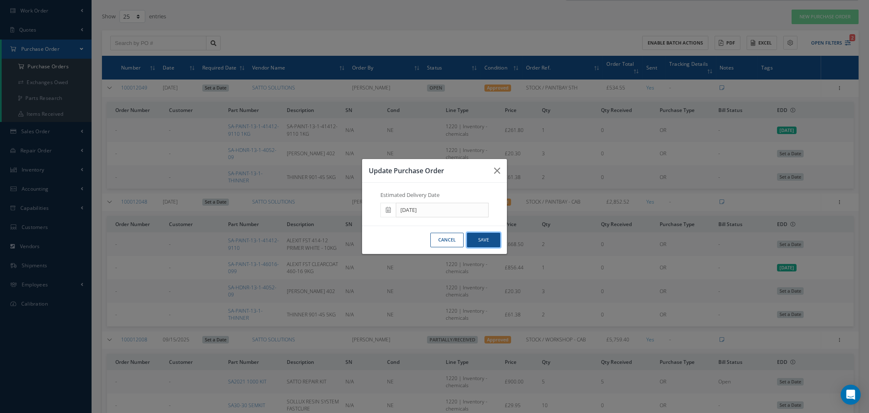
click at [482, 237] on button "Save" at bounding box center [483, 240] width 33 height 15
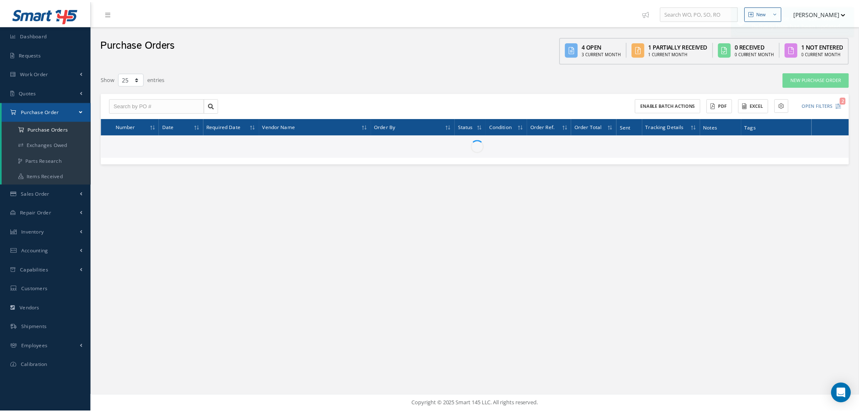
scroll to position [0, 0]
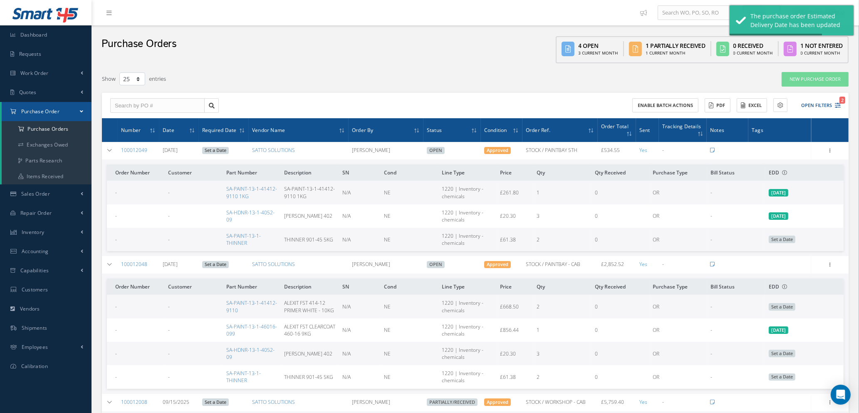
click at [782, 238] on span "Set a Date" at bounding box center [782, 239] width 27 height 7
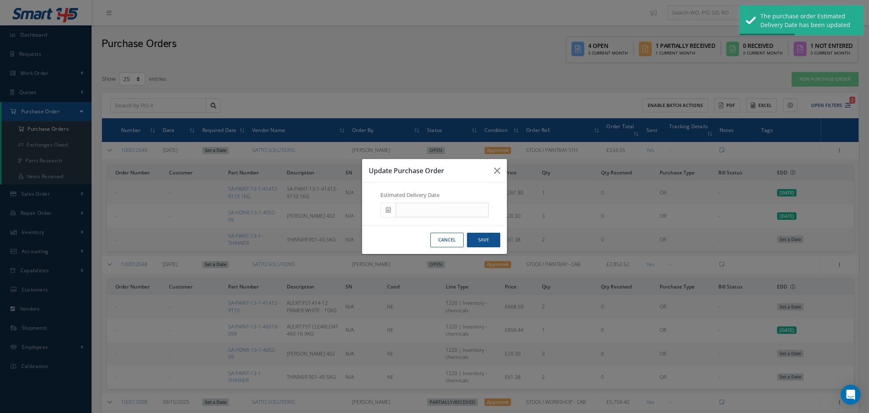
click at [382, 211] on span at bounding box center [387, 210] width 15 height 15
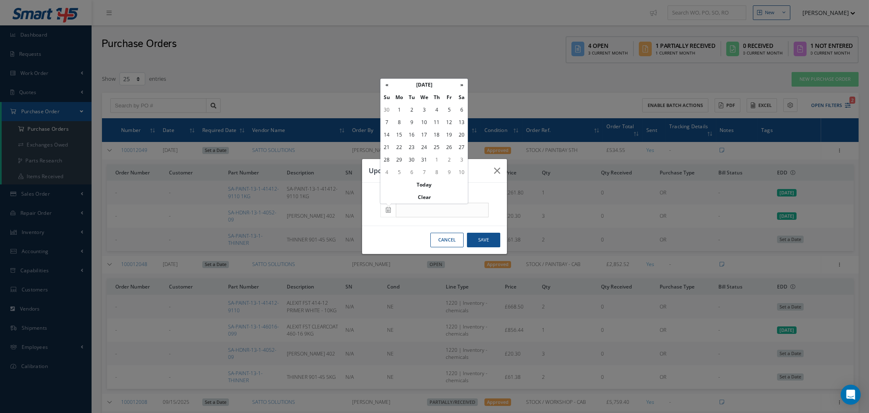
click at [448, 238] on button "Cancel" at bounding box center [446, 240] width 33 height 15
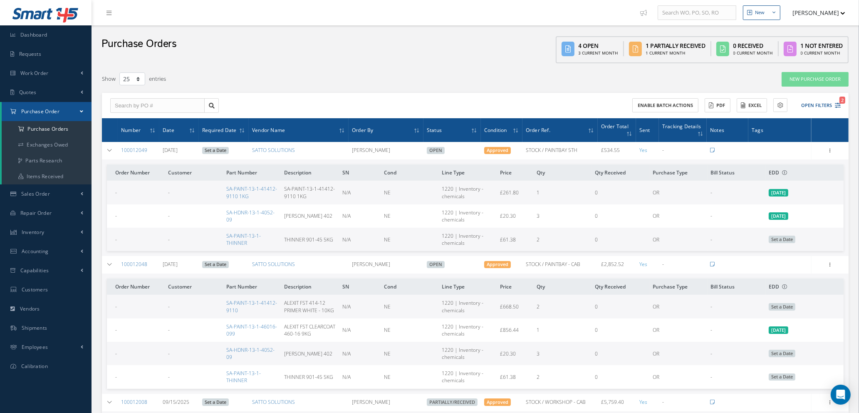
click at [783, 241] on span "Set a Date" at bounding box center [782, 239] width 27 height 7
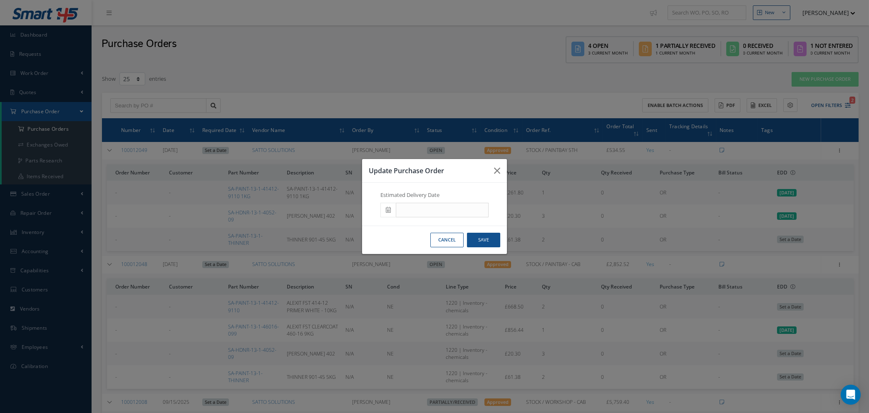
click at [391, 211] on icon at bounding box center [388, 210] width 5 height 6
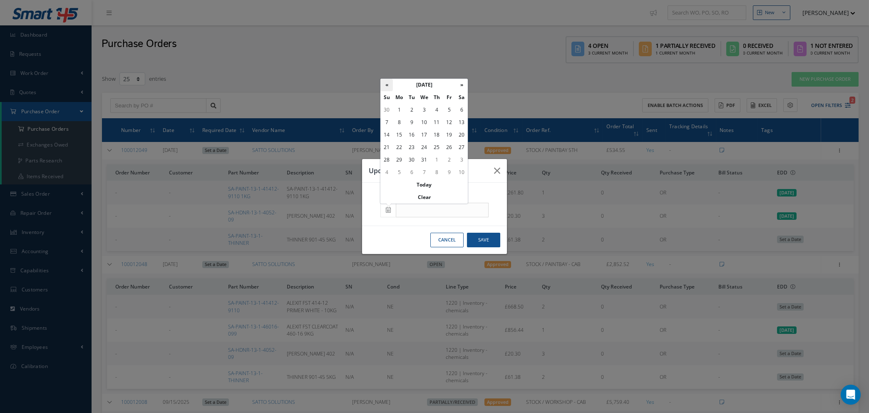
click at [386, 83] on th "«" at bounding box center [386, 85] width 12 height 12
click at [437, 109] on td "2" at bounding box center [436, 110] width 12 height 12
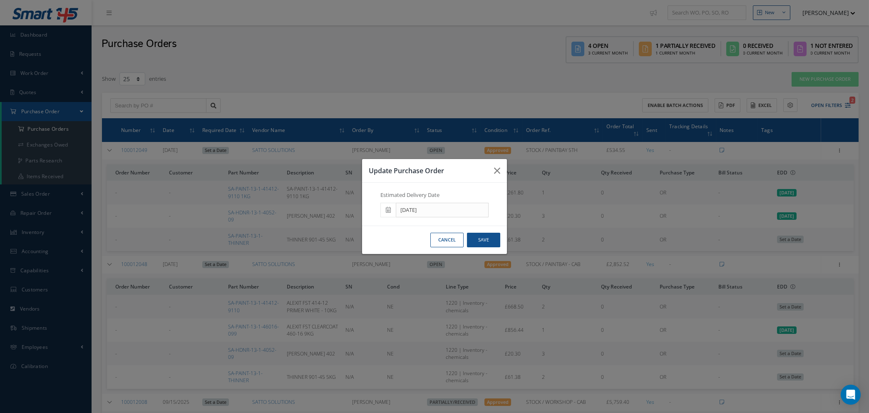
click at [383, 208] on span at bounding box center [387, 210] width 15 height 15
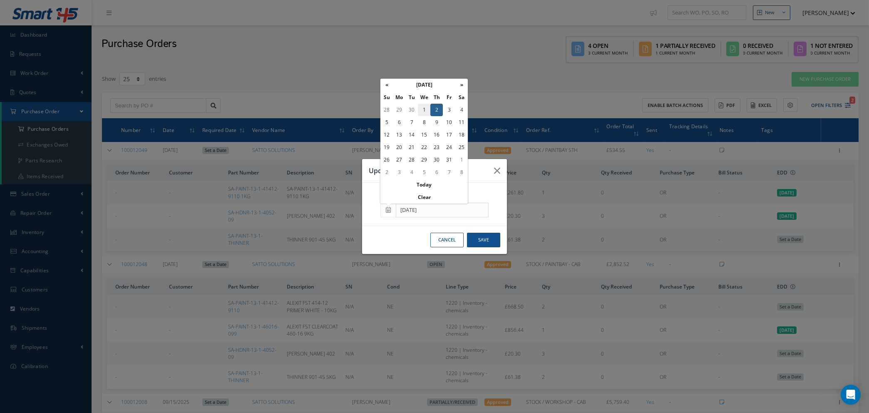
click at [424, 107] on td "1" at bounding box center [424, 110] width 12 height 12
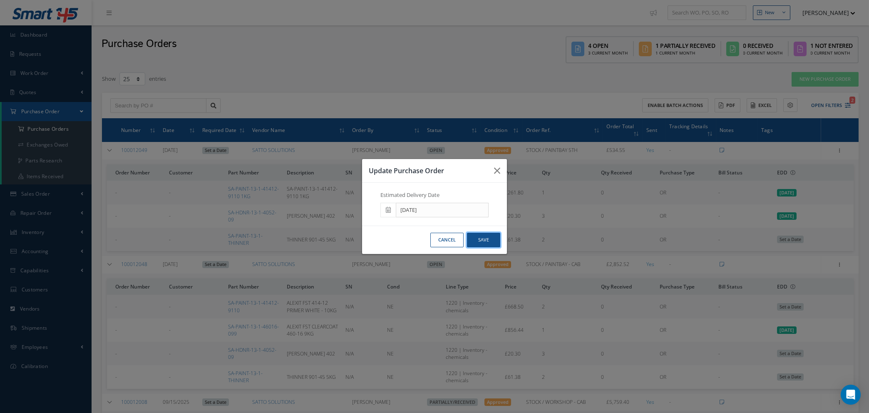
click at [484, 238] on button "Save" at bounding box center [483, 240] width 33 height 15
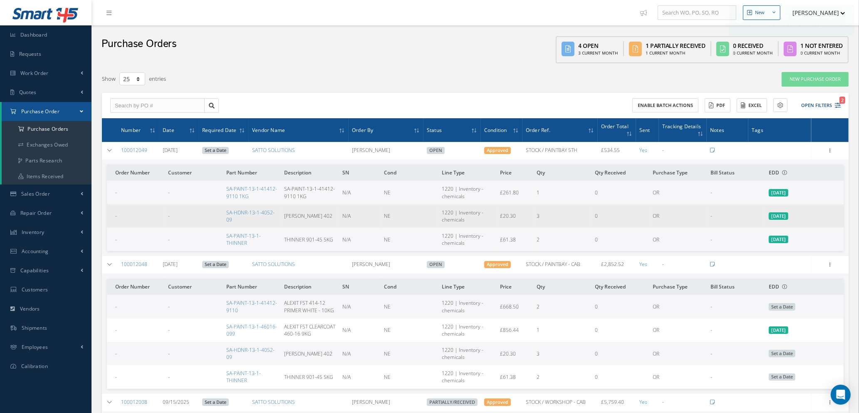
click at [782, 217] on span "[DATE]" at bounding box center [779, 215] width 20 height 7
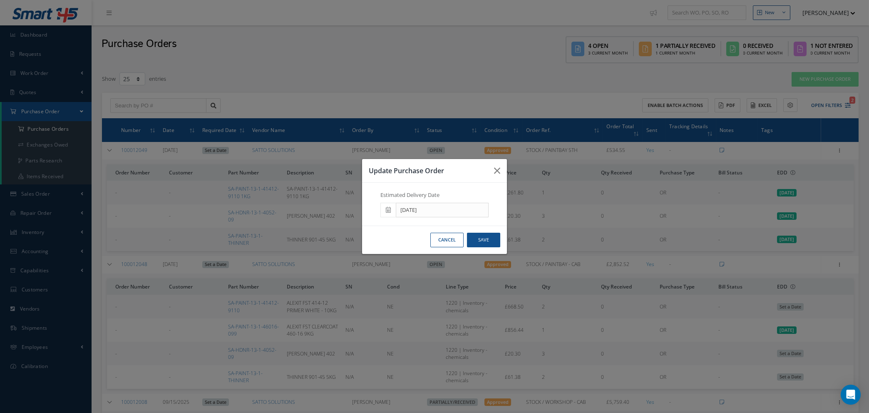
click at [387, 210] on icon at bounding box center [388, 210] width 5 height 6
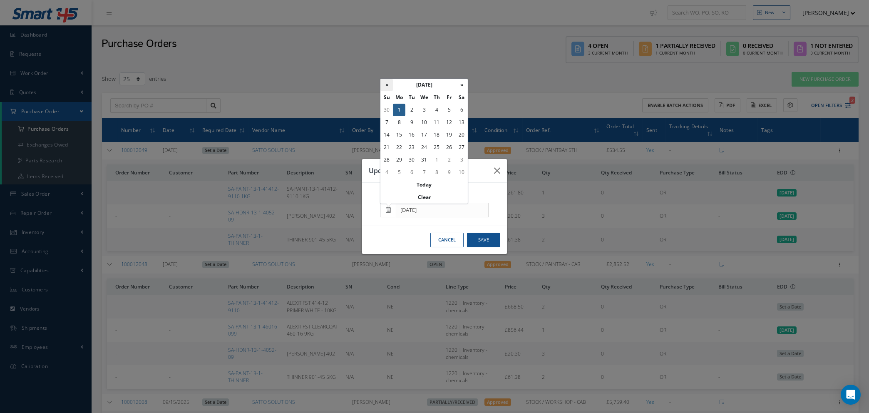
click at [388, 85] on th "«" at bounding box center [386, 85] width 12 height 12
click at [424, 109] on td "1" at bounding box center [424, 110] width 12 height 12
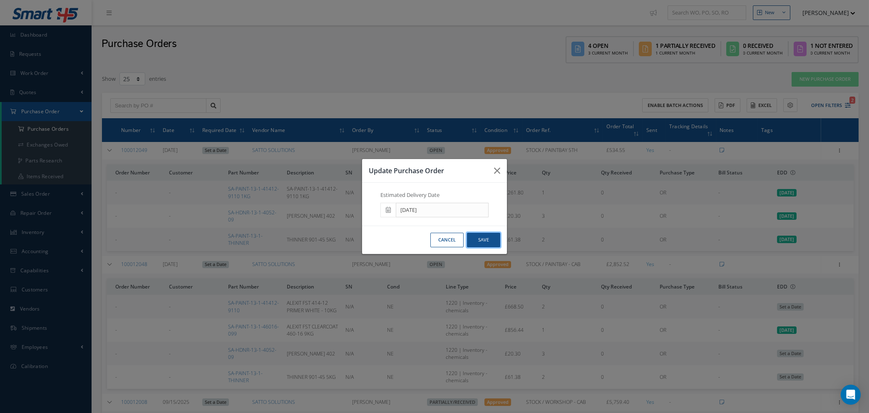
click at [481, 237] on button "Save" at bounding box center [483, 240] width 33 height 15
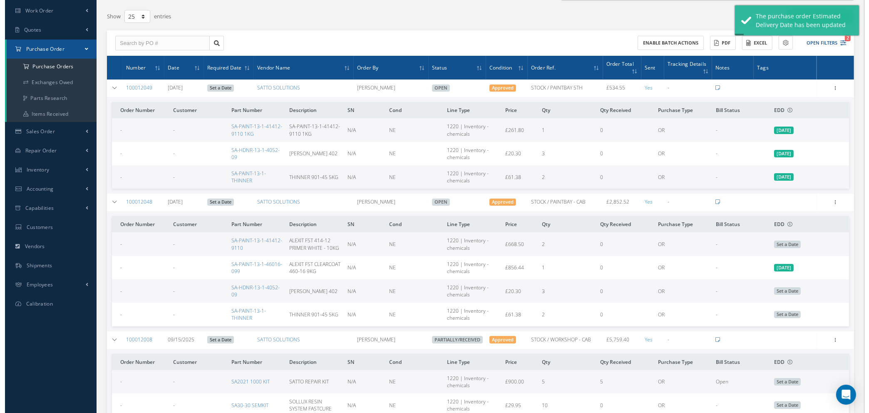
scroll to position [187, 0]
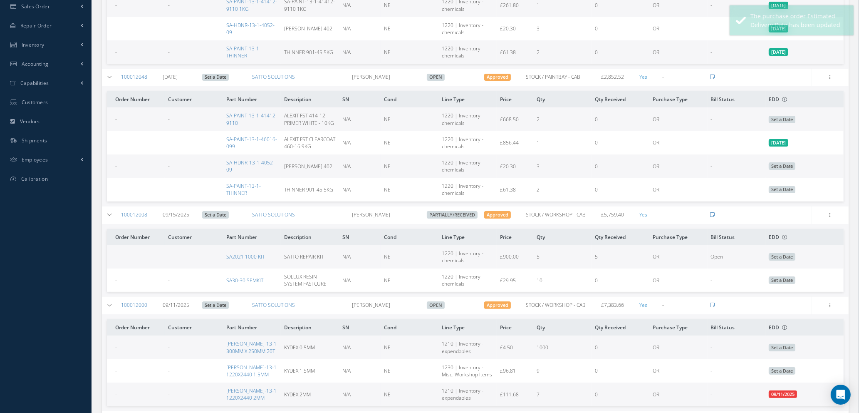
click at [783, 117] on span "Set a Date" at bounding box center [782, 119] width 27 height 7
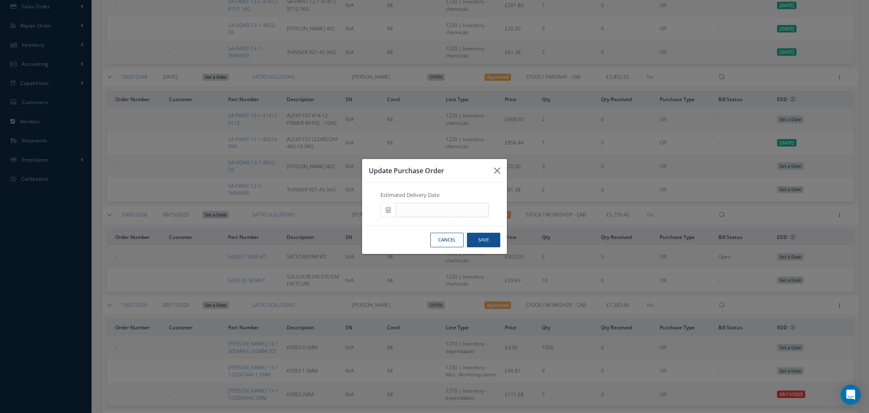
click at [385, 210] on span at bounding box center [387, 210] width 15 height 15
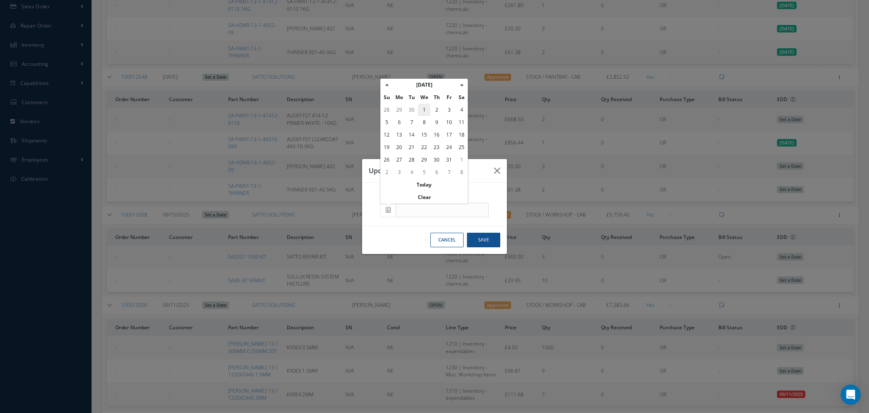
click at [422, 108] on td "1" at bounding box center [424, 110] width 12 height 12
type input "[DATE]"
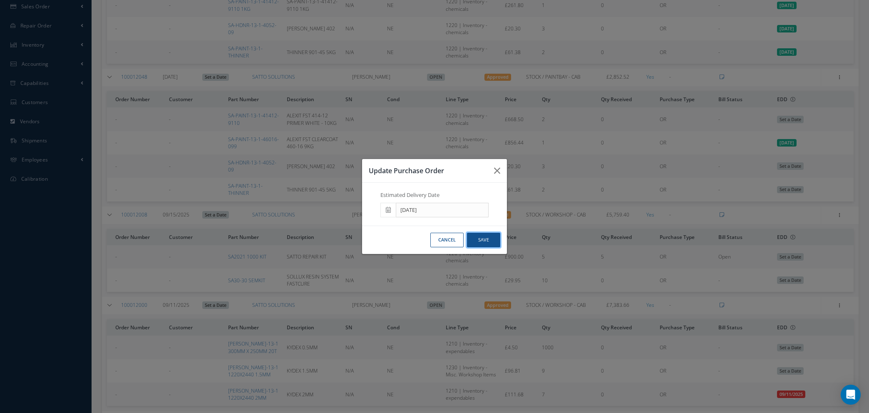
click at [479, 243] on button "Save" at bounding box center [483, 240] width 33 height 15
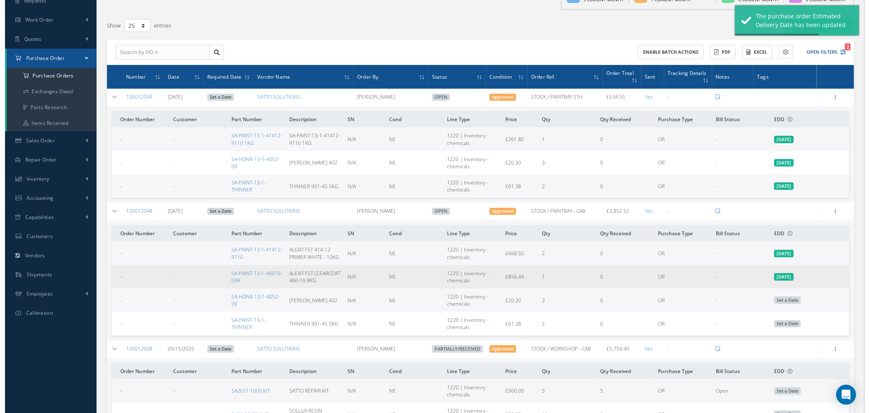
scroll to position [125, 0]
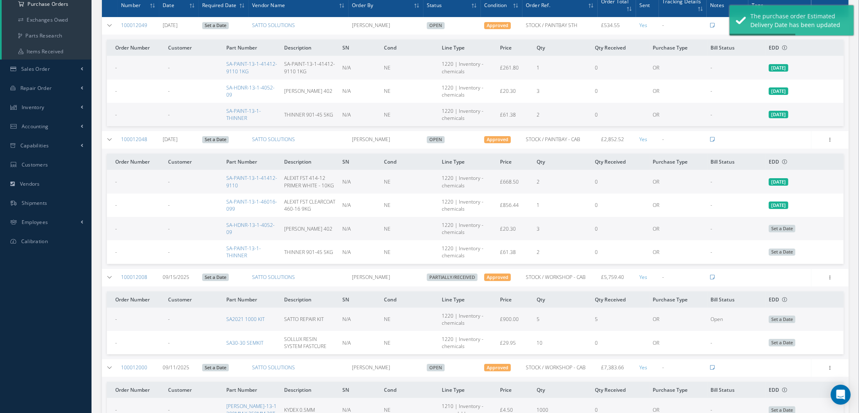
click at [773, 232] on span "Set a Date" at bounding box center [782, 228] width 27 height 7
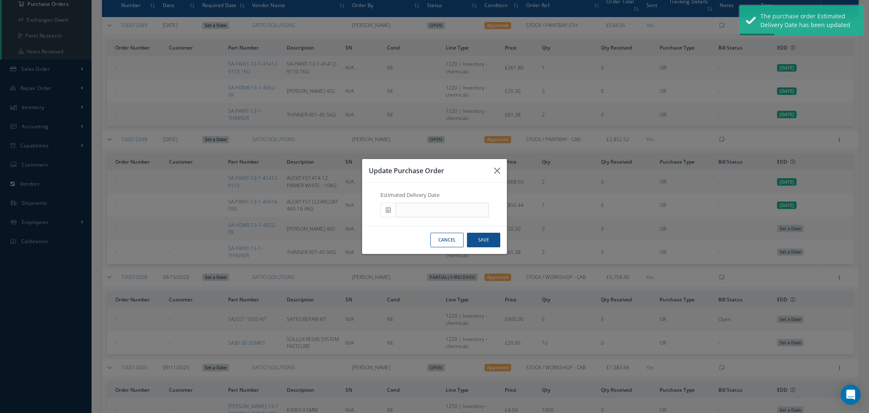
click at [387, 209] on icon at bounding box center [388, 210] width 5 height 6
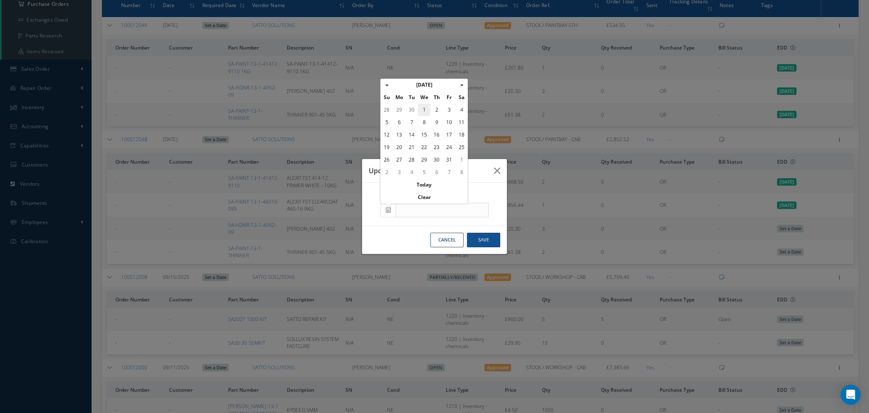
click at [422, 109] on td "1" at bounding box center [424, 110] width 12 height 12
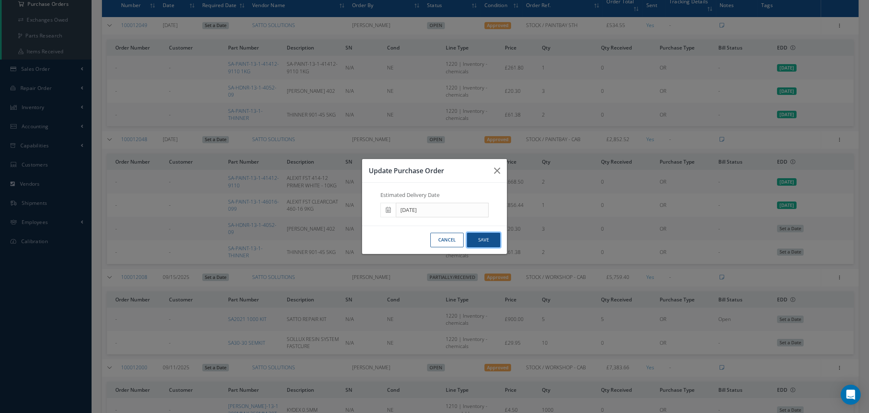
click at [484, 241] on button "Save" at bounding box center [483, 240] width 33 height 15
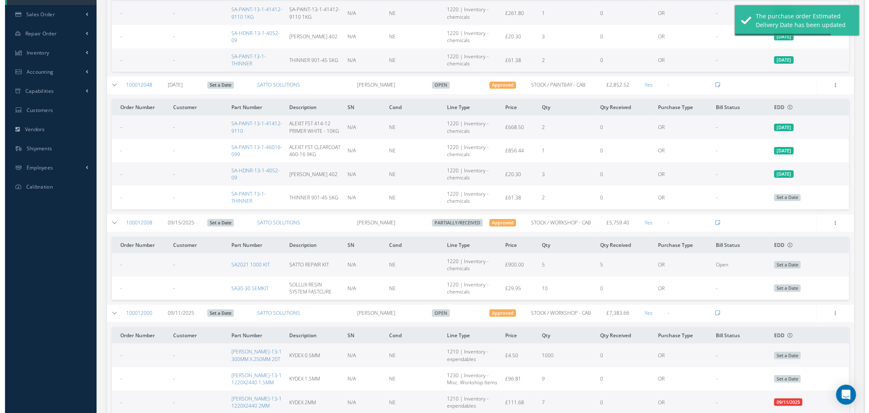
scroll to position [187, 0]
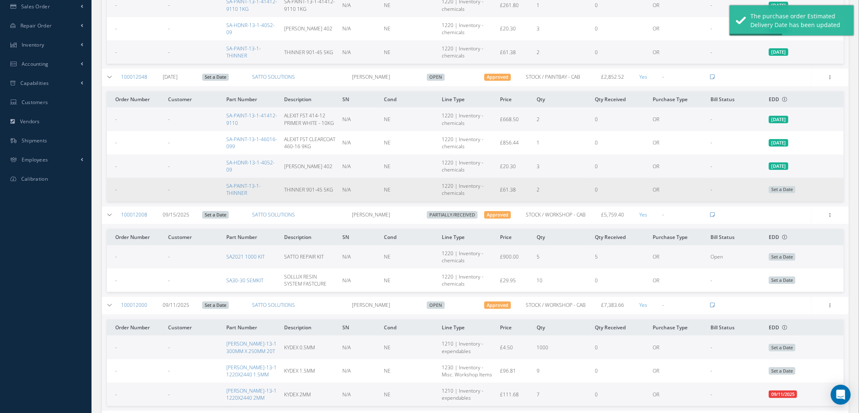
click at [782, 193] on span "Set a Date" at bounding box center [782, 189] width 27 height 7
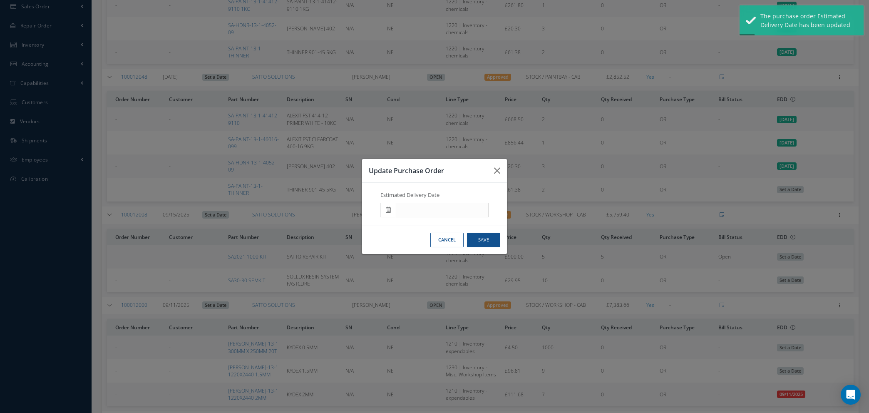
click at [387, 212] on icon at bounding box center [388, 210] width 5 height 6
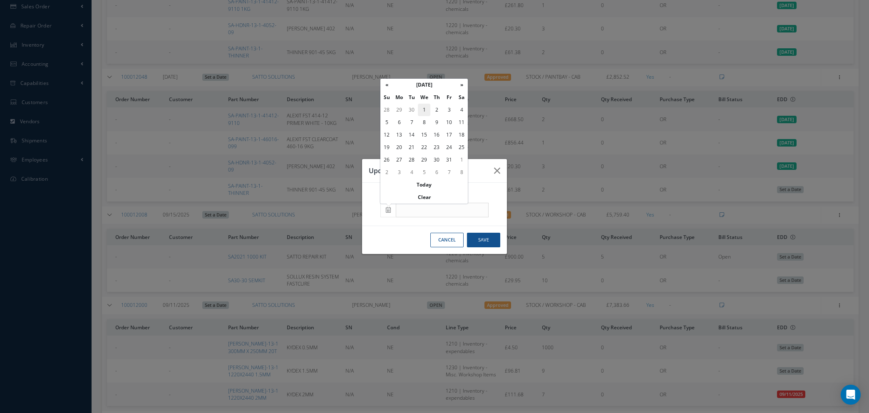
click at [425, 109] on td "1" at bounding box center [424, 110] width 12 height 12
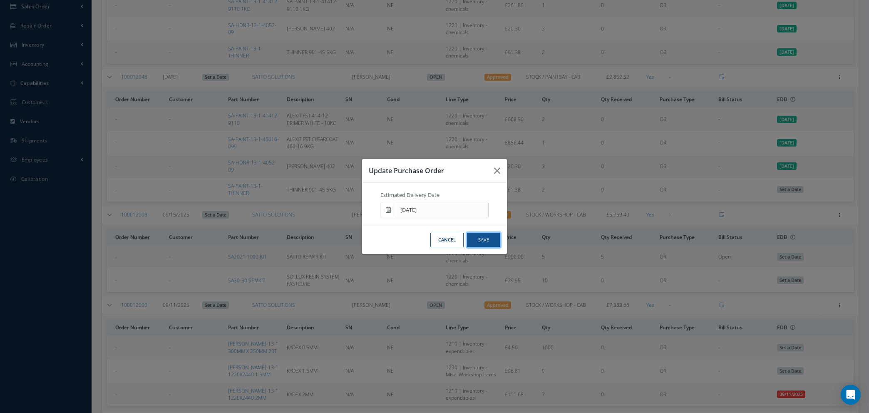
click at [486, 242] on button "Save" at bounding box center [483, 240] width 33 height 15
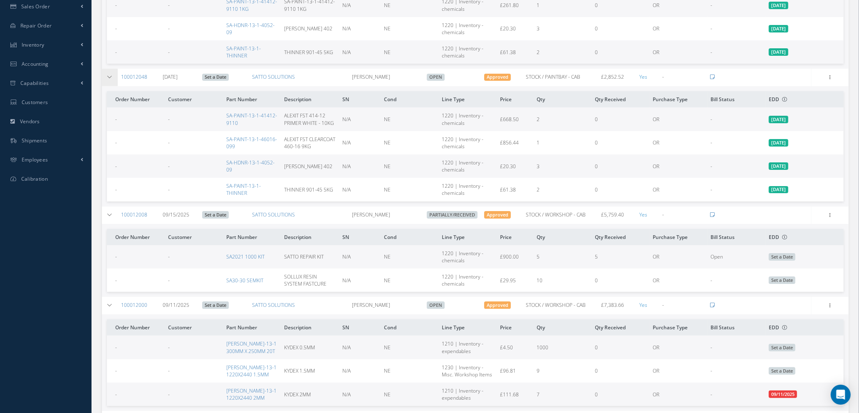
click at [108, 79] on td at bounding box center [110, 77] width 16 height 17
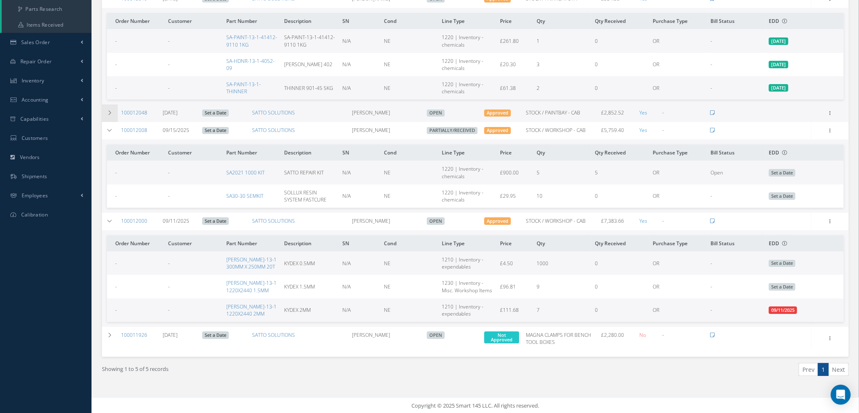
click at [111, 113] on icon at bounding box center [110, 112] width 6 height 5
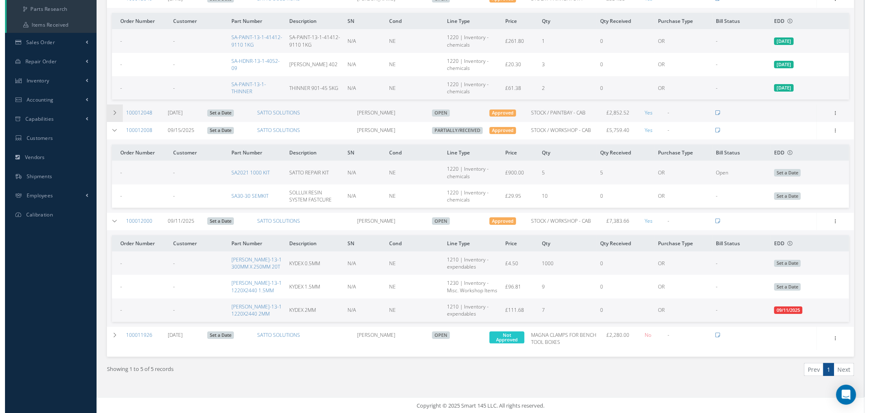
scroll to position [187, 0]
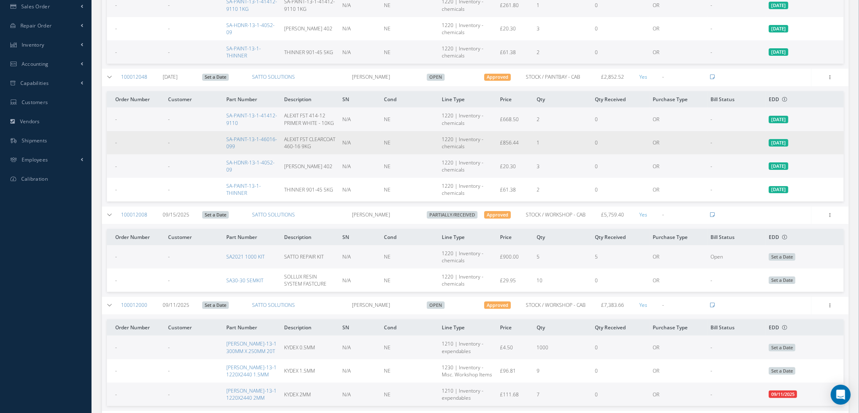
click at [781, 142] on span "[DATE]" at bounding box center [779, 142] width 20 height 7
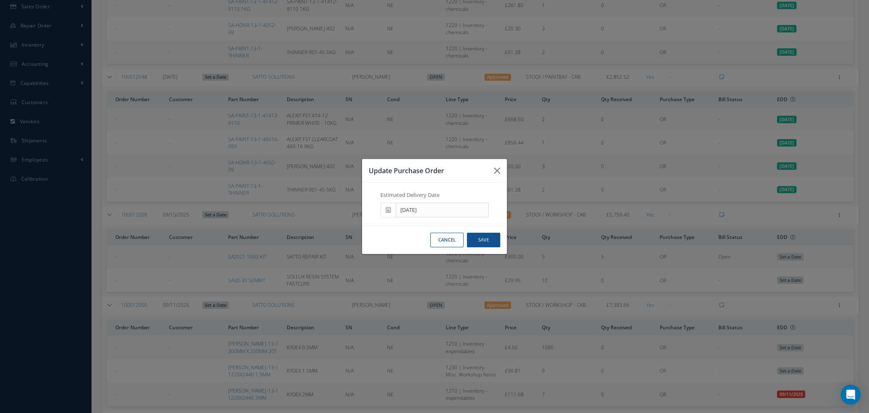
click at [387, 211] on icon at bounding box center [388, 210] width 5 height 6
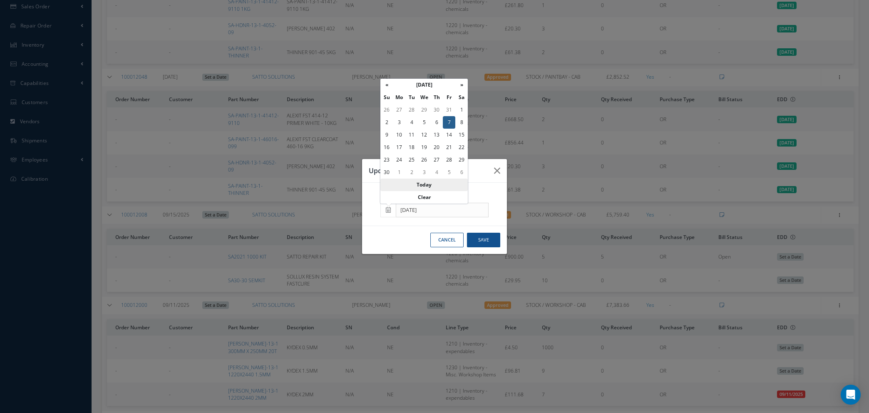
click at [426, 183] on th "Today" at bounding box center [423, 185] width 87 height 12
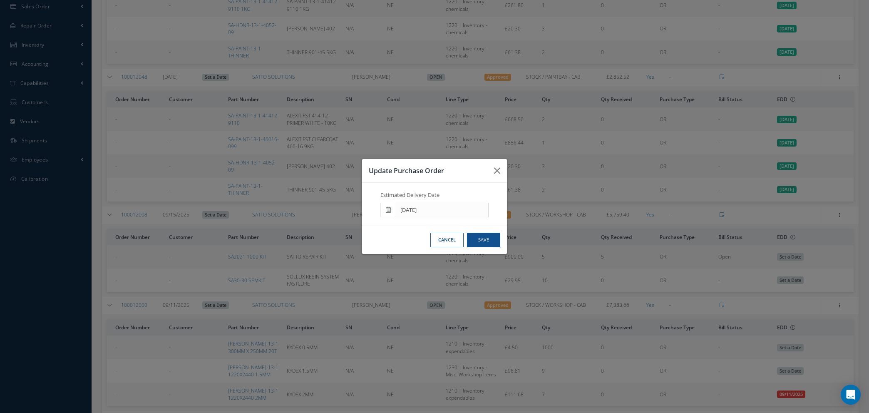
click at [388, 209] on icon at bounding box center [388, 210] width 5 height 6
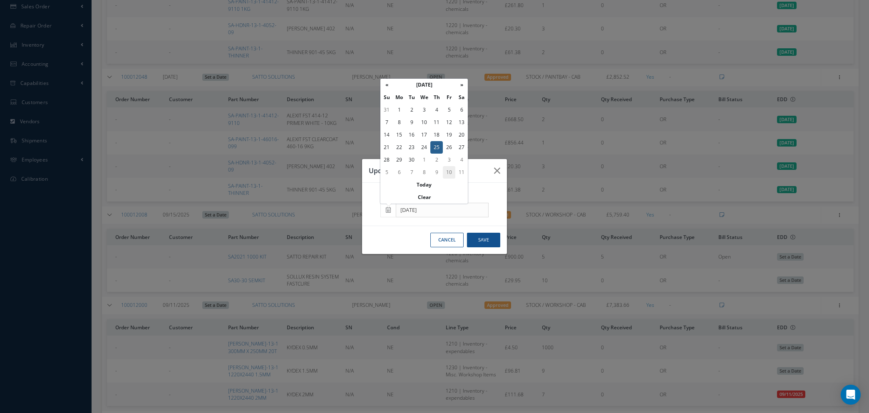
click at [451, 172] on td "10" at bounding box center [449, 172] width 12 height 12
type input "[DATE]"
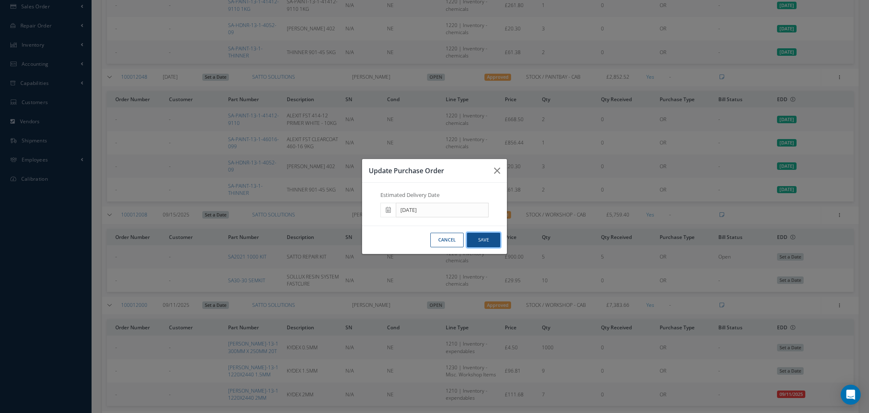
click at [482, 235] on button "Save" at bounding box center [483, 240] width 33 height 15
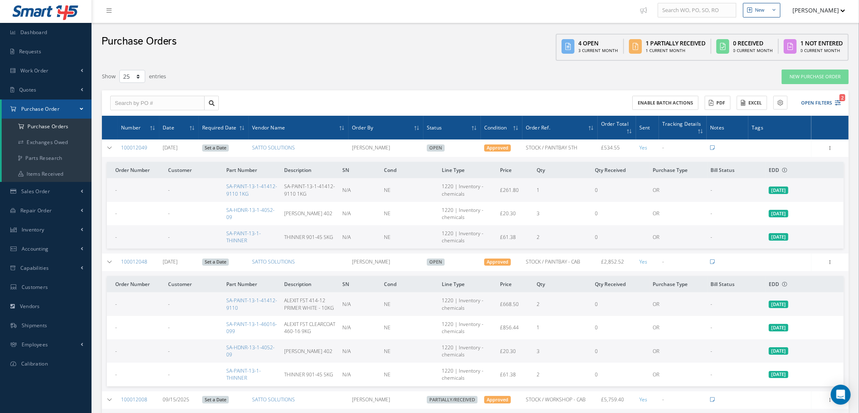
scroll to position [0, 0]
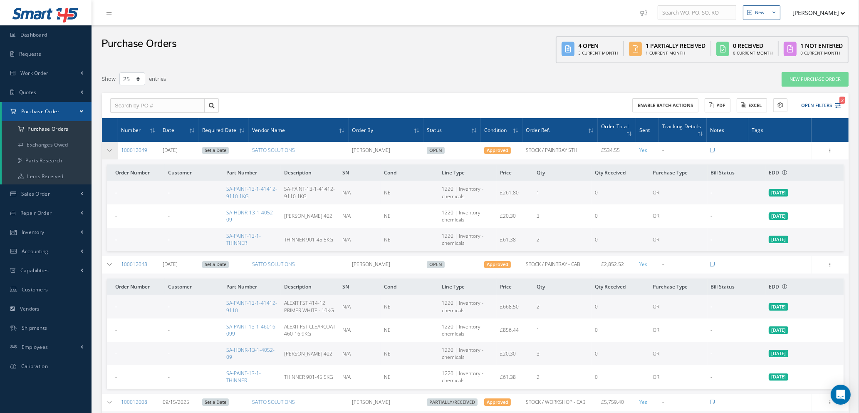
click at [110, 148] on icon at bounding box center [110, 150] width 6 height 5
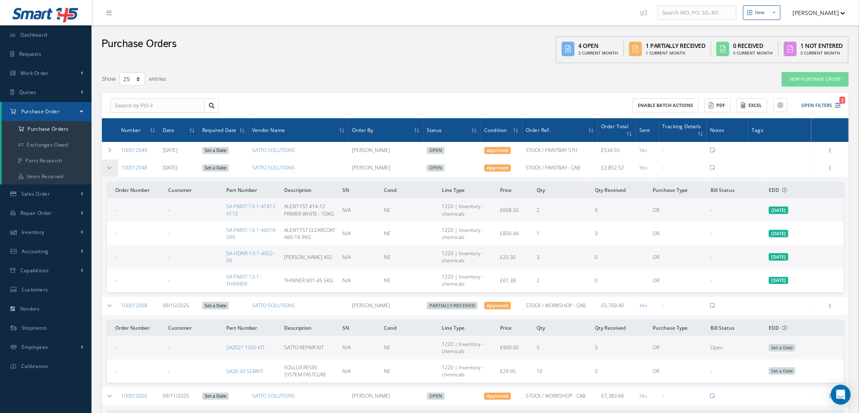
click at [109, 166] on icon at bounding box center [110, 167] width 6 height 5
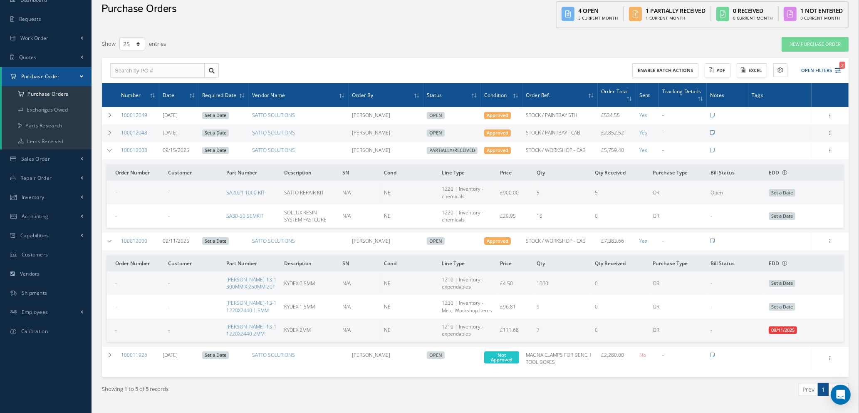
scroll to position [55, 0]
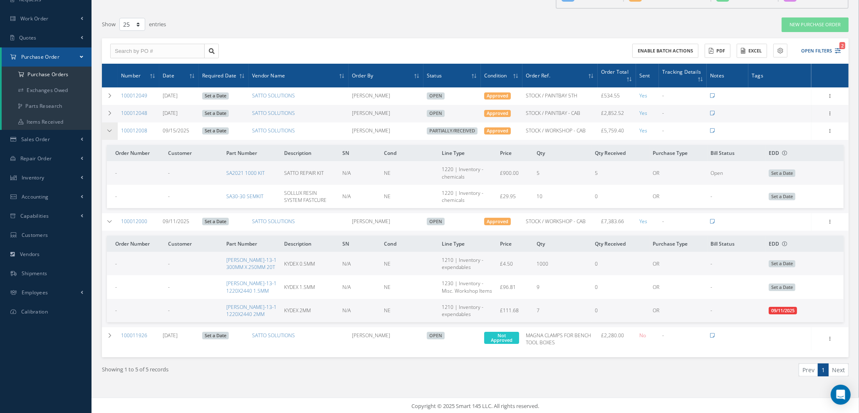
click at [111, 131] on icon at bounding box center [110, 130] width 6 height 5
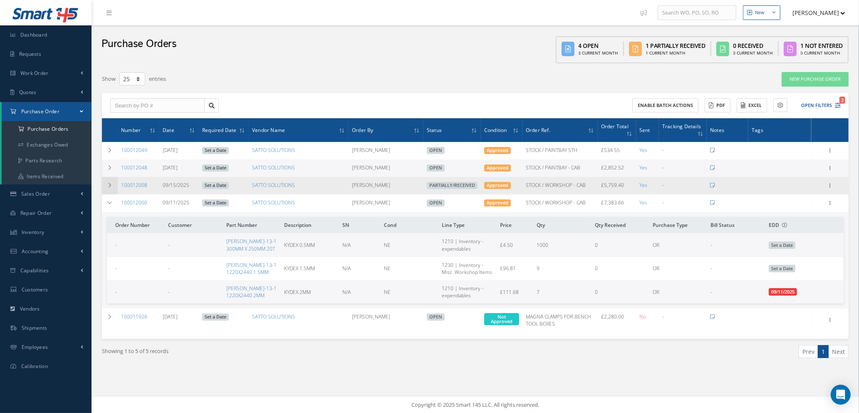
scroll to position [0, 0]
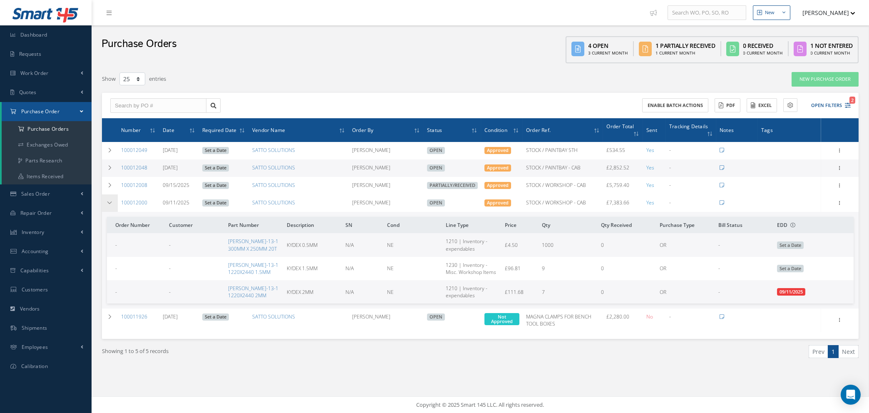
click at [107, 200] on icon at bounding box center [110, 202] width 6 height 5
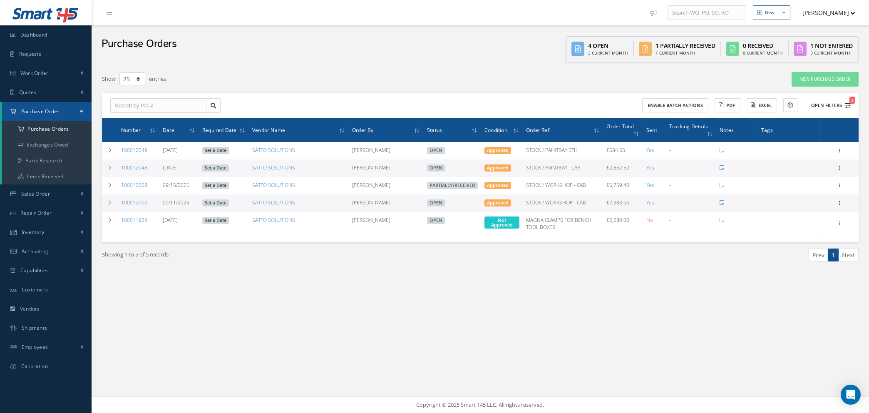
click at [847, 104] on icon "2" at bounding box center [848, 105] width 6 height 6
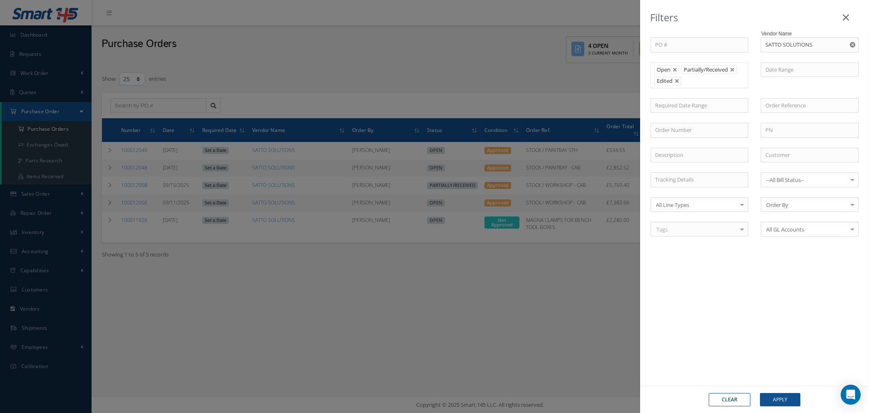
click at [725, 400] on button "Clear" at bounding box center [730, 399] width 42 height 13
type input "All Status"
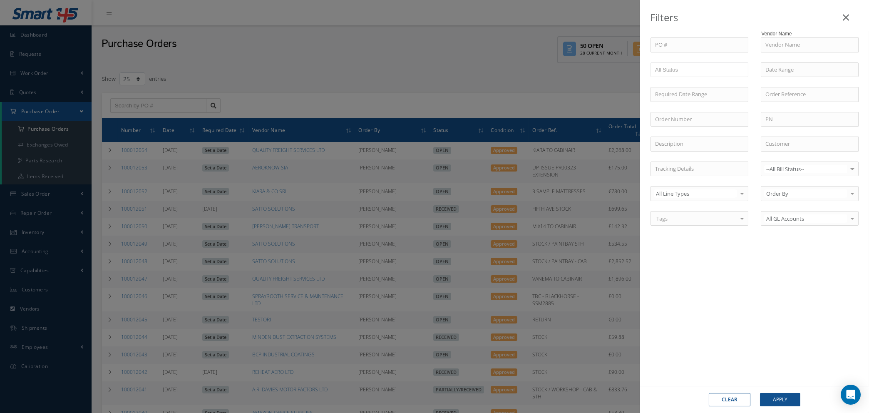
click at [848, 18] on icon at bounding box center [846, 17] width 6 height 10
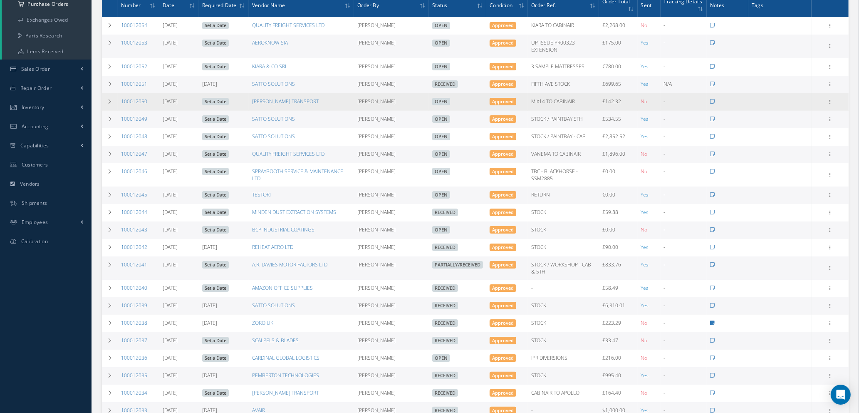
scroll to position [62, 0]
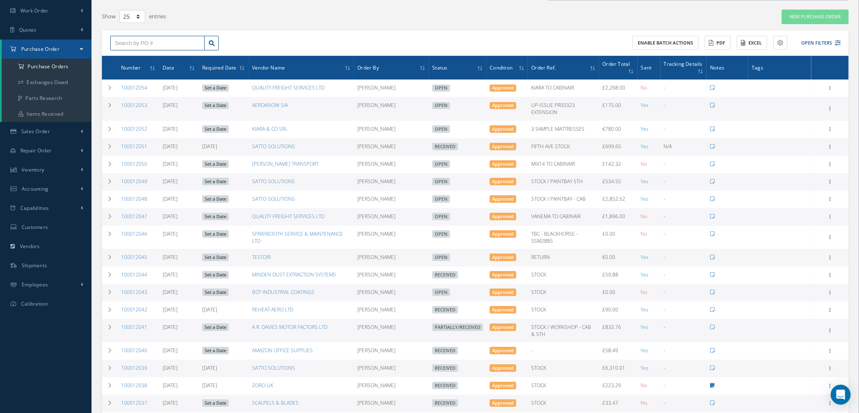
click at [149, 40] on input "text" at bounding box center [157, 43] width 94 height 15
click at [825, 16] on link "New Purchase Order" at bounding box center [815, 17] width 67 height 15
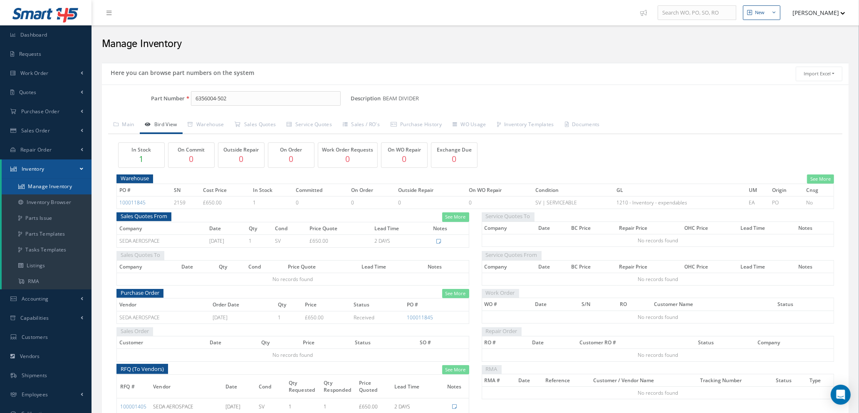
click at [58, 186] on link "Manage Inventory" at bounding box center [47, 187] width 90 height 16
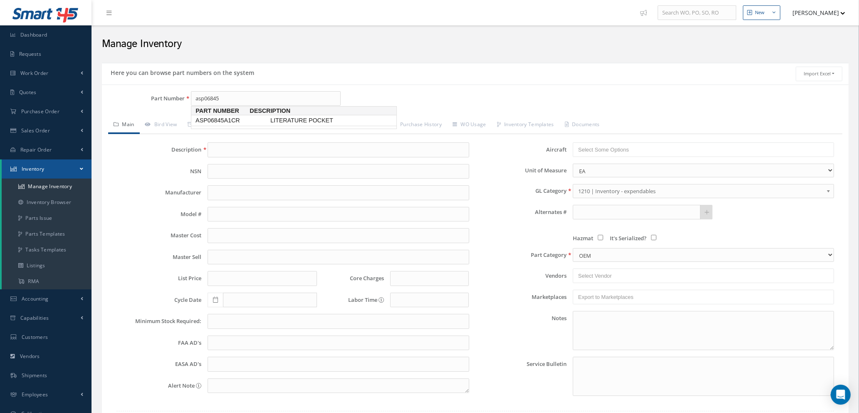
click at [248, 120] on span "ASP06845A1CR" at bounding box center [231, 120] width 75 height 9
type input "ASP06845A1CR"
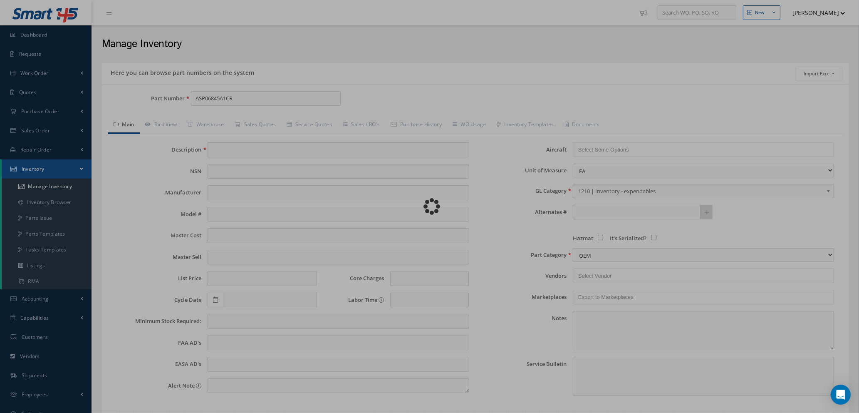
type input "LITERATURE POCKET"
type input "21.00"
type input "0.00"
type textarea "C OF C -- [PERSON_NAME] [DATE] 04:04AM"
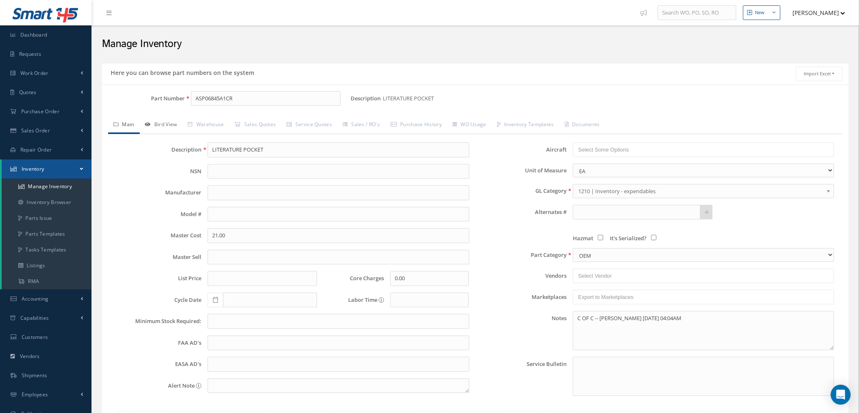
type input "ASP06845A1CR"
click at [164, 127] on link "Bird View" at bounding box center [161, 125] width 43 height 17
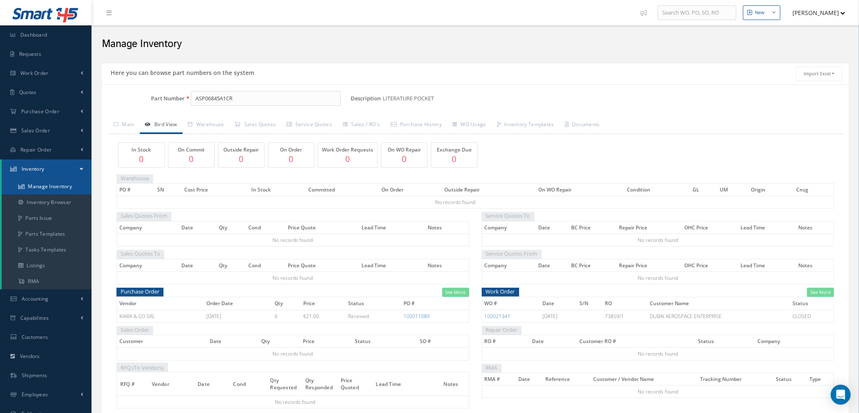
click at [69, 188] on link "Manage Inventory" at bounding box center [47, 187] width 90 height 16
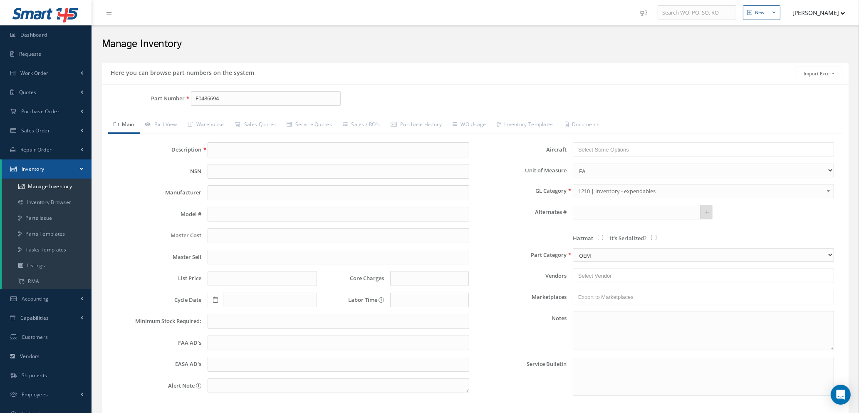
click at [223, 99] on input "F0486694" at bounding box center [266, 98] width 150 height 15
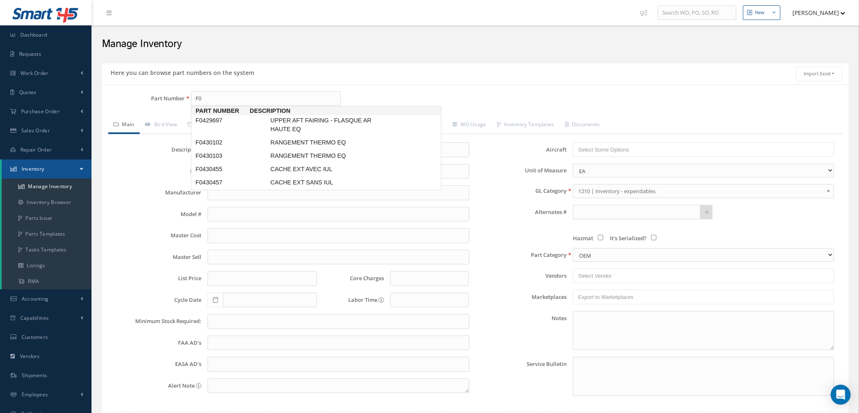
type input "F0"
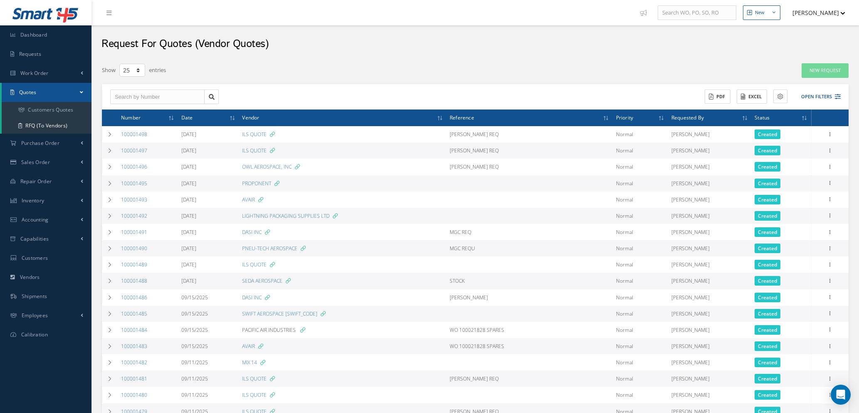
select select "25"
click at [107, 149] on td at bounding box center [110, 150] width 16 height 16
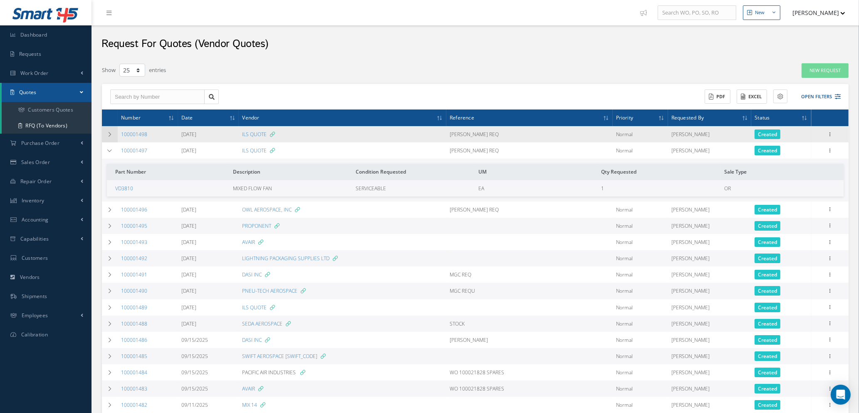
click at [107, 134] on icon at bounding box center [110, 134] width 6 height 5
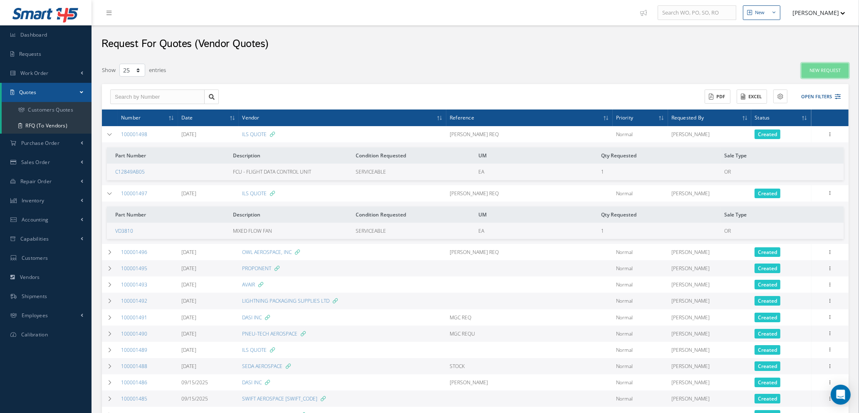
click at [812, 69] on link "New Request" at bounding box center [825, 70] width 47 height 15
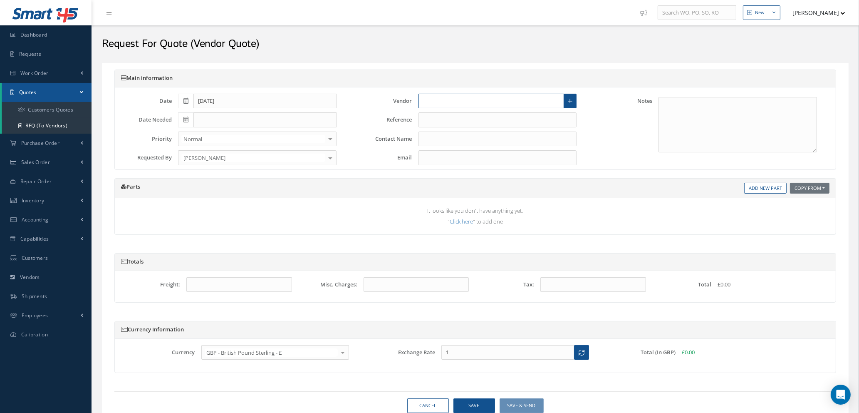
click at [487, 101] on input "text" at bounding box center [492, 101] width 146 height 15
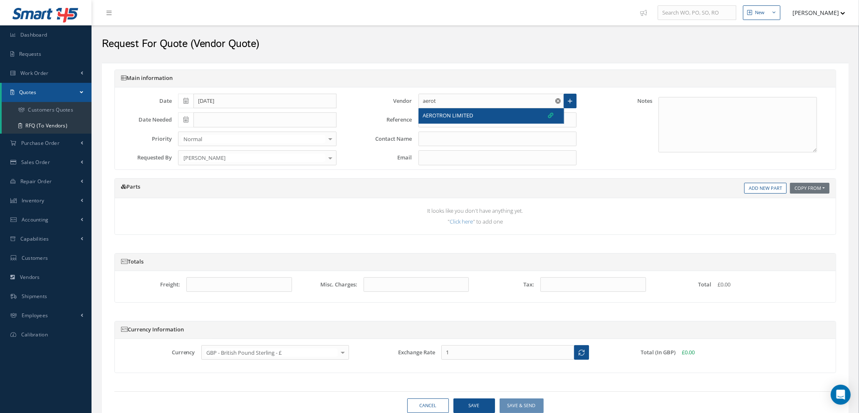
click at [485, 116] on div "AEROTRON LIMITED" at bounding box center [488, 116] width 131 height 8
type input "AEROTRON LIMITED"
type input "ALEJANDRO"
type input "Alejandroc@aerotron.co.uk"
type input "1.3473"
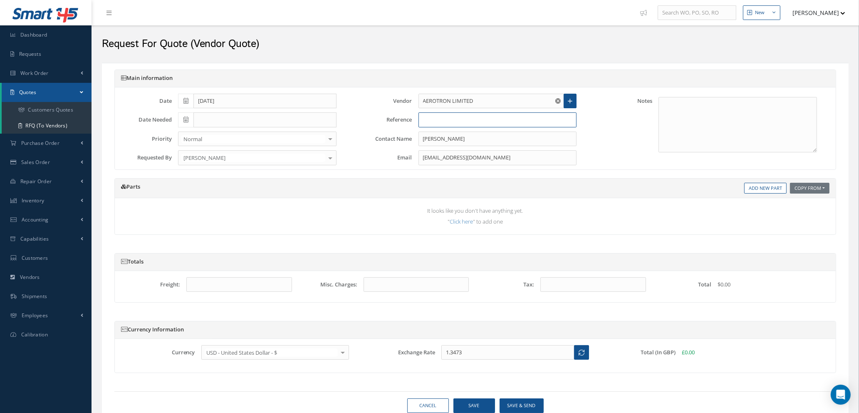
click at [482, 122] on input "text" at bounding box center [498, 119] width 159 height 15
type input "d"
type input "DAVE S REQ"
click at [762, 192] on link "Add New Part" at bounding box center [765, 188] width 42 height 11
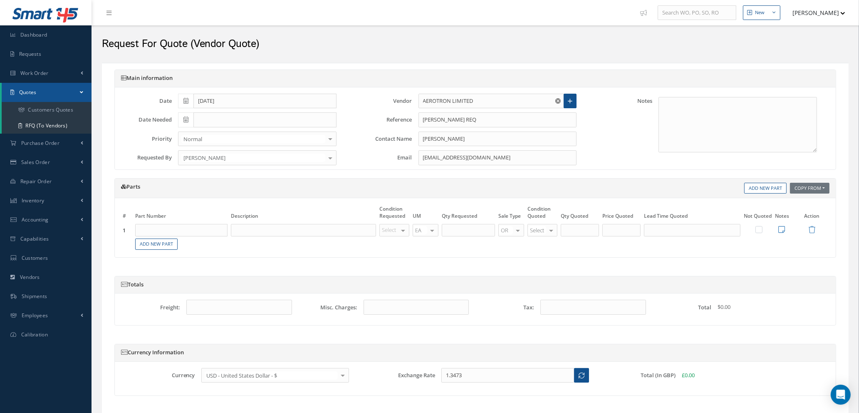
click at [200, 228] on input "text" at bounding box center [181, 230] width 92 height 12
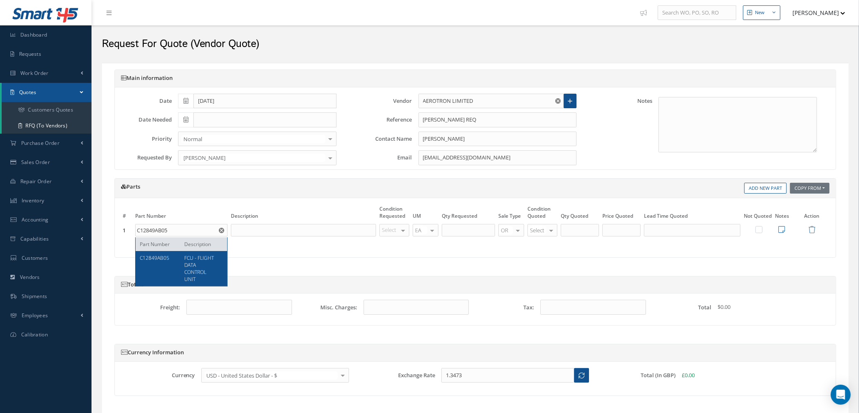
type input "C12849AB05"
click at [197, 273] on span "FCU - FLIGHT DATA CONTROL UNIT" at bounding box center [200, 268] width 30 height 28
type input "FCU - FLIGHT DATA CONTROL UNIT"
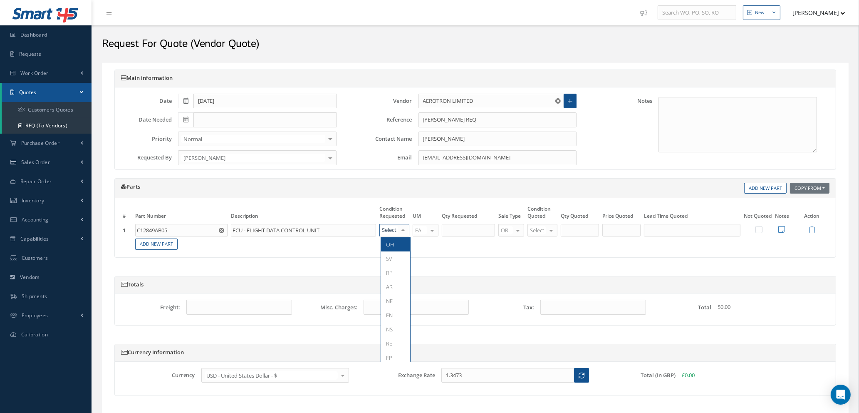
click at [399, 227] on div "OH SV RP AR NE FN NS RE FP BER N/A INSP BC AI MD RF SCR TS USE TL SP NU AS US P…" at bounding box center [395, 230] width 30 height 12
type input "SV"
drag, startPoint x: 400, startPoint y: 246, endPoint x: 415, endPoint y: 242, distance: 15.8
click at [401, 246] on span "SV" at bounding box center [395, 244] width 29 height 14
click at [474, 231] on input "text" at bounding box center [468, 230] width 53 height 12
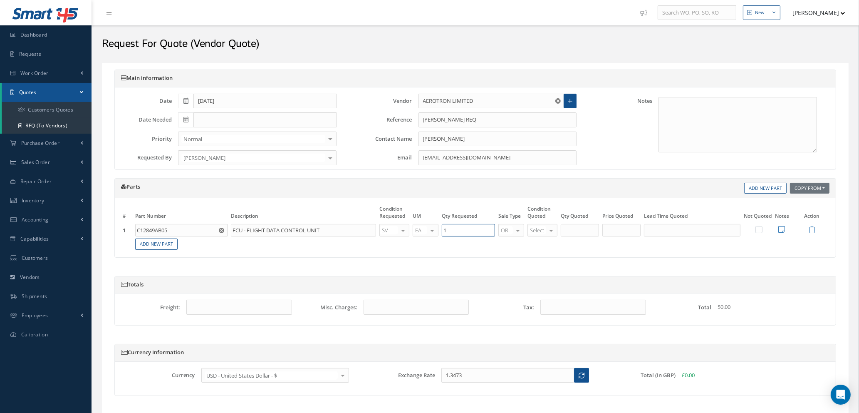
type input "1"
type input "SV"
click at [544, 246] on span "SV" at bounding box center [544, 244] width 29 height 14
type input "1"
click at [583, 227] on input "1" at bounding box center [580, 230] width 38 height 12
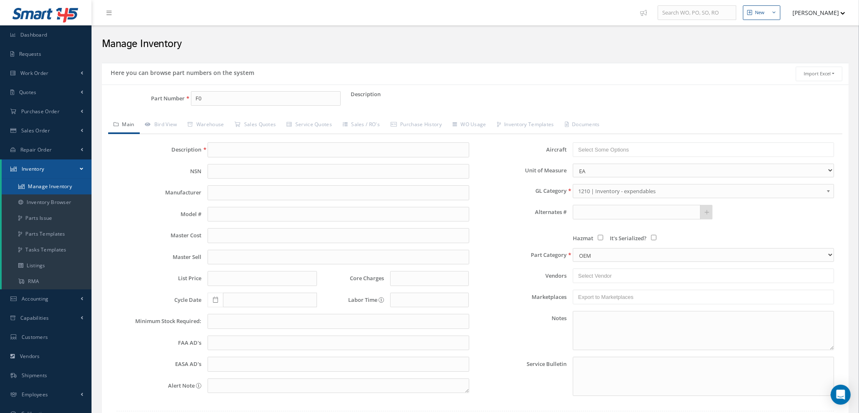
click at [52, 184] on link "Manage Inventory" at bounding box center [47, 187] width 90 height 16
click at [202, 100] on input "Part Number" at bounding box center [266, 98] width 150 height 15
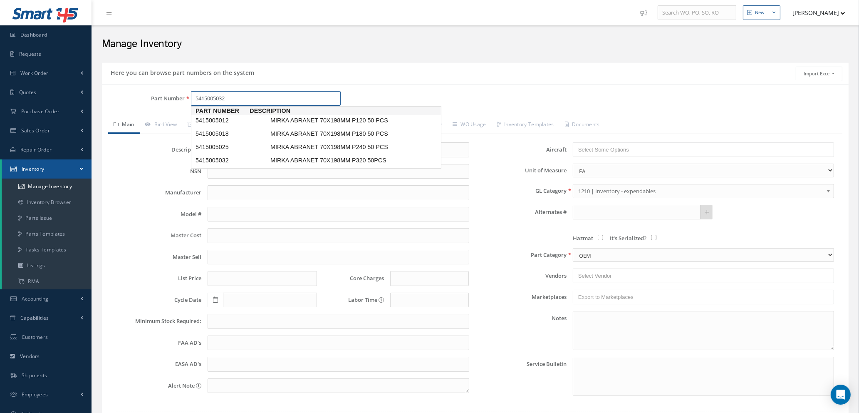
type input "5415005032"
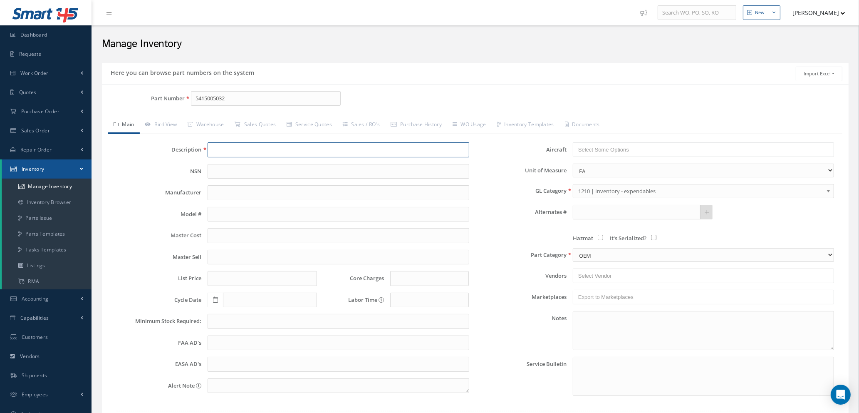
type input "MIRKA ABRANET 70X198MM P320 50PCS"
type input "33.60"
type input "0.00"
type textarea "DEL NOTE -- [PERSON_NAME] [DATE] 06:59AM"
click at [163, 122] on link "Bird View" at bounding box center [161, 125] width 43 height 17
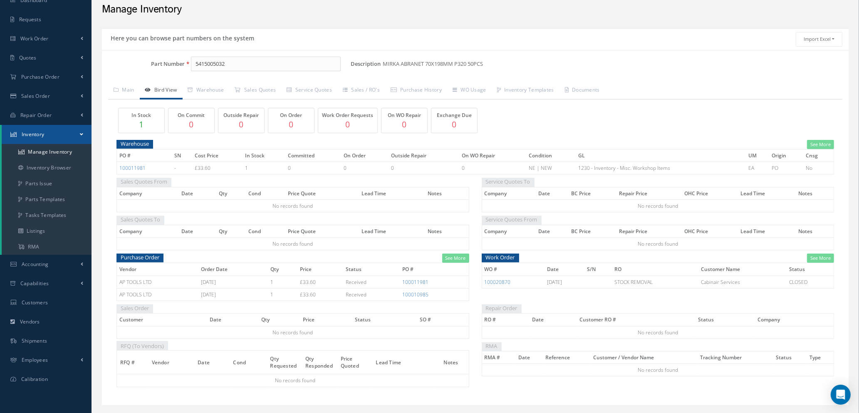
scroll to position [54, 0]
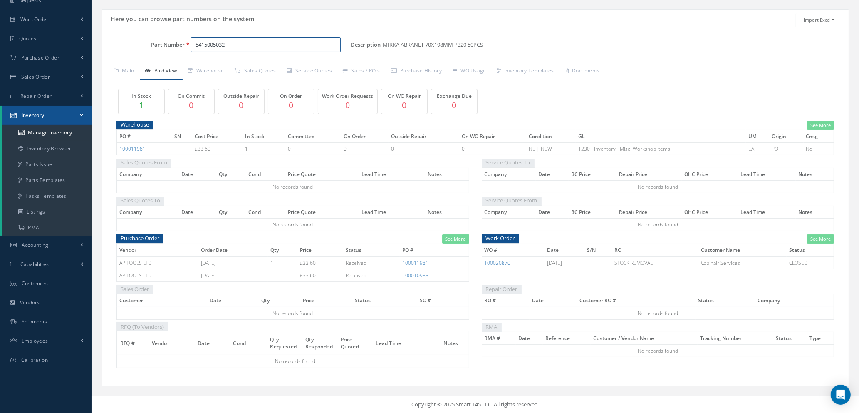
click at [232, 44] on input "5415005032" at bounding box center [266, 44] width 150 height 15
type input "5411205032"
click at [280, 65] on span "MIRKA ABRANET 115X230MM P320 50 PCS" at bounding box center [331, 66] width 125 height 9
click at [439, 264] on link "100012021" at bounding box center [435, 262] width 26 height 7
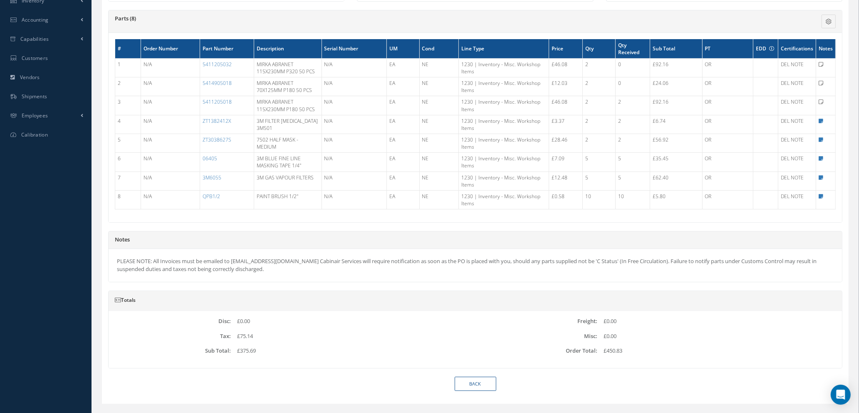
scroll to position [250, 0]
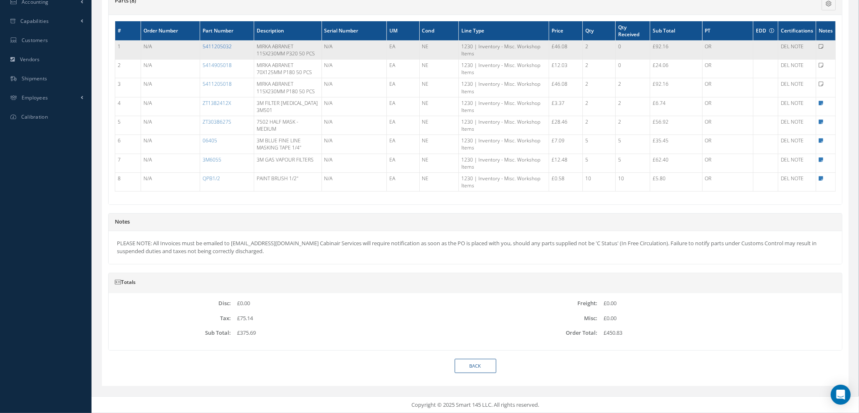
click at [228, 49] on link "5411205032" at bounding box center [217, 46] width 29 height 7
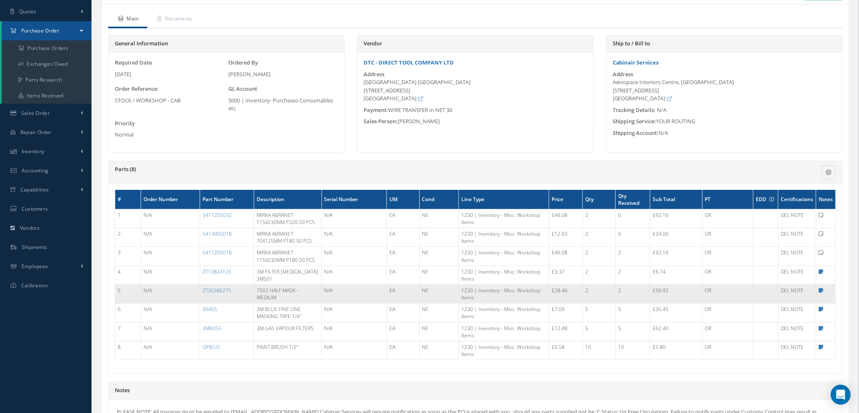
scroll to position [125, 0]
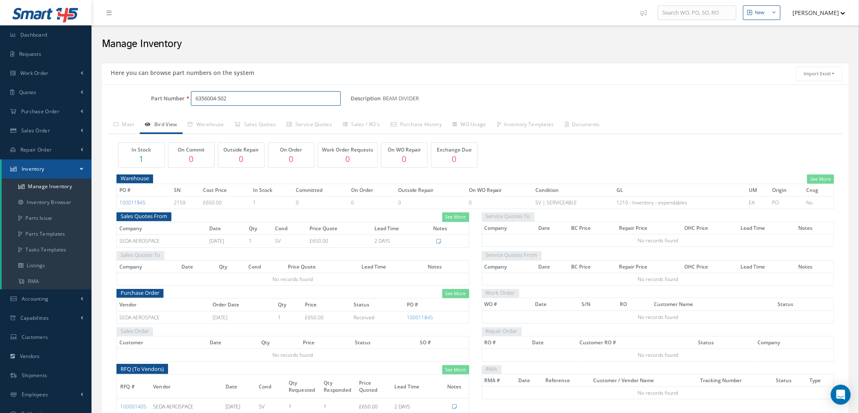
drag, startPoint x: 232, startPoint y: 100, endPoint x: 146, endPoint y: 103, distance: 85.8
click at [146, 103] on div "Part Number 6356004-502" at bounding box center [226, 98] width 249 height 15
click at [251, 119] on span "5415005018" at bounding box center [231, 120] width 75 height 9
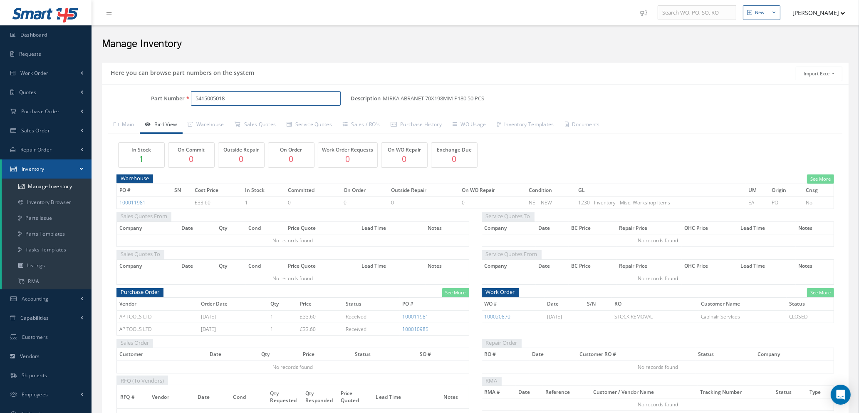
click at [233, 98] on input "5415005018" at bounding box center [266, 98] width 150 height 15
click at [414, 316] on link "100011981" at bounding box center [415, 316] width 26 height 7
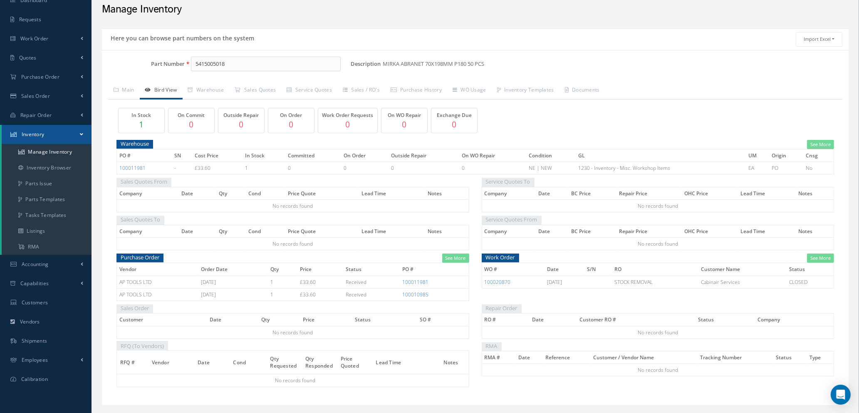
scroll to position [54, 0]
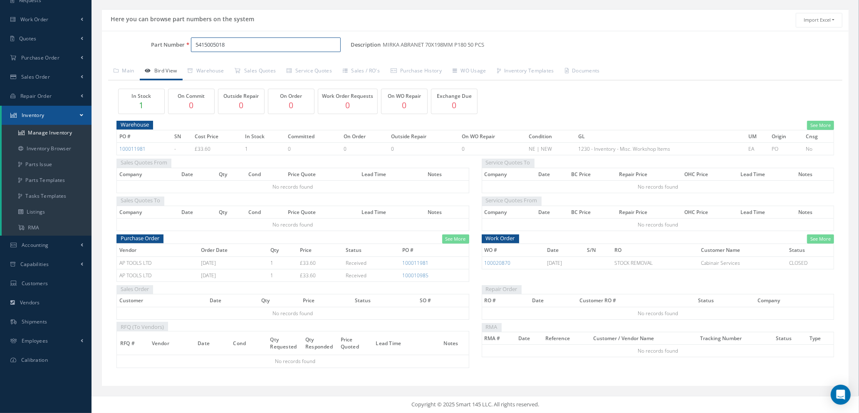
click at [238, 46] on input "5415005018" at bounding box center [266, 44] width 150 height 15
click at [238, 64] on span "5411205018" at bounding box center [231, 66] width 75 height 9
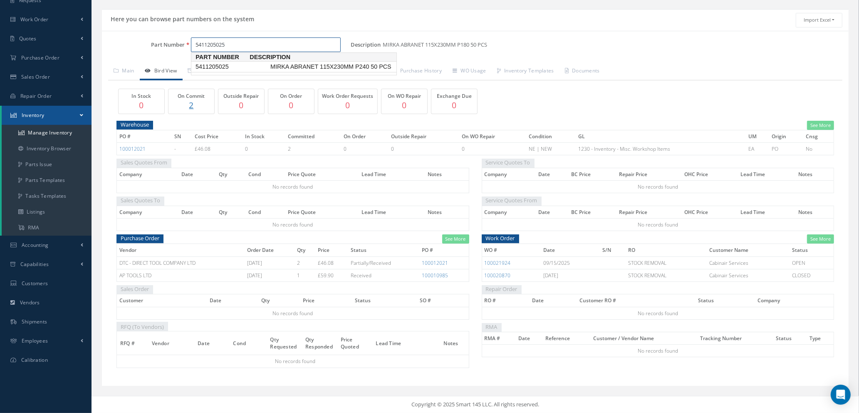
click at [299, 71] on span "MIRKA ABRANET 115X230MM P240 50 PCS" at bounding box center [331, 66] width 125 height 9
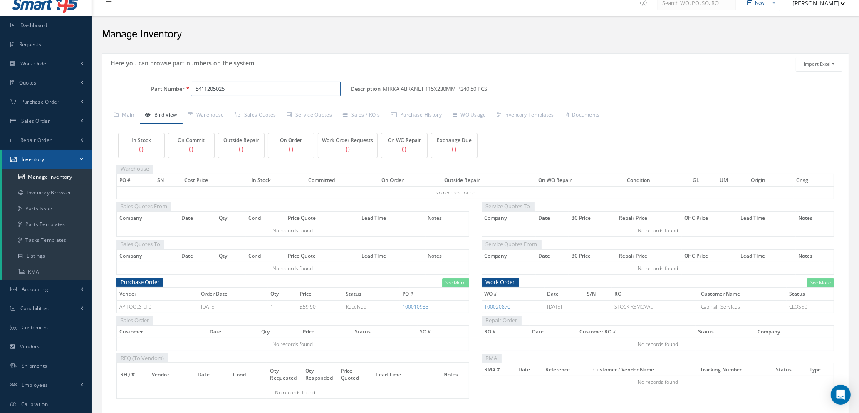
scroll to position [41, 0]
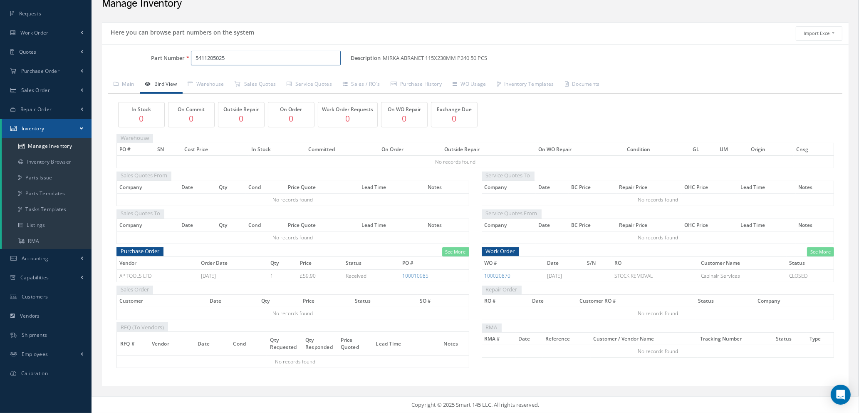
click at [247, 54] on input "5411205025" at bounding box center [266, 58] width 150 height 15
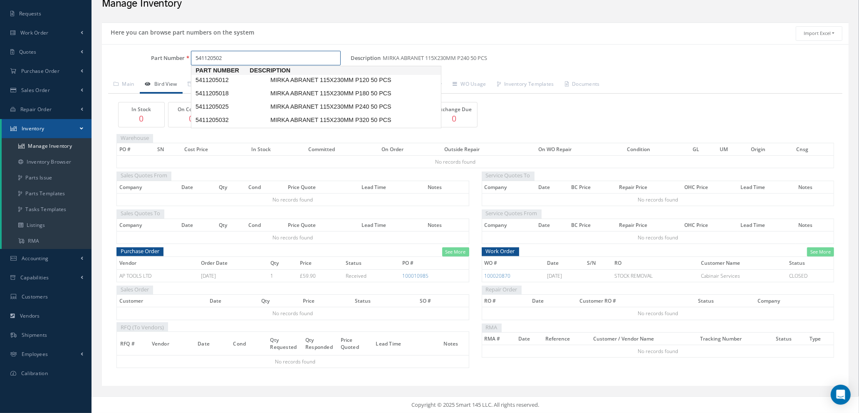
type input "5411205025"
click at [286, 83] on span "MIRKA ABRANET 115X230MM P240 50 PCS" at bounding box center [331, 80] width 125 height 9
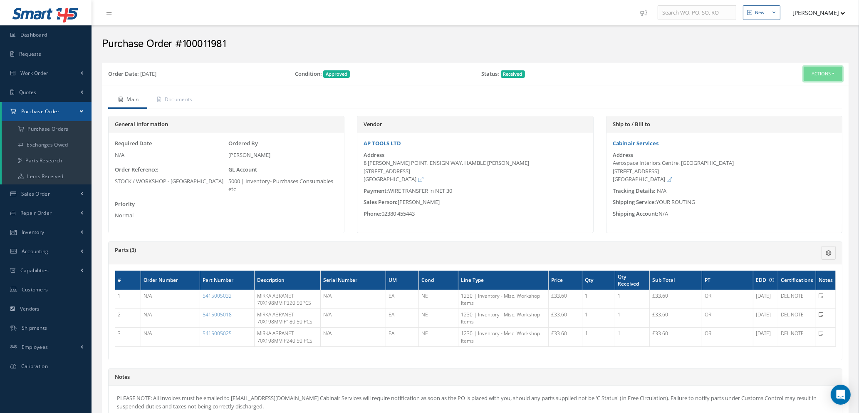
click at [821, 75] on button "Actions" at bounding box center [823, 74] width 39 height 15
click at [781, 216] on div "Shipping Account: N/A" at bounding box center [725, 214] width 236 height 8
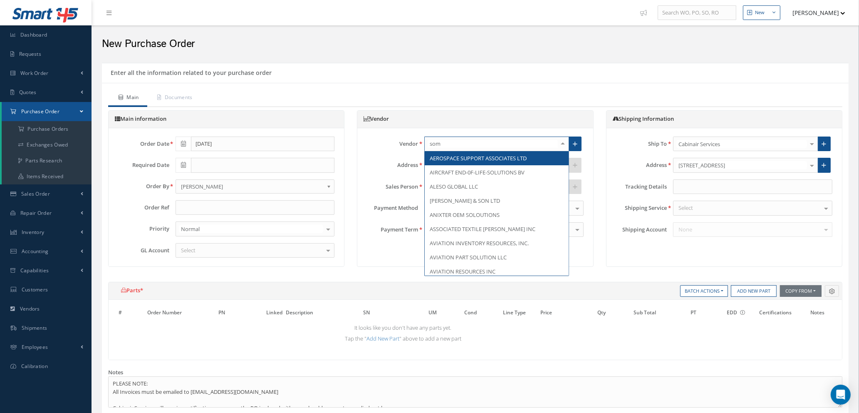
type input "soma"
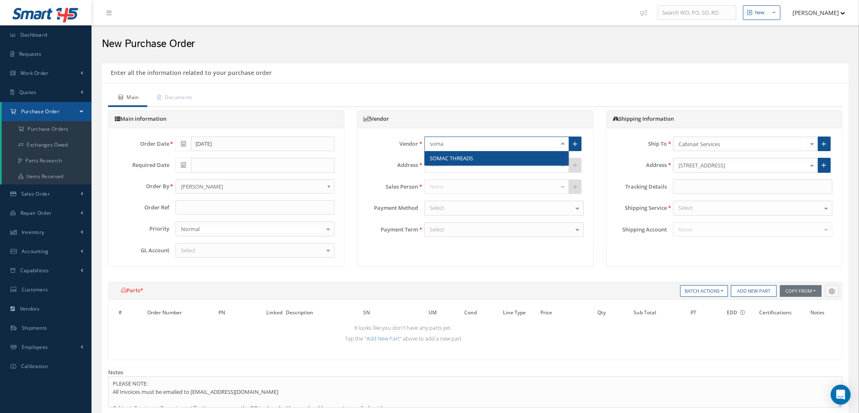
click at [483, 154] on span "SOMAC THREADS" at bounding box center [497, 158] width 144 height 14
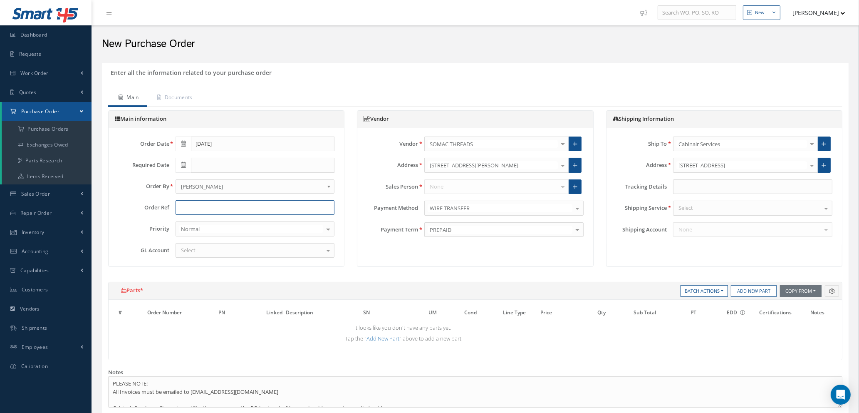
click at [205, 210] on input "text" at bounding box center [255, 207] width 159 height 15
type input "r"
type input "ROYAL JET"
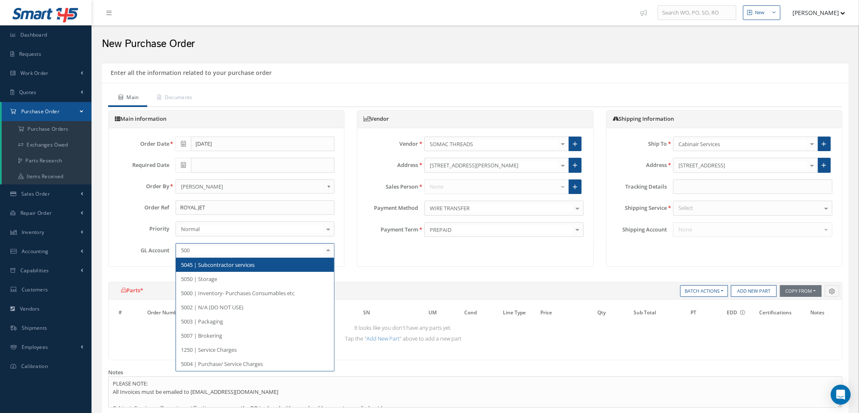
type input "5000"
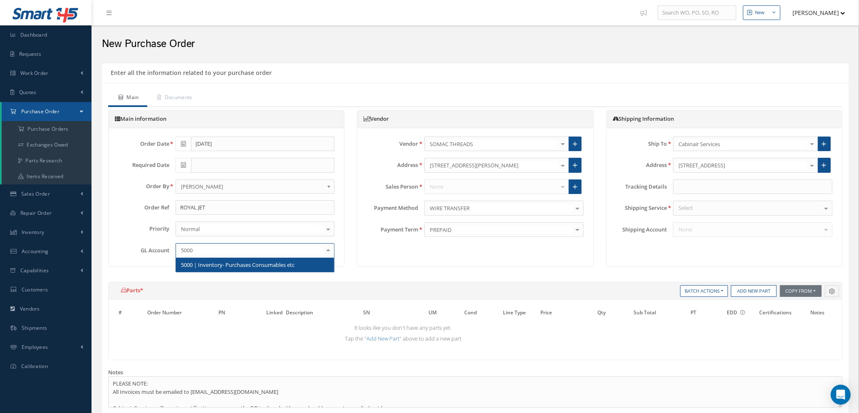
click at [282, 265] on span "5000 | Inventory- Purchases Consumables etc" at bounding box center [238, 264] width 114 height 7
click at [710, 204] on div "Select" at bounding box center [752, 208] width 159 height 15
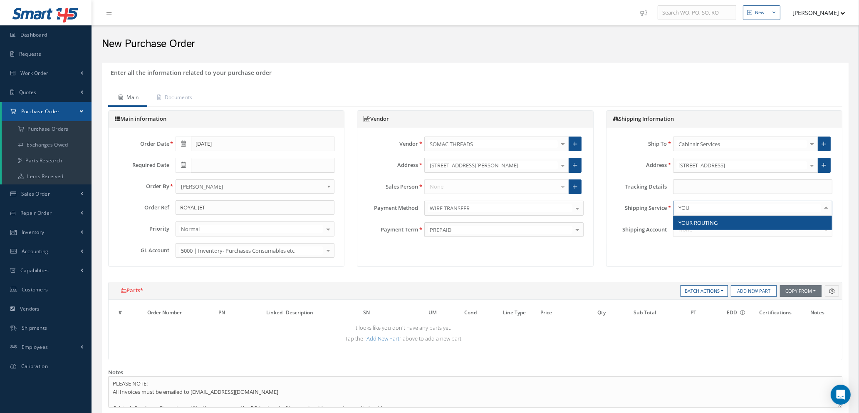
type input "YOUR"
click at [709, 222] on span "YOUR ROUTING" at bounding box center [698, 222] width 39 height 7
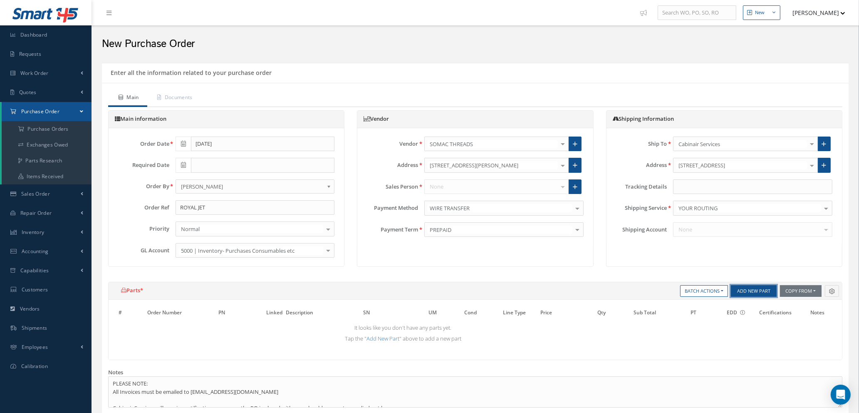
click at [740, 289] on button "Add New Part" at bounding box center [754, 291] width 46 height 12
select select "1"
select select "5"
select select "7"
select select "1"
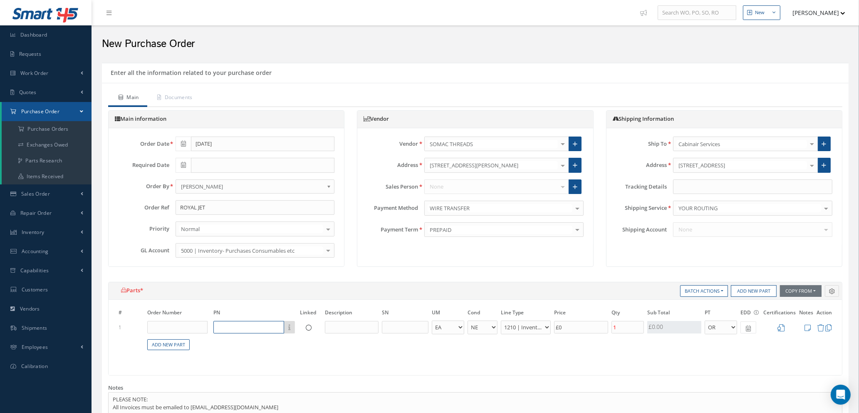
click at [230, 330] on input "text" at bounding box center [248, 327] width 71 height 12
click at [340, 331] on input "text" at bounding box center [352, 327] width 54 height 12
type input "NYLON THREAD COLOUR #103 GREY"
click at [569, 327] on input "£0" at bounding box center [581, 327] width 54 height 12
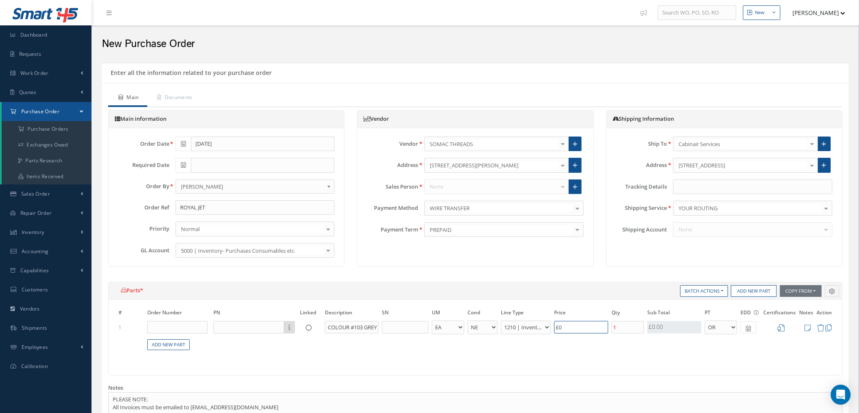
scroll to position [0, 0]
type input "£10.86"
click at [626, 329] on input "1" at bounding box center [628, 327] width 32 height 12
type input "10"
click at [782, 328] on icon at bounding box center [781, 327] width 7 height 7
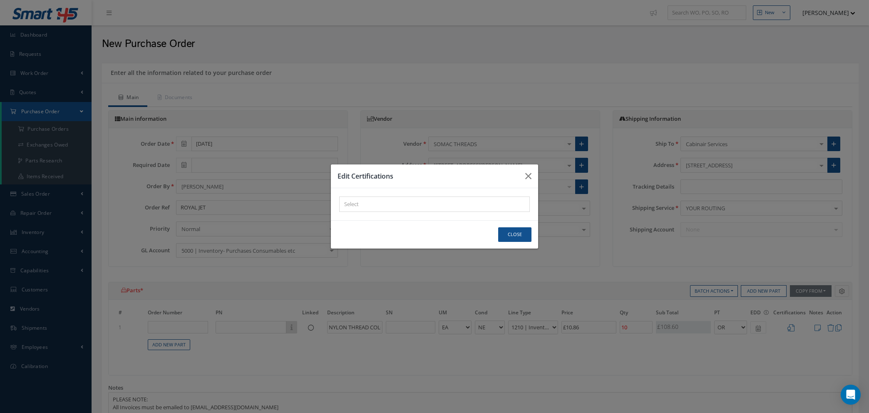
click at [434, 201] on div "× Loading..." at bounding box center [434, 203] width 191 height 15
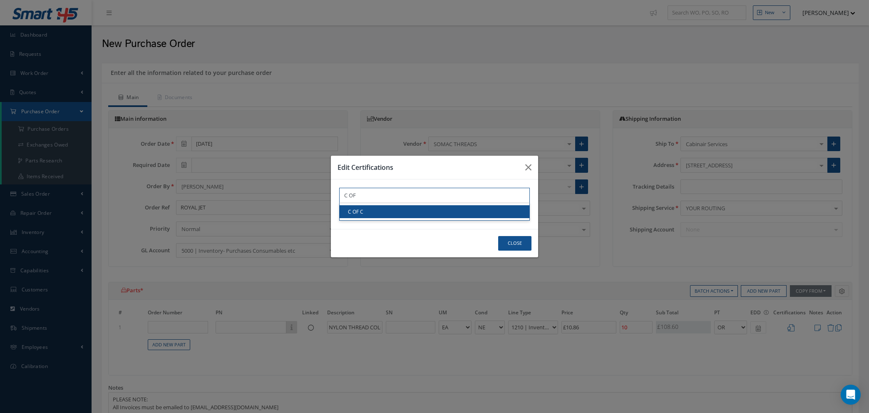
type input "C OF"
click at [436, 210] on link "C OF C" at bounding box center [435, 211] width 190 height 13
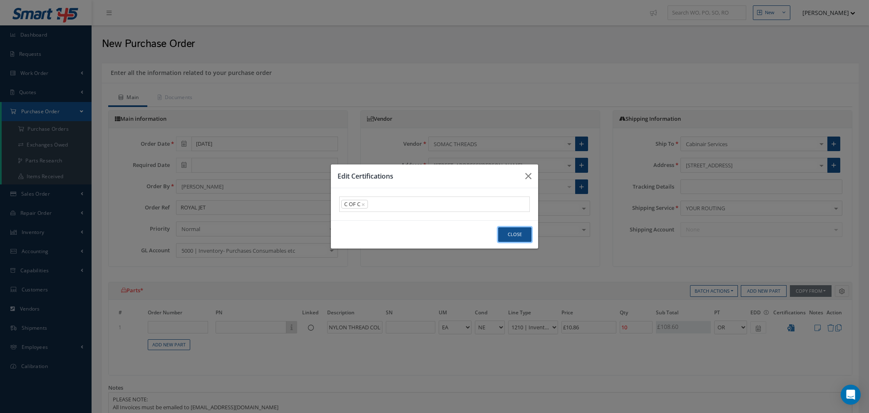
click at [513, 234] on button "Close" at bounding box center [514, 234] width 33 height 15
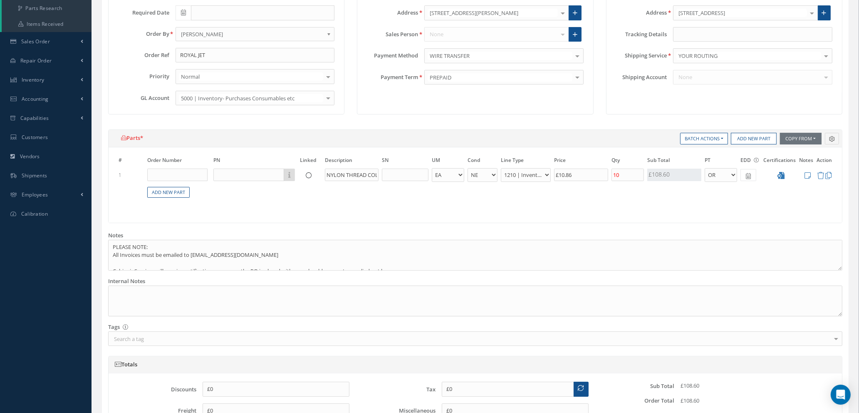
scroll to position [133, 0]
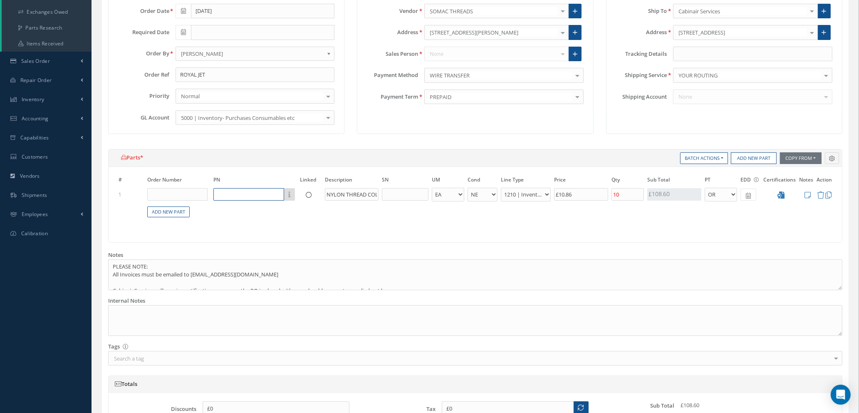
click at [227, 191] on input "text" at bounding box center [248, 194] width 71 height 12
type input "S"
type input "£0"
type input "1"
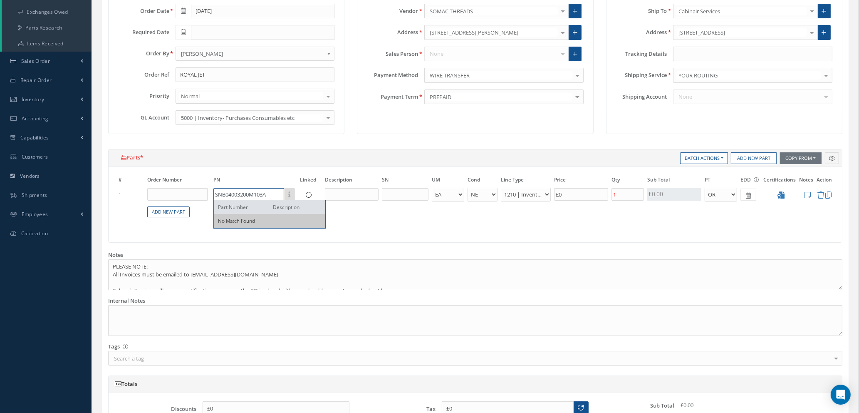
type input "SNB04003200M103A"
click at [334, 192] on input "text" at bounding box center [352, 194] width 54 height 12
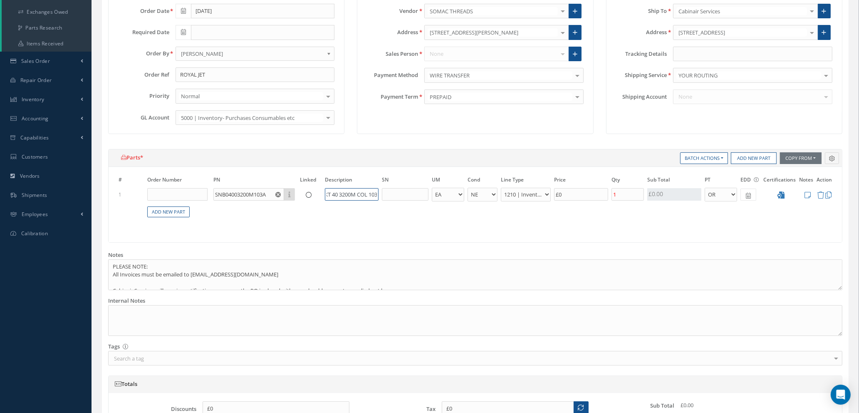
scroll to position [0, 40]
type input "SOMABOND TKT 40 3200M COL 103"
click at [579, 192] on input "£0" at bounding box center [581, 194] width 54 height 12
type input "£10.86"
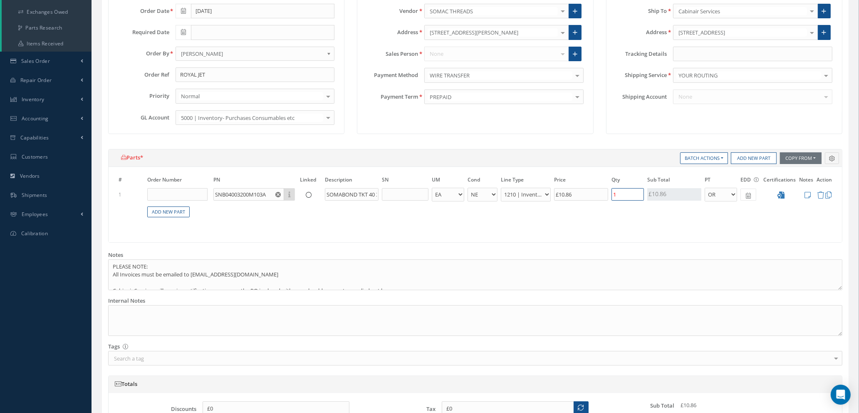
click at [627, 198] on input "1" at bounding box center [628, 194] width 32 height 12
type input "6"
click at [174, 214] on link "Add New Part" at bounding box center [168, 211] width 42 height 11
select select "1"
select select "5"
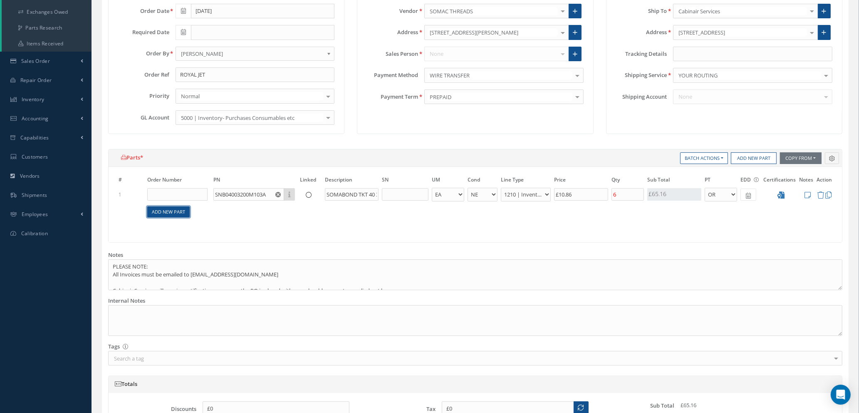
select select "7"
select select "1"
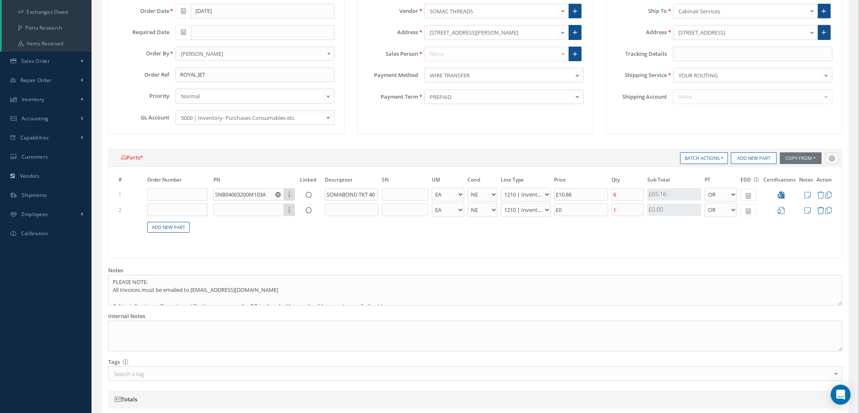
click at [820, 210] on icon at bounding box center [820, 210] width 7 height 7
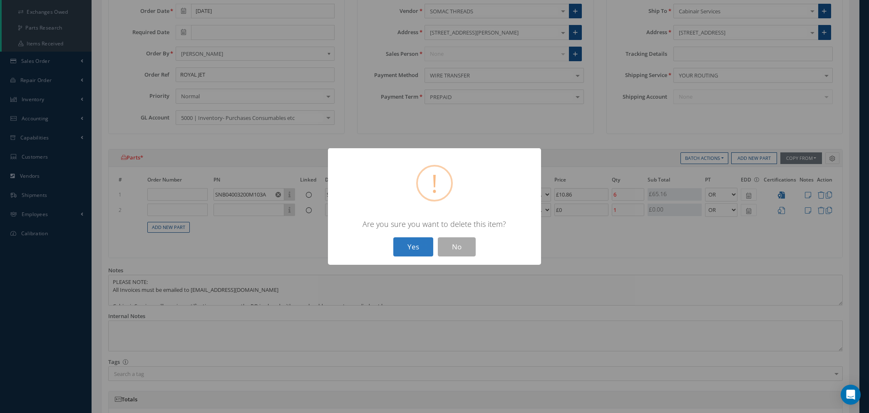
click at [418, 246] on button "Yes" at bounding box center [413, 247] width 40 height 20
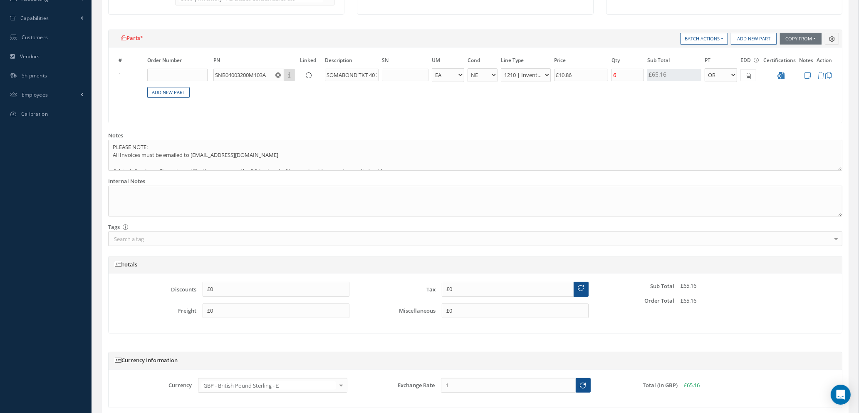
scroll to position [320, 0]
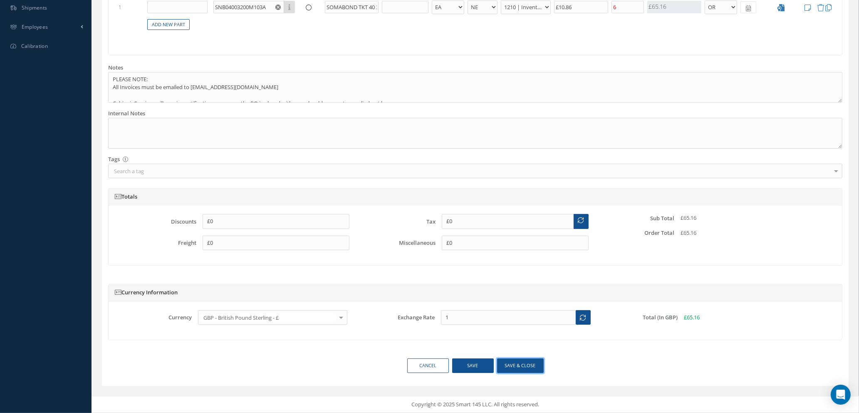
click at [511, 366] on button "Save & close" at bounding box center [520, 365] width 47 height 15
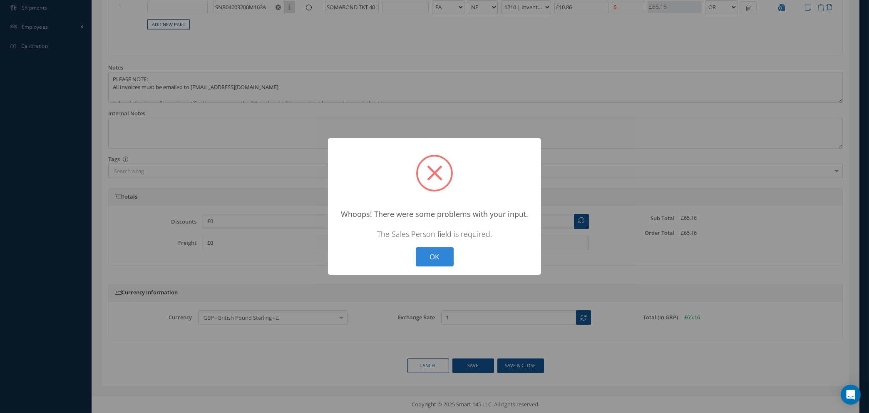
drag, startPoint x: 440, startPoint y: 259, endPoint x: 453, endPoint y: 259, distance: 12.9
click at [441, 259] on button "OK" at bounding box center [435, 257] width 38 height 20
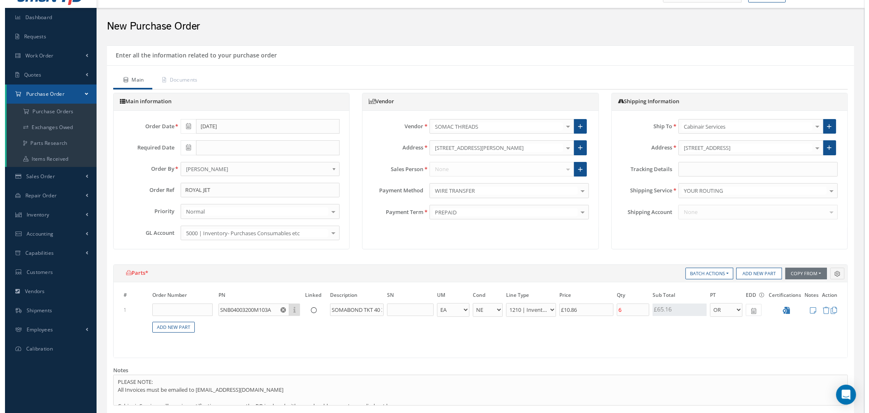
scroll to position [0, 0]
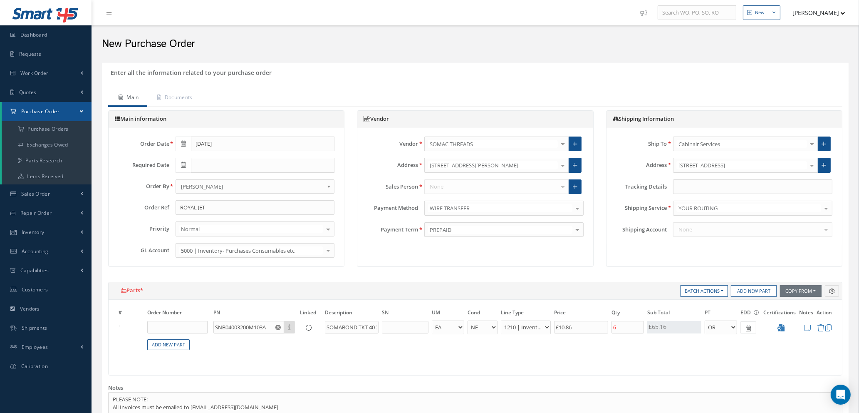
click at [443, 186] on div "None No elements found. List is empty." at bounding box center [503, 186] width 159 height 15
click at [575, 185] on icon at bounding box center [575, 187] width 5 height 6
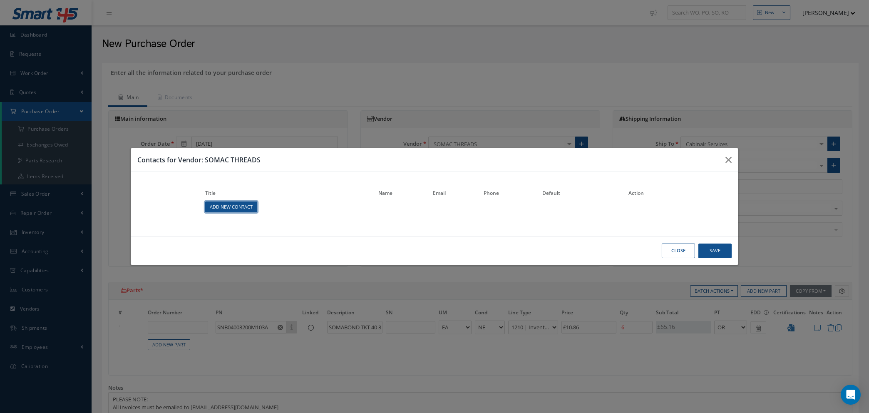
click at [236, 205] on link "Add New Contact" at bounding box center [231, 206] width 52 height 11
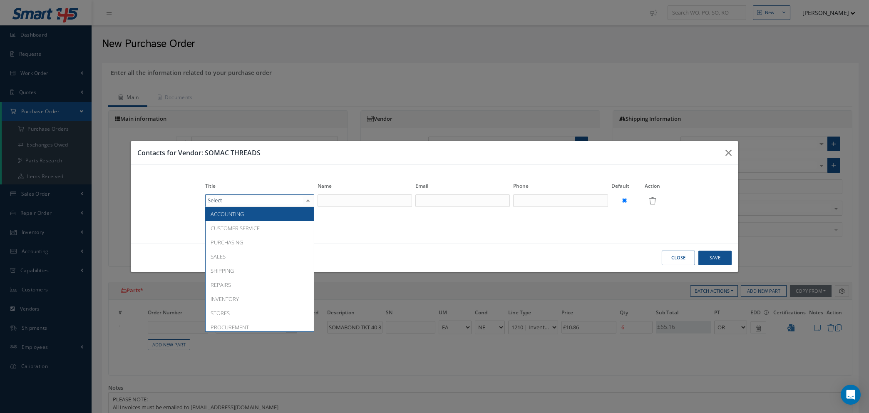
click at [255, 201] on div at bounding box center [259, 200] width 109 height 12
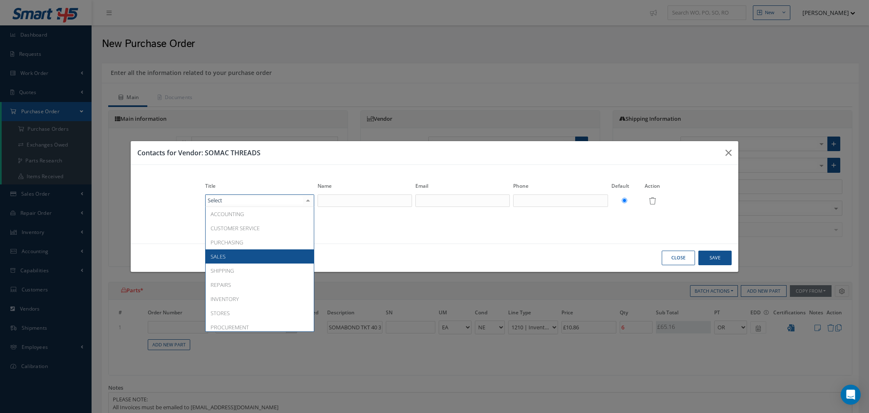
drag, startPoint x: 251, startPoint y: 254, endPoint x: 276, endPoint y: 236, distance: 30.4
click at [251, 254] on span "SALES" at bounding box center [260, 256] width 108 height 14
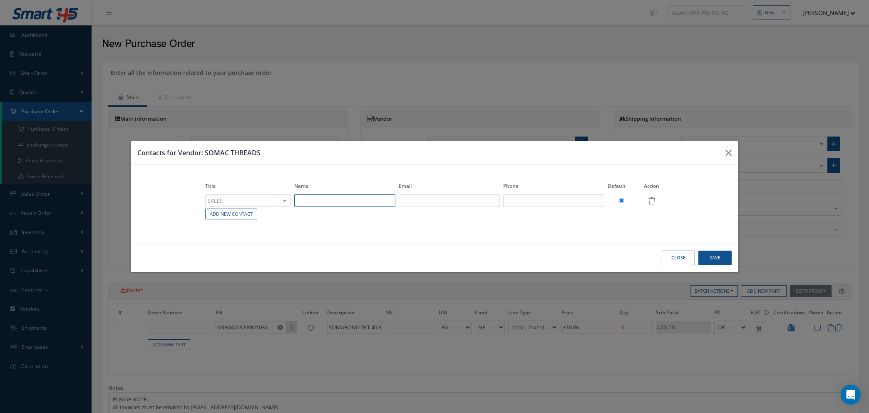
click at [347, 203] on input "text" at bounding box center [344, 200] width 101 height 12
type input "KEVIN BRAMALL"
click at [423, 197] on input "text" at bounding box center [449, 200] width 101 height 12
click at [438, 204] on input "text" at bounding box center [449, 200] width 101 height 12
paste input "Kevin Bramall <k.bramall@somac.co.uk>"
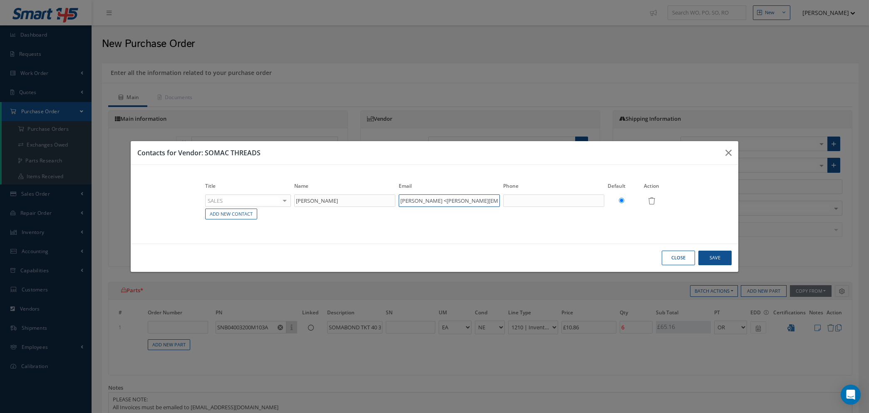
drag, startPoint x: 434, startPoint y: 201, endPoint x: 361, endPoint y: 193, distance: 73.6
click at [361, 196] on tr "SALES ACCOUNTING CUSTOMER SERVICE PURCHASING SALES SHIPPING REPAIRS INVENTORY S…" at bounding box center [434, 200] width 462 height 14
click at [464, 201] on input "k.bramall@somac.co.uk>" at bounding box center [449, 200] width 101 height 12
type input "k.bramall@somac.co.uk"
click at [570, 204] on input "text" at bounding box center [553, 200] width 101 height 12
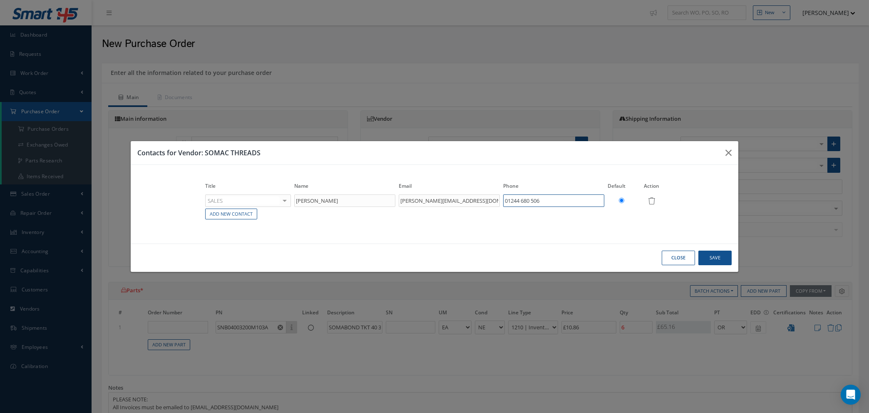
type input "01244 680 506"
click at [719, 260] on button "Save" at bounding box center [714, 258] width 33 height 15
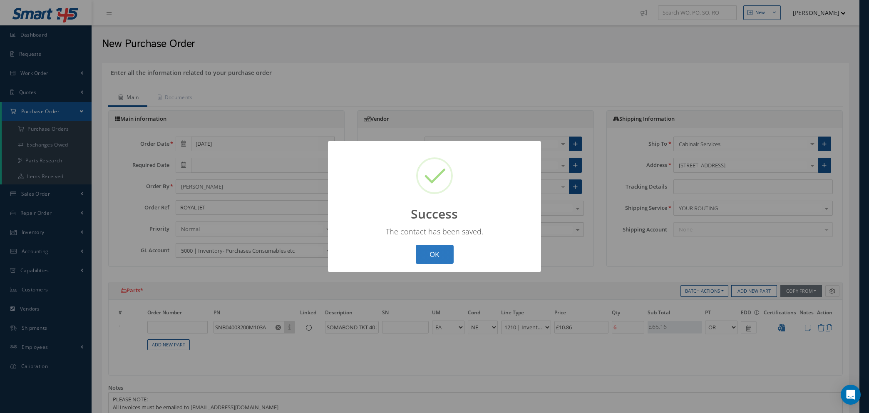
click at [443, 252] on button "OK" at bounding box center [435, 255] width 38 height 20
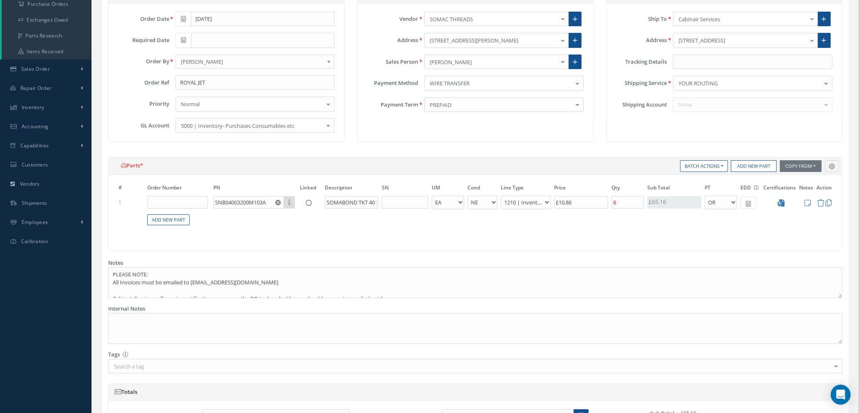
scroll to position [320, 0]
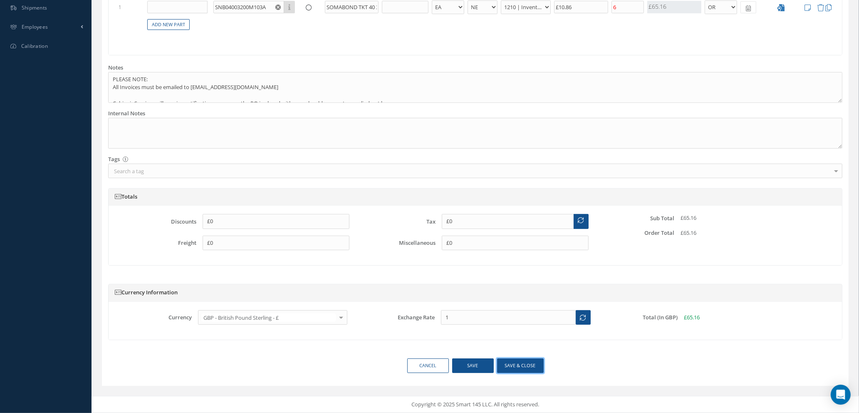
click at [506, 367] on button "Save & close" at bounding box center [520, 365] width 47 height 15
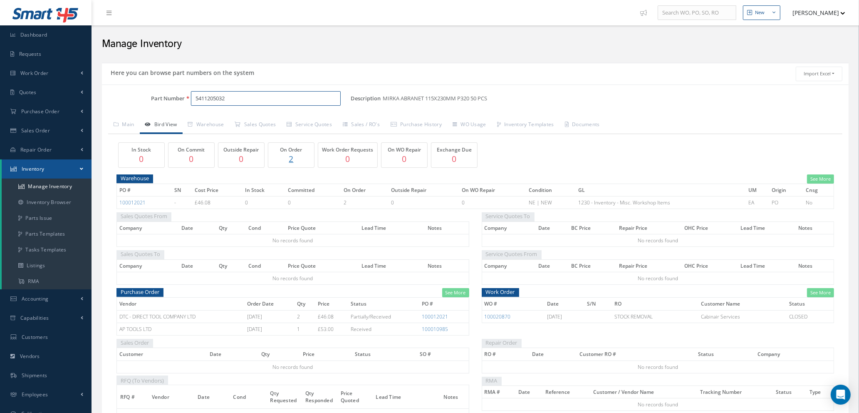
drag, startPoint x: 236, startPoint y: 98, endPoint x: 132, endPoint y: 95, distance: 103.7
click at [133, 95] on div "Part Number 5411205032" at bounding box center [226, 98] width 249 height 15
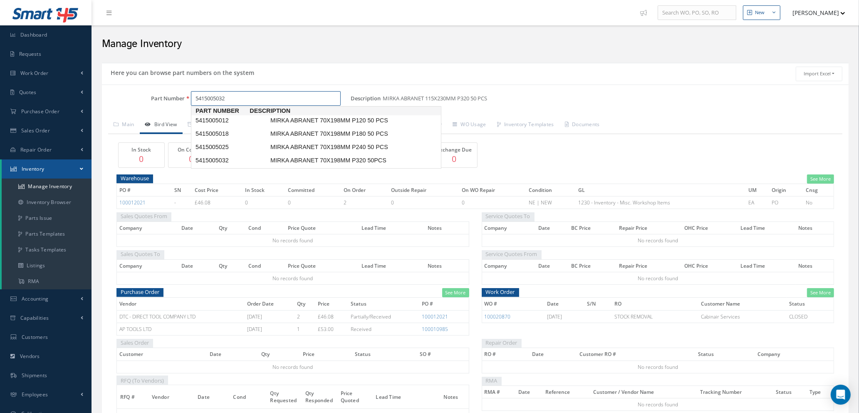
type input "5415005032"
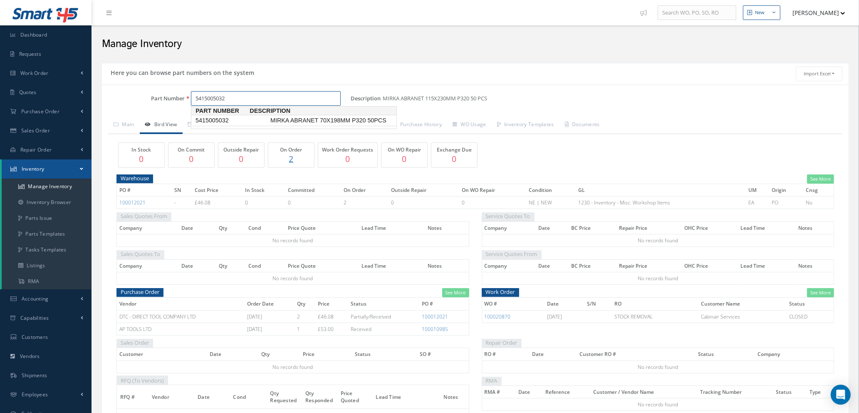
click at [246, 120] on span "5415005032" at bounding box center [231, 120] width 75 height 9
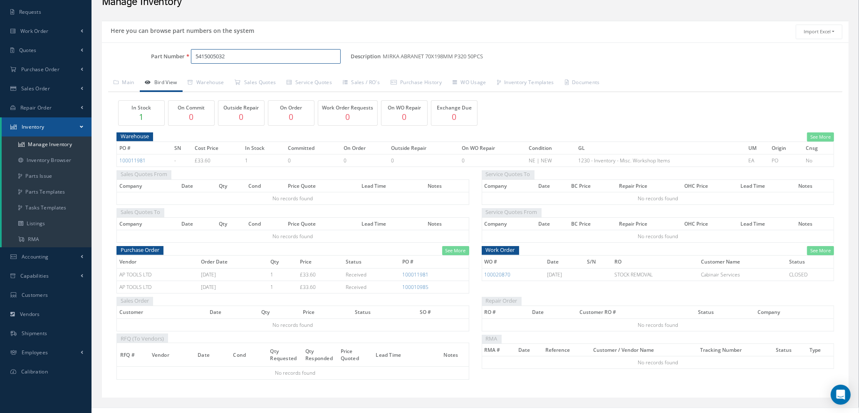
scroll to position [54, 0]
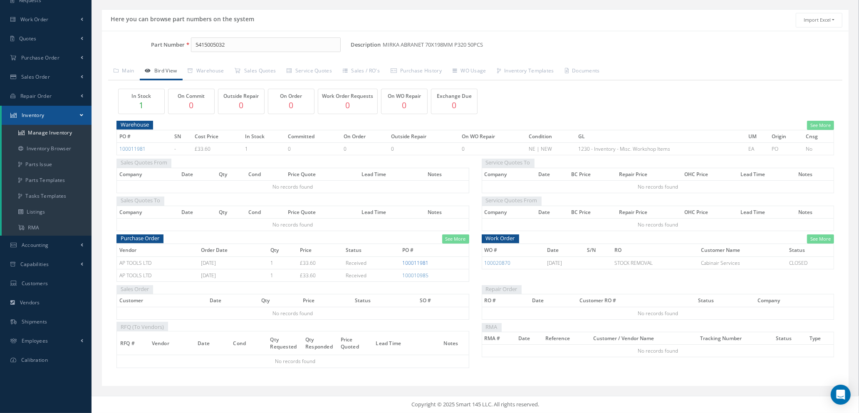
click at [415, 263] on link "100011981" at bounding box center [415, 262] width 26 height 7
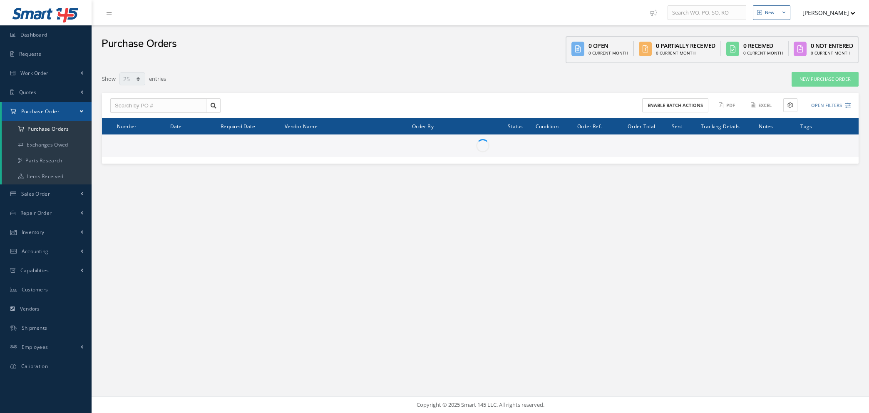
select select "25"
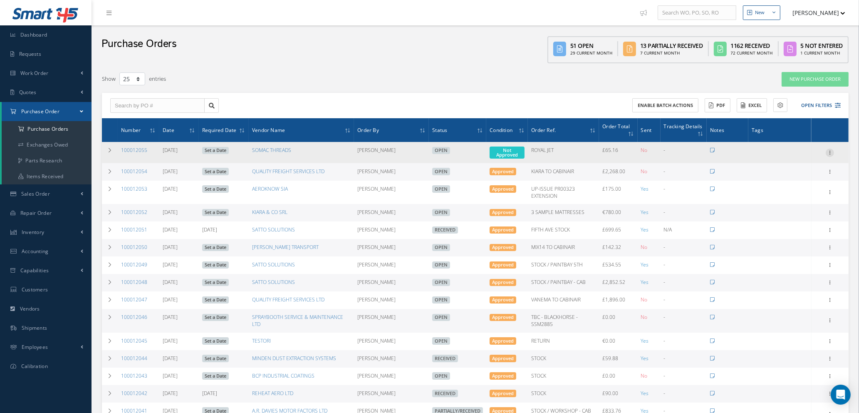
click at [831, 150] on icon at bounding box center [830, 152] width 8 height 7
click at [785, 178] on link "Edit" at bounding box center [792, 179] width 66 height 11
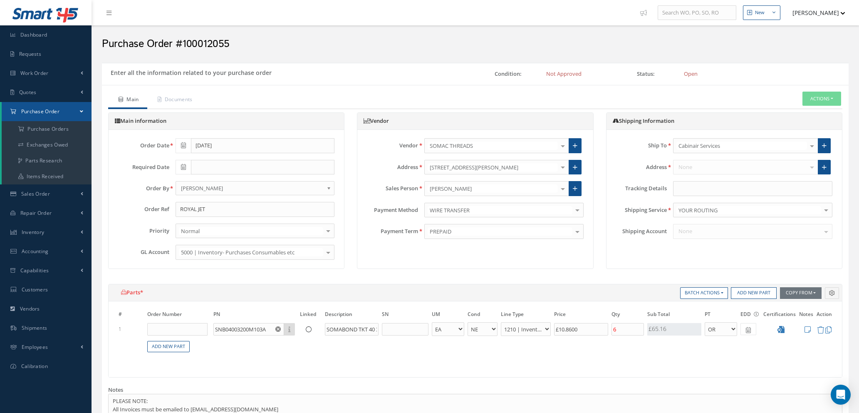
select select "1"
select select "5"
select select "7"
select select "1"
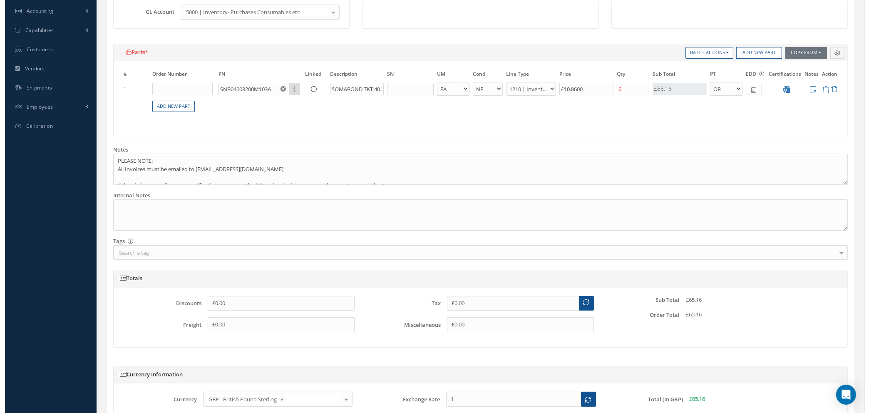
scroll to position [250, 0]
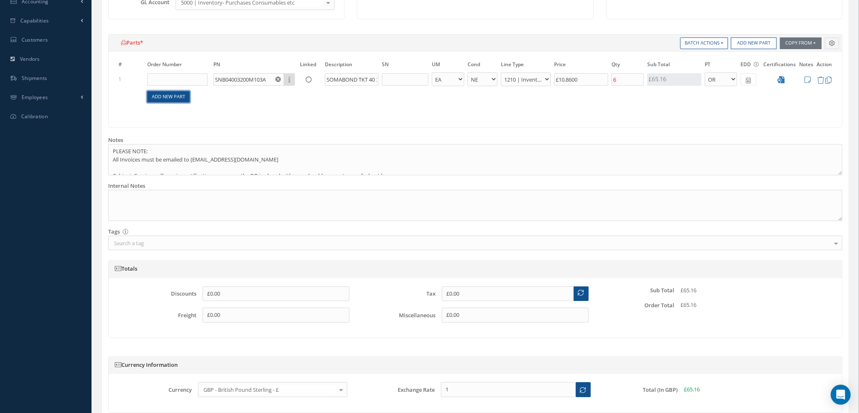
click at [167, 95] on link "Add New Part" at bounding box center [168, 96] width 42 height 11
select select "1"
select select "5"
select select "7"
select select "1"
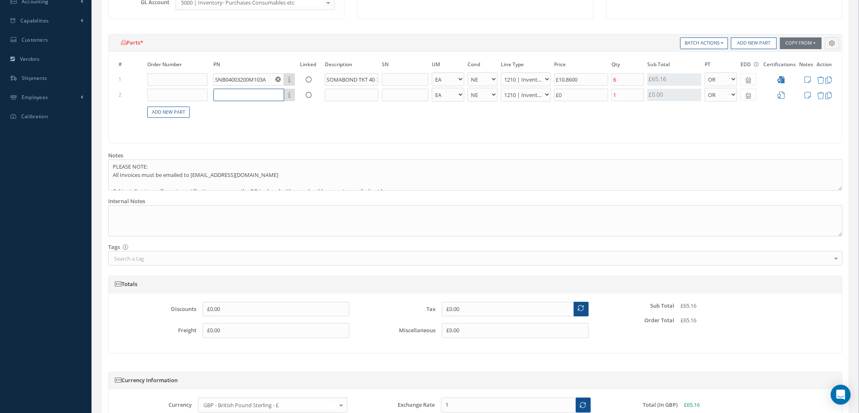
click at [231, 96] on input "text" at bounding box center [248, 95] width 71 height 12
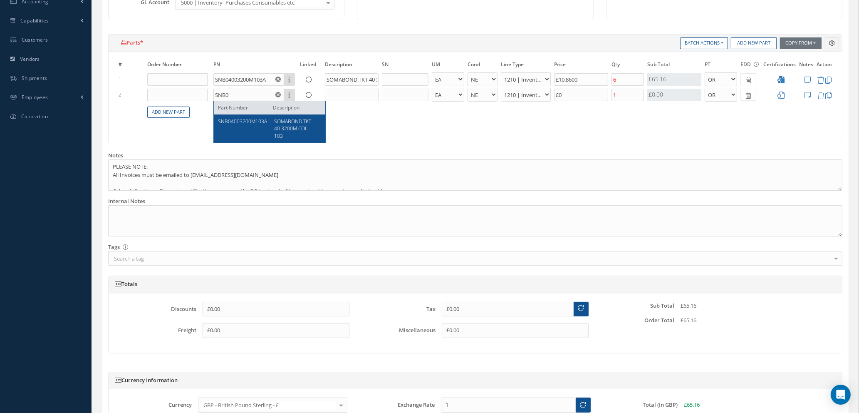
click at [270, 123] on div "SOMABOND TKT 40 3200M COL 103" at bounding box center [294, 128] width 53 height 21
type input "SNB04003200M103A"
type input "SOMABOND TKT 40 3200M COL 103"
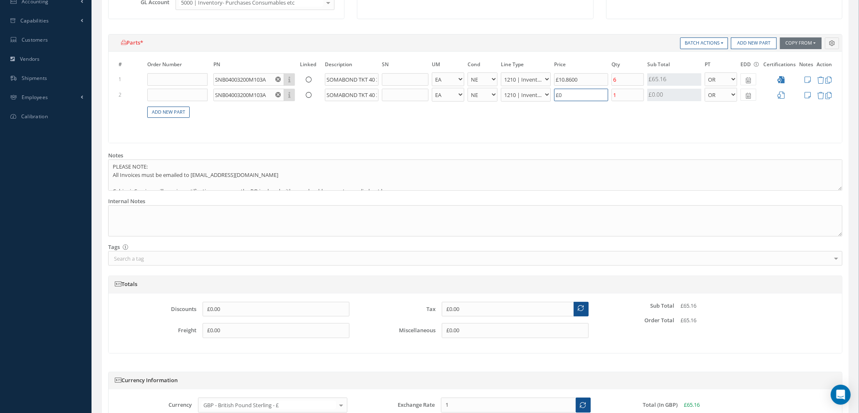
click at [563, 95] on input "£0" at bounding box center [581, 95] width 54 height 12
type input "£0"
type input "£10.86"
type input "4"
click at [779, 96] on icon at bounding box center [781, 95] width 7 height 7
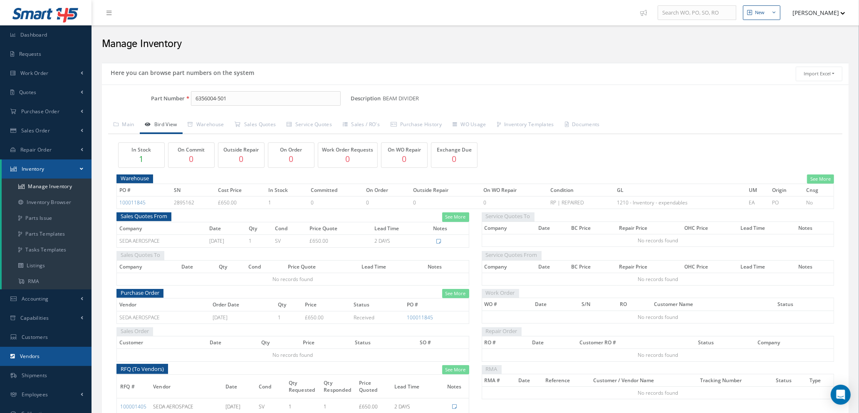
click at [37, 354] on span "Vendors" at bounding box center [30, 355] width 20 height 7
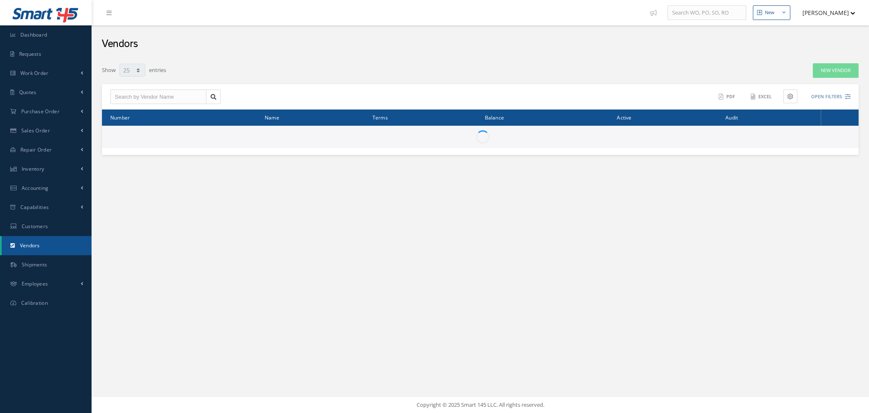
select select "25"
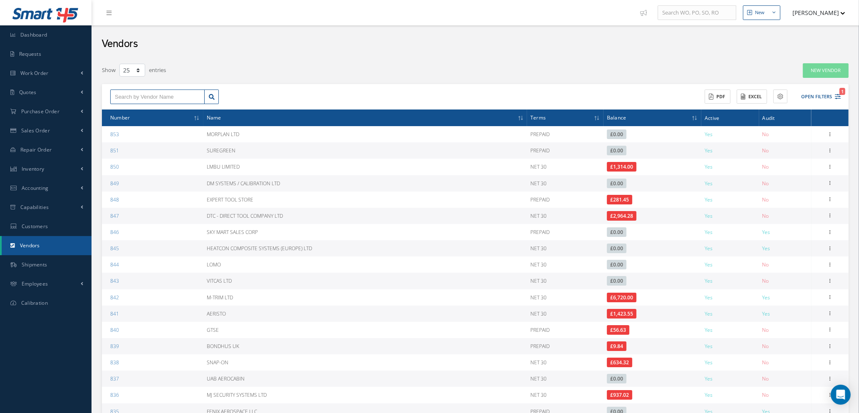
click at [179, 93] on input "text" at bounding box center [157, 96] width 94 height 15
click at [170, 115] on div "APOLLO SEWING HOUSE LIMITED" at bounding box center [157, 115] width 85 height 17
type input "APOLLO SEWING HOUSE LIMITED"
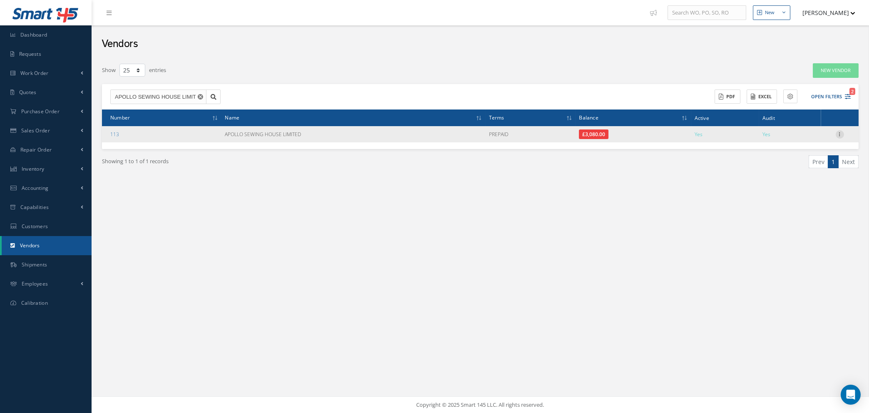
click at [842, 134] on icon at bounding box center [840, 133] width 8 height 7
click at [806, 161] on link "Addresses" at bounding box center [802, 161] width 66 height 11
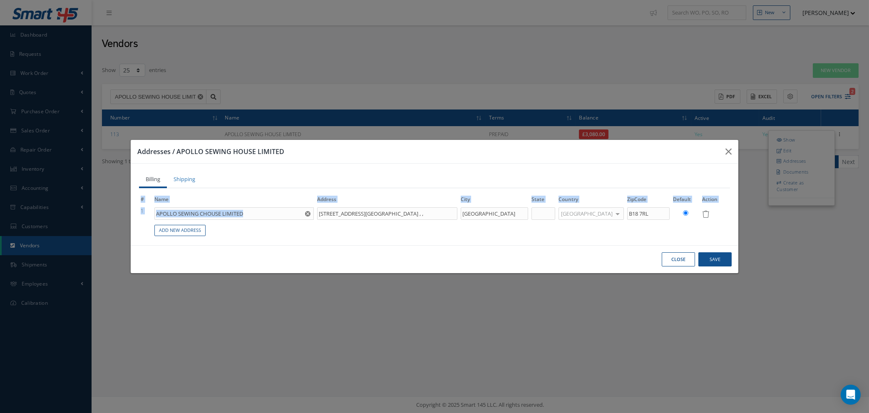
drag, startPoint x: 323, startPoint y: 211, endPoint x: 434, endPoint y: 226, distance: 112.1
click at [434, 226] on tbody "1 APOLLO SEWING CHOUSE LIMITED [STREET_ADDRESS] [GEOGRAPHIC_DATA] [GEOGRAPHIC_D…" at bounding box center [434, 221] width 591 height 30
copy table "# Name Address City State Country ZipCode Default Action 1"
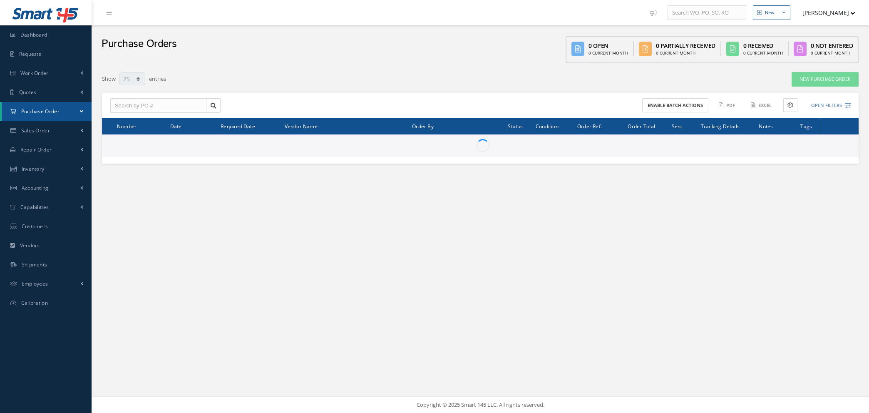
select select "25"
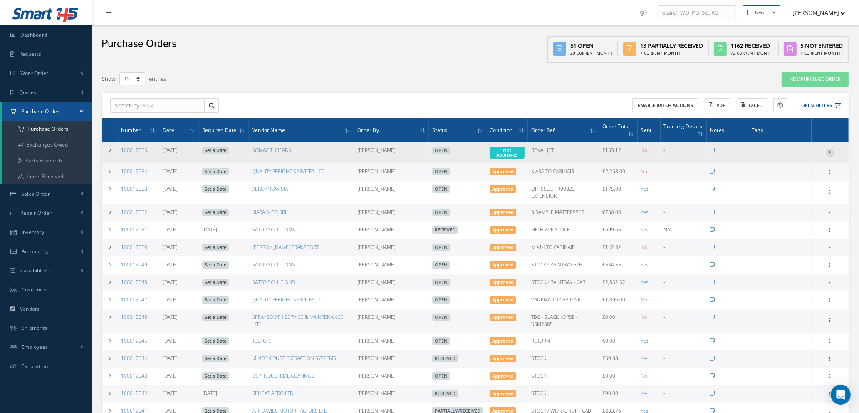
click at [831, 151] on icon at bounding box center [830, 152] width 8 height 7
click at [788, 154] on link "Enter/Update" at bounding box center [792, 158] width 66 height 11
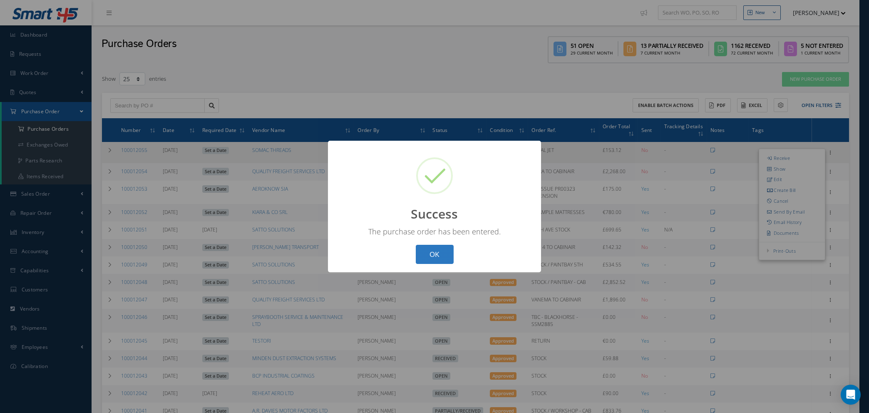
click at [427, 255] on button "OK" at bounding box center [435, 255] width 38 height 20
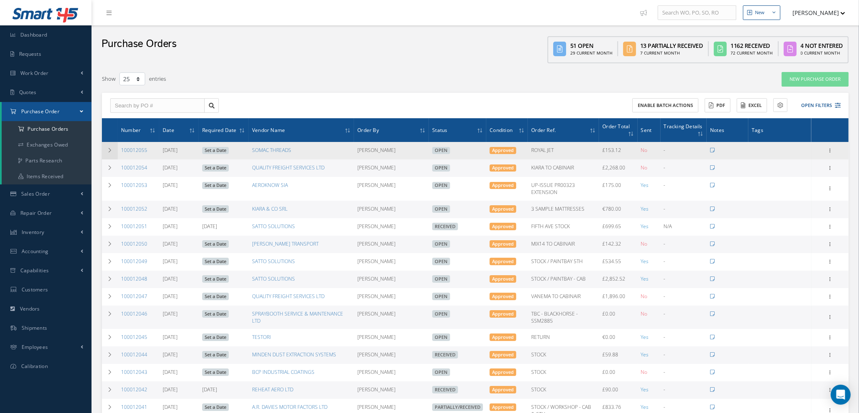
click at [110, 149] on icon at bounding box center [110, 150] width 6 height 5
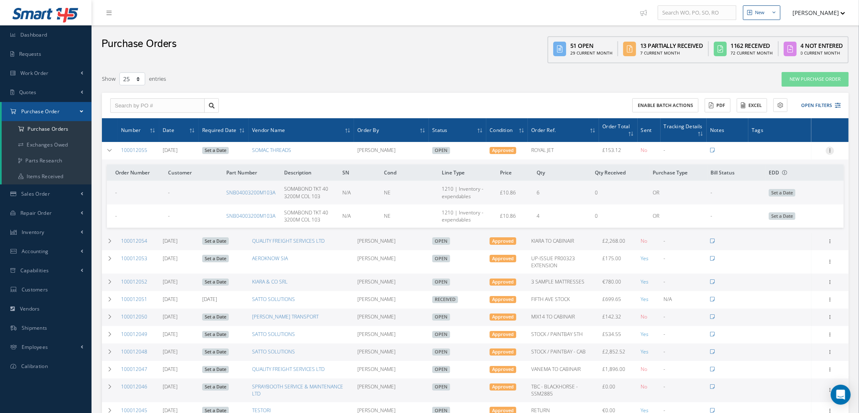
click at [831, 147] on icon at bounding box center [830, 149] width 8 height 7
click at [787, 176] on link "Edit" at bounding box center [792, 177] width 66 height 11
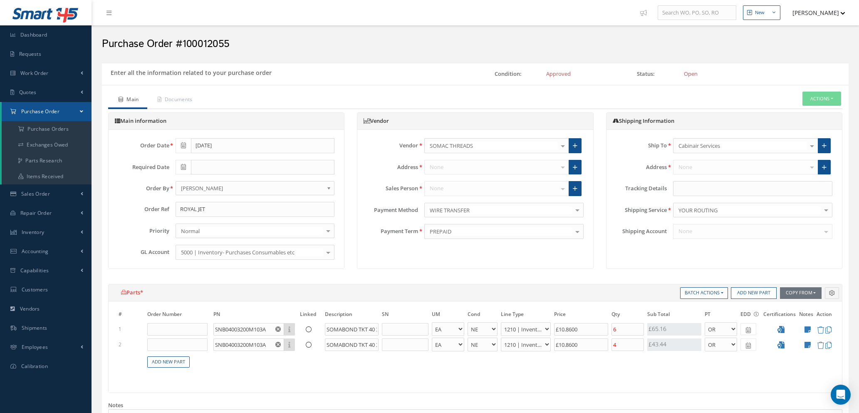
select select "1"
select select "5"
select select "7"
select select "1"
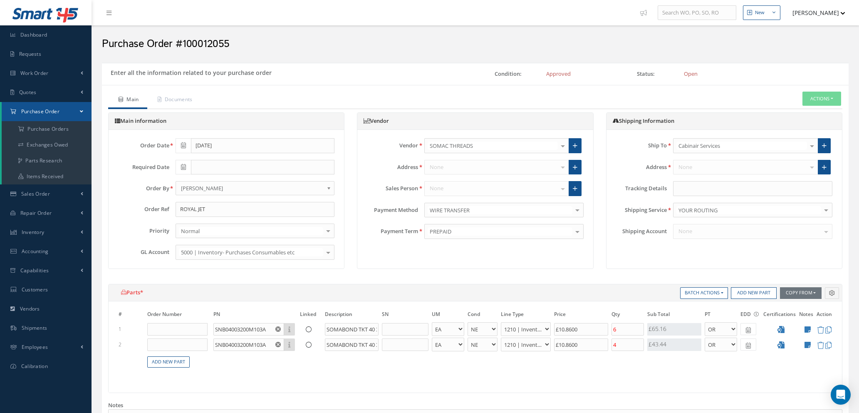
select select "5"
select select "7"
select select "1"
click at [326, 230] on div at bounding box center [328, 231] width 12 height 14
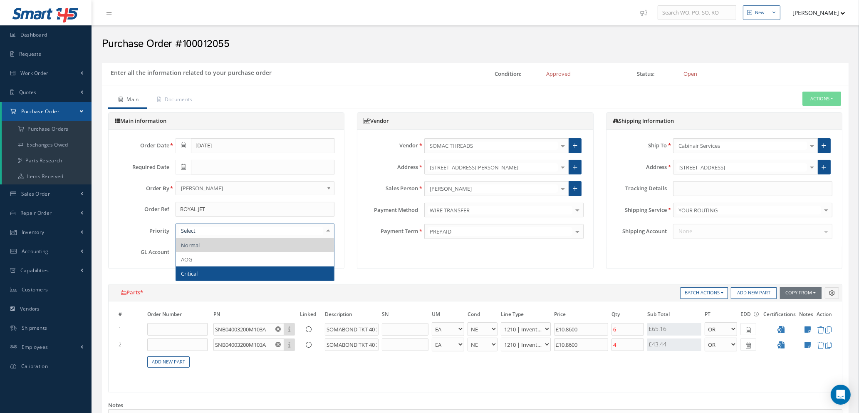
click at [225, 270] on span "Critical" at bounding box center [255, 273] width 159 height 14
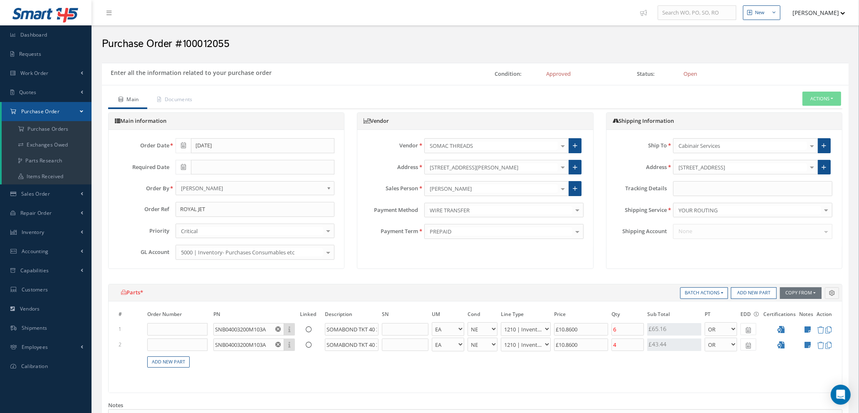
click at [185, 164] on icon at bounding box center [183, 167] width 5 height 6
click at [245, 242] on td "26" at bounding box center [244, 244] width 12 height 12
type input "[DATE]"
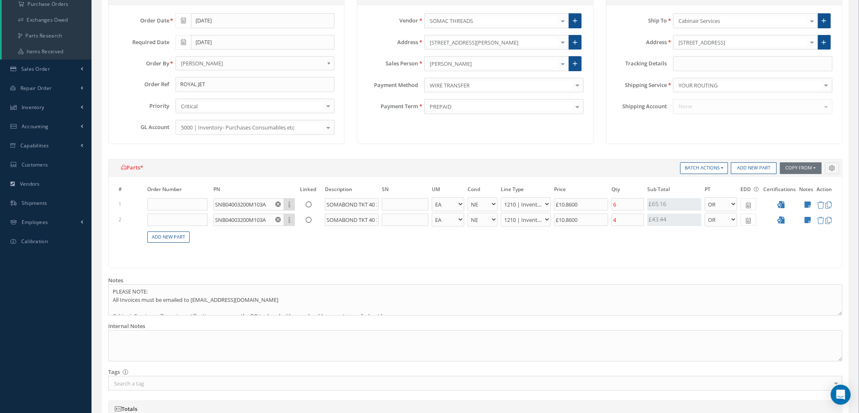
scroll to position [187, 0]
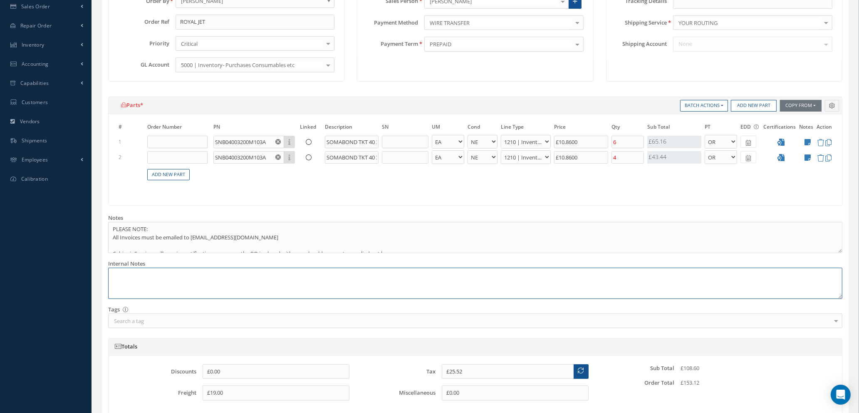
click at [631, 272] on textarea at bounding box center [475, 283] width 734 height 31
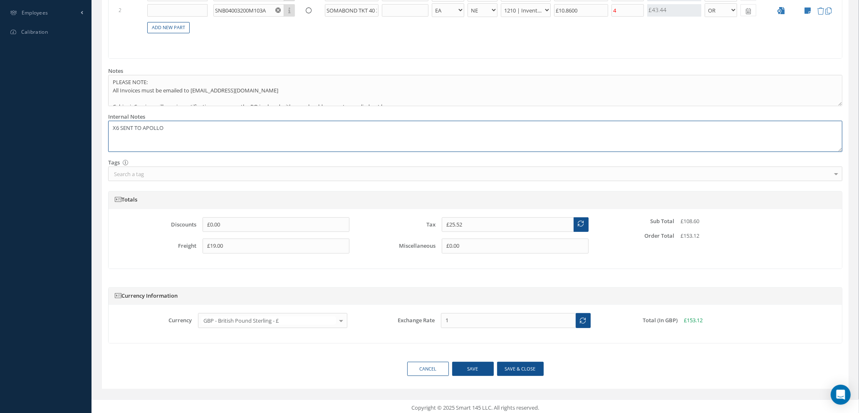
scroll to position [337, 0]
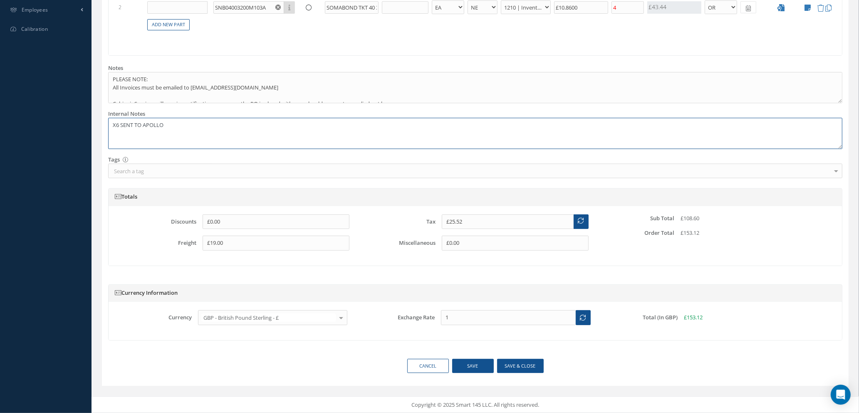
type textarea "X6 SENT TO APOLLO"
click at [572, 371] on div "Cancel Save Save & close" at bounding box center [475, 366] width 747 height 15
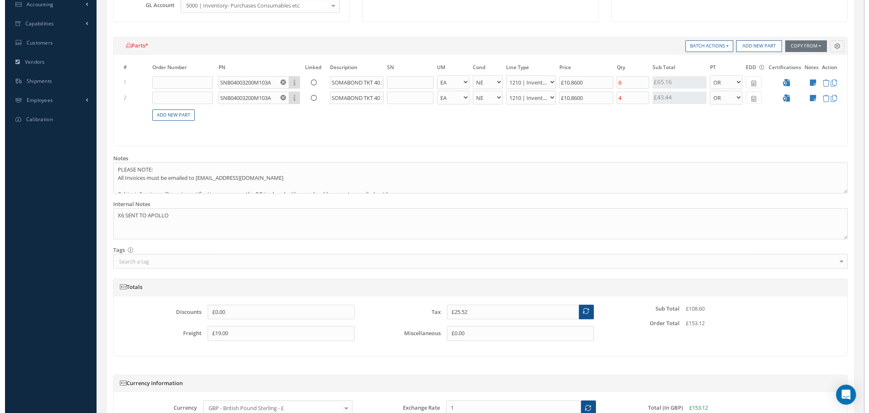
scroll to position [0, 0]
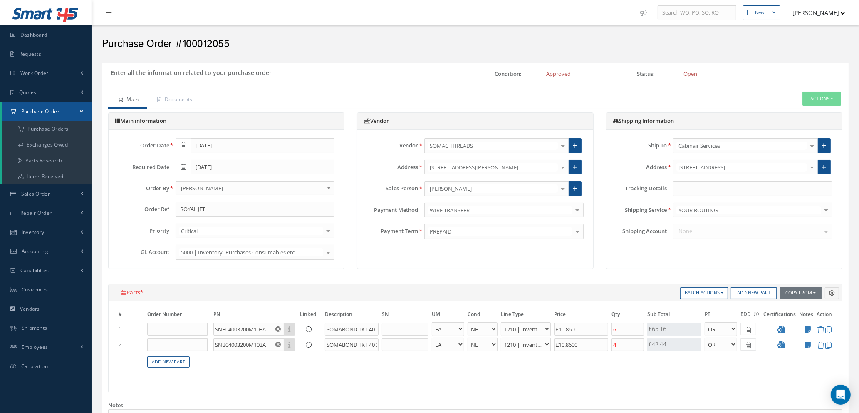
click at [809, 330] on icon at bounding box center [808, 329] width 6 height 7
type textarea "PLEASE SHIP TO: APOLLO SEWING HOUSE LTD [STREET_ADDRESS]"
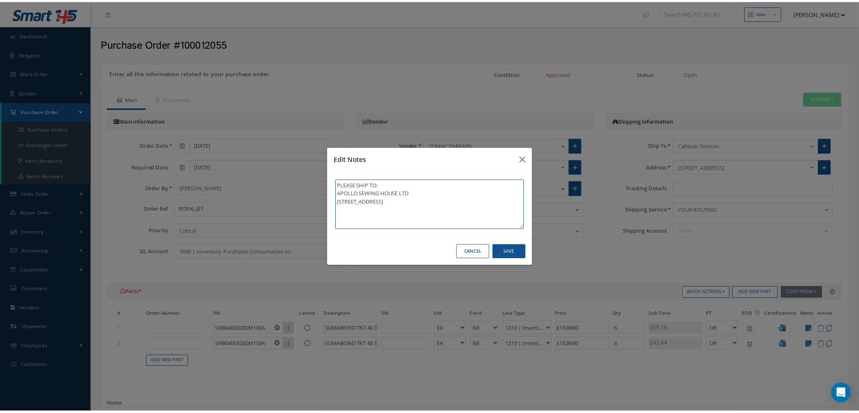
scroll to position [1, 0]
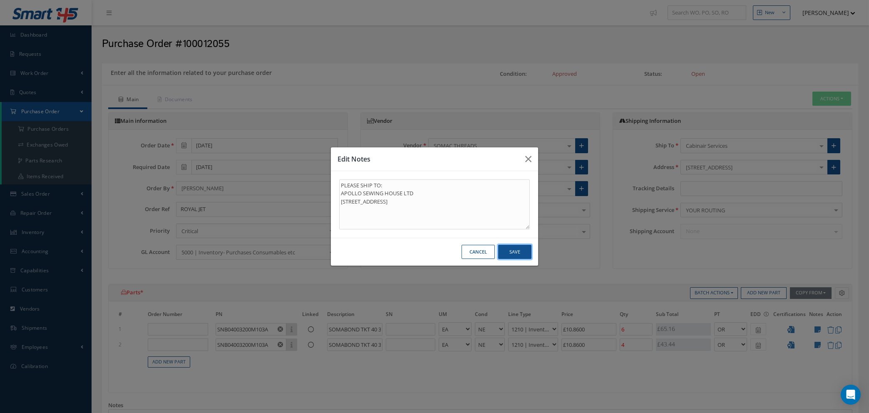
click at [504, 250] on button "Save" at bounding box center [514, 252] width 33 height 15
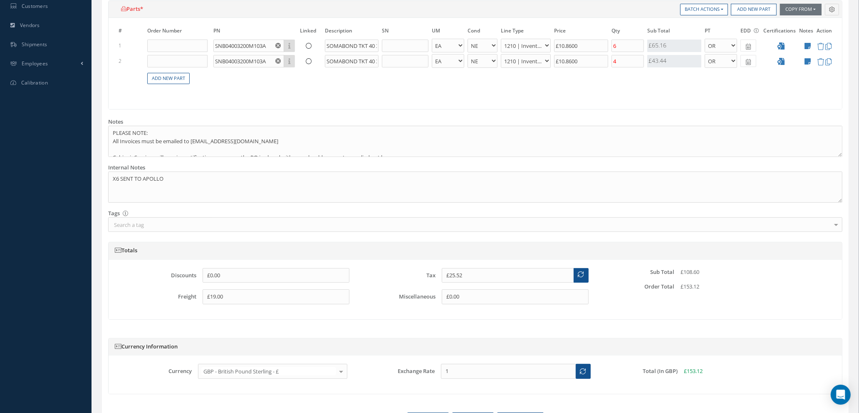
scroll to position [337, 0]
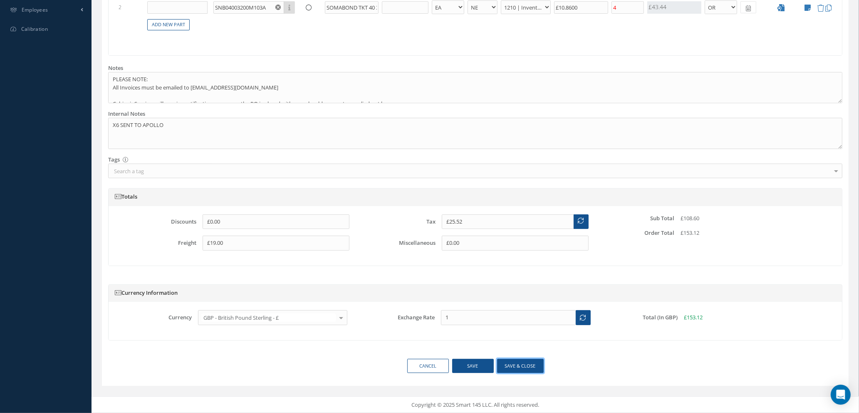
click at [517, 366] on button "Save & close" at bounding box center [520, 366] width 47 height 15
type textarea "X6 SENT TO APOLLO -- Natasha Lewis 09/25/2025 09:04AM"
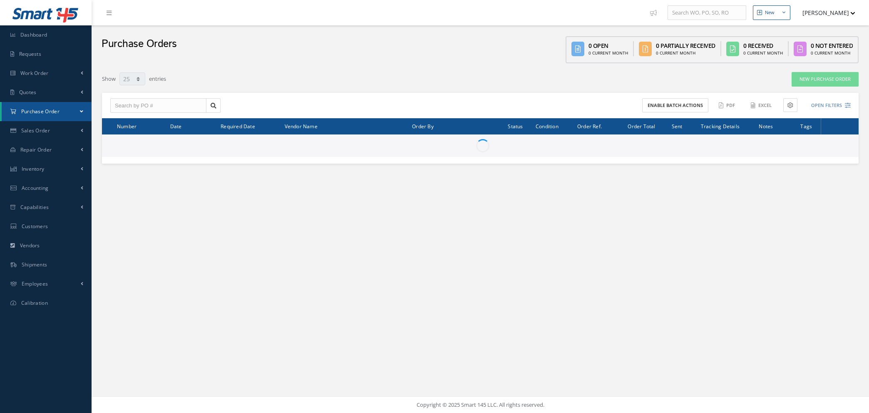
select select "25"
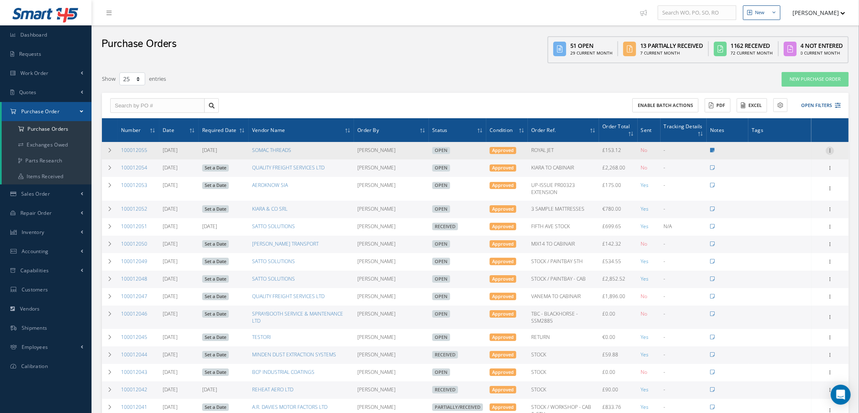
click at [830, 148] on icon at bounding box center [830, 149] width 8 height 7
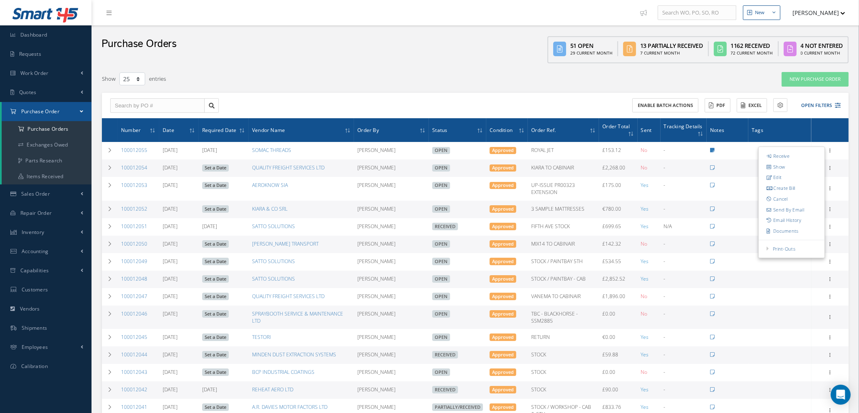
click at [793, 209] on link "Send By Email" at bounding box center [792, 209] width 66 height 11
type input "Reports from Purchase Order #100012055"
type textarea "Hiya, Please find Attached, our Purchase Order #100012055. If you have any ques…"
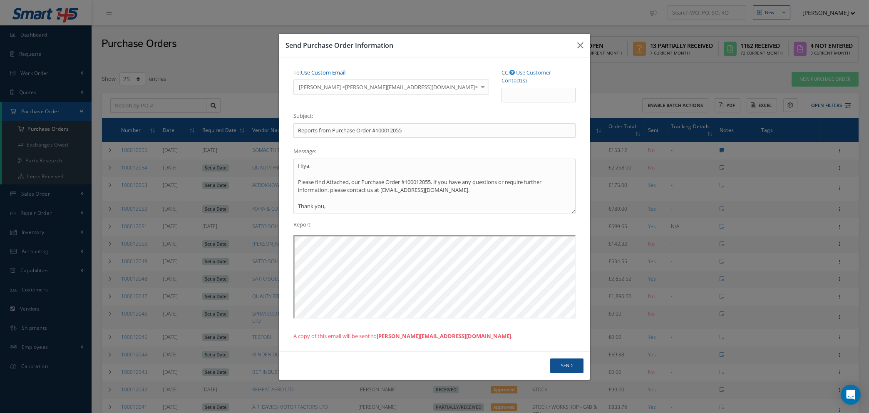
click at [320, 75] on link "Use Custom Email" at bounding box center [323, 72] width 45 height 7
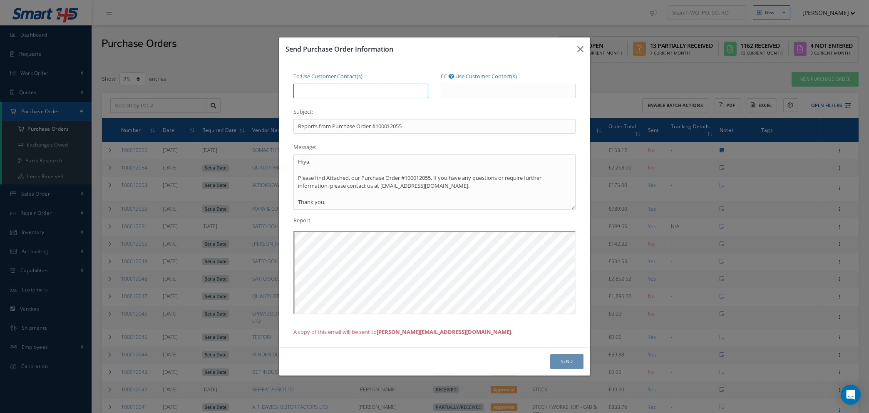
click at [321, 92] on input "To: Use Customer Contact(s)" at bounding box center [360, 91] width 135 height 15
type input "natasha@cab.aero"
click at [561, 360] on button "Send" at bounding box center [566, 361] width 33 height 15
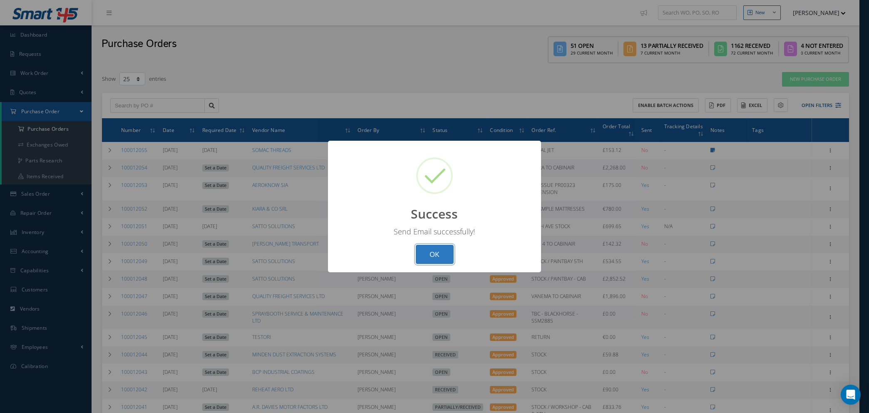
drag, startPoint x: 442, startPoint y: 252, endPoint x: 450, endPoint y: 247, distance: 9.5
click at [442, 252] on button "OK" at bounding box center [435, 255] width 38 height 20
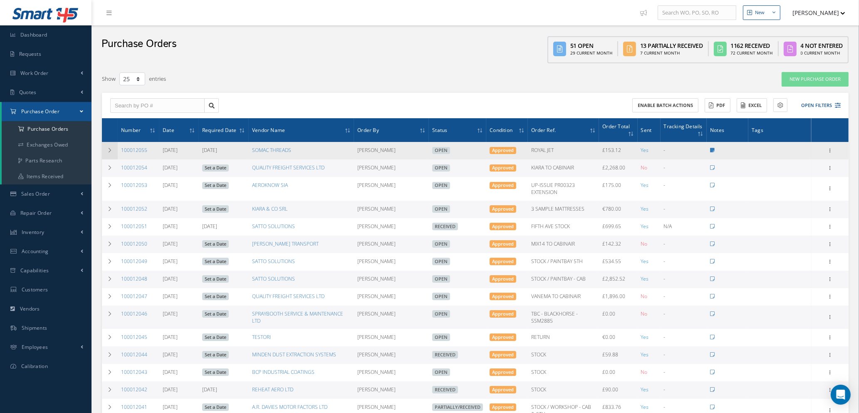
click at [111, 149] on icon at bounding box center [110, 150] width 6 height 5
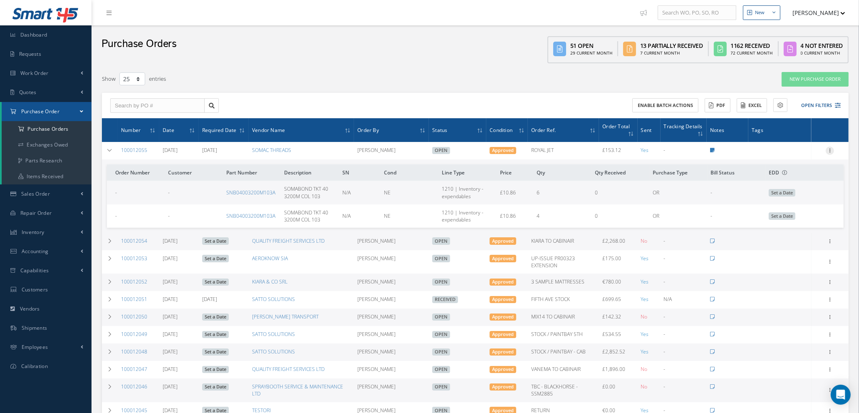
click at [831, 150] on icon at bounding box center [830, 149] width 8 height 7
click at [787, 177] on link "Edit" at bounding box center [792, 177] width 66 height 11
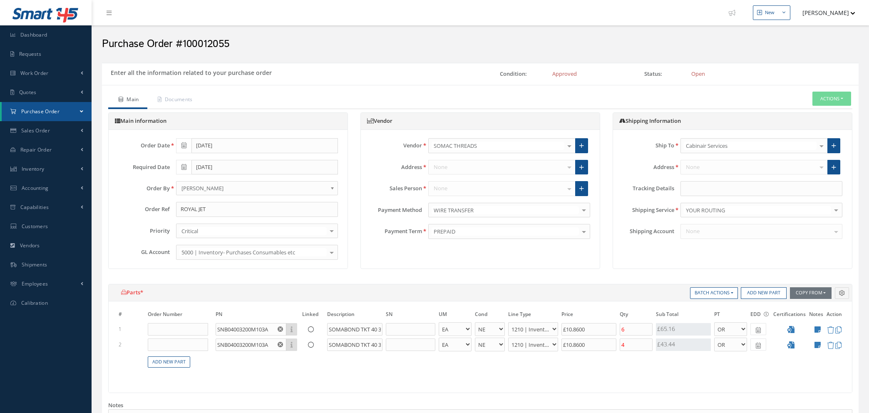
select select "1"
select select "5"
select select "7"
select select "1"
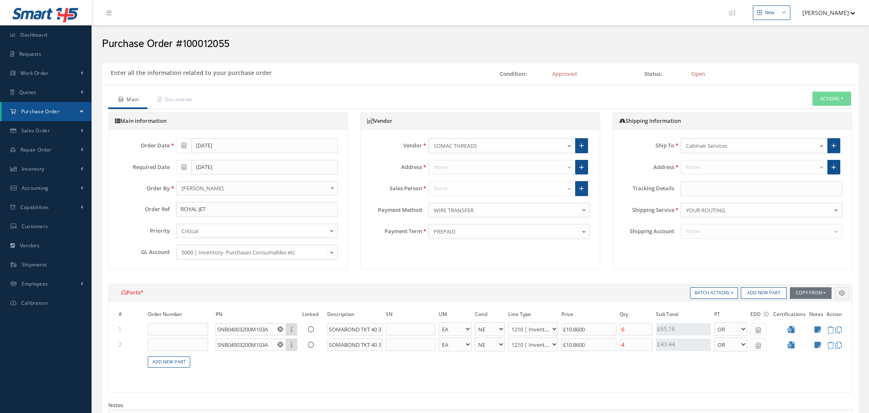
select select "5"
select select "7"
select select "1"
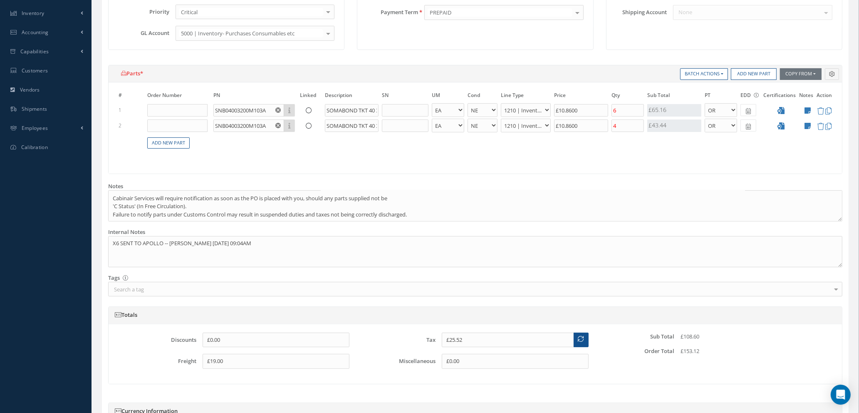
scroll to position [337, 0]
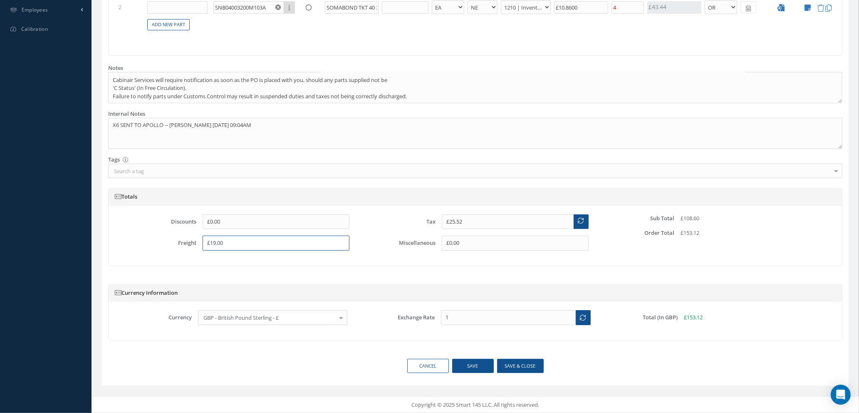
drag, startPoint x: 227, startPoint y: 243, endPoint x: 264, endPoint y: 256, distance: 39.4
click at [227, 243] on input "£19.00" at bounding box center [276, 243] width 147 height 15
type input "£1,990"
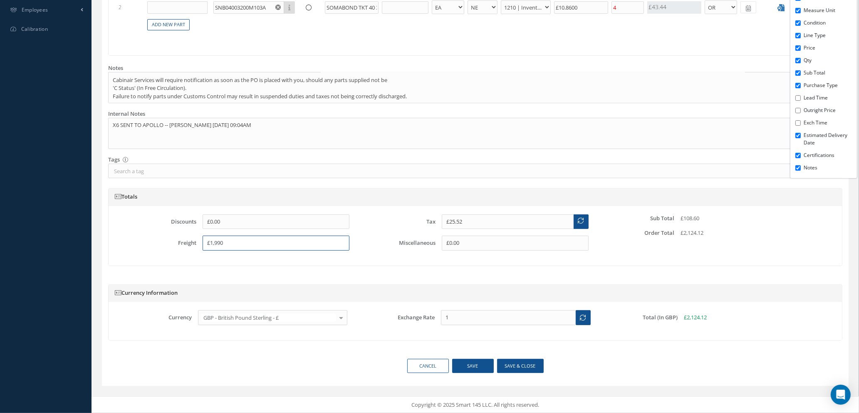
drag, startPoint x: 180, startPoint y: 245, endPoint x: 77, endPoint y: 240, distance: 103.7
click at [77, 240] on div "Smart 145 Dashboard Requests Work Order Work Order Work Order Quotes" at bounding box center [429, 38] width 859 height 750
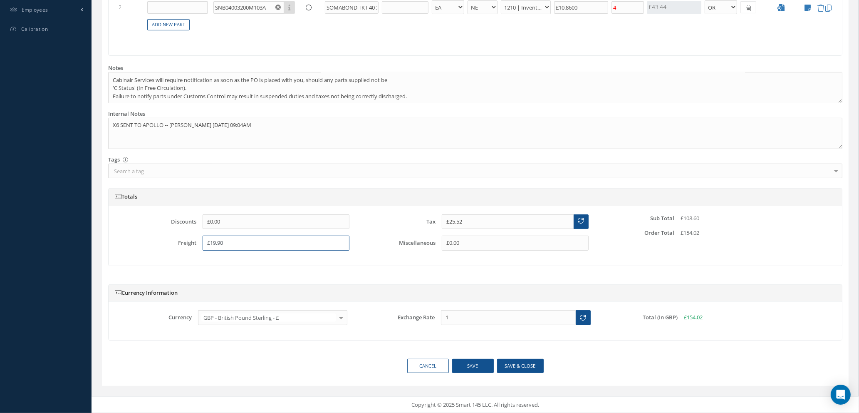
type input "£19.90"
drag, startPoint x: 489, startPoint y: 293, endPoint x: 511, endPoint y: 281, distance: 25.1
click at [506, 274] on div "Currency Information Currency GBP - British Pound Sterling - £ USD - United Sta…" at bounding box center [475, 316] width 747 height 84
click at [467, 219] on input "£25.52" at bounding box center [508, 221] width 132 height 15
type input "£25.70"
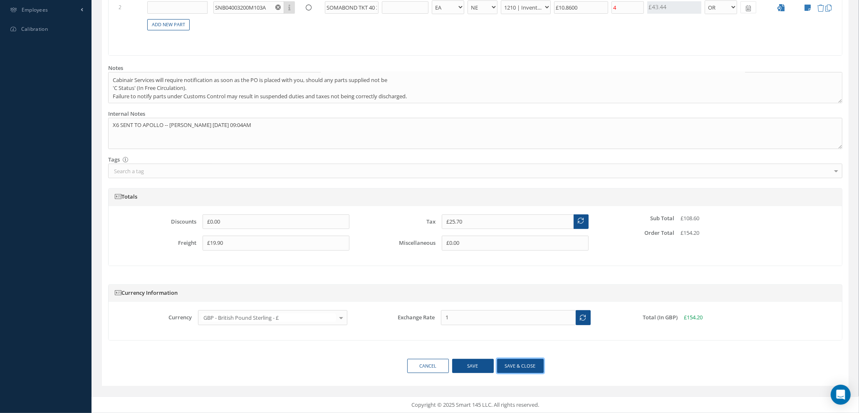
click at [512, 367] on button "Save & close" at bounding box center [520, 366] width 47 height 15
type input "£19.9"
type input "£25.7"
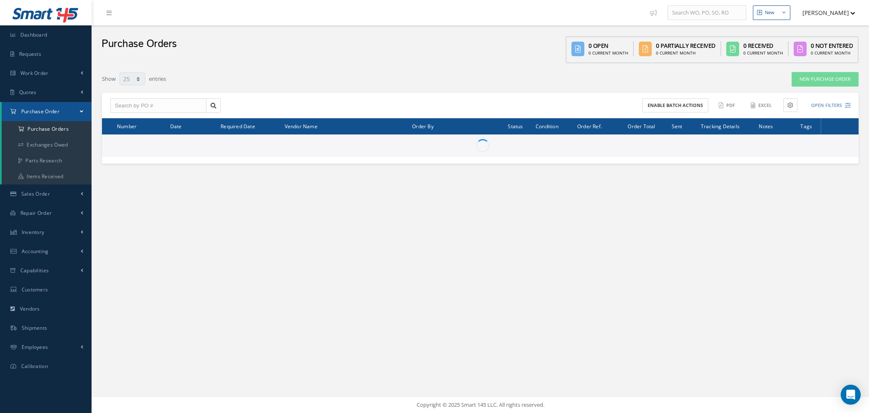
select select "25"
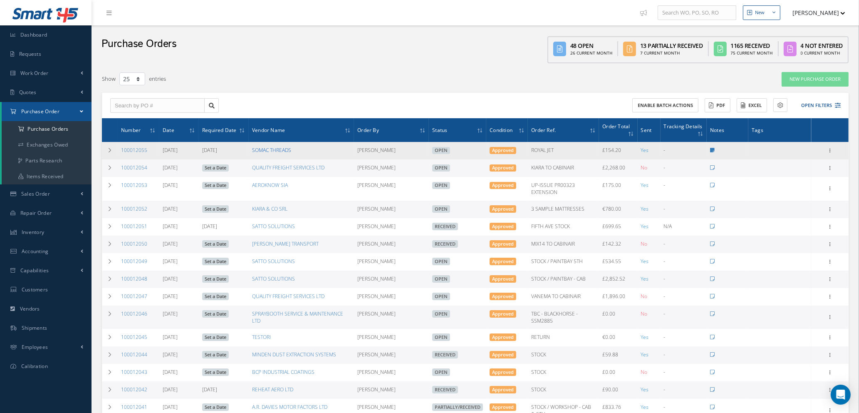
click at [273, 150] on link "SOMAC THREADS" at bounding box center [271, 149] width 39 height 7
click at [107, 148] on icon at bounding box center [110, 150] width 6 height 5
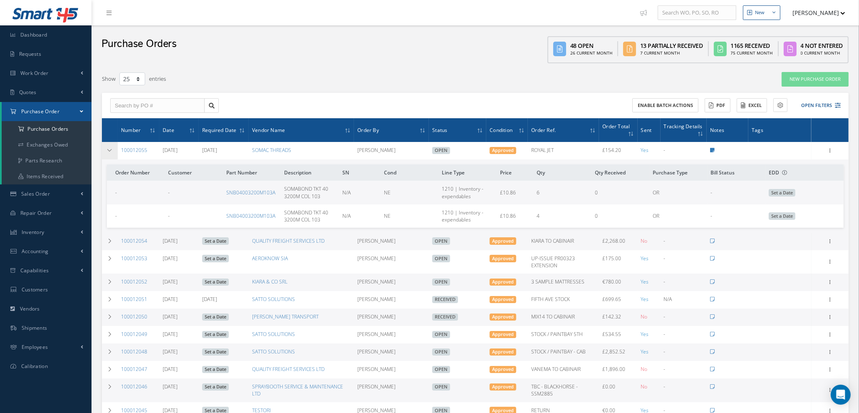
click at [109, 149] on icon at bounding box center [110, 150] width 6 height 5
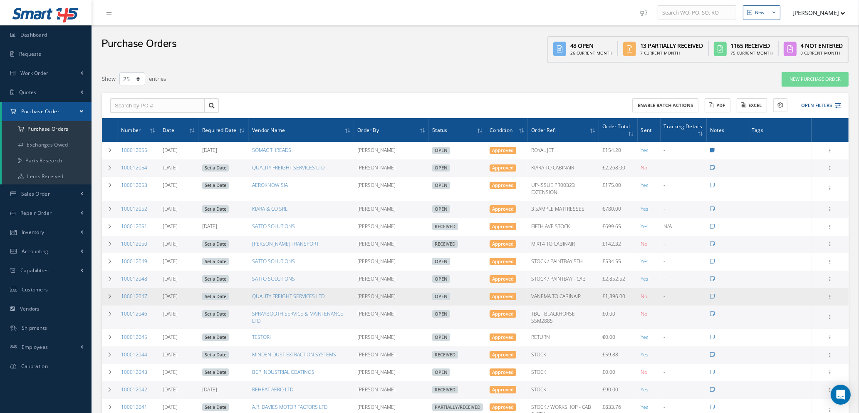
scroll to position [62, 0]
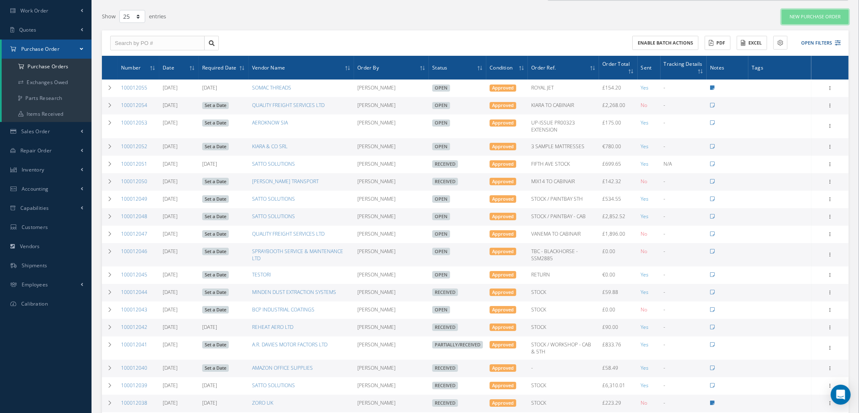
click at [820, 13] on link "New Purchase Order" at bounding box center [815, 17] width 67 height 15
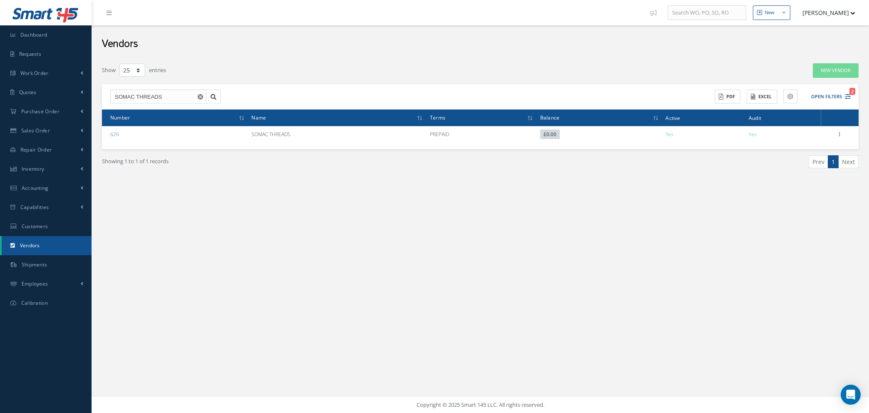
select select "25"
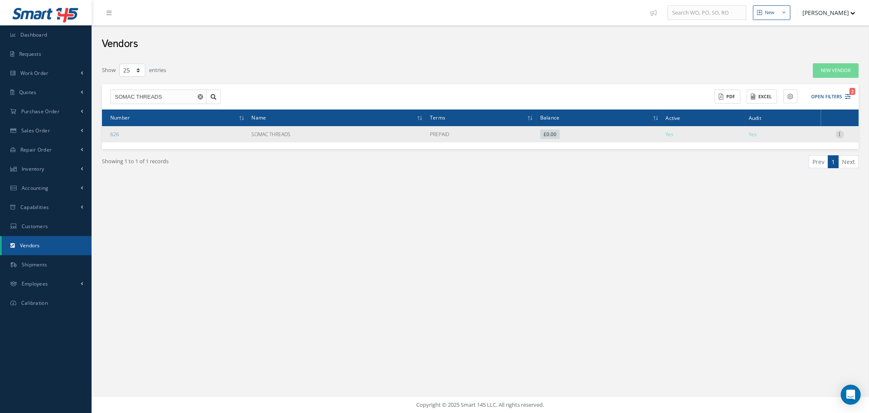
click at [840, 131] on icon at bounding box center [840, 133] width 8 height 7
click at [796, 153] on link "Edit" at bounding box center [802, 150] width 66 height 11
type input "SOMAC THREADS"
type input "01244 680506"
type input "0.00"
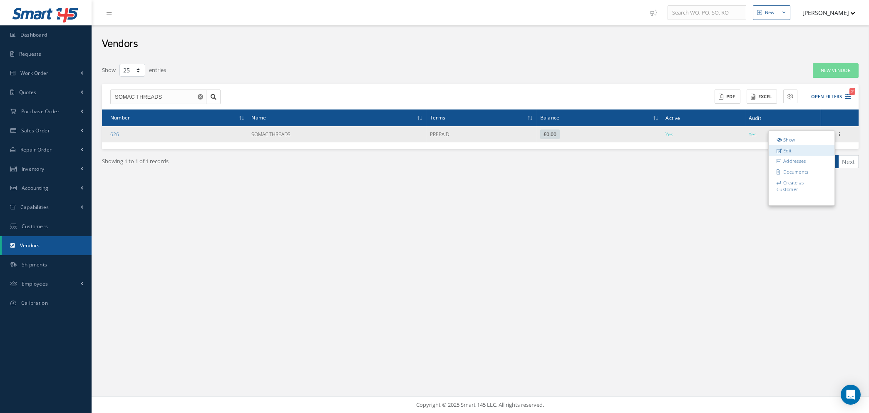
type textarea "Account #.: SOMAC"
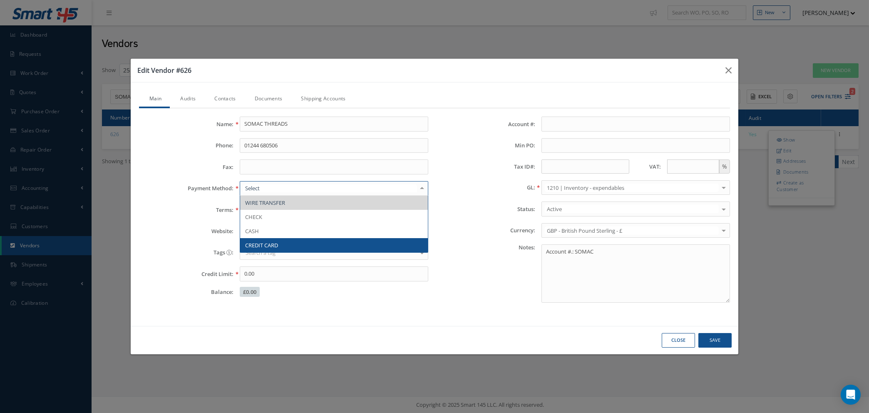
click at [328, 242] on span "CREDIT CARD" at bounding box center [334, 245] width 188 height 14
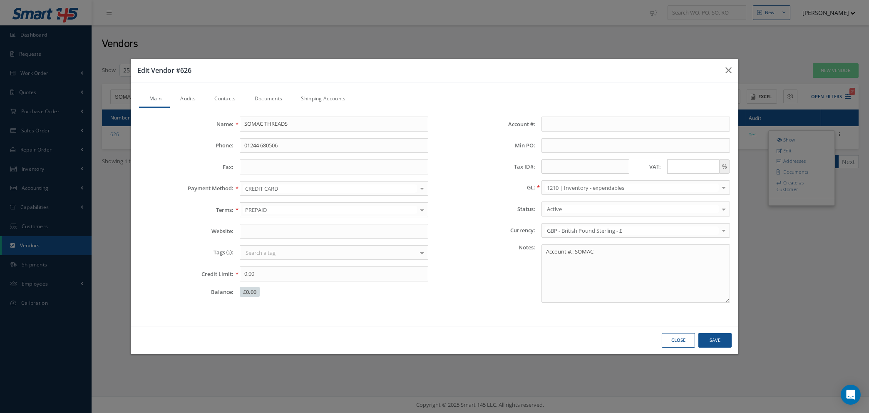
click at [693, 163] on input "text" at bounding box center [693, 166] width 52 height 14
type input "20"
click at [228, 97] on link "Contacts" at bounding box center [224, 99] width 40 height 17
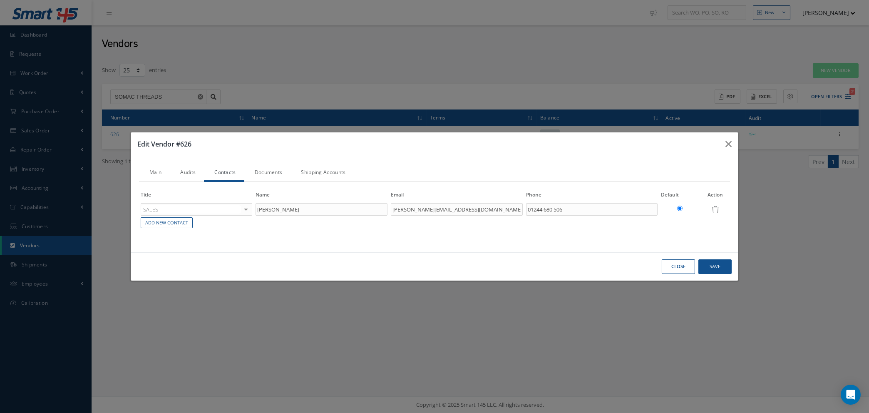
click at [188, 171] on link "Audits" at bounding box center [187, 172] width 34 height 17
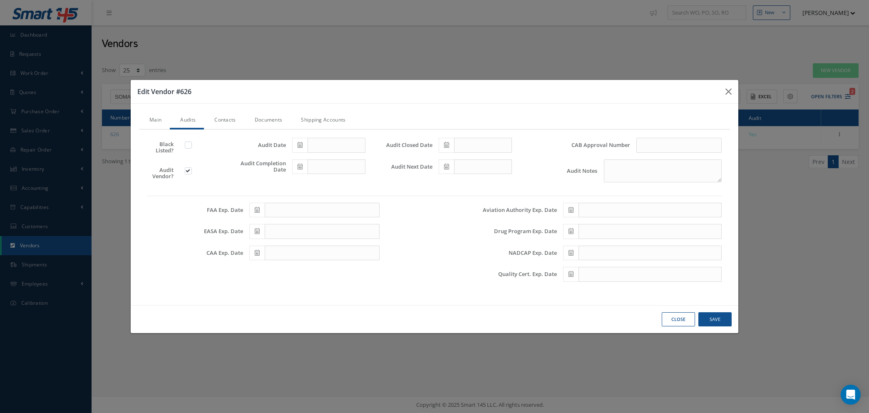
click at [191, 171] on label at bounding box center [192, 170] width 2 height 7
click at [188, 171] on input "checkbox" at bounding box center [188, 171] width 5 height 5
checkbox input "false"
click at [649, 146] on input "text" at bounding box center [678, 145] width 85 height 15
type input "COMMERCIAL USE"
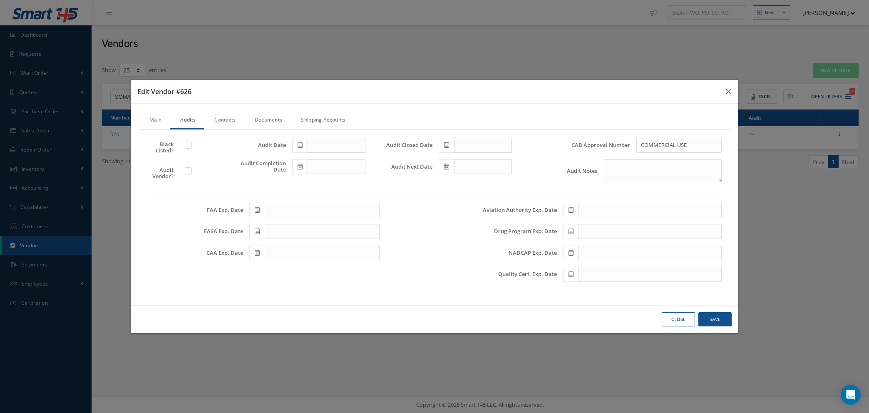
click at [228, 119] on link "Contacts" at bounding box center [224, 120] width 40 height 17
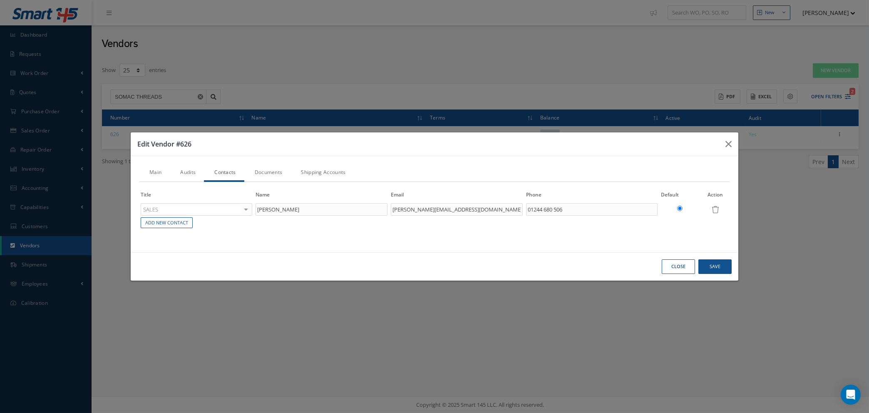
click at [268, 169] on link "Documents" at bounding box center [267, 172] width 47 height 17
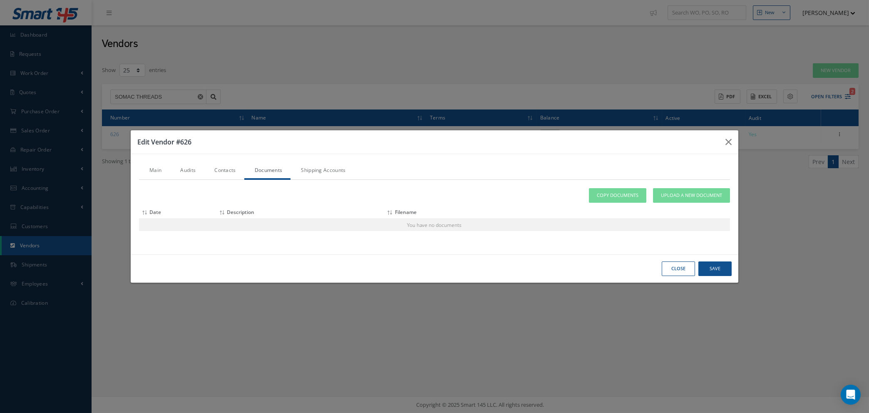
click at [224, 170] on link "Contacts" at bounding box center [224, 170] width 40 height 17
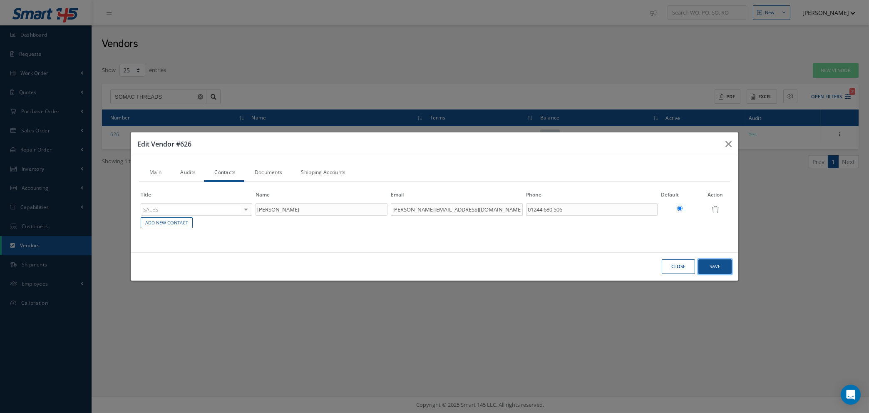
click at [716, 269] on button "Save" at bounding box center [714, 266] width 33 height 15
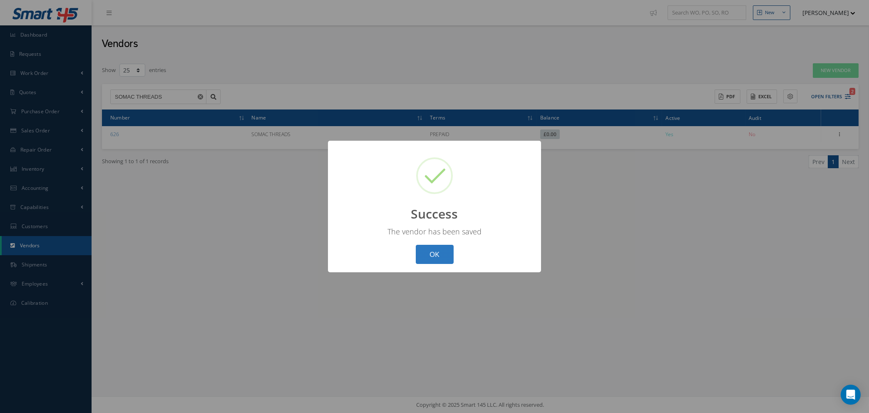
click at [419, 253] on button "OK" at bounding box center [435, 255] width 38 height 20
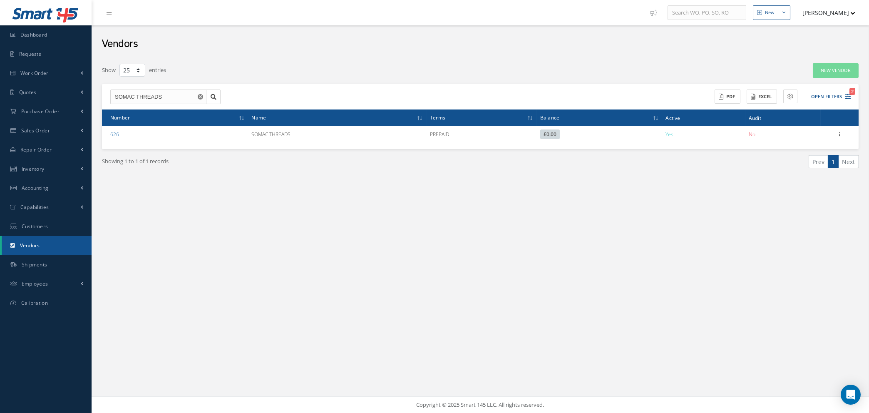
click at [199, 95] on icon "Reset" at bounding box center [200, 96] width 5 height 5
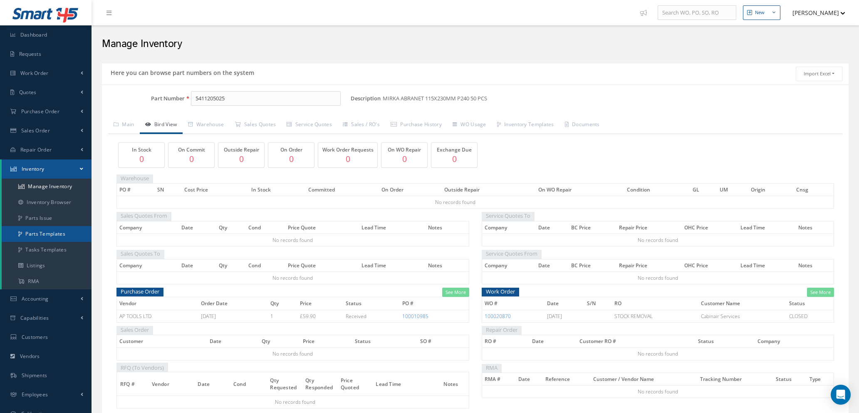
scroll to position [41, 0]
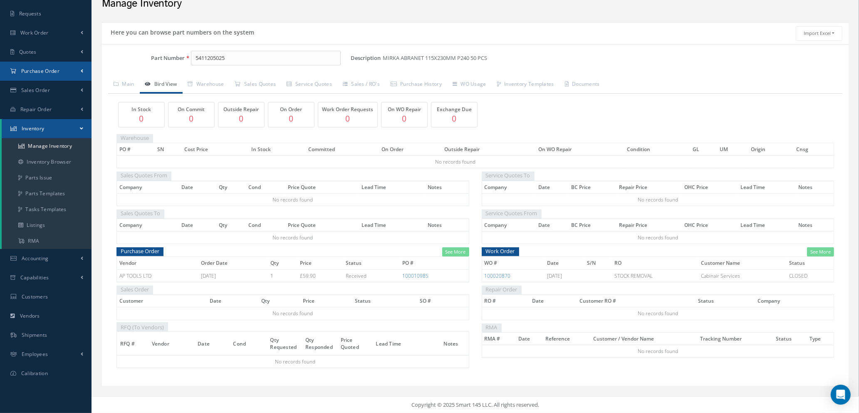
click at [47, 67] on span "Purchase Order" at bounding box center [40, 70] width 38 height 7
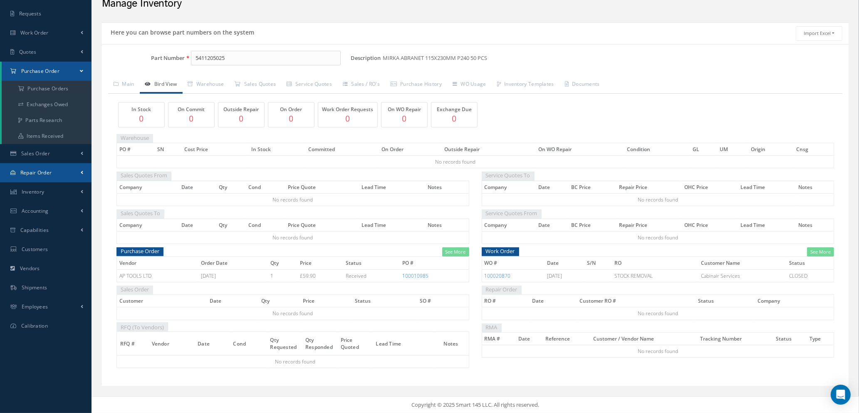
click at [35, 171] on span "Repair Order" at bounding box center [36, 172] width 32 height 7
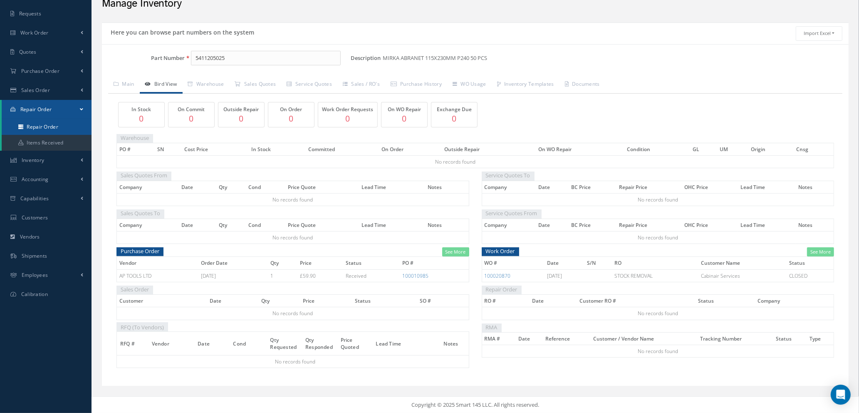
click at [44, 128] on link "Repair Order" at bounding box center [47, 127] width 90 height 16
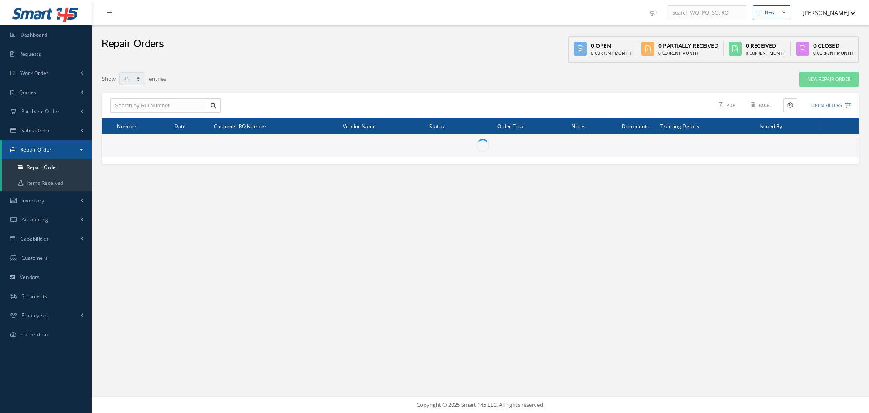
select select "25"
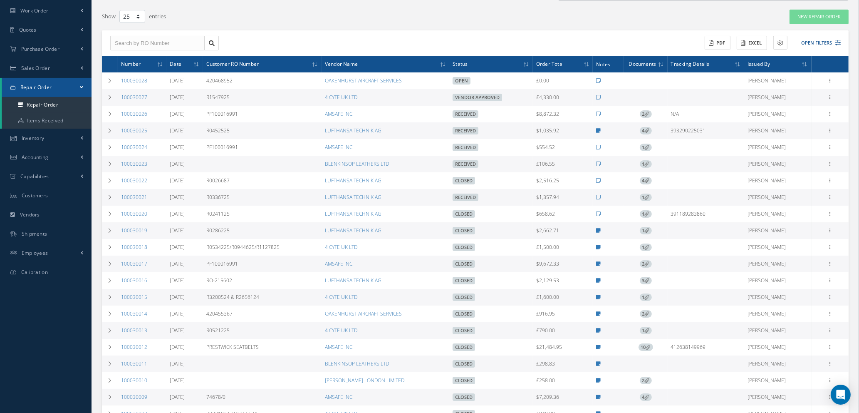
scroll to position [125, 0]
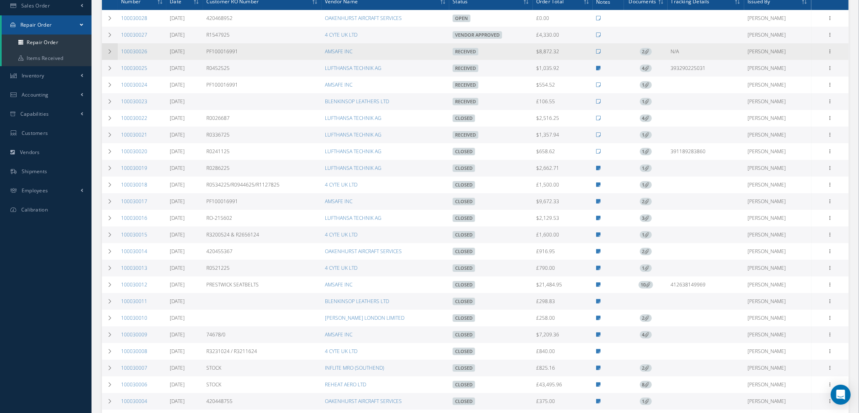
click at [108, 49] on icon at bounding box center [110, 51] width 6 height 5
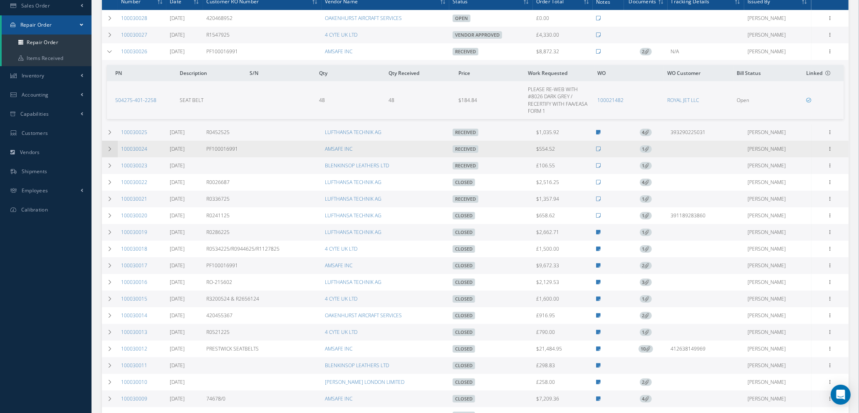
click at [111, 146] on icon at bounding box center [110, 148] width 6 height 5
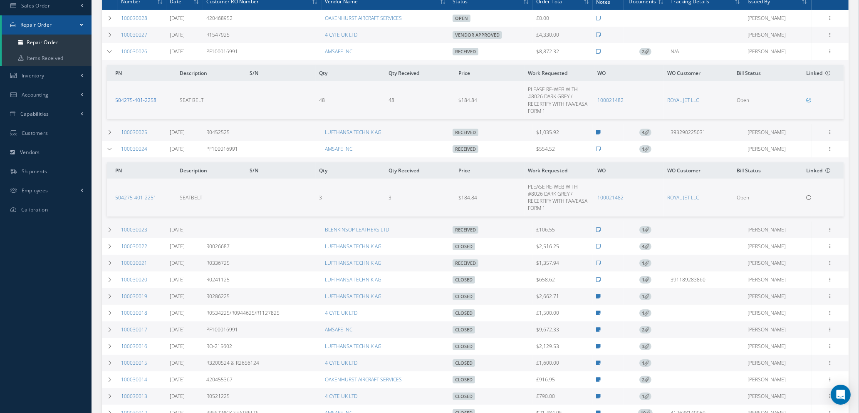
click at [138, 99] on link "504275-401-2258" at bounding box center [135, 100] width 41 height 7
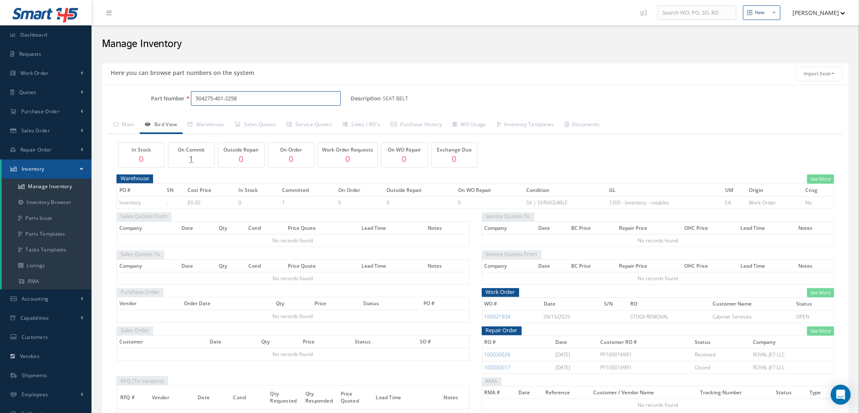
click at [248, 97] on input "504275-401-2258" at bounding box center [266, 98] width 150 height 15
click at [245, 101] on input "504275-401-2258" at bounding box center [266, 98] width 150 height 15
click at [230, 119] on span "504275-401-8026" at bounding box center [231, 120] width 75 height 9
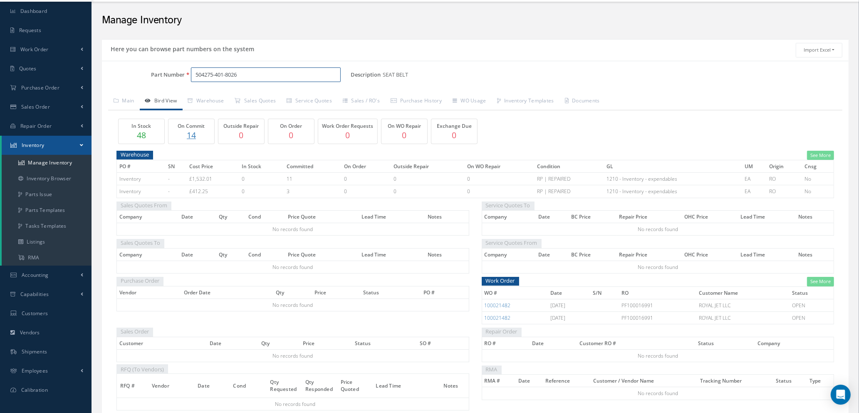
scroll to position [4, 0]
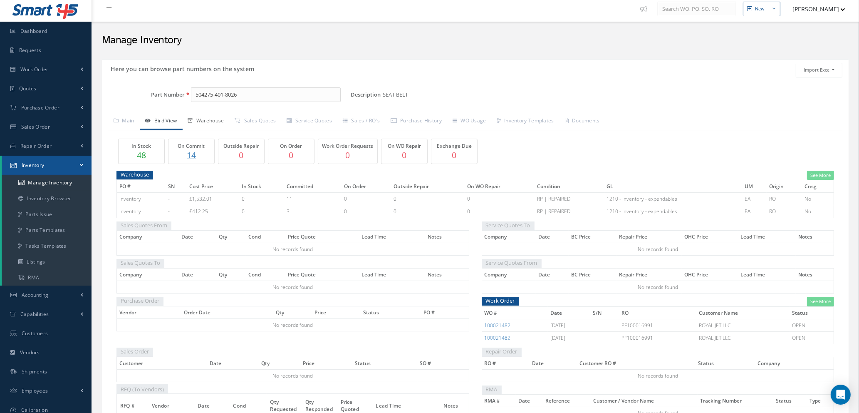
click at [214, 119] on link "Warehouse" at bounding box center [206, 121] width 47 height 17
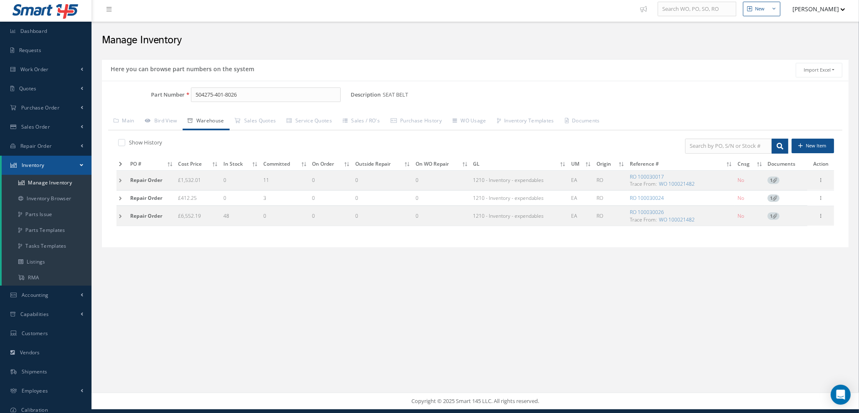
click at [120, 178] on td at bounding box center [122, 180] width 11 height 20
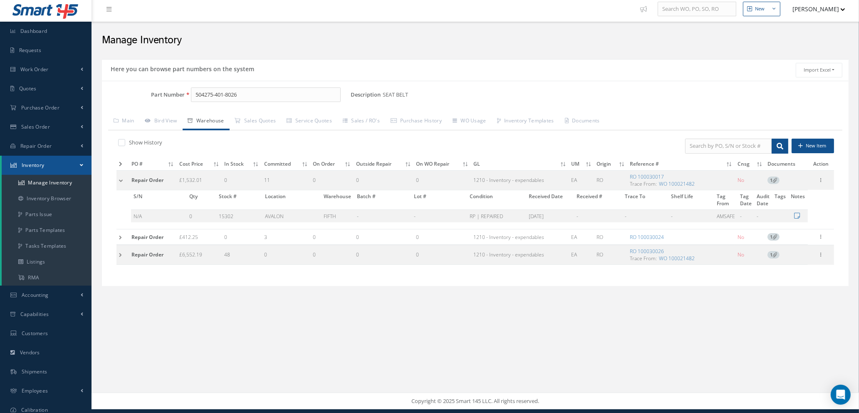
click at [118, 232] on td at bounding box center [123, 236] width 12 height 15
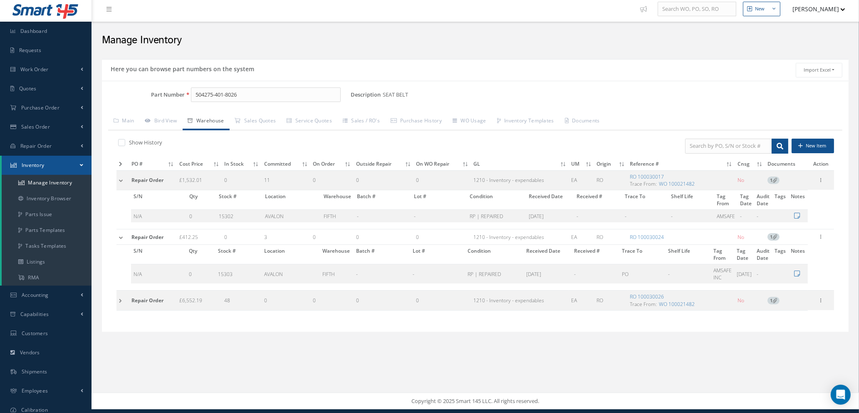
click at [121, 300] on td at bounding box center [123, 300] width 12 height 20
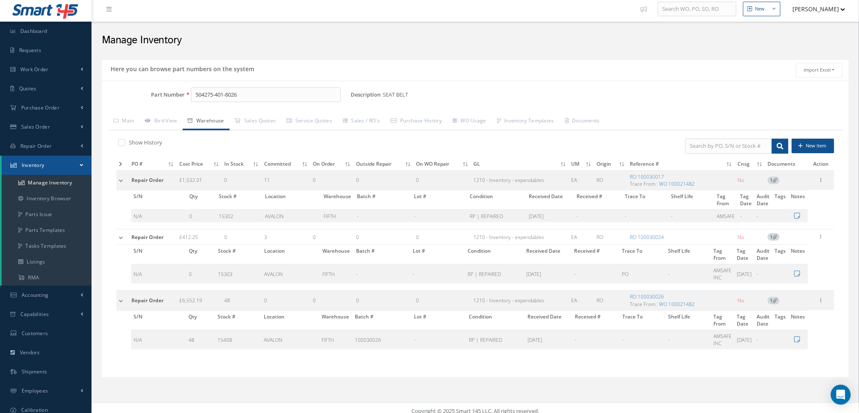
scroll to position [10, 0]
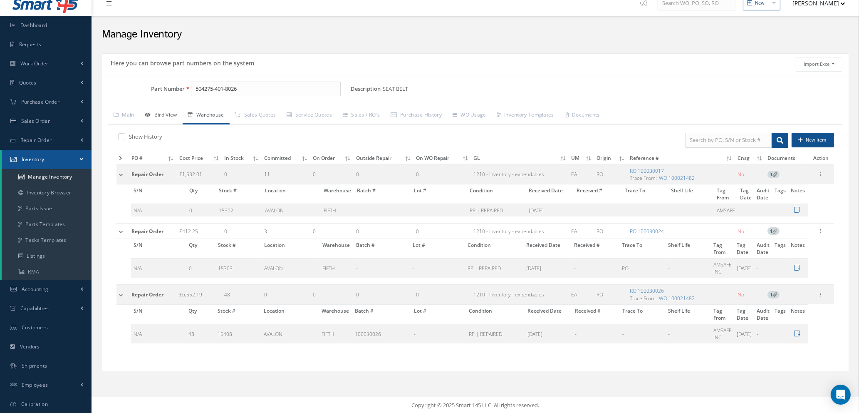
click at [169, 112] on link "Bird View" at bounding box center [161, 115] width 43 height 17
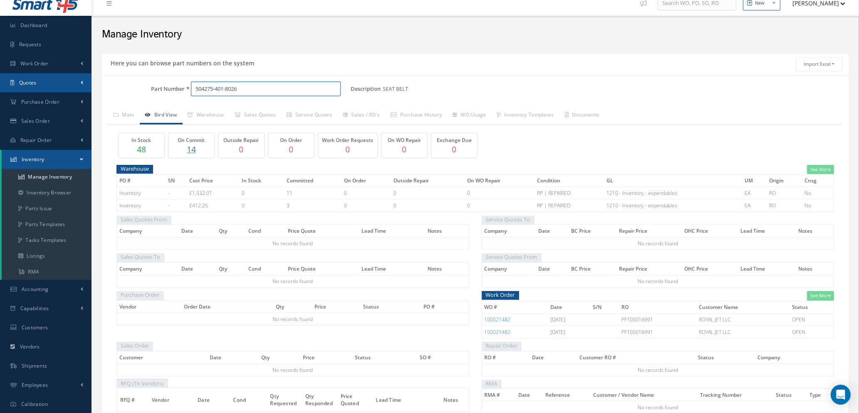
drag, startPoint x: 248, startPoint y: 89, endPoint x: 37, endPoint y: 85, distance: 211.0
click at [37, 87] on div "Smart 145 Dashboard Requests Work Order Work Order Work Order Quotes" at bounding box center [429, 229] width 859 height 479
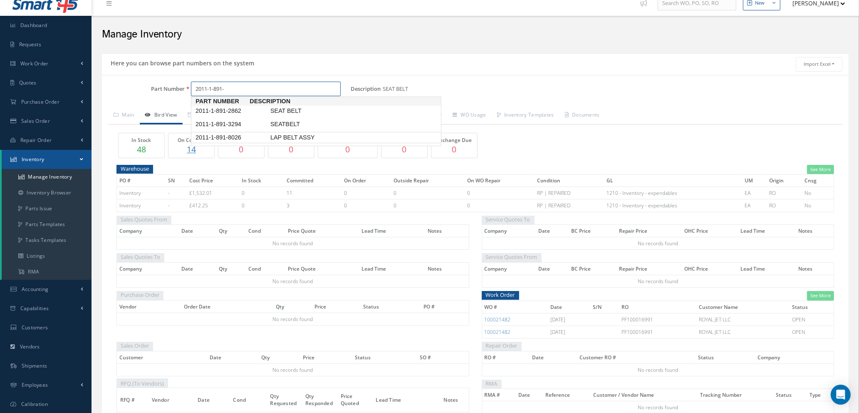
click at [217, 136] on span "2011-1-891-8026" at bounding box center [231, 137] width 75 height 9
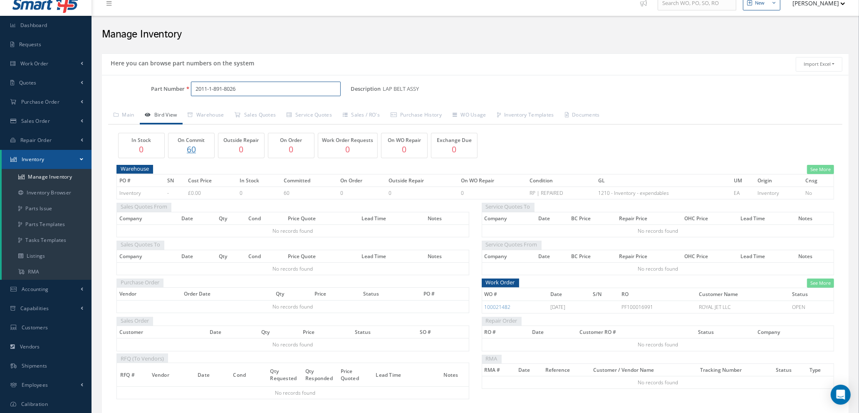
scroll to position [42, 0]
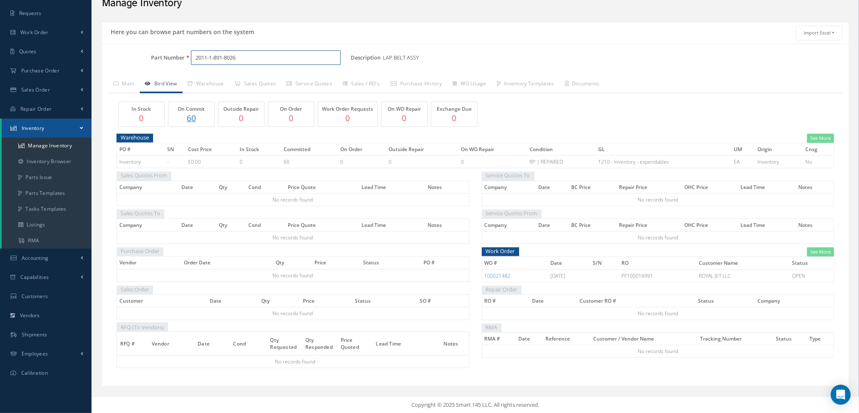
type input "2011-1-891-8026"
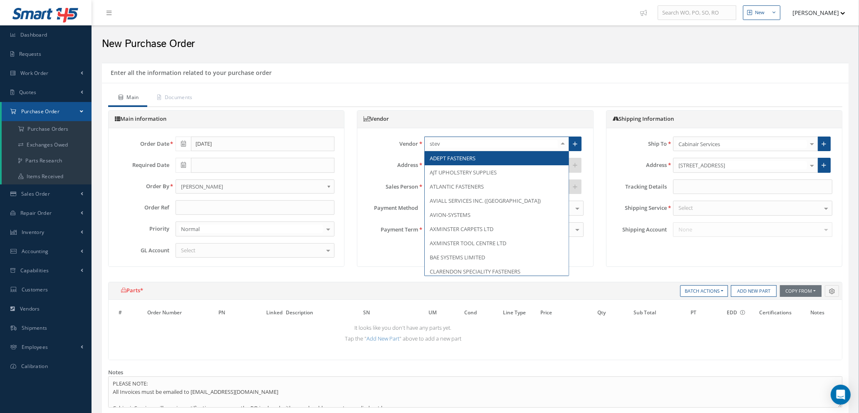
type input "steve"
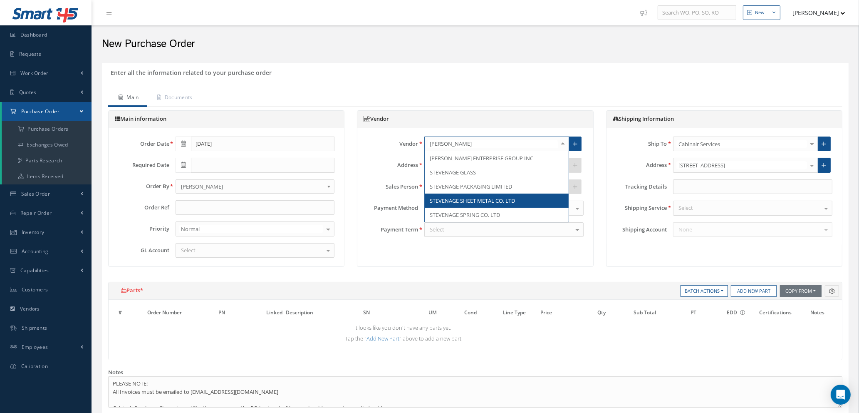
click at [468, 197] on span "STEVENAGE SHEET METAL CO. LTD" at bounding box center [472, 200] width 85 height 7
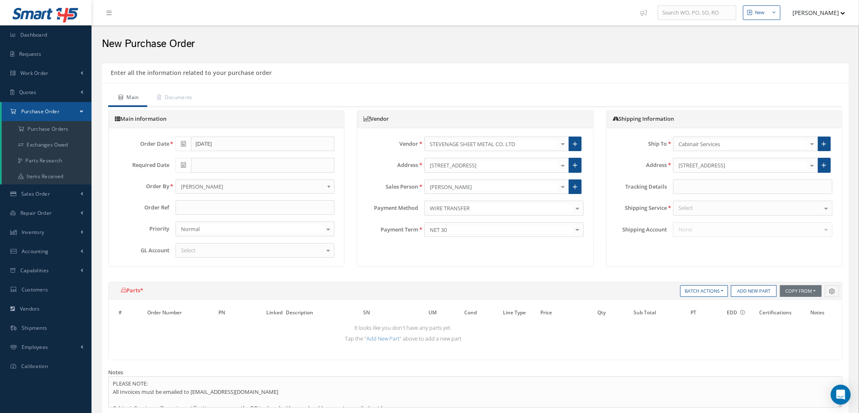
click at [203, 251] on div "Select" at bounding box center [255, 250] width 159 height 15
type input "5045"
click at [205, 268] on span "5045 | Subcontractor services" at bounding box center [255, 265] width 159 height 14
click at [197, 206] on input "text" at bounding box center [255, 207] width 159 height 15
type input "ROYAL JET"
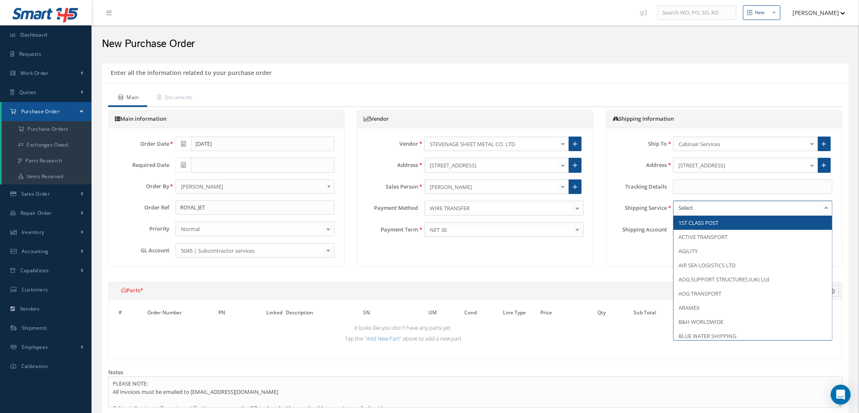
click at [774, 209] on div at bounding box center [752, 208] width 159 height 15
type input "CU"
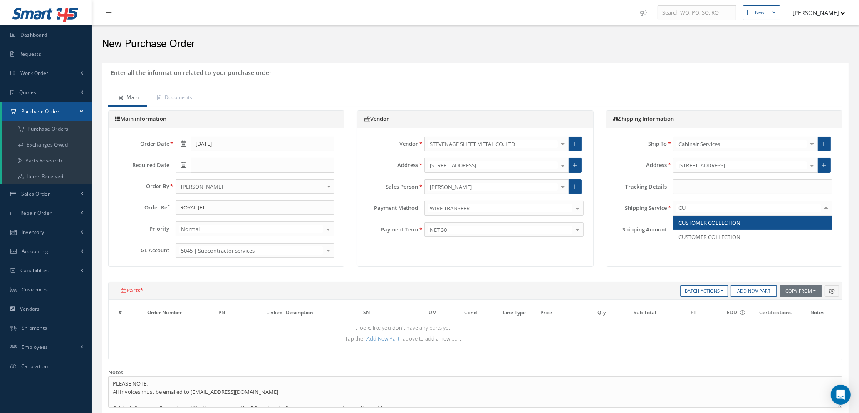
click at [766, 222] on span "CUSTOMER COLLECTION" at bounding box center [753, 223] width 159 height 14
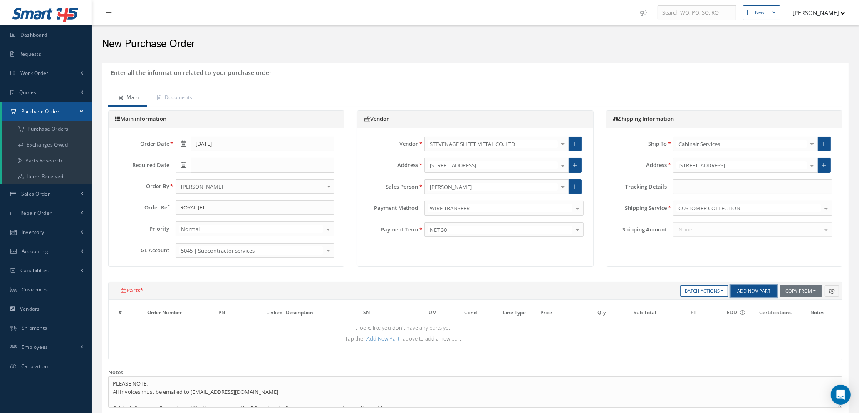
click at [741, 291] on button "Add New Part" at bounding box center [754, 291] width 46 height 12
select select "1"
select select "5"
select select "7"
select select "1"
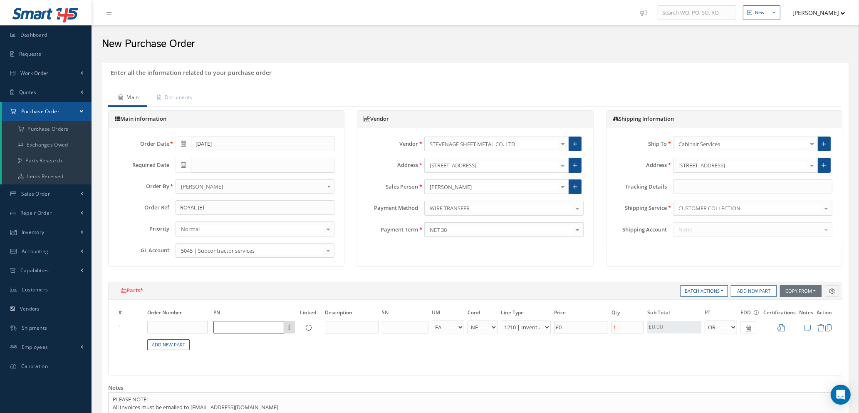
click at [227, 330] on input "text" at bounding box center [248, 327] width 71 height 12
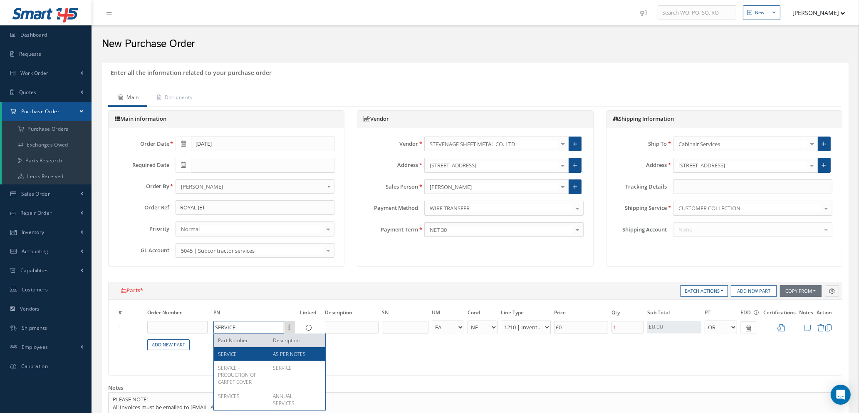
type input "SERVICE"
click at [239, 355] on div "SERVICE" at bounding box center [242, 353] width 49 height 7
type input "£2,367.1"
type input "AS PER NOTES"
select select "112"
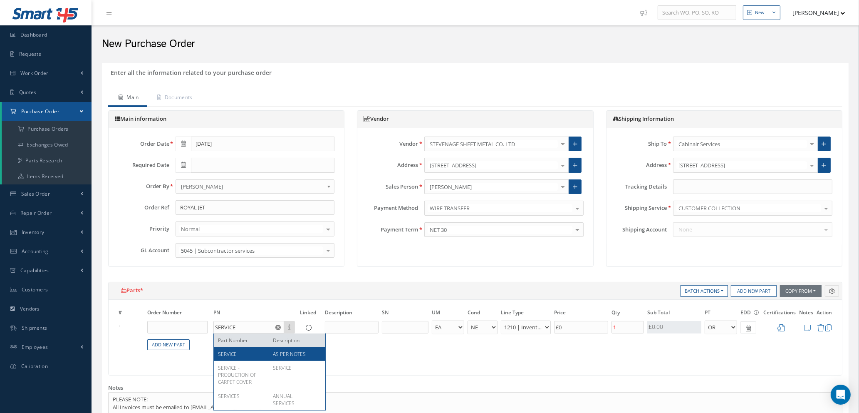
type input "£11,835.5"
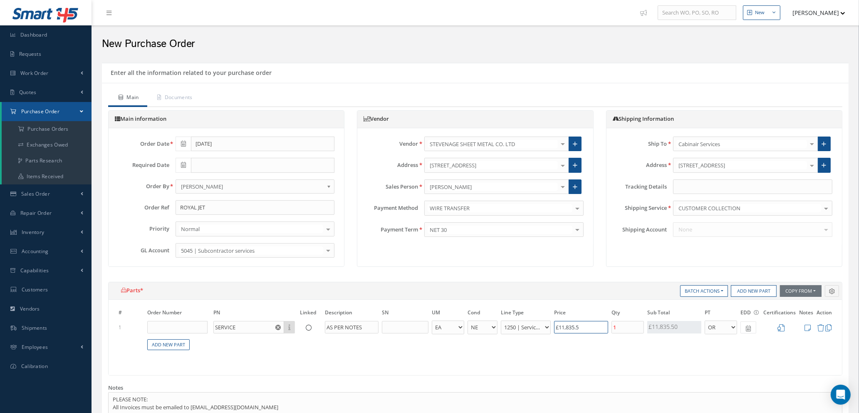
drag, startPoint x: 594, startPoint y: 327, endPoint x: 468, endPoint y: 311, distance: 126.7
click at [460, 315] on table "# Order Number PN Linked Description SN UM Cond Line Type Price Qty Qty Receive…" at bounding box center [475, 334] width 717 height 52
type input "£0"
type input "£0.00"
click at [809, 327] on icon at bounding box center [808, 327] width 6 height 7
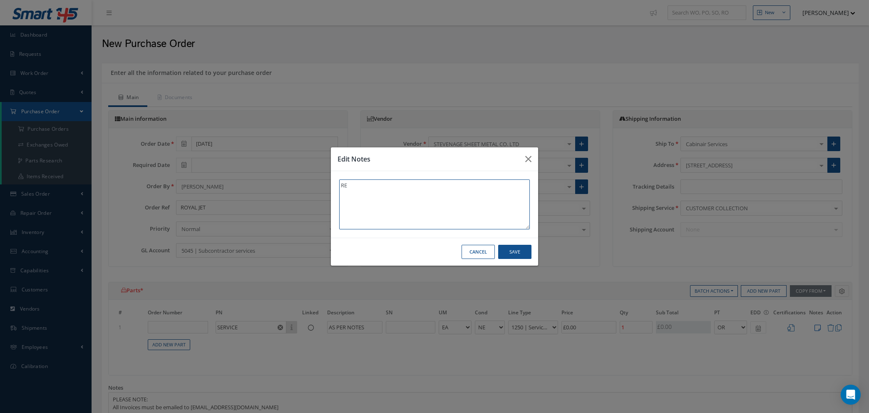
type textarea "R"
type textarea "PLEASE QUOTE FOR REWORK OF 1X PANEL & LATCH"
click at [515, 250] on button "Save" at bounding box center [514, 252] width 33 height 15
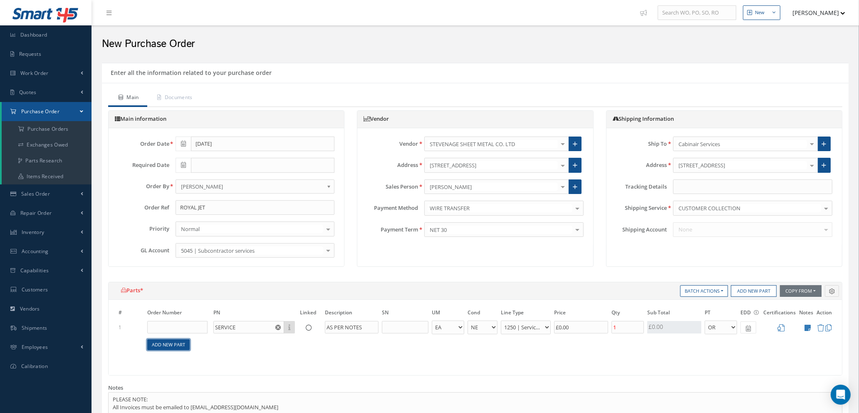
drag, startPoint x: 168, startPoint y: 345, endPoint x: 174, endPoint y: 343, distance: 6.1
click at [174, 343] on link "Add New Part" at bounding box center [168, 344] width 42 height 11
select select "1"
select select "5"
select select "7"
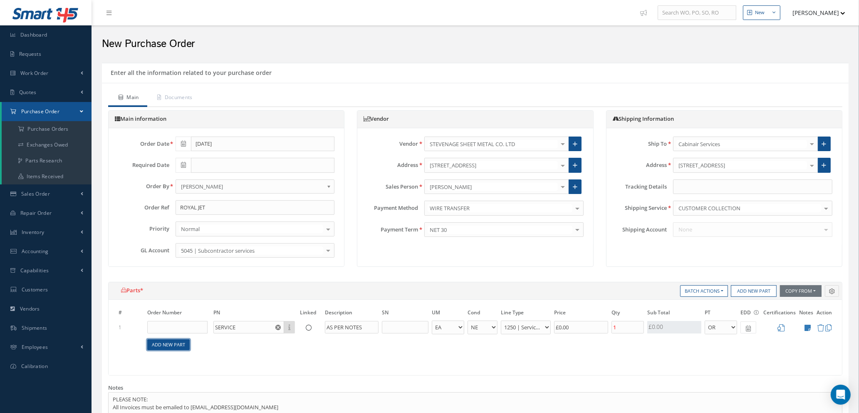
select select "1"
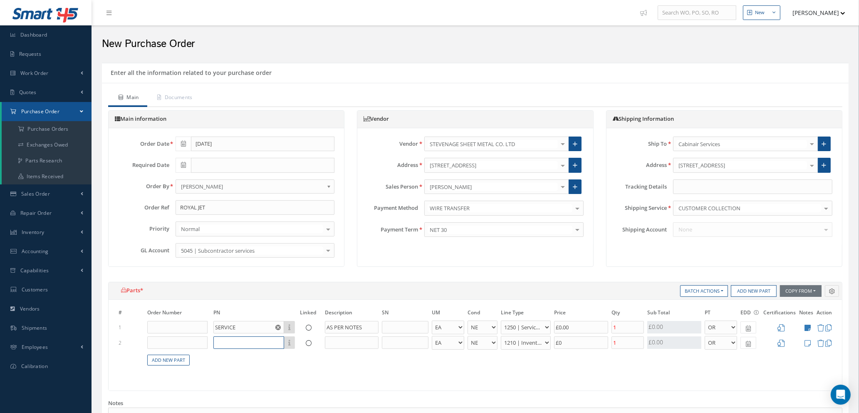
click at [263, 342] on input "text" at bounding box center [248, 342] width 71 height 12
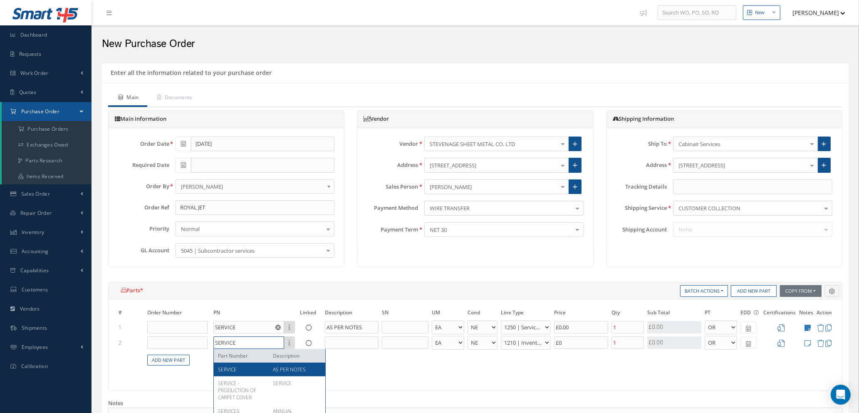
type input "SERVICE"
drag, startPoint x: 258, startPoint y: 369, endPoint x: 265, endPoint y: 368, distance: 6.3
click at [259, 369] on div "SERVICE" at bounding box center [242, 369] width 49 height 7
type input "£2,367.1"
type input "AS PER NOTES"
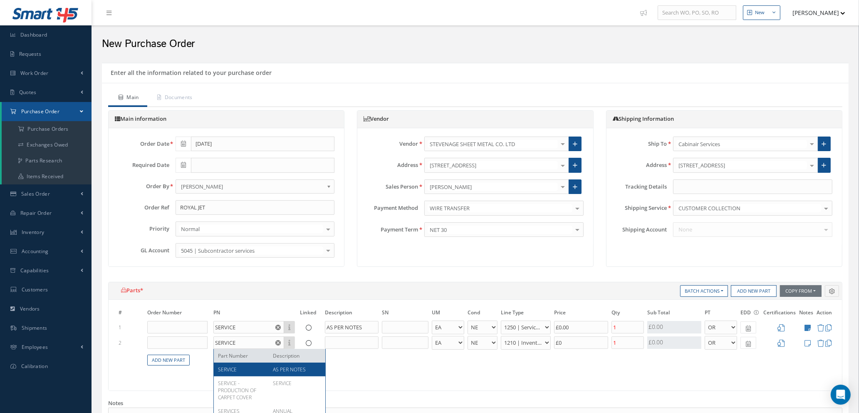
select select "112"
type input "£11,835.5"
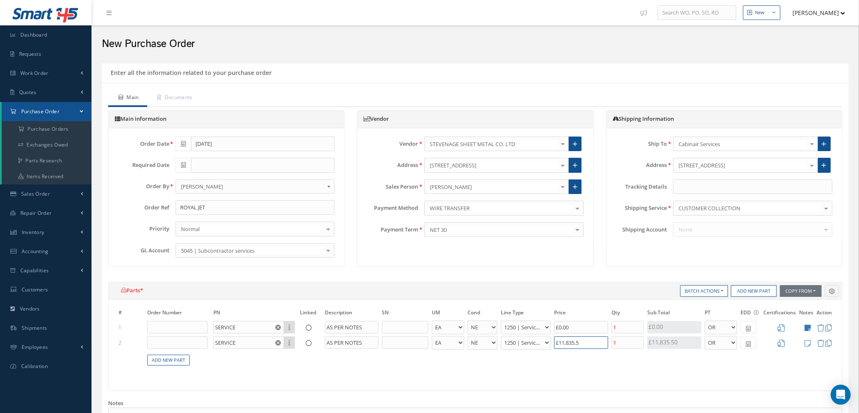
drag, startPoint x: 583, startPoint y: 345, endPoint x: 510, endPoint y: 345, distance: 73.2
click at [510, 345] on tr "2 SERVICE Part Number Description AS PER NOTES - BAG BX CA RL EA FT HR IN KG LM…" at bounding box center [475, 342] width 717 height 15
type input "£0"
type input "£0.00"
click at [805, 340] on icon at bounding box center [808, 343] width 6 height 7
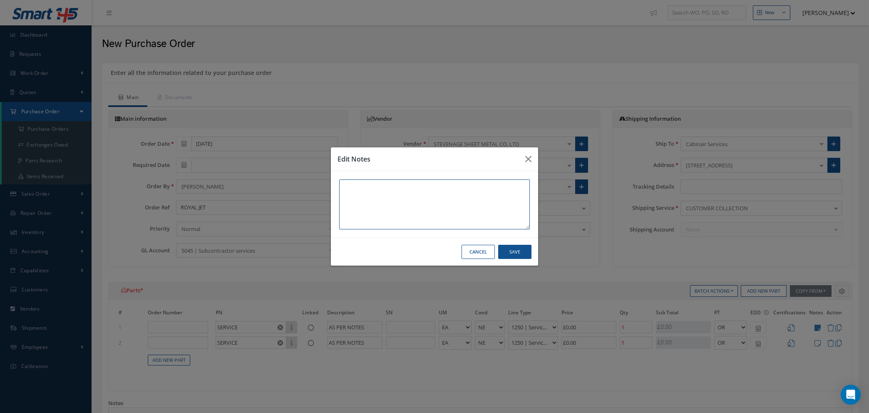
click at [370, 190] on textarea at bounding box center [434, 204] width 191 height 50
type textarea "PLEASE QUOTE FOR GRINDING OF X2 DOOR HANDLES"
click at [516, 253] on button "Save" at bounding box center [514, 252] width 33 height 15
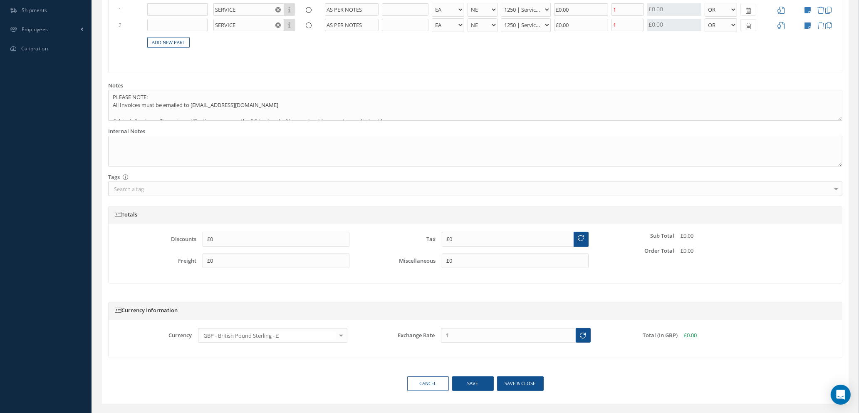
scroll to position [335, 0]
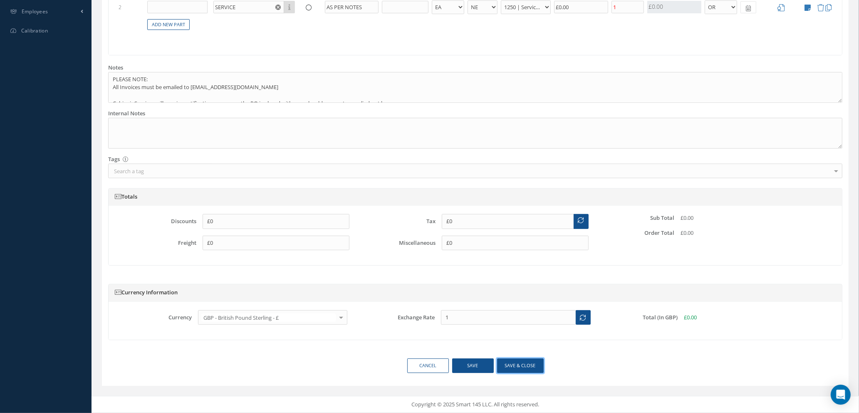
click at [514, 367] on button "Save & close" at bounding box center [520, 365] width 47 height 15
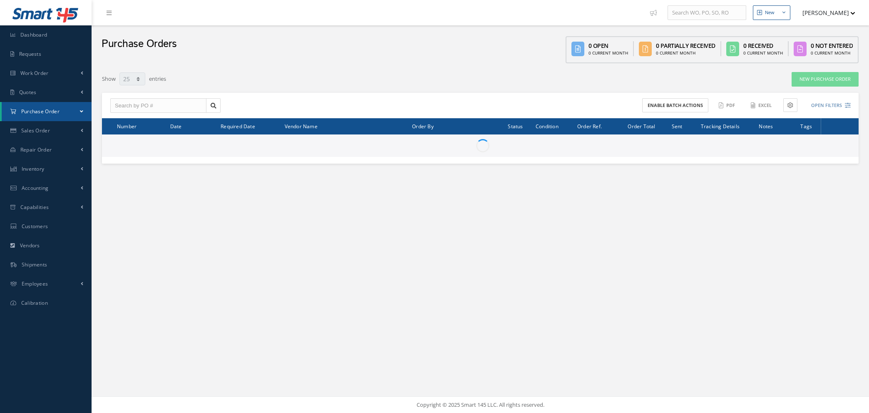
select select "25"
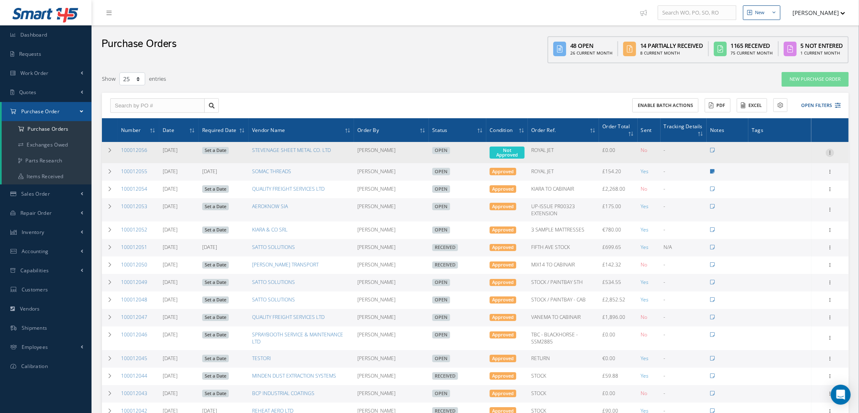
click at [831, 149] on icon at bounding box center [830, 152] width 8 height 7
click at [793, 156] on link "Enter/Update" at bounding box center [792, 158] width 66 height 11
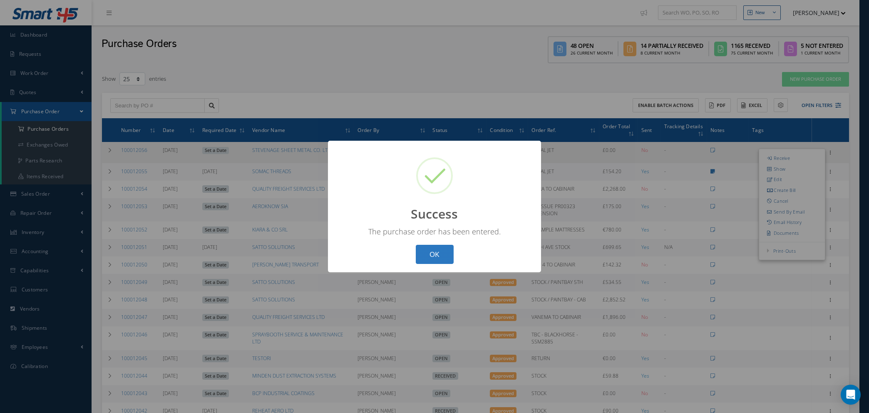
click at [436, 254] on button "OK" at bounding box center [435, 255] width 38 height 20
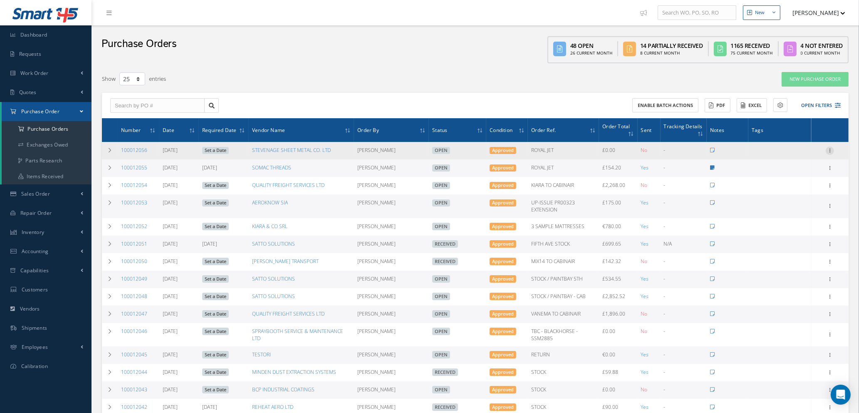
click at [829, 148] on icon at bounding box center [830, 149] width 8 height 7
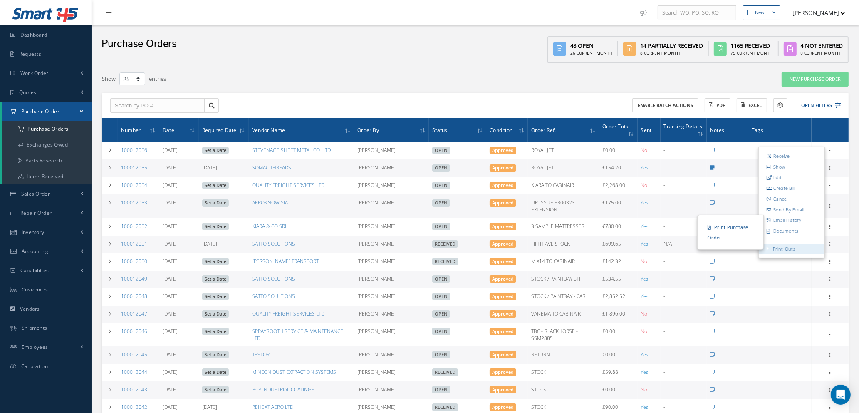
click at [784, 251] on link "Print-Outs" at bounding box center [784, 249] width 22 height 6
click at [721, 231] on link "Print Purchase Order" at bounding box center [730, 232] width 62 height 23
click at [790, 210] on link "Send By Email" at bounding box center [792, 209] width 66 height 11
type input "Reports from Purchase Order #100012056"
type textarea "Hiya, Please find Attached, our Purchase Order #100012056. If you have any ques…"
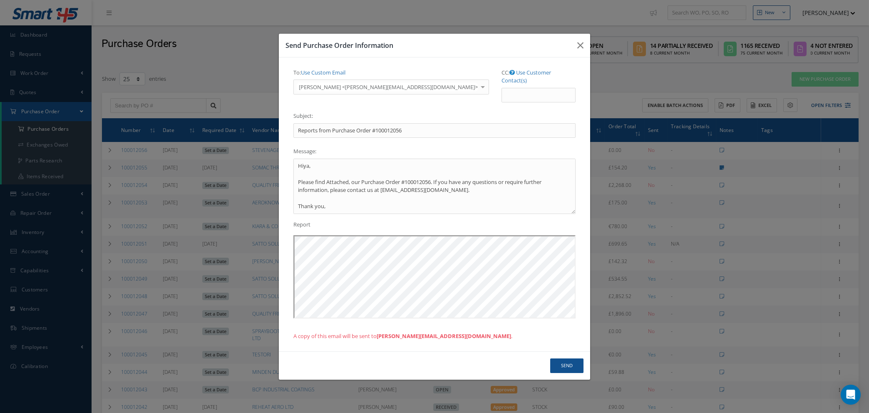
drag, startPoint x: 446, startPoint y: 146, endPoint x: 285, endPoint y: 102, distance: 166.2
click at [287, 111] on div "To: Use Custom Email ADAM MARDELL <ADAM@STEVENAGESHEETMETAL.COM> ADAM MARDELL <…" at bounding box center [434, 205] width 295 height 278
click at [311, 75] on link "Use Custom Email" at bounding box center [323, 72] width 45 height 7
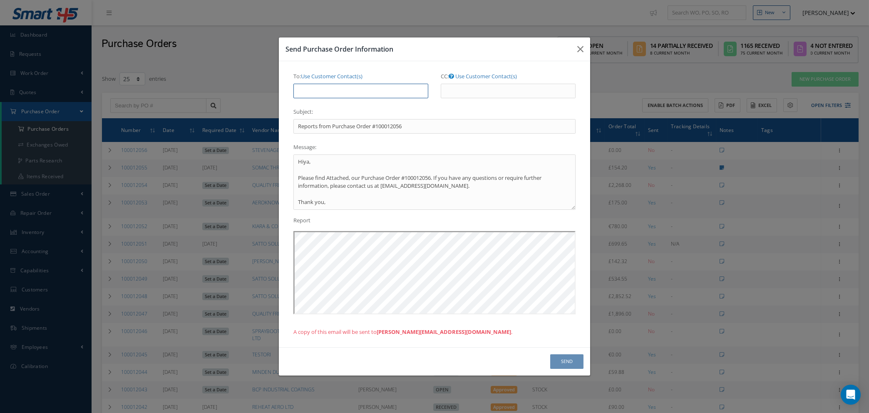
click at [311, 89] on input "To: Use Customer Contact(s)" at bounding box center [360, 91] width 135 height 15
type input "NATASHA@CABINAIRGROUP.COM"
click at [564, 357] on button "Send" at bounding box center [566, 361] width 33 height 15
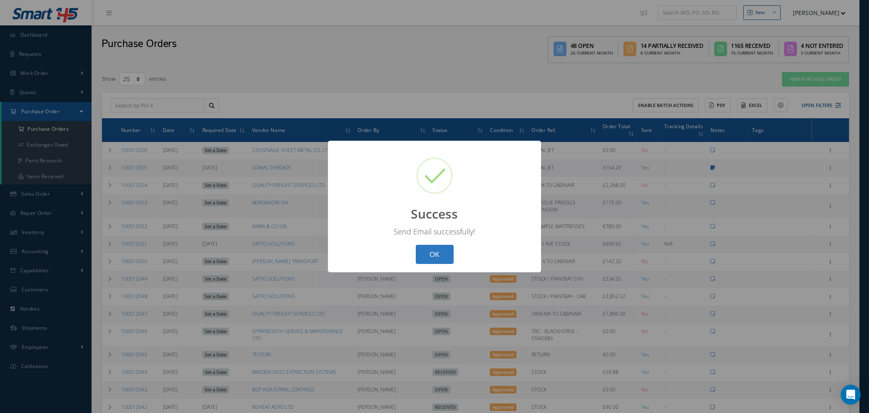
click at [427, 253] on button "OK" at bounding box center [435, 255] width 38 height 20
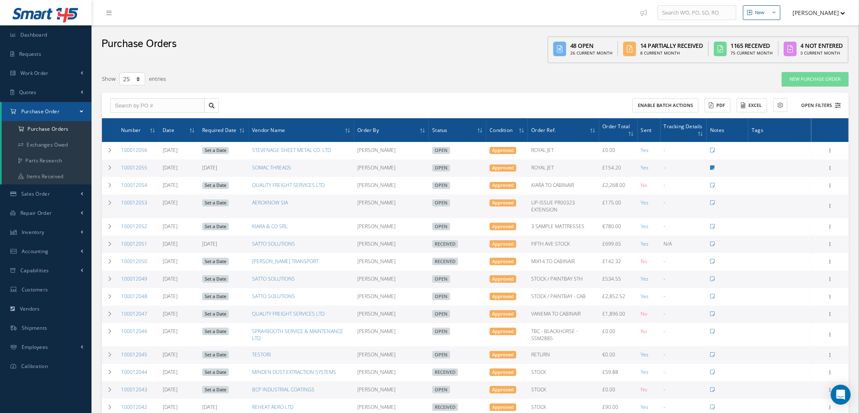
click at [836, 102] on icon at bounding box center [838, 105] width 6 height 6
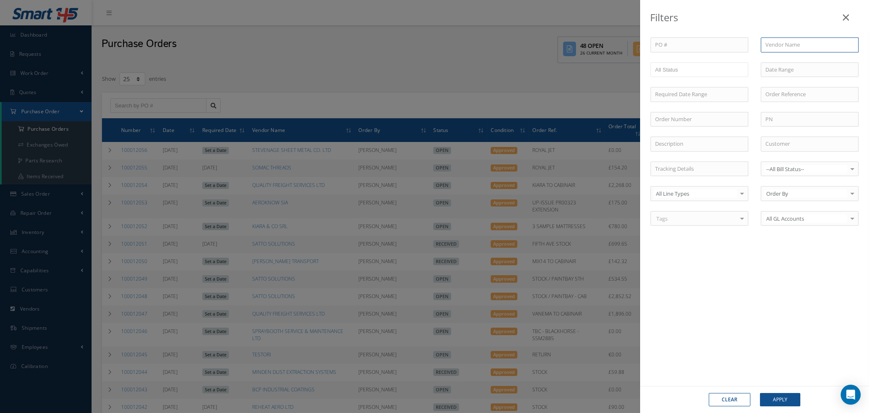
click at [777, 40] on input "text" at bounding box center [810, 44] width 98 height 15
type input "j"
click at [726, 399] on button "Clear" at bounding box center [730, 399] width 42 height 13
click at [846, 15] on icon at bounding box center [846, 17] width 6 height 10
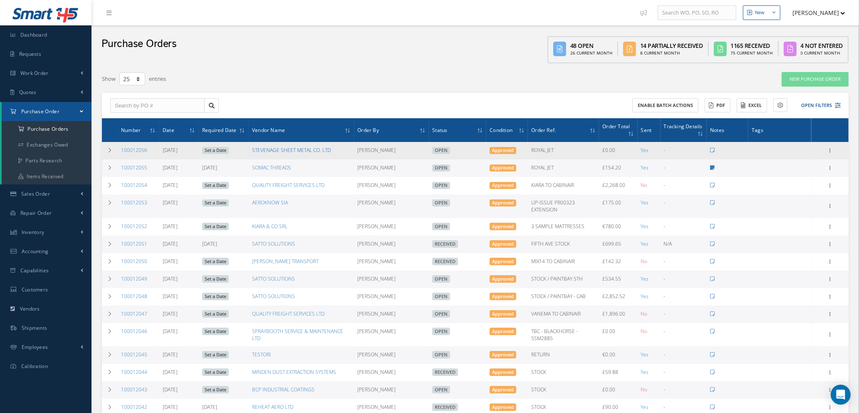
click at [272, 149] on link "STEVENAGE SHEET METAL CO. LTD" at bounding box center [291, 149] width 79 height 7
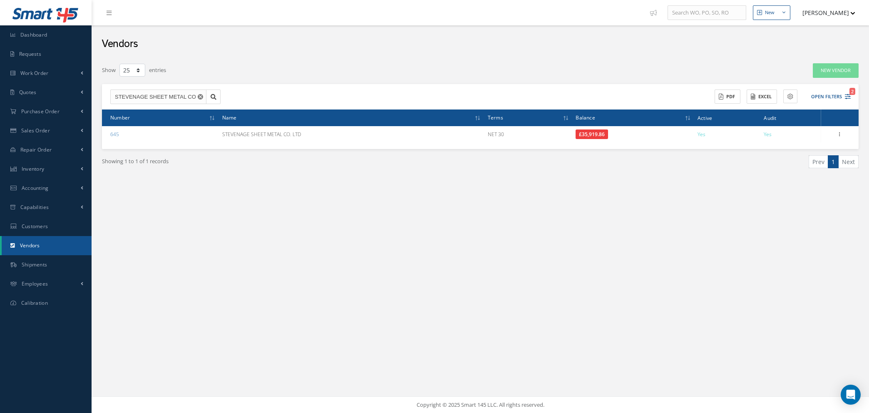
select select "25"
click at [200, 97] on icon "Reset" at bounding box center [200, 96] width 5 height 5
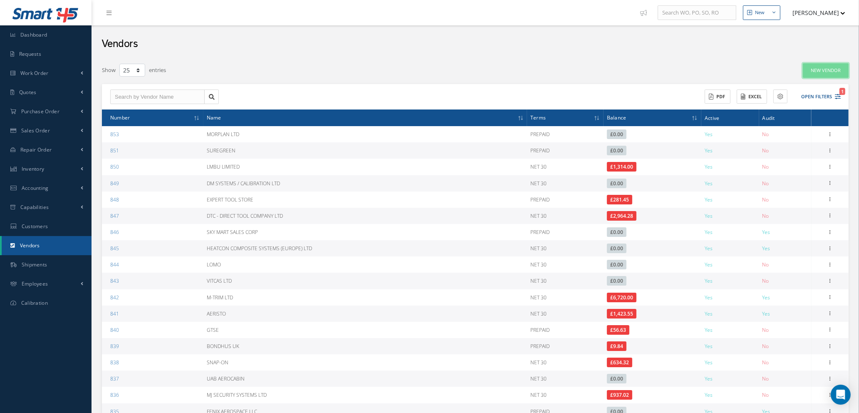
click at [830, 69] on link "New Vendor" at bounding box center [826, 70] width 46 height 15
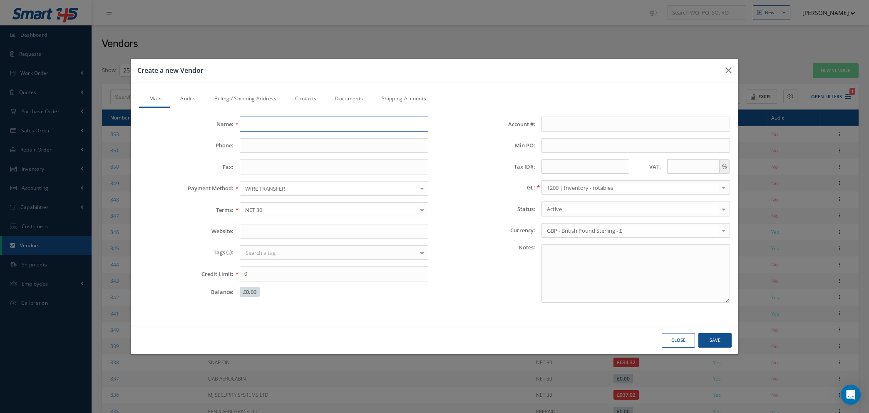
click at [358, 122] on input "Name:" at bounding box center [334, 124] width 189 height 15
type input "j"
type input "J-CLEAN"
click at [258, 141] on input "Phone:" at bounding box center [334, 145] width 189 height 15
type input "01462 420639"
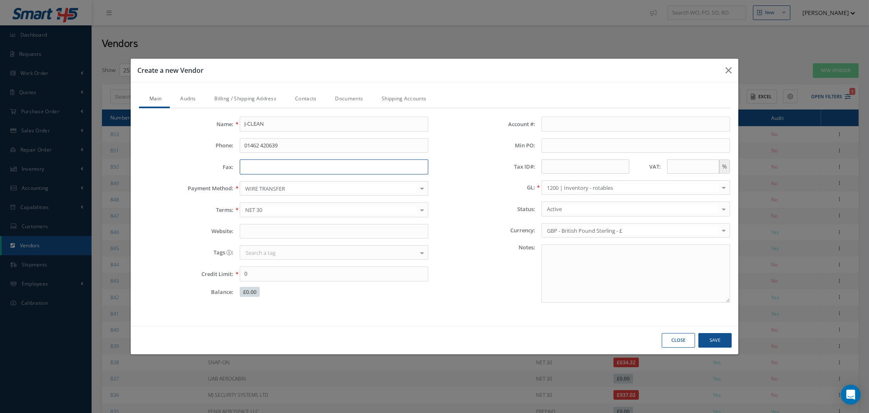
click at [266, 165] on input "Fax:" at bounding box center [334, 166] width 189 height 15
type input "N/A"
click at [313, 232] on input "Website:" at bounding box center [334, 231] width 189 height 15
type input "WWW.J-CLEAN.CO.UK"
click at [706, 167] on input "text" at bounding box center [693, 166] width 52 height 14
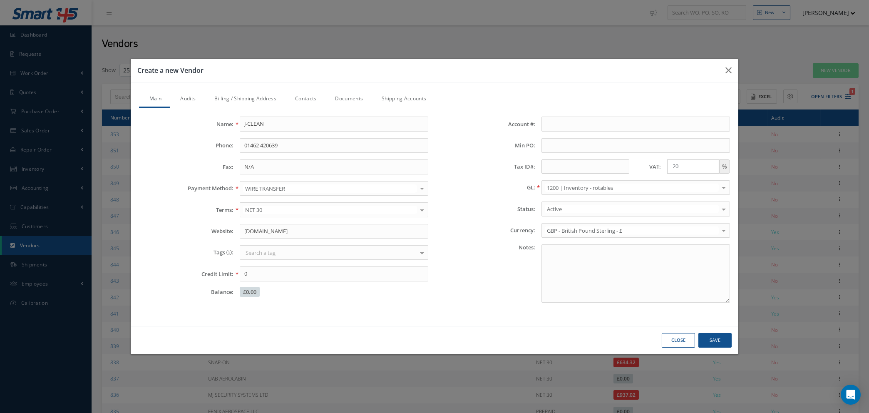
type input "20"
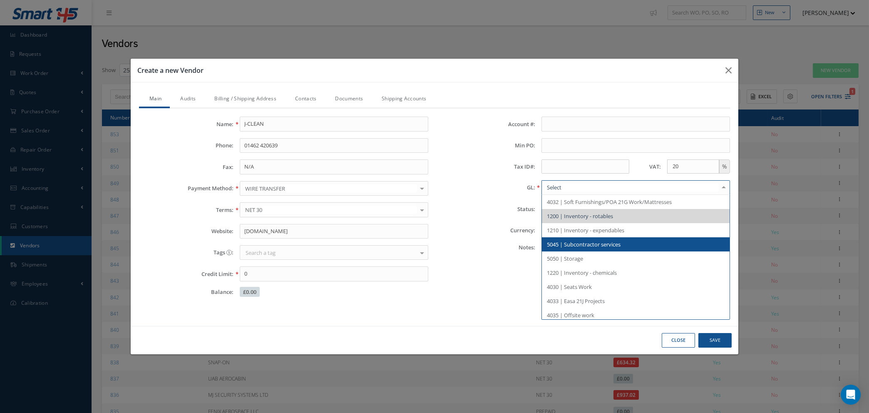
click at [612, 242] on span "5045 | Subcontractor services" at bounding box center [584, 244] width 74 height 7
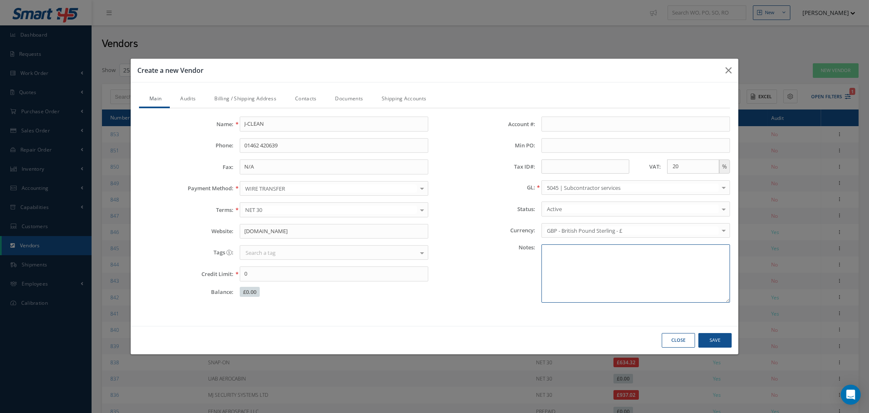
click at [555, 251] on textarea at bounding box center [635, 273] width 189 height 58
type textarea "CLEANING COMPANY"
click at [189, 99] on link "Audits" at bounding box center [187, 99] width 34 height 17
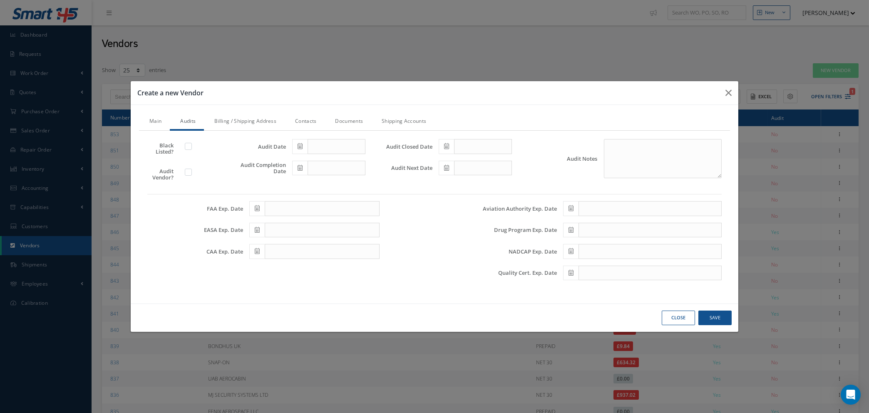
click at [191, 173] on label at bounding box center [192, 171] width 2 height 7
click at [189, 173] on input "checkbox" at bounding box center [188, 172] width 5 height 5
checkbox input "true"
click at [233, 119] on link "Billing / Shipping Address" at bounding box center [244, 121] width 81 height 17
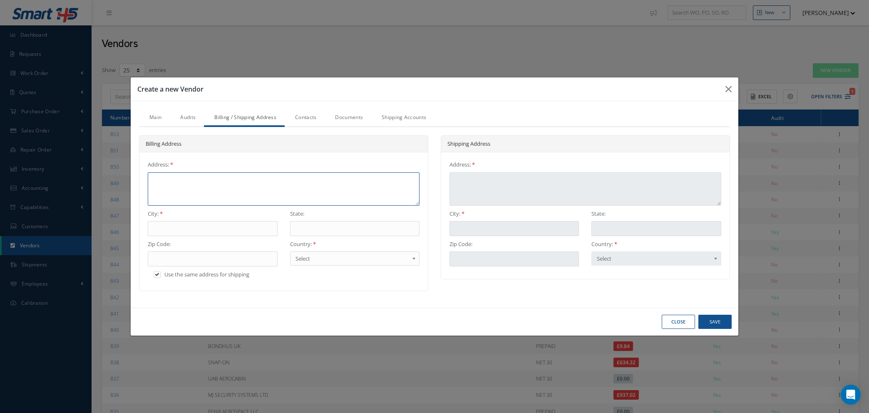
click at [222, 177] on textarea at bounding box center [284, 188] width 272 height 33
type textarea "S"
type textarea "SU"
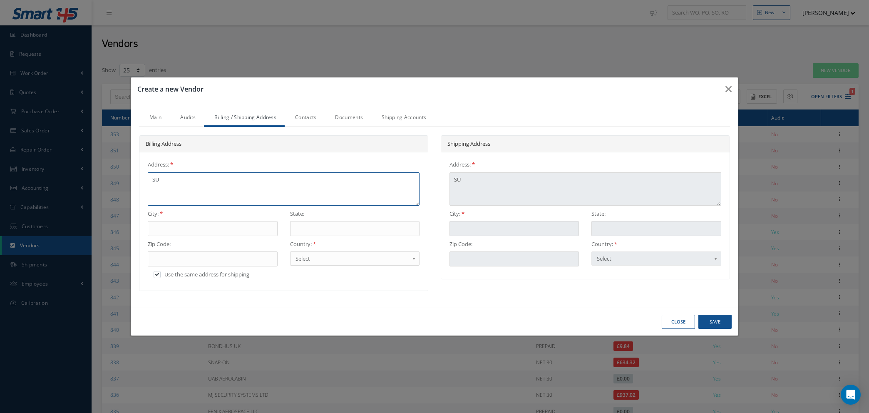
type textarea "SUI"
type textarea "SUIT"
type textarea "SUITE"
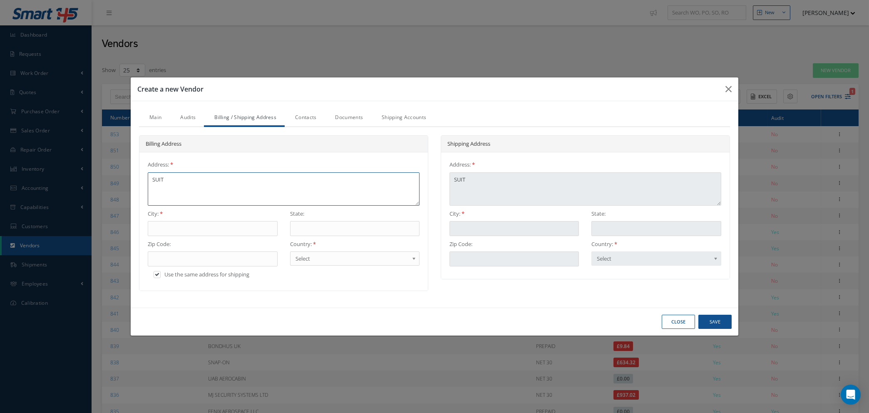
type textarea "SUITE"
type textarea "SUITE 9"
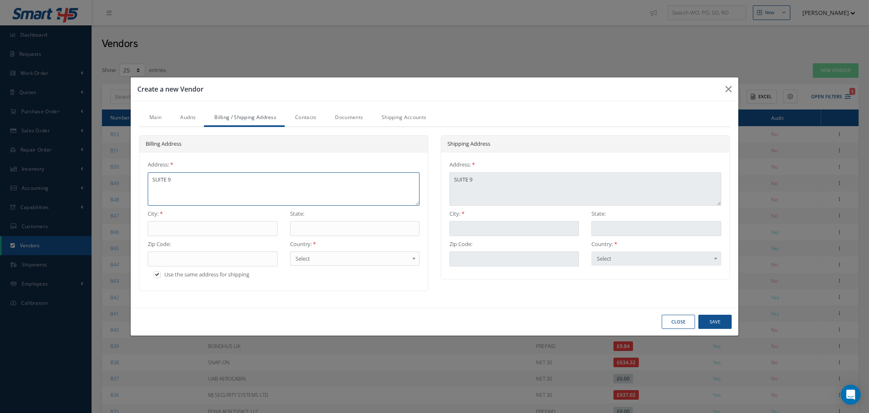
type textarea "SUITE 9,"
type textarea "SUITE 9, 3"
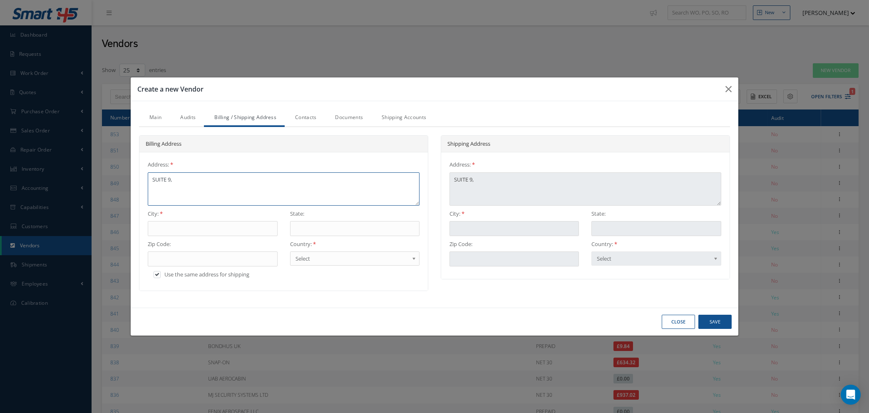
type textarea "SUITE 9, 3"
type textarea "SUITE 9, 30"
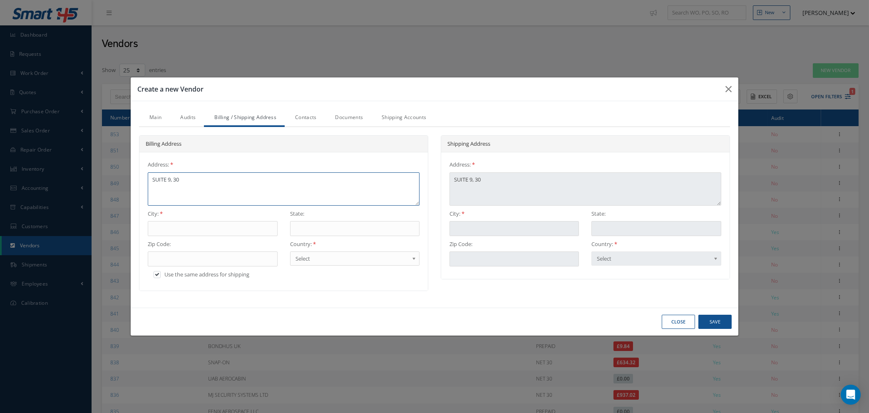
type textarea "SUITE 9, 30 B"
type textarea "SUITE 9, 30 BA"
type textarea "SUITE 9, 30 BAN"
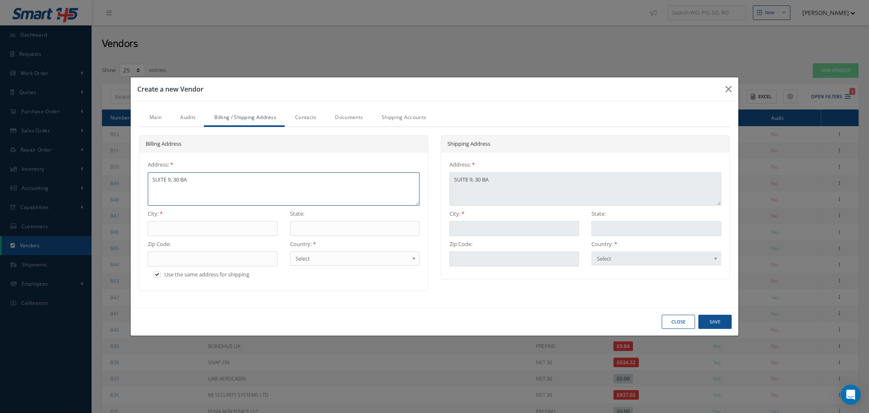
type textarea "SUITE 9, 30 BAN"
type textarea "SUITE 9, 30 BANC"
type textarea "SUITE 9, 30 BANCR"
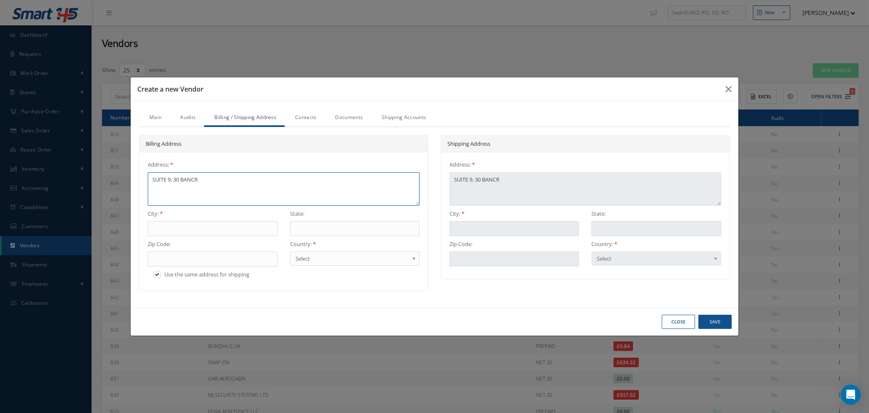
type textarea "SUITE 9, 30 BANCRI"
type textarea "SUITE 9, 30 BANCR"
type textarea "SUITE 9, 30 BANCRO"
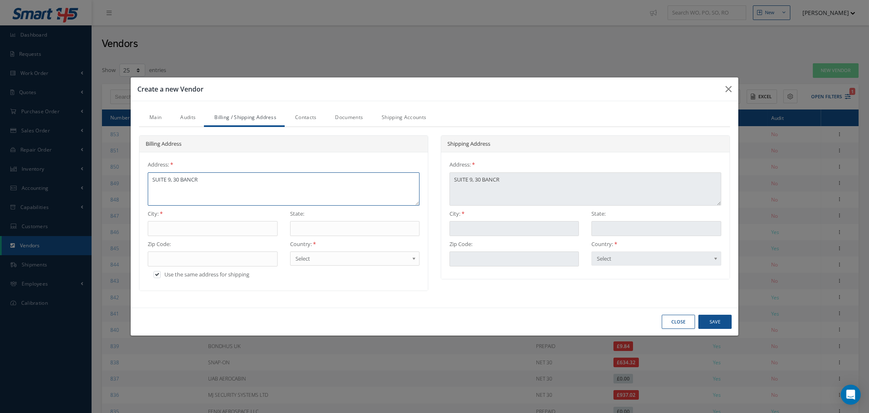
type textarea "SUITE 9, 30 BANCRO"
type textarea "SUITE 9, 30 BANCROF"
type textarea "SUITE 9, 30 BANCROFT"
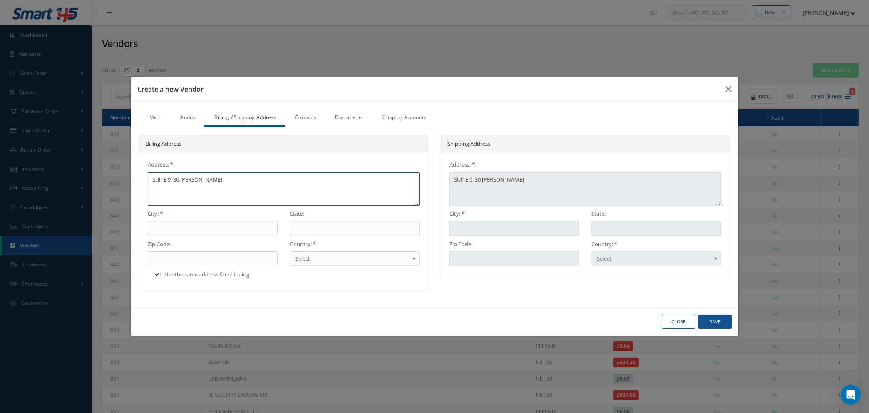
type textarea "SUITE 9, 30 BANCROFT"
type textarea "SUITE 9, 30 BANCROFT R"
type textarea "SUITE 9, 30 BANCROFT RO"
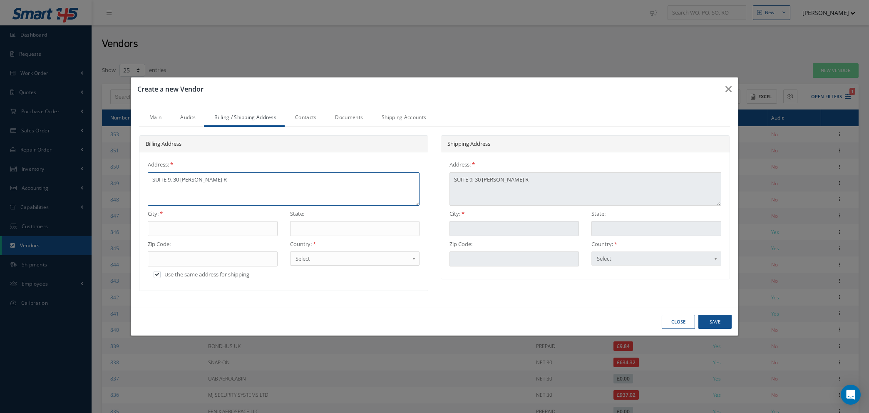
type textarea "SUITE 9, 30 BANCROFT RO"
type textarea "SUITE 9, 30 BANCROFT ROA"
type textarea "SUITE 9, 30 BANCROFT ROAD"
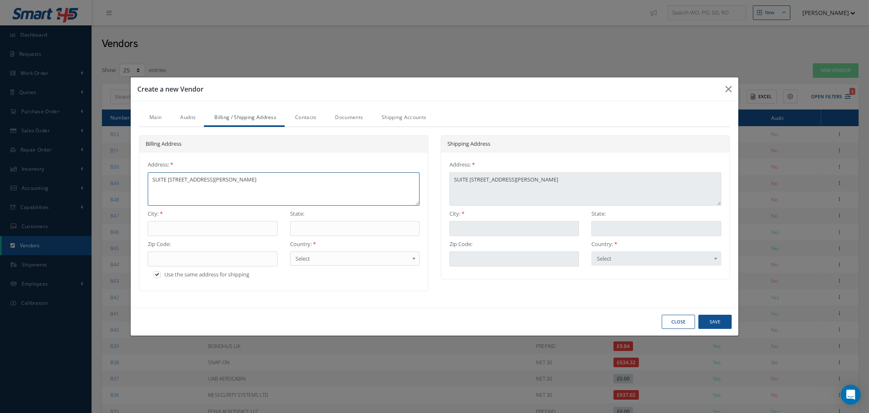
type textarea "SUITE 9, 30 BANCROFT ROAD"
click at [167, 229] on input "text" at bounding box center [212, 228] width 129 height 15
type input "H"
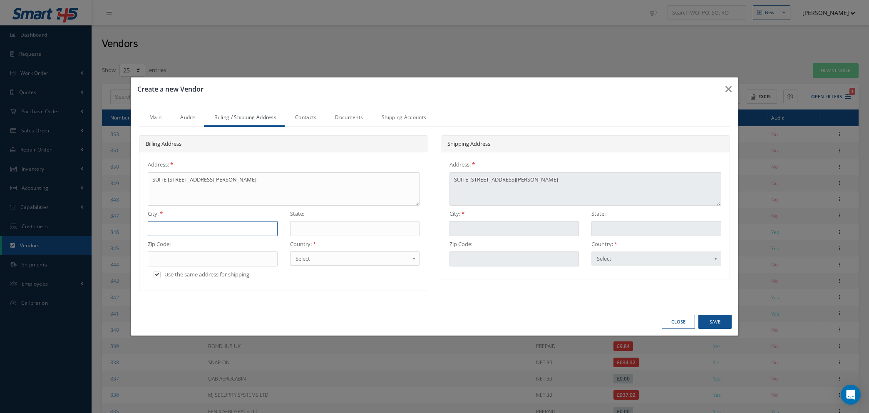
type input "H"
type input "HI"
type input "HIT"
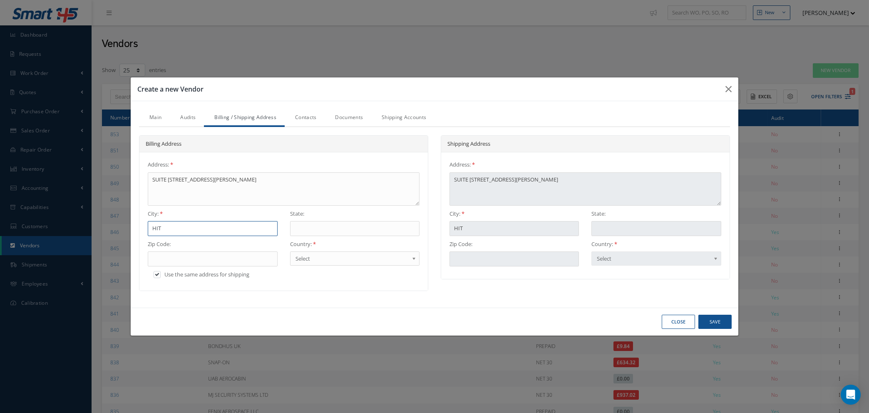
type input "HITC"
type input "HITCH"
type input "HITCHI"
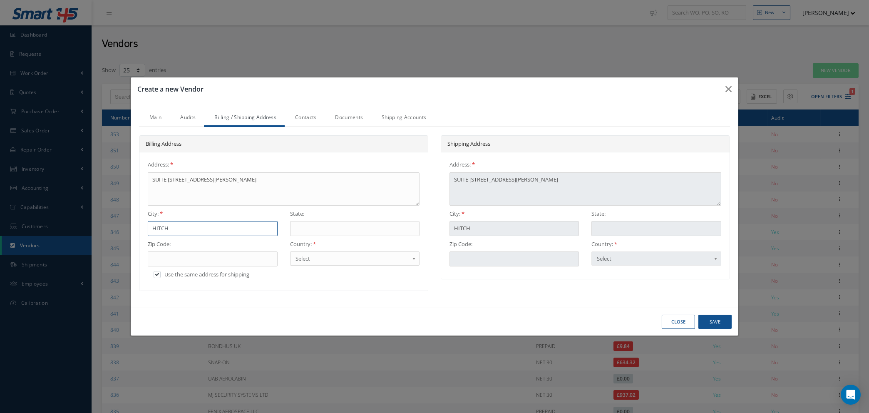
type input "HITCHI"
type input "HITCHIN"
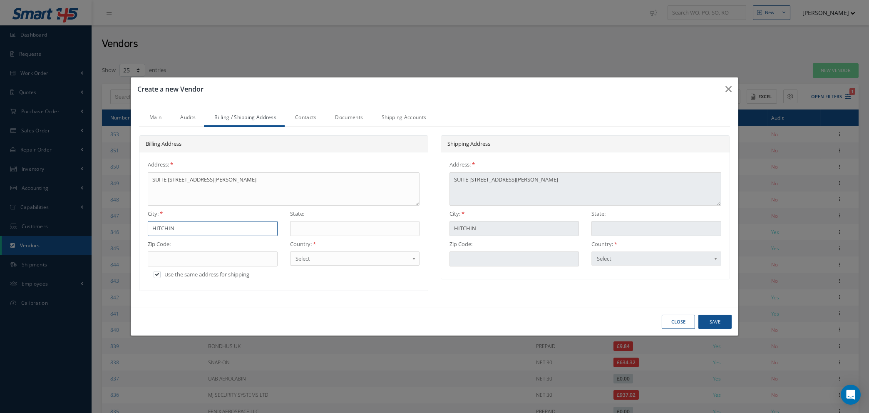
type input "HITCHIN"
click at [327, 230] on input "text" at bounding box center [354, 228] width 129 height 15
type input "H"
type input "HE"
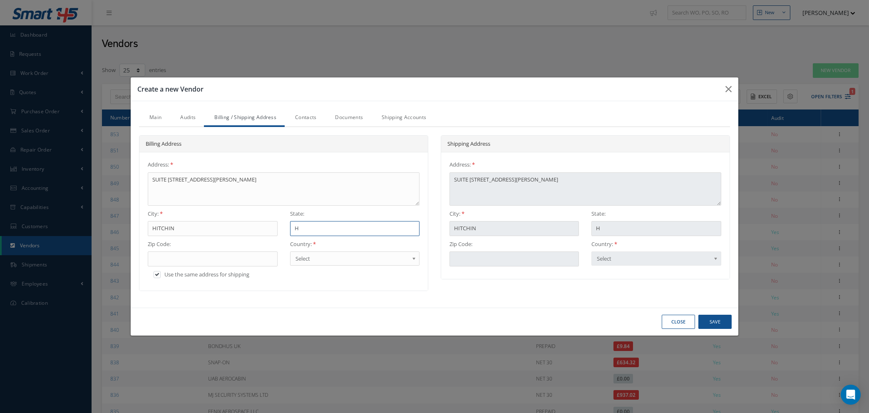
type input "HE"
type input "HER"
type input "HERT"
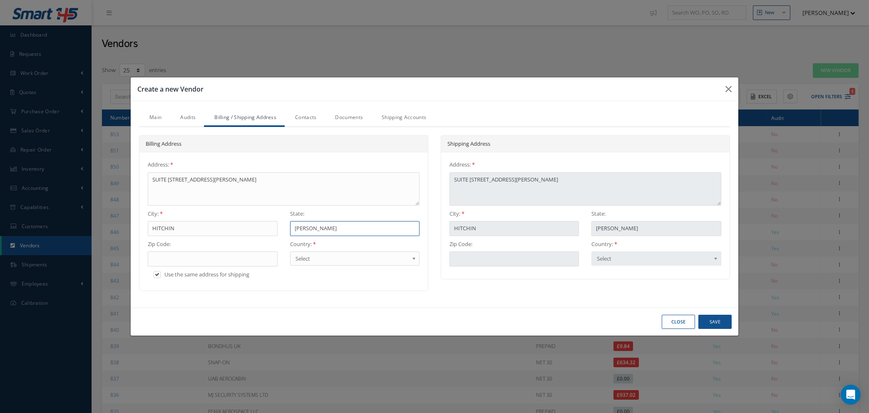
type input "HERTS"
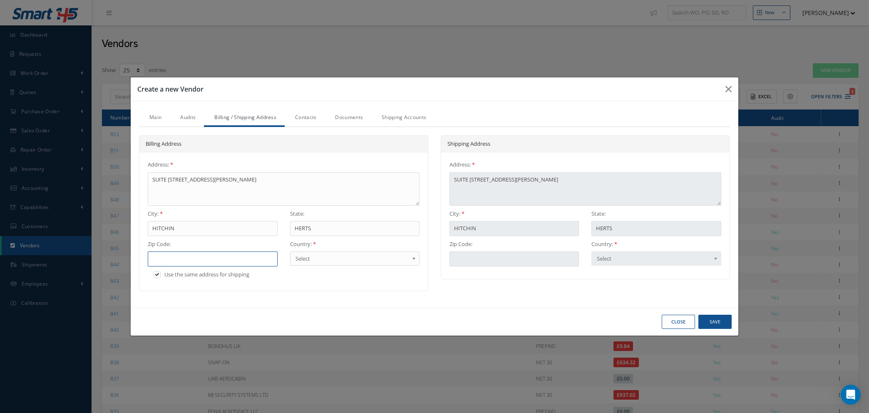
click at [243, 258] on input "text" at bounding box center [212, 258] width 129 height 15
type input "S"
type input "SG"
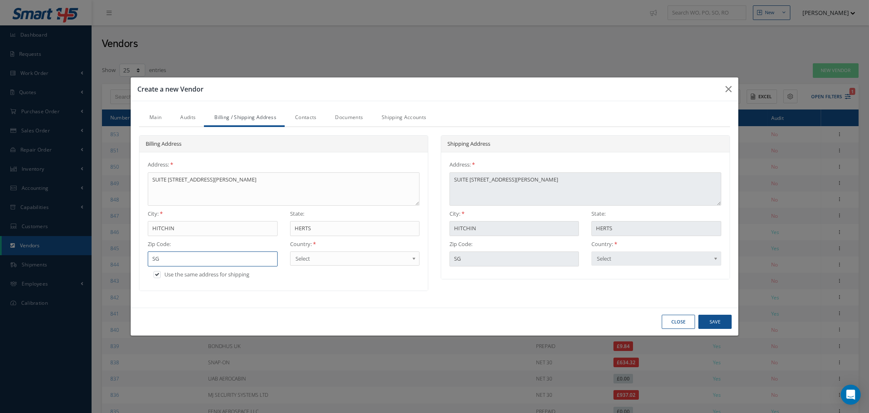
type input "SG5"
type input "SG5 1"
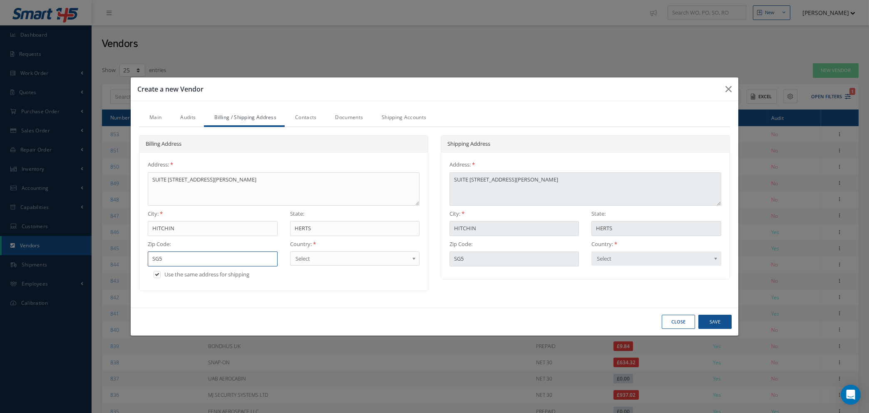
type input "SG5 1"
type input "SG5 1L"
type input "SG5 1LE"
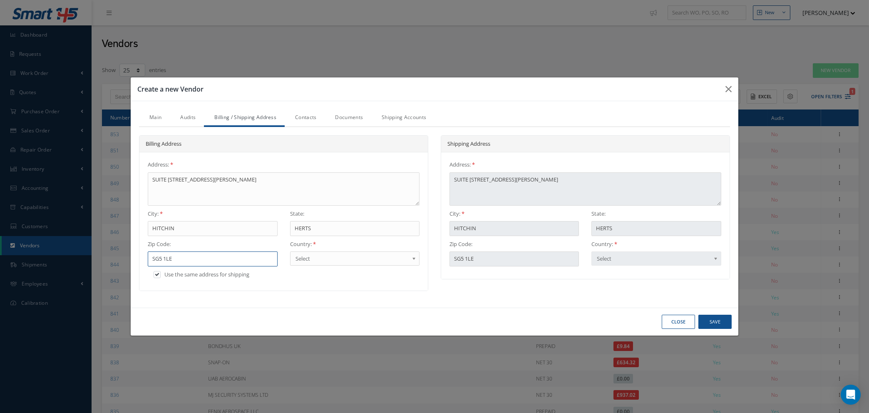
type input "SG5 1LE"
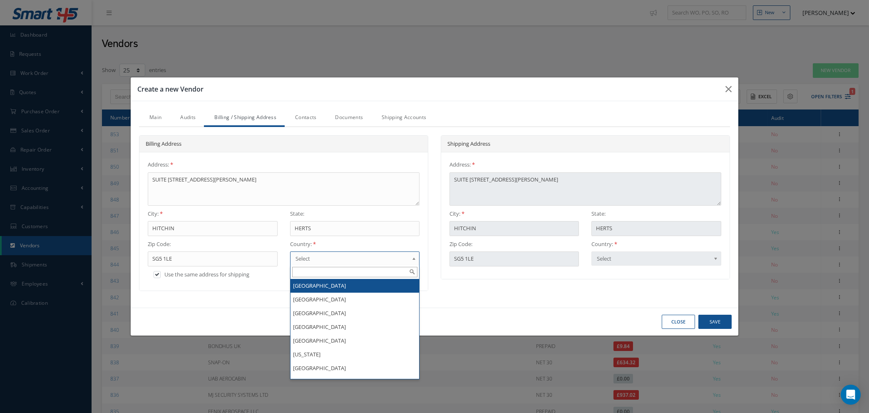
click at [346, 257] on span "Select" at bounding box center [351, 258] width 113 height 10
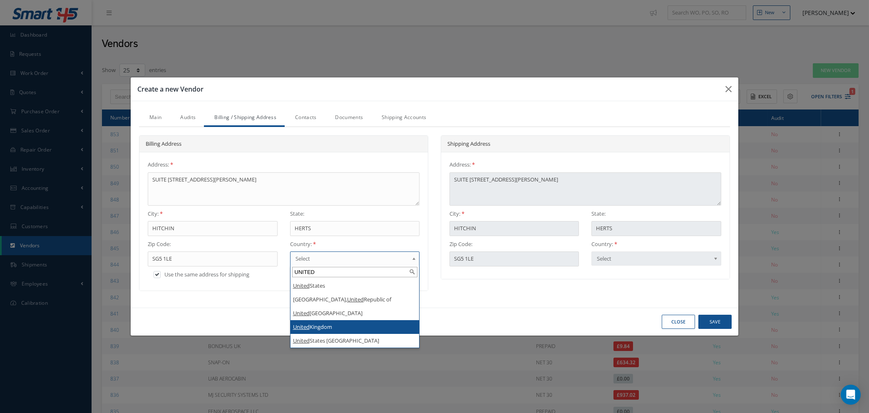
type input "UNITED"
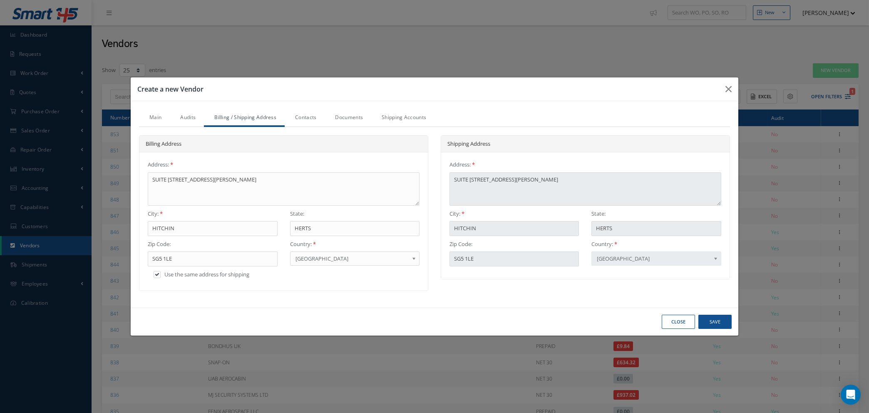
click at [297, 116] on link "Contacts" at bounding box center [305, 117] width 40 height 17
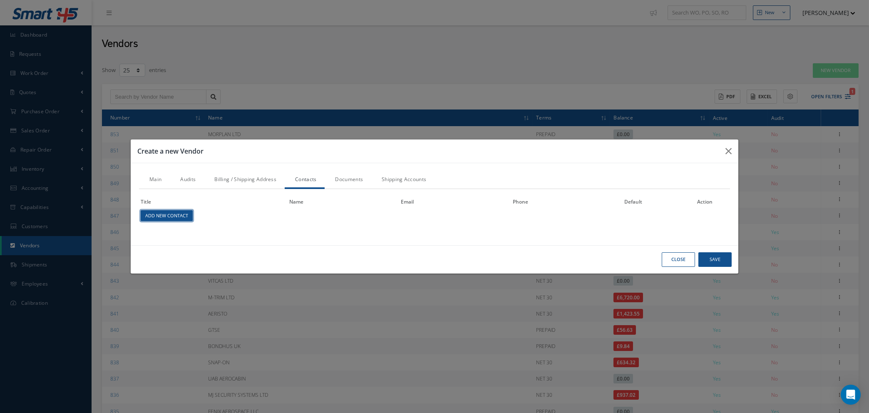
click at [173, 215] on link "Add New Contact" at bounding box center [167, 215] width 52 height 11
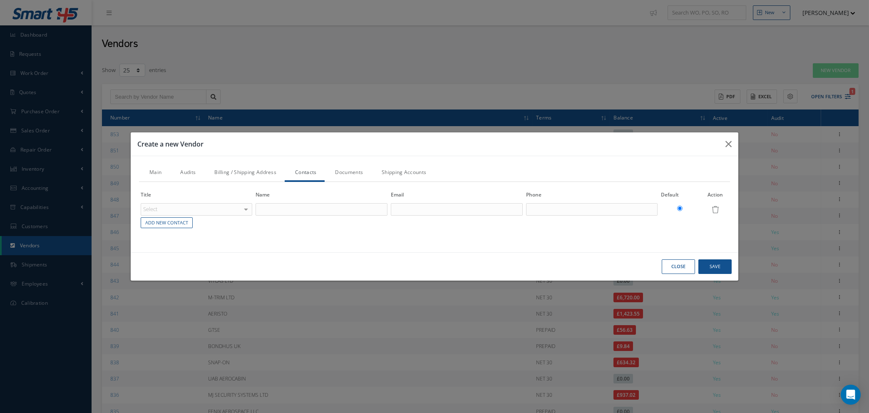
click at [241, 206] on div "Select" at bounding box center [197, 209] width 112 height 12
click at [237, 211] on div "Select" at bounding box center [197, 209] width 112 height 12
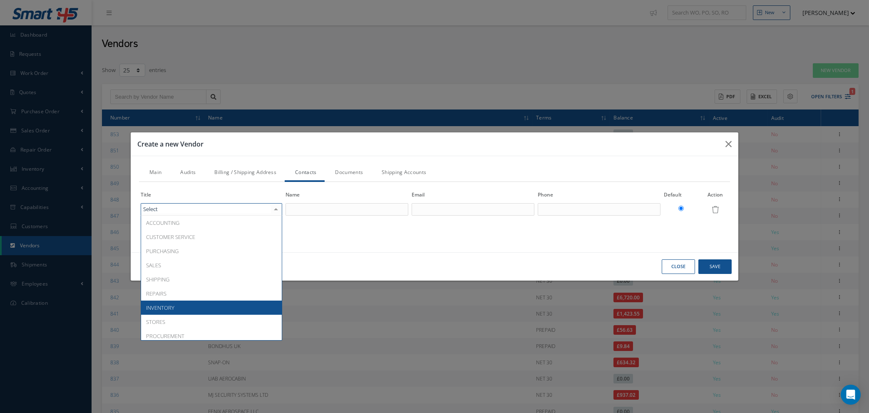
scroll to position [87, 0]
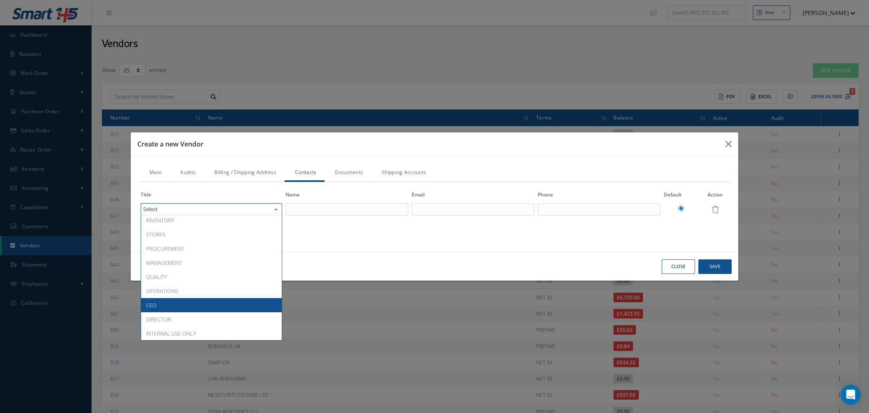
click at [218, 307] on span "CEO" at bounding box center [211, 305] width 141 height 14
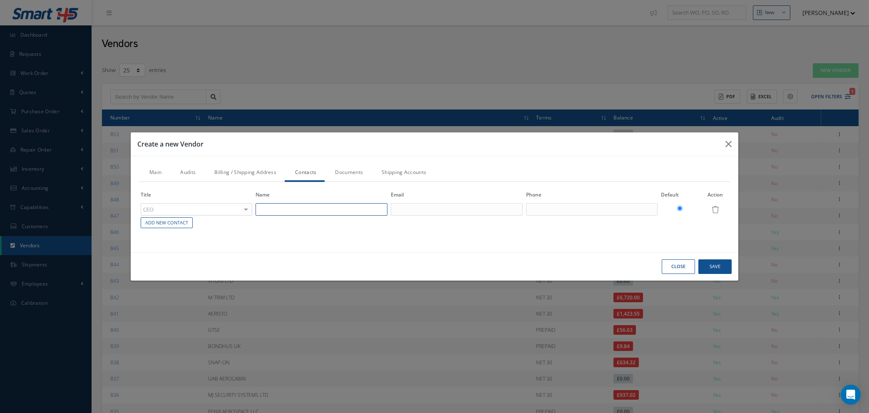
click at [316, 206] on input "text" at bounding box center [321, 209] width 132 height 12
type input "JERRY LUCAS"
click at [403, 206] on input "text" at bounding box center [457, 209] width 132 height 12
paste input "Jerry Lucas <jerry@j-clean.co.uk>"
drag, startPoint x: 424, startPoint y: 209, endPoint x: 334, endPoint y: 214, distance: 90.4
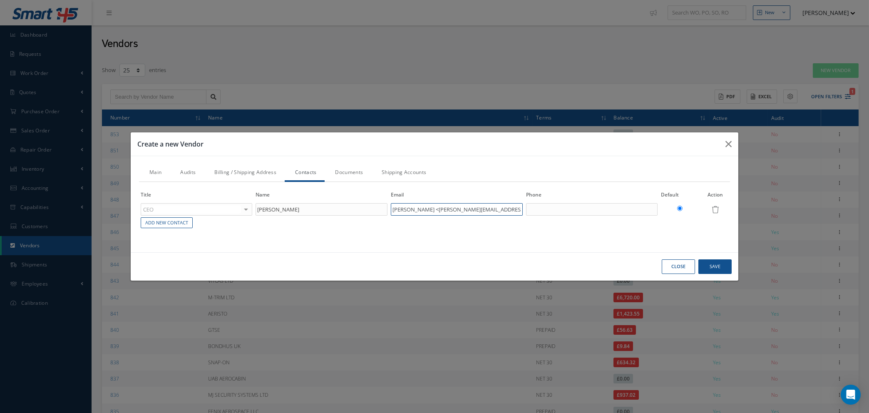
click at [334, 214] on tr "CEO ACCOUNTING CUSTOMER SERVICE PURCHASING SALES SHIPPING REPAIRS INVENTORY STO…" at bounding box center [434, 209] width 591 height 14
click at [445, 209] on input "jerry@j-clean.co.uk>" at bounding box center [457, 209] width 132 height 12
type input "jerry@j-clean.co.uk"
click at [554, 210] on input "text" at bounding box center [592, 209] width 132 height 12
click at [565, 209] on input "01462" at bounding box center [592, 209] width 132 height 12
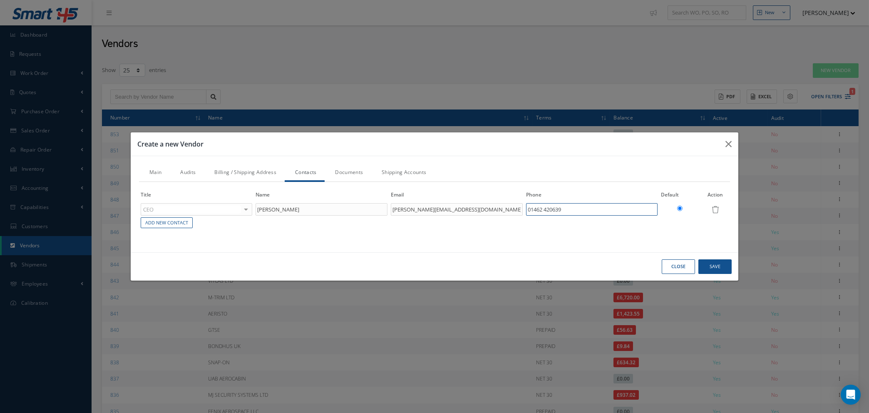
type input "01462 420639"
click at [715, 269] on button "Save" at bounding box center [714, 266] width 33 height 15
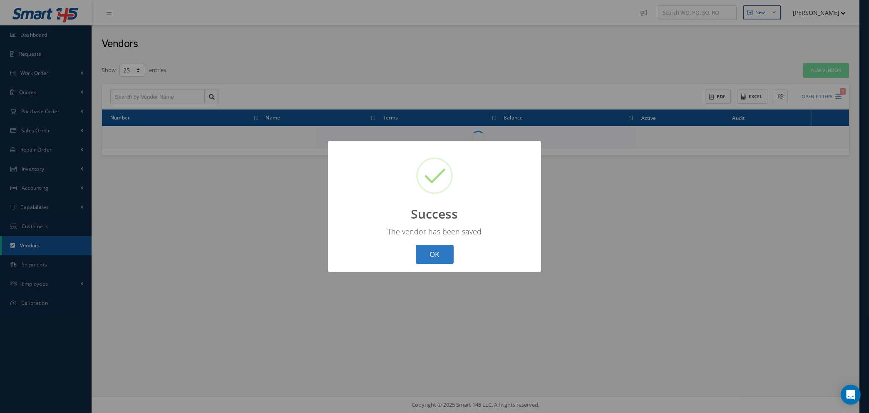
click at [443, 253] on button "OK" at bounding box center [435, 255] width 38 height 20
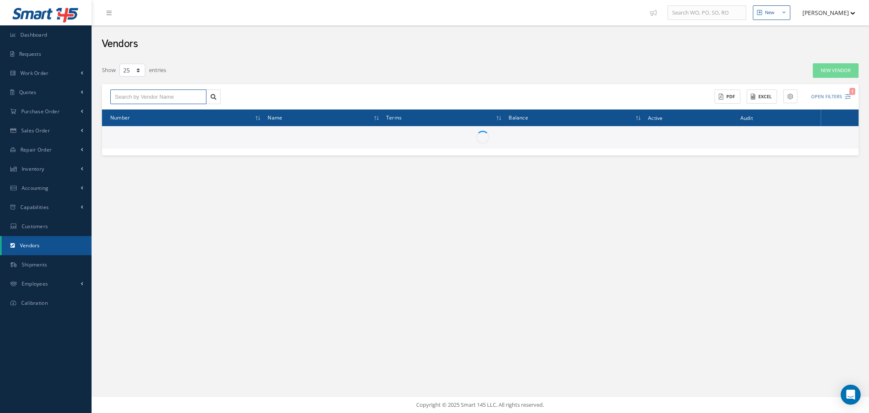
click at [153, 91] on input "text" at bounding box center [158, 96] width 96 height 15
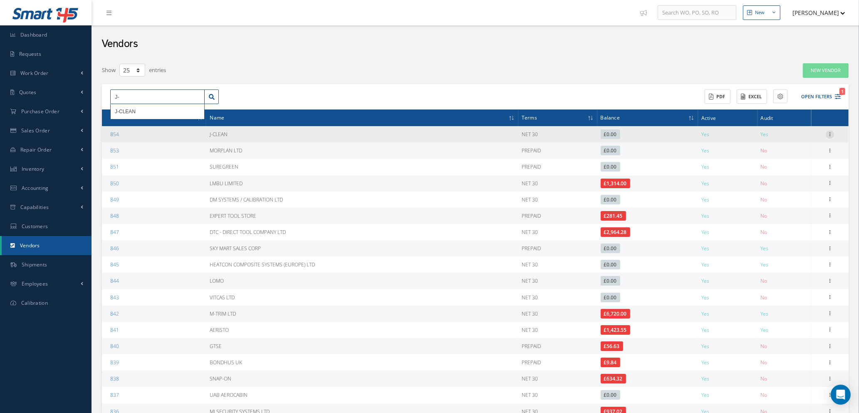
type input "J-"
click at [829, 133] on icon at bounding box center [830, 133] width 8 height 7
click at [781, 150] on link "Edit" at bounding box center [792, 150] width 66 height 11
type input "J-CLEAN"
type input "01462 420639"
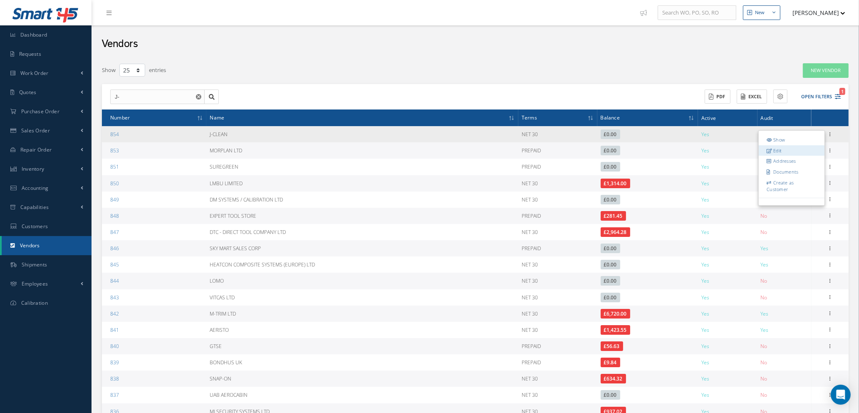
type input "N/A"
type input "WWW.J-CLEAN.CO.UK"
type input "0.00"
type input "20.00"
type textarea "CLEANING COMPANY"
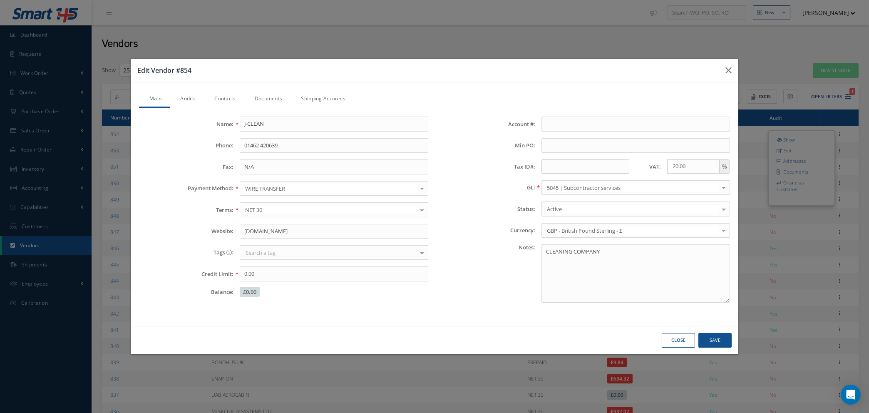
click at [185, 98] on link "Audits" at bounding box center [187, 99] width 34 height 17
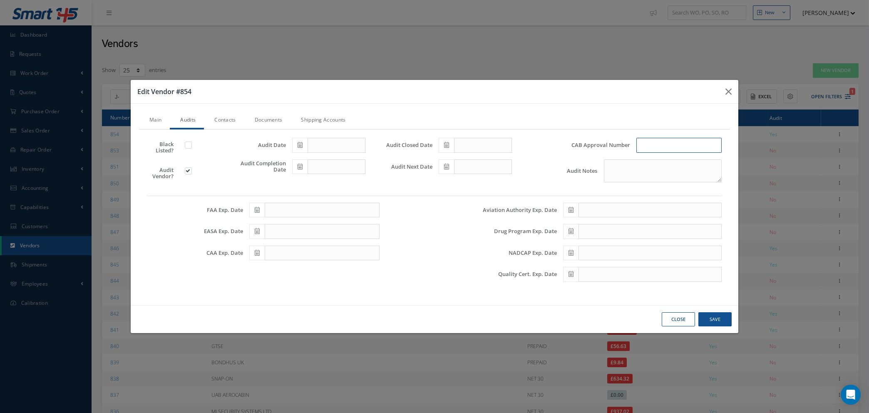
click at [673, 145] on input "text" at bounding box center [678, 145] width 85 height 15
type input "COMMERCIAL USE"
click at [149, 118] on link "Main" at bounding box center [154, 120] width 31 height 17
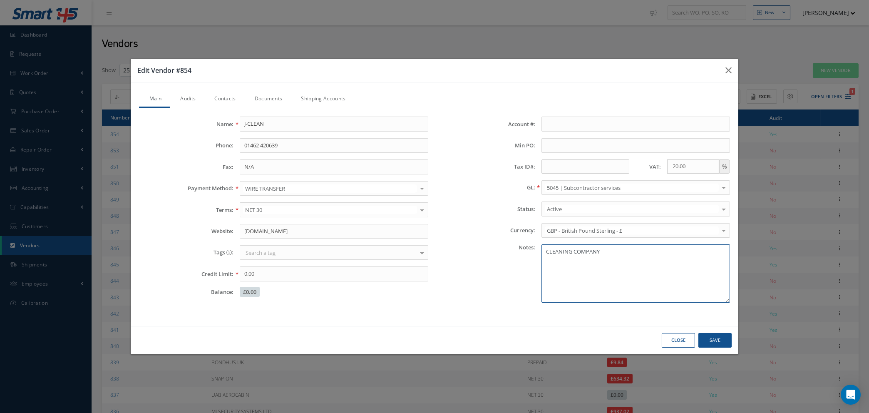
click at [605, 251] on textarea "CLEANING COMPANY" at bounding box center [635, 273] width 189 height 58
type textarea "CLEANING COMPANY COM REG: 4926082"
click at [585, 166] on input "Tax ID#:" at bounding box center [585, 166] width 88 height 14
type input "828288981"
click at [187, 99] on link "Audits" at bounding box center [187, 99] width 34 height 17
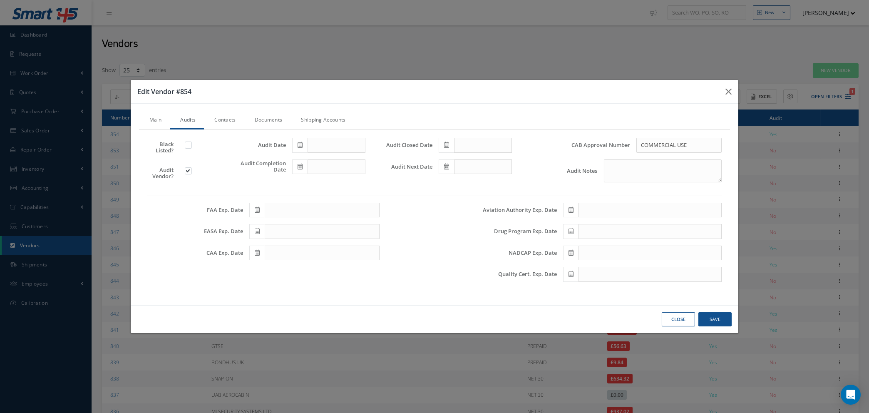
click at [230, 118] on link "Contacts" at bounding box center [224, 120] width 40 height 17
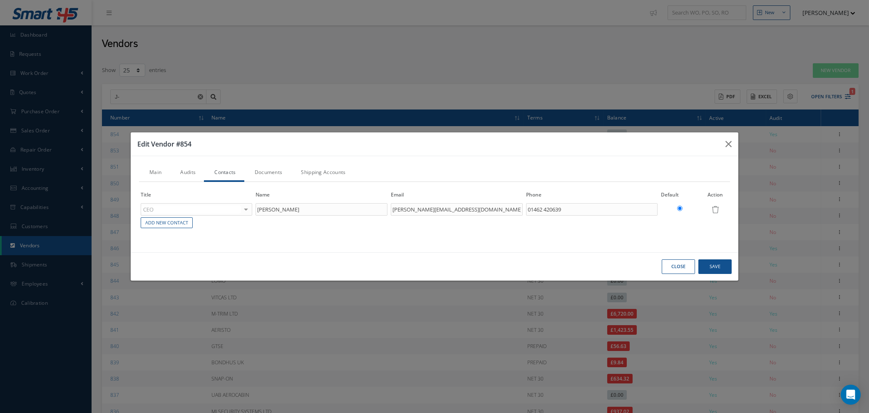
click at [270, 173] on link "Documents" at bounding box center [267, 172] width 47 height 17
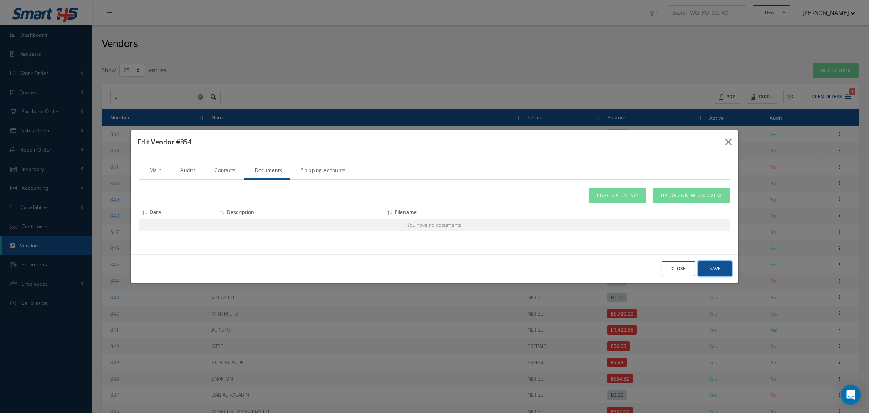
click at [714, 273] on button "Save" at bounding box center [714, 268] width 33 height 15
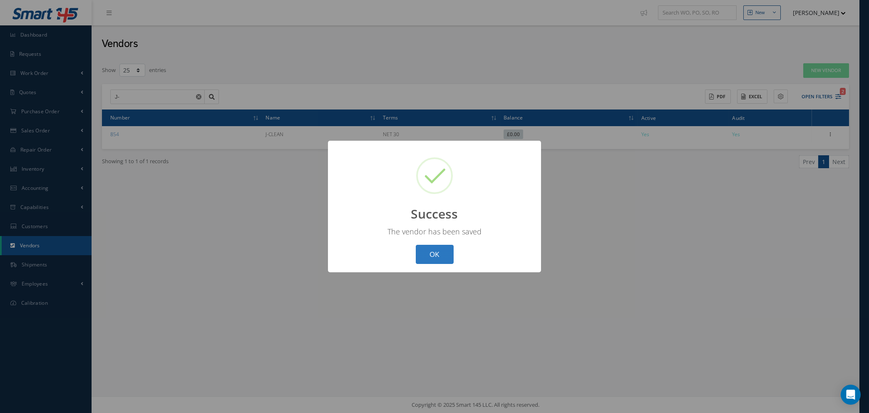
click at [435, 256] on button "OK" at bounding box center [435, 255] width 38 height 20
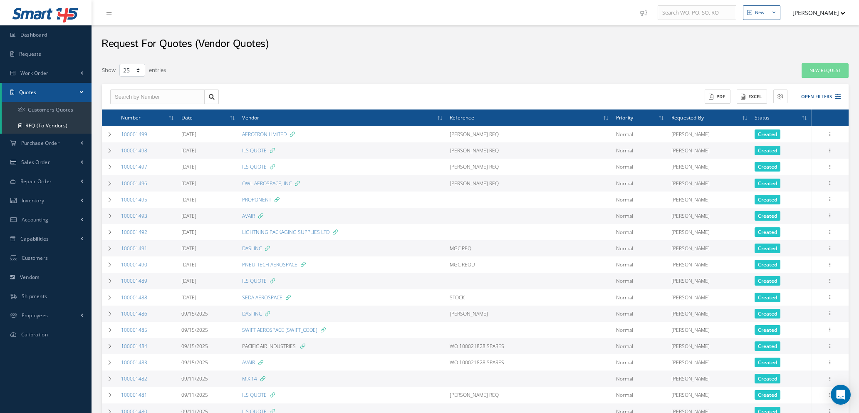
select select "25"
click at [821, 66] on link "New Request" at bounding box center [825, 70] width 47 height 15
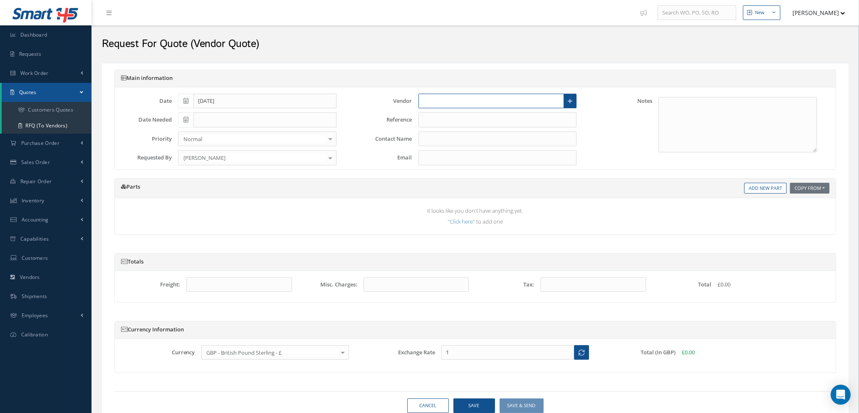
click at [444, 105] on input "text" at bounding box center [492, 101] width 146 height 15
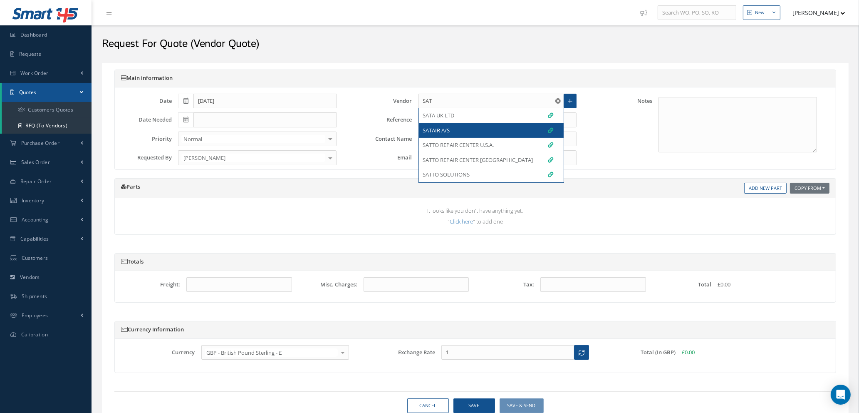
click at [444, 130] on span "SATAIR A/S" at bounding box center [436, 131] width 27 height 8
type input "SATAIR A/S"
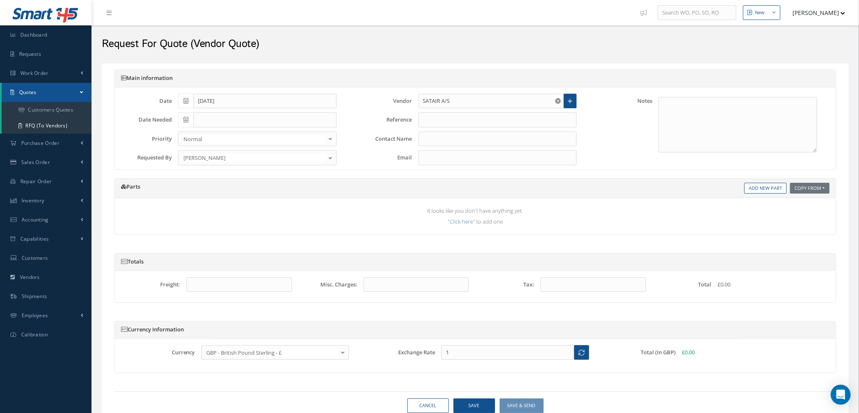
type input "[PERSON_NAME] [PERSON_NAME]"
type input "[EMAIL_ADDRESS][DOMAIN_NAME]"
type input "1.3473"
click at [442, 119] on input "text" at bounding box center [498, 119] width 159 height 15
type input "[PERSON_NAME] REQ"
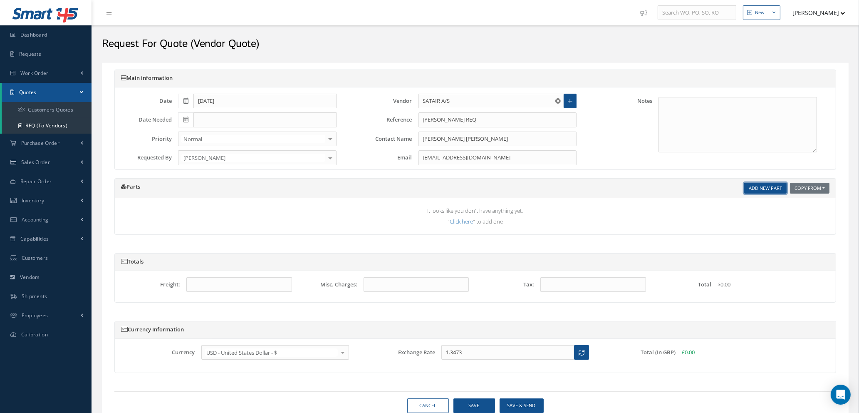
drag, startPoint x: 771, startPoint y: 189, endPoint x: 766, endPoint y: 189, distance: 5.0
click at [770, 189] on link "Add New Part" at bounding box center [765, 188] width 42 height 11
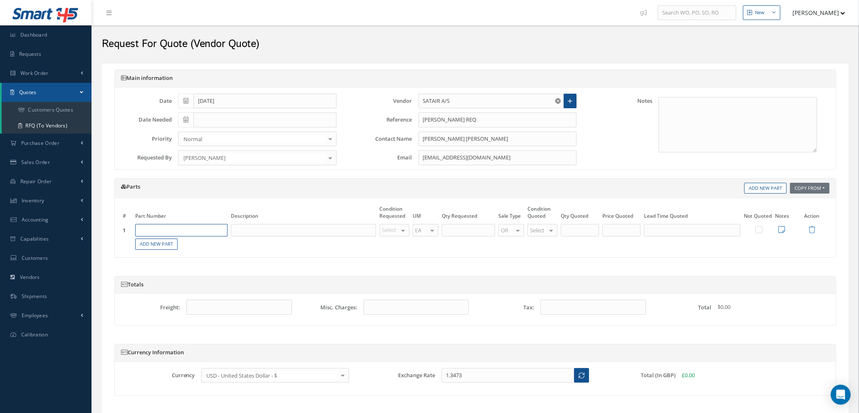
click at [165, 227] on input "text" at bounding box center [181, 230] width 92 height 12
type input "A425400466-578"
click at [251, 233] on input "text" at bounding box center [303, 230] width 145 height 12
type input "HINGE POST"
click at [404, 231] on div at bounding box center [403, 230] width 12 height 12
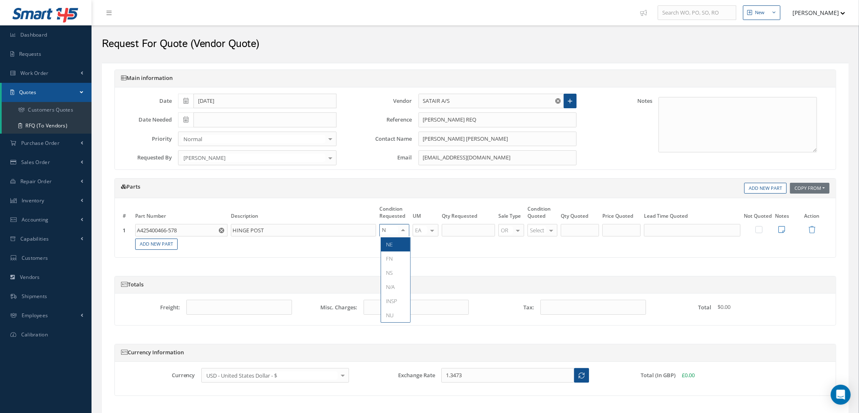
type input "NE"
click at [397, 242] on span "NE" at bounding box center [395, 244] width 29 height 14
click at [464, 231] on input "text" at bounding box center [468, 230] width 53 height 12
click at [457, 228] on input "text" at bounding box center [468, 230] width 53 height 12
type input "2"
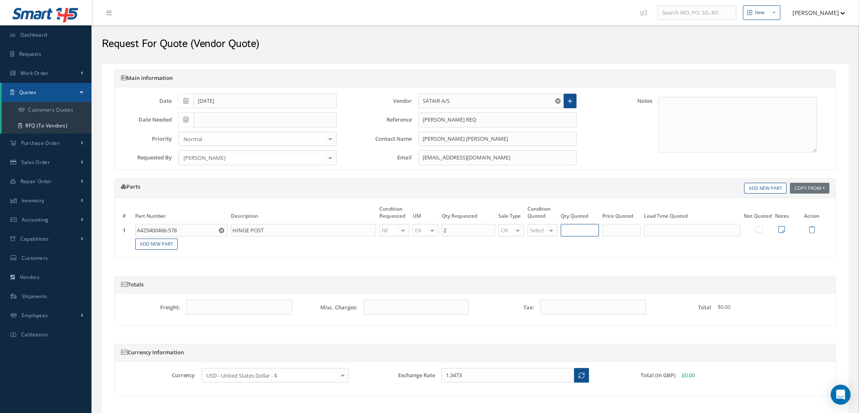
type input "2"
click at [579, 228] on input "2" at bounding box center [580, 230] width 38 height 12
click at [618, 231] on input "text" at bounding box center [622, 230] width 38 height 12
click at [610, 228] on input "text" at bounding box center [622, 230] width 38 height 12
type input "$82.94"
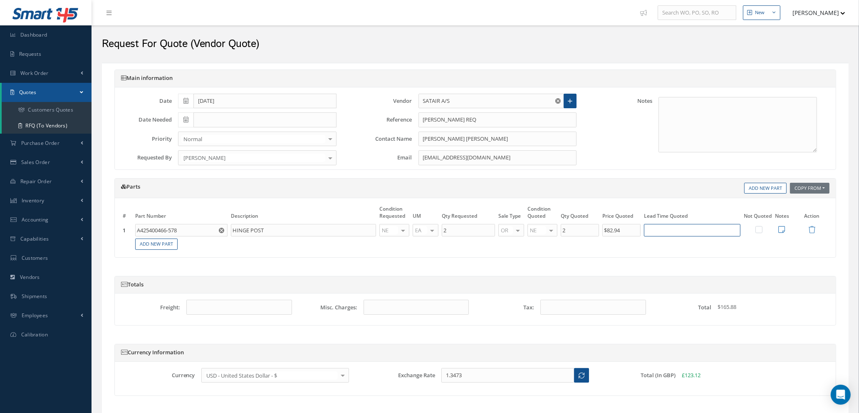
click at [668, 231] on input "text" at bounding box center [692, 230] width 97 height 12
type input "90 DAYS"
click at [781, 228] on icon at bounding box center [782, 229] width 7 height 7
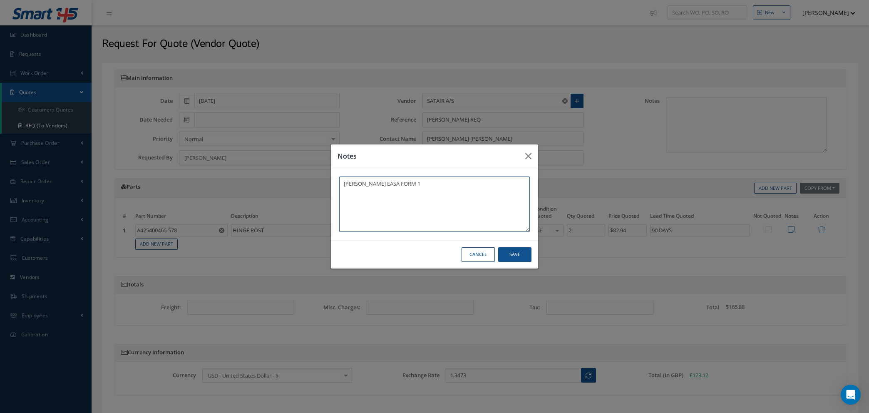
type textarea "[PERSON_NAME] EASA FORM 1"
click at [517, 253] on button "Save" at bounding box center [514, 254] width 33 height 15
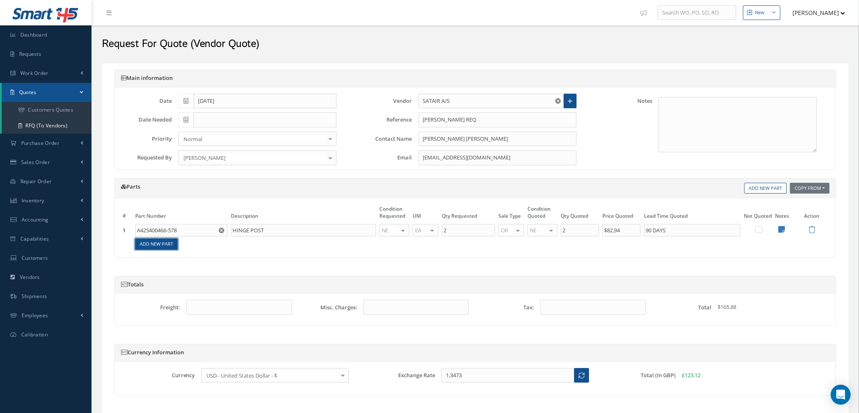
click at [155, 244] on link "Add New Part" at bounding box center [156, 243] width 42 height 11
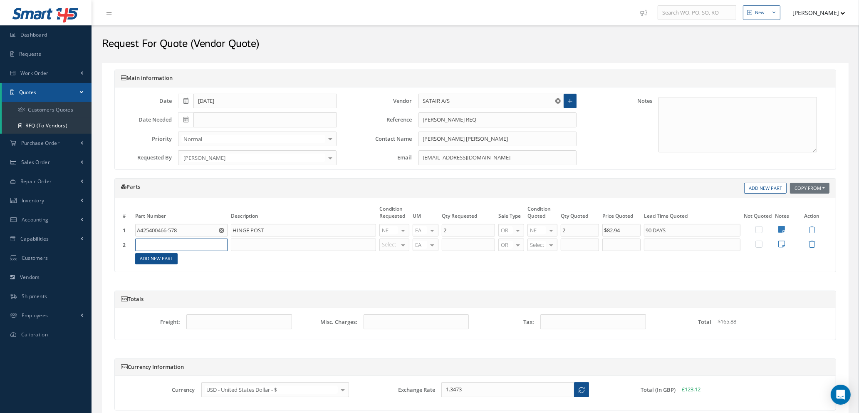
click at [156, 243] on input "text" at bounding box center [181, 244] width 92 height 12
type input "SP21651B"
click at [191, 277] on span "BUTTON-RECLINE" at bounding box center [195, 275] width 21 height 14
type input "BUTTON-RECLINE"
type input "NE"
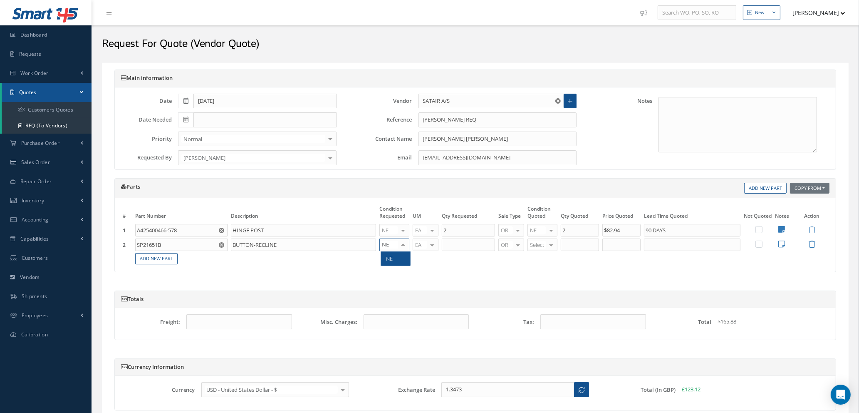
click at [393, 264] on span "NE" at bounding box center [395, 258] width 29 height 14
click at [456, 241] on input "text" at bounding box center [468, 244] width 53 height 12
click at [459, 251] on input "text" at bounding box center [468, 244] width 53 height 12
type input "5"
type input "NE"
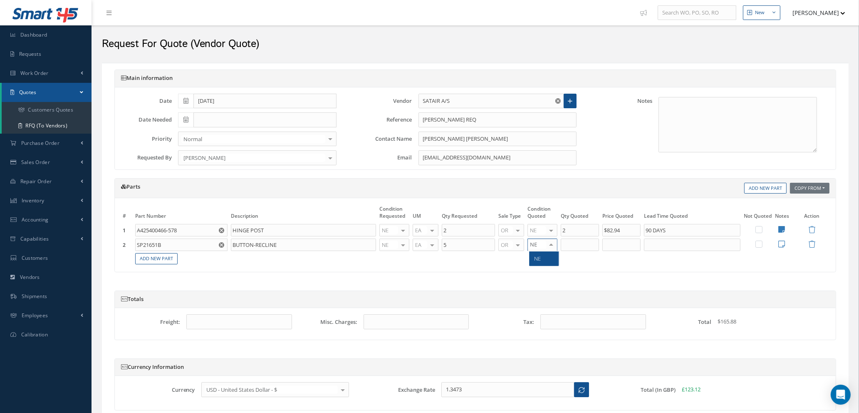
click at [538, 260] on span "NE" at bounding box center [538, 258] width 7 height 7
click at [762, 243] on label at bounding box center [763, 243] width 2 height 7
click at [759, 243] on input "checkbox" at bounding box center [759, 244] width 5 height 5
checkbox input "true"
click at [157, 262] on link "Add New Part" at bounding box center [156, 258] width 42 height 11
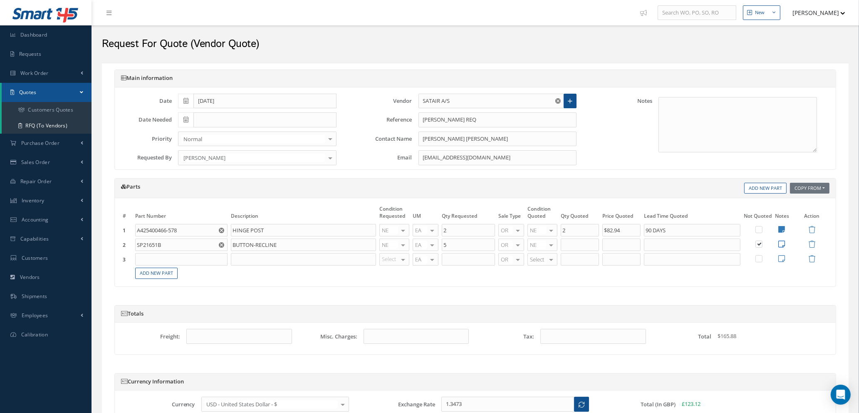
click at [783, 244] on icon at bounding box center [782, 243] width 7 height 7
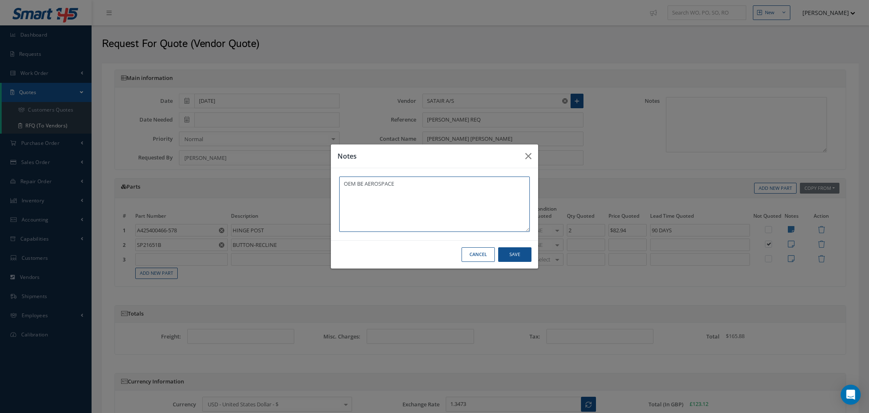
type textarea "OEM BE AEROSPACE"
click at [511, 257] on button "Save" at bounding box center [514, 254] width 33 height 15
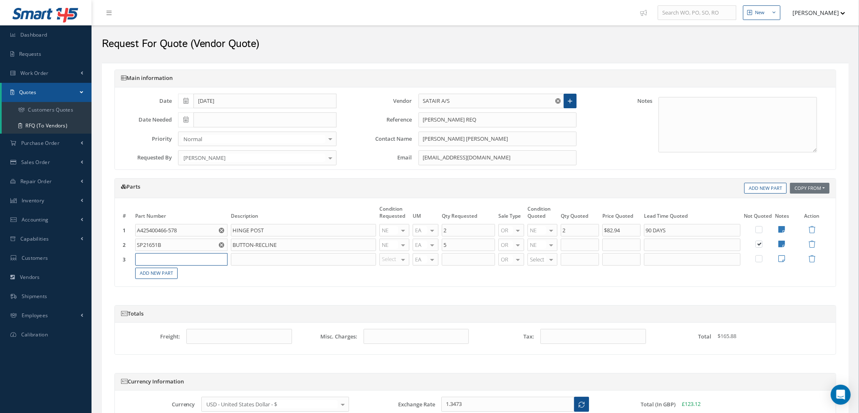
click at [159, 259] on input "text" at bounding box center [181, 259] width 92 height 12
click at [178, 260] on input "text" at bounding box center [181, 259] width 92 height 12
type input "216007-4"
click at [201, 289] on div "LATCH" at bounding box center [201, 286] width 45 height 7
type input "LATCH"
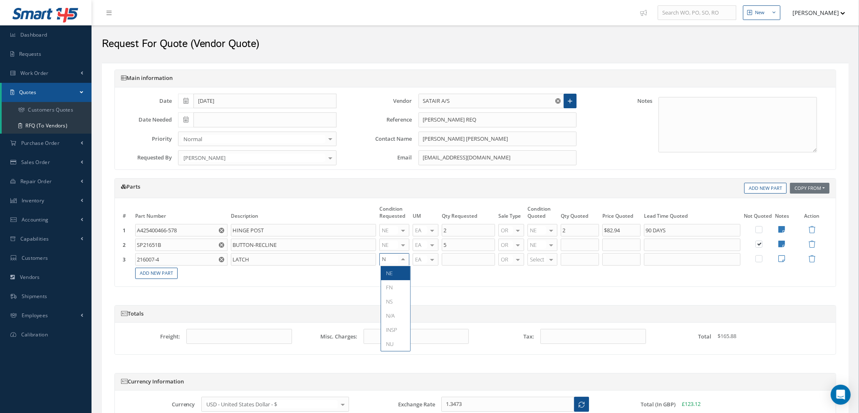
type input "NE"
click at [392, 274] on span "NE" at bounding box center [389, 272] width 7 height 7
click at [465, 258] on input "text" at bounding box center [468, 259] width 53 height 12
drag, startPoint x: 268, startPoint y: 260, endPoint x: 218, endPoint y: 257, distance: 50.9
click at [218, 257] on tr "3 216007-4 Part Number Description LATCH NE OH SV RP AR NE FN NS RE FP BER N/A …" at bounding box center [475, 259] width 709 height 15
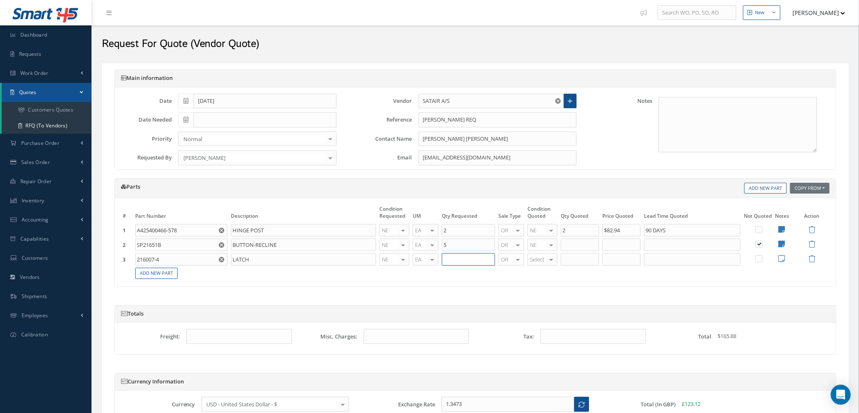
click at [447, 261] on input "text" at bounding box center [468, 259] width 53 height 12
click at [471, 262] on input "text" at bounding box center [468, 259] width 53 height 12
type input "2"
click at [144, 275] on link "Add New Part" at bounding box center [156, 273] width 42 height 11
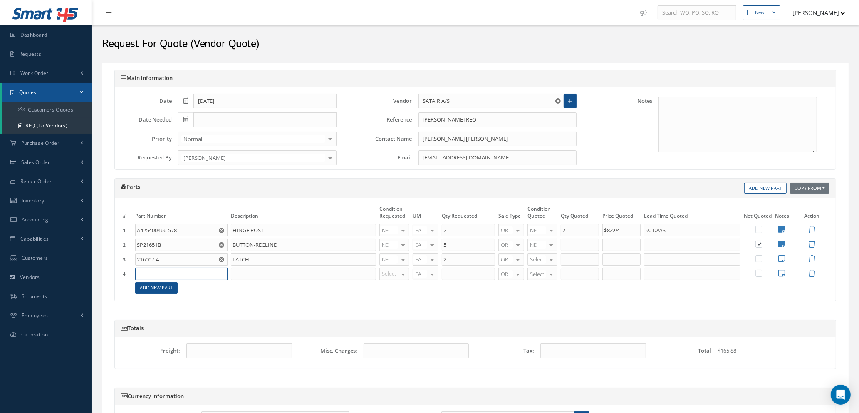
click at [145, 275] on input "text" at bounding box center [181, 274] width 92 height 12
type input "A225400440-000"
click at [248, 271] on input "text" at bounding box center [303, 274] width 145 height 12
type input "ANGLE"
click at [402, 275] on div at bounding box center [403, 274] width 12 height 12
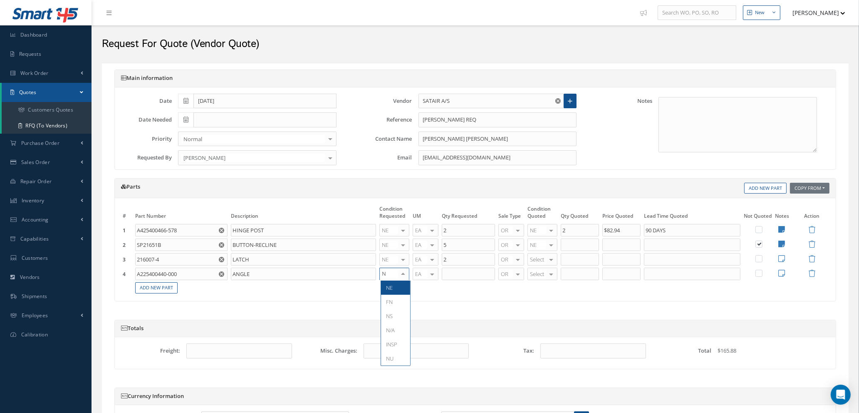
type input "NE"
click at [394, 290] on span "NE" at bounding box center [395, 287] width 29 height 14
click at [454, 272] on input "text" at bounding box center [468, 274] width 53 height 12
type input "1"
click at [146, 290] on link "Add New Part" at bounding box center [156, 287] width 42 height 11
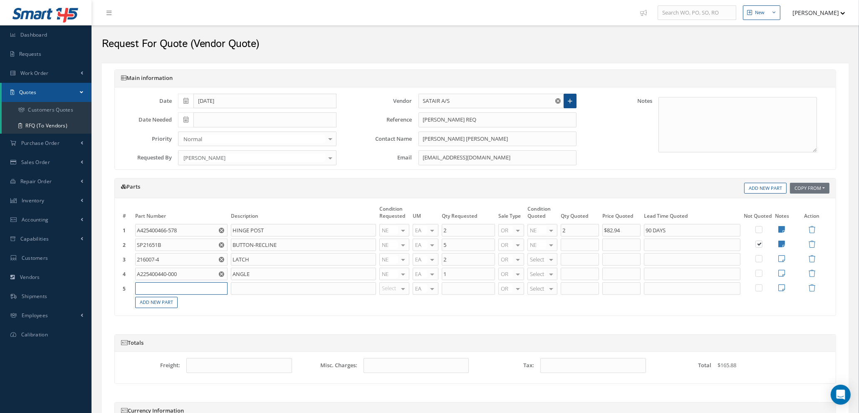
click at [148, 287] on input "text" at bounding box center [181, 288] width 92 height 12
type input "F1000651-7H"
click at [251, 288] on input "text" at bounding box center [303, 288] width 145 height 12
type input "LENS"
type input "NE"
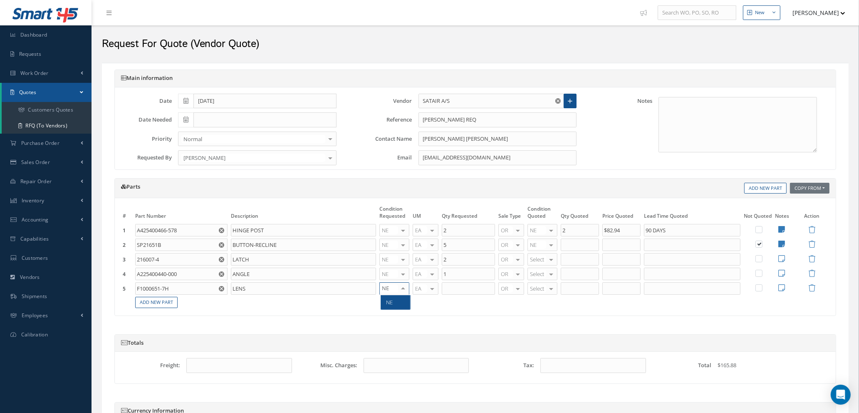
click at [392, 305] on span "NE" at bounding box center [395, 302] width 29 height 14
click at [466, 290] on input "text" at bounding box center [468, 288] width 53 height 12
type input "1"
drag, startPoint x: 451, startPoint y: 257, endPoint x: 432, endPoint y: 258, distance: 18.8
click at [432, 258] on tr "3 216007-4 Part Number Description LATCH NE OH SV RP AR NE FN NS RE FP BER N/A …" at bounding box center [475, 259] width 709 height 15
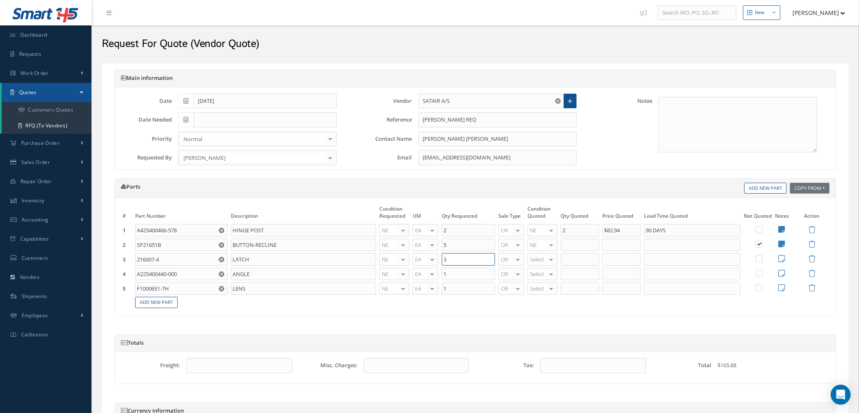
type input "3"
click at [549, 259] on div at bounding box center [552, 259] width 12 height 12
type input "NE"
click at [547, 277] on span "NE" at bounding box center [544, 273] width 29 height 14
type input "3"
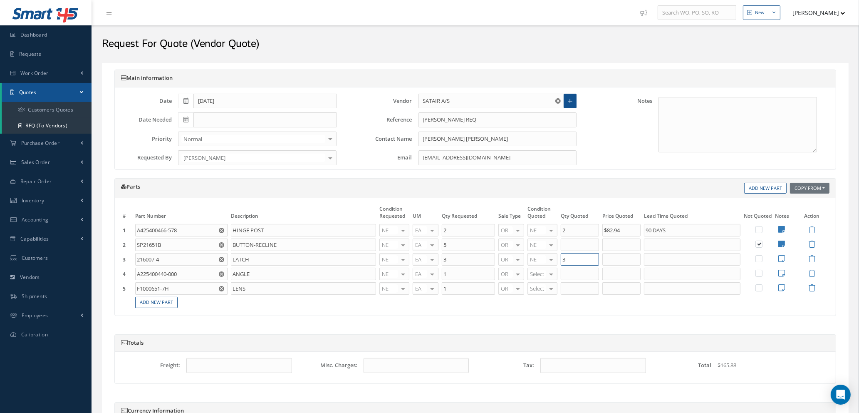
click at [574, 263] on input "3" at bounding box center [580, 259] width 38 height 12
click at [612, 258] on input "text" at bounding box center [622, 259] width 38 height 12
type input "$945.65"
click at [664, 259] on input "text" at bounding box center [692, 259] width 97 height 12
type input "90 DAYS"
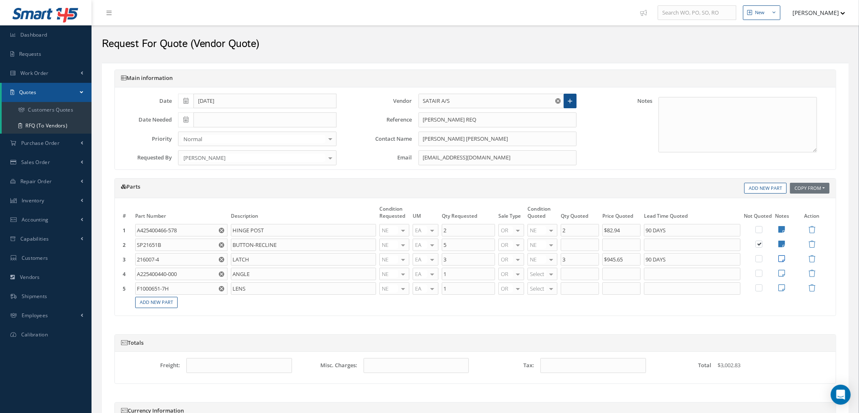
click at [784, 257] on icon at bounding box center [782, 258] width 7 height 7
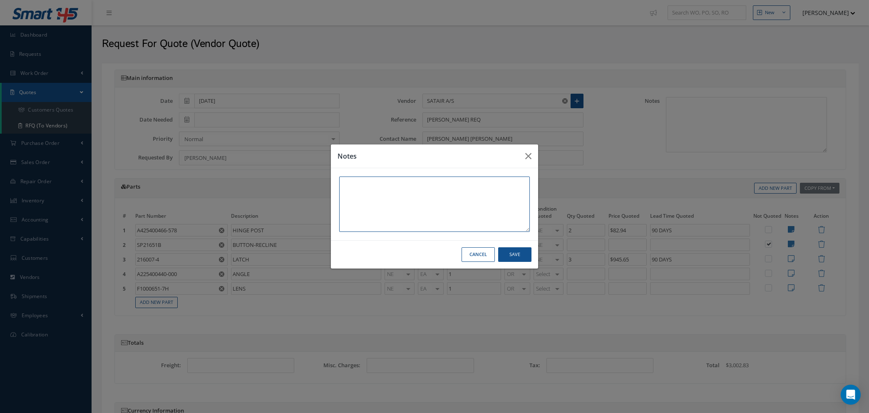
click at [430, 190] on textarea at bounding box center [434, 203] width 191 height 55
type textarea "FAA 8130-3"
click at [508, 251] on button "Save" at bounding box center [514, 254] width 33 height 15
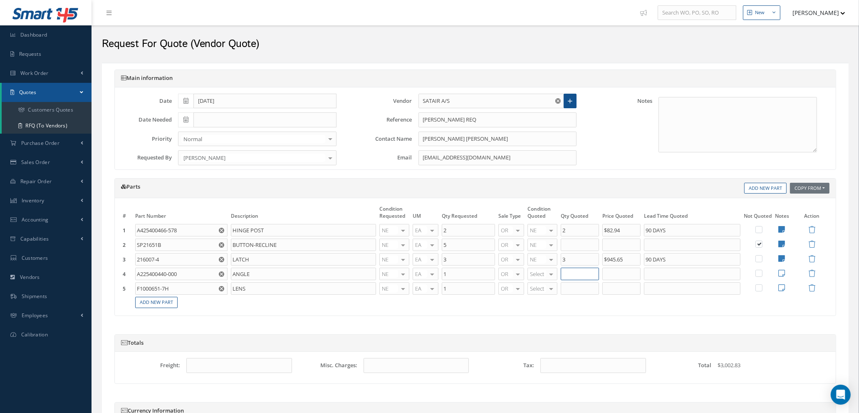
type input "1"
click at [572, 275] on input "1" at bounding box center [580, 274] width 38 height 12
type input "NE"
click at [543, 287] on span "NE" at bounding box center [544, 287] width 29 height 14
click at [578, 278] on input "1" at bounding box center [580, 274] width 38 height 12
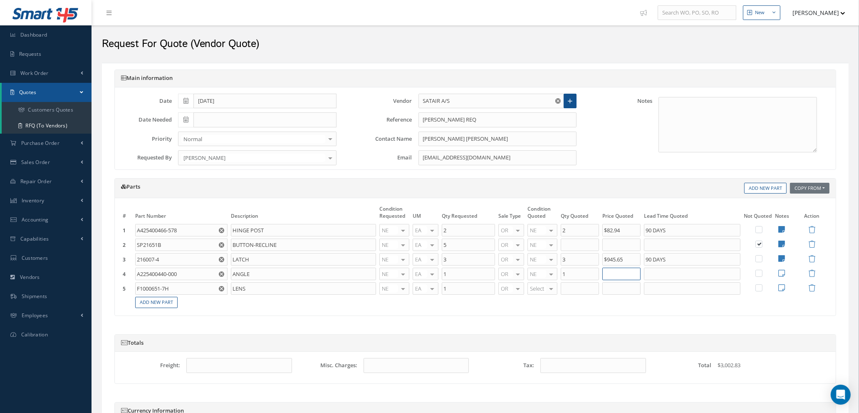
click at [625, 274] on input "text" at bounding box center [622, 274] width 38 height 12
type input "$25.25"
click at [658, 273] on input "text" at bounding box center [692, 274] width 97 height 12
type input "90 DAYS"
click at [781, 273] on icon at bounding box center [782, 272] width 7 height 7
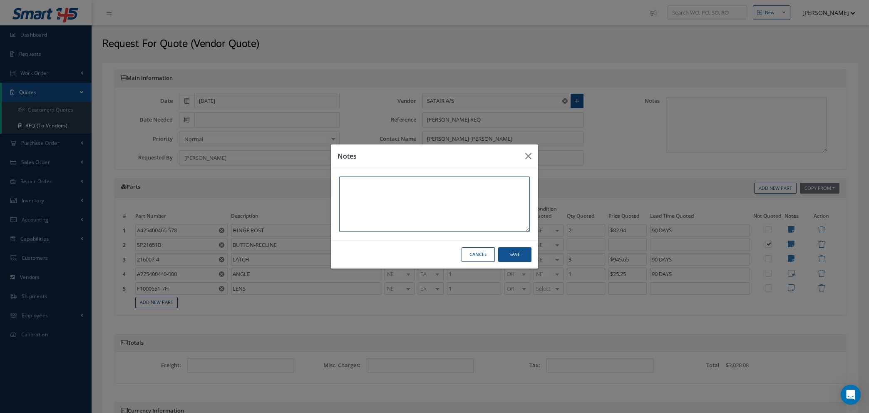
click at [365, 181] on textarea at bounding box center [434, 203] width 191 height 55
type textarea "EASA FORM 1"
click at [516, 251] on button "Save" at bounding box center [514, 254] width 33 height 15
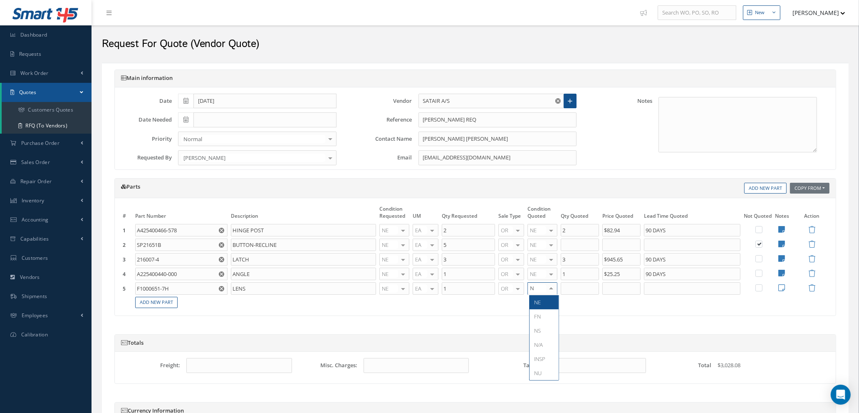
type input "NE"
click at [540, 304] on span "NE" at bounding box center [538, 301] width 7 height 7
click at [574, 287] on input "1" at bounding box center [580, 288] width 38 height 12
type input "11"
click at [620, 289] on input "text" at bounding box center [622, 288] width 38 height 12
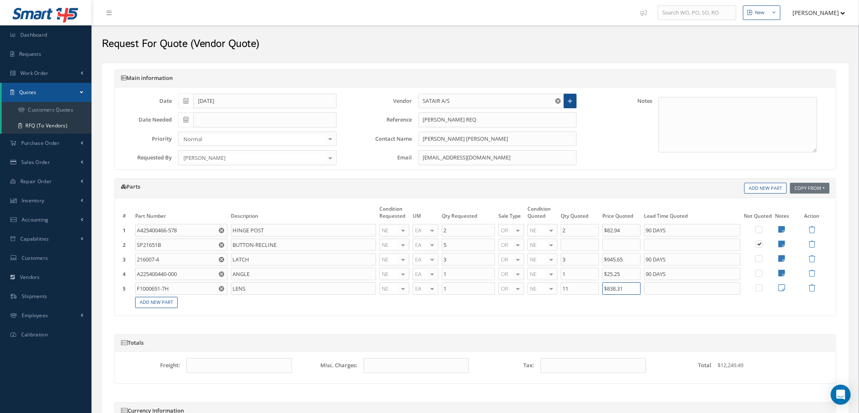
type input "$838.31"
click at [661, 284] on input "text" at bounding box center [692, 288] width 97 height 12
type input "90 DAYS"
click at [781, 288] on icon at bounding box center [782, 287] width 7 height 7
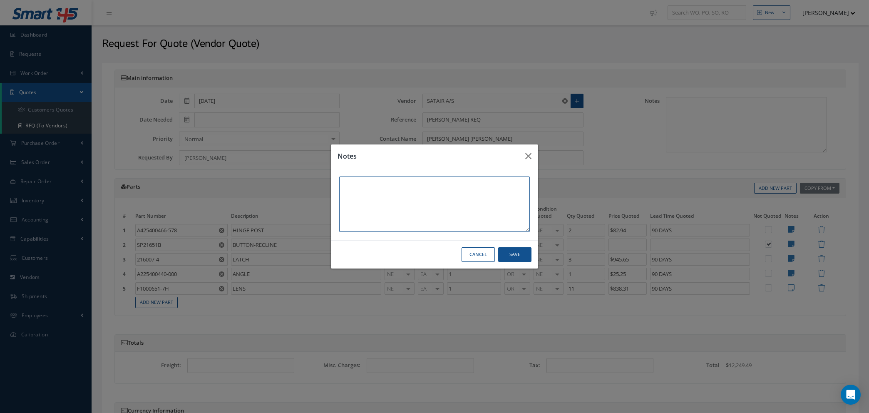
click at [380, 183] on textarea at bounding box center [434, 203] width 191 height 55
type textarea "EASA FORM 1"
click at [518, 253] on button "Save" at bounding box center [514, 254] width 33 height 15
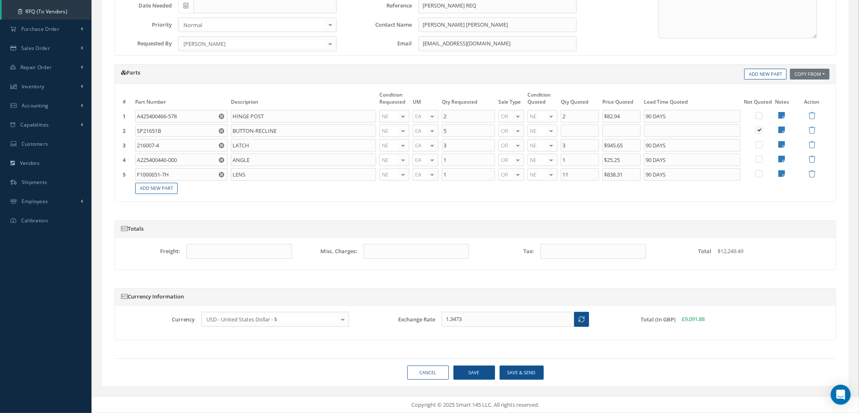
scroll to position [115, 0]
click at [476, 372] on button "Save" at bounding box center [475, 372] width 42 height 15
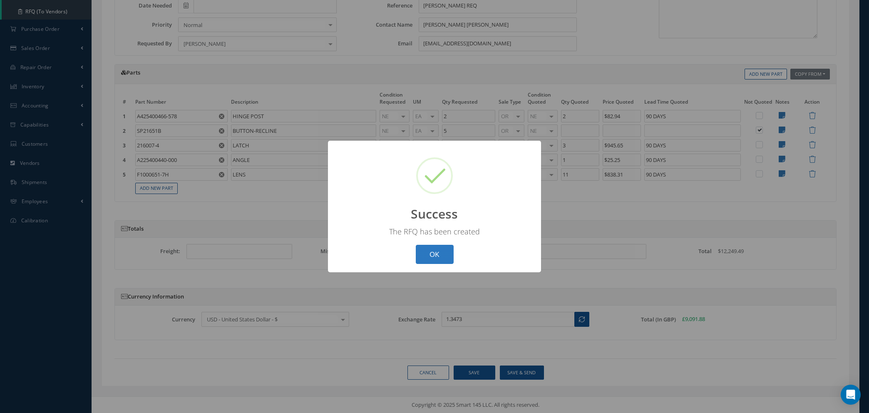
click at [434, 247] on button "OK" at bounding box center [435, 255] width 38 height 20
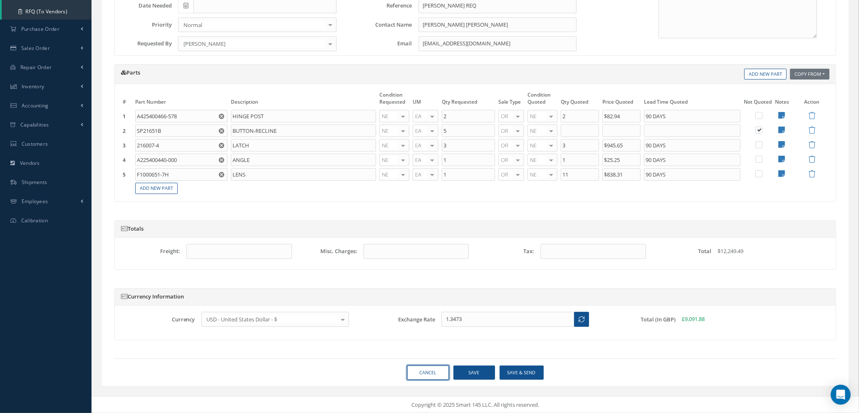
click at [431, 372] on link "Cancel" at bounding box center [428, 372] width 42 height 15
select select "25"
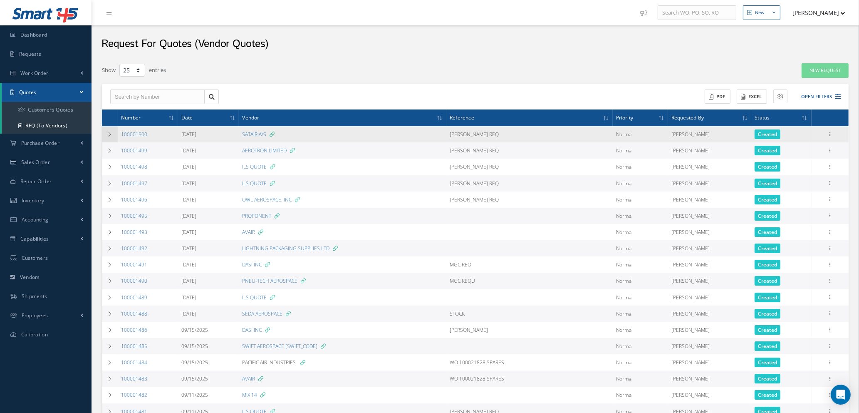
click at [109, 133] on icon at bounding box center [110, 134] width 6 height 5
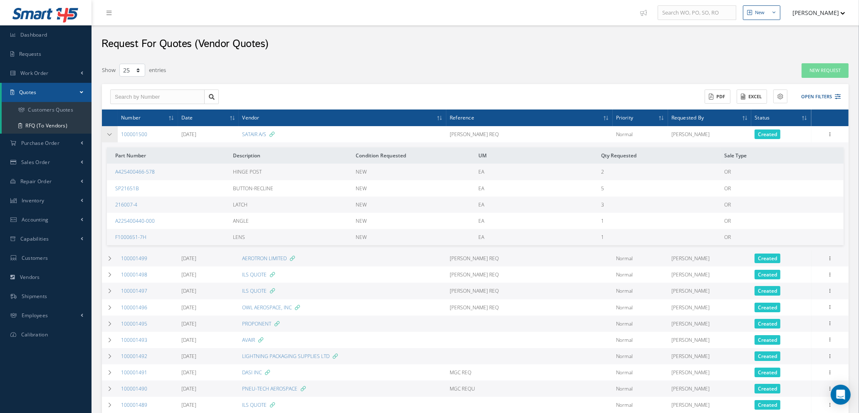
click at [109, 133] on icon at bounding box center [110, 134] width 6 height 5
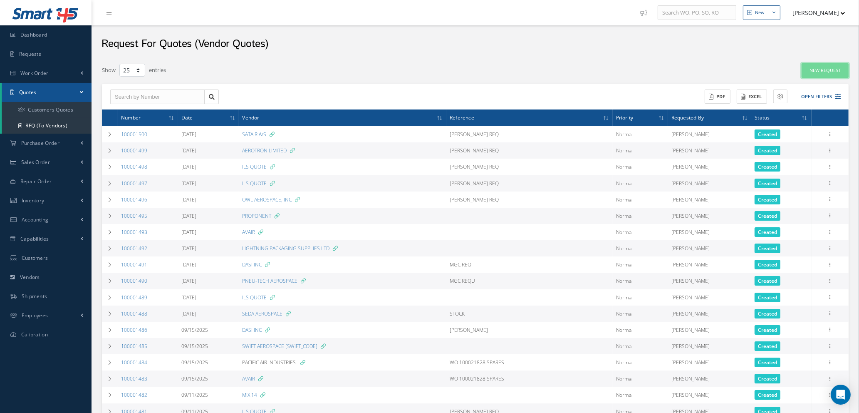
click at [814, 69] on link "New Request" at bounding box center [825, 70] width 47 height 15
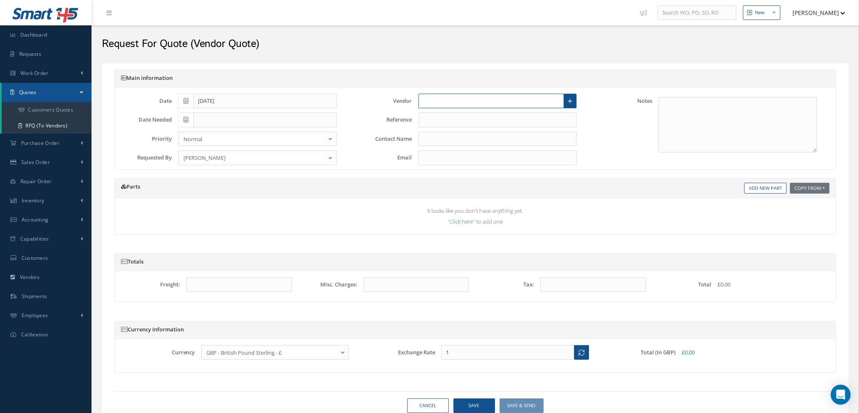
click at [434, 102] on input "text" at bounding box center [492, 101] width 146 height 15
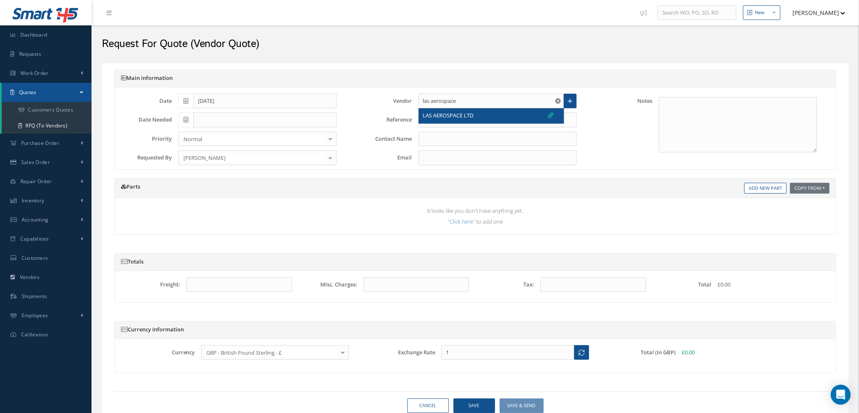
click at [444, 113] on span "LAS AEROSPACE LTD" at bounding box center [448, 116] width 51 height 8
type input "LAS AEROSPACE LTD"
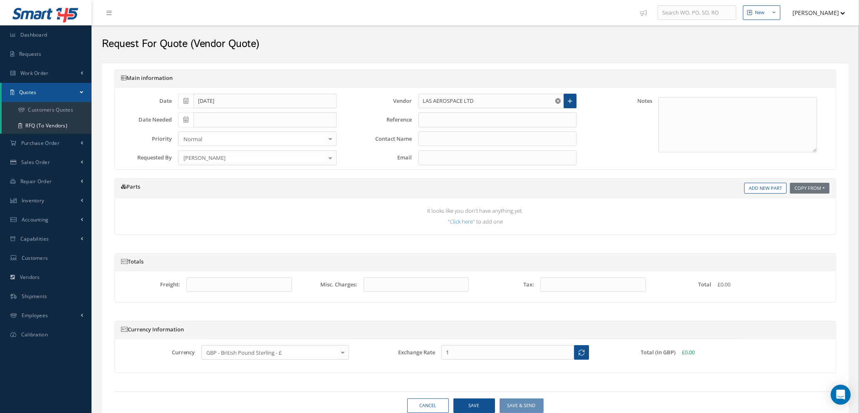
type input "[PERSON_NAME]"
type input "[PERSON_NAME][EMAIL_ADDRESS][DOMAIN_NAME]"
click at [430, 120] on input "text" at bounding box center [498, 119] width 159 height 15
click at [427, 121] on input "q533397" at bounding box center [498, 119] width 159 height 15
type input "Q533397"
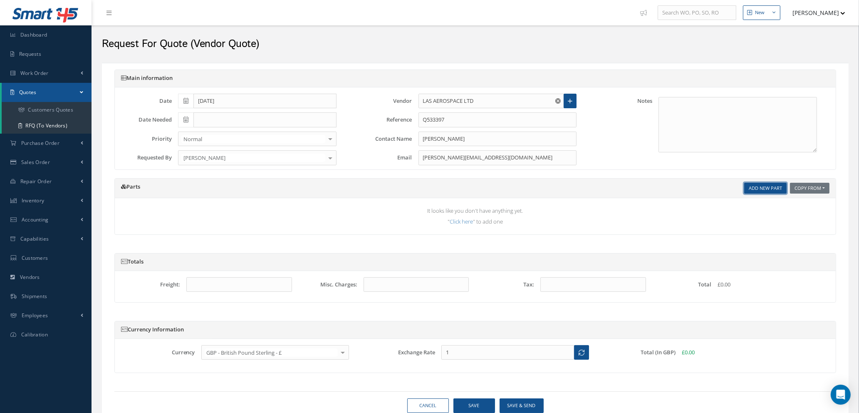
click at [766, 185] on link "Add New Part" at bounding box center [765, 188] width 42 height 11
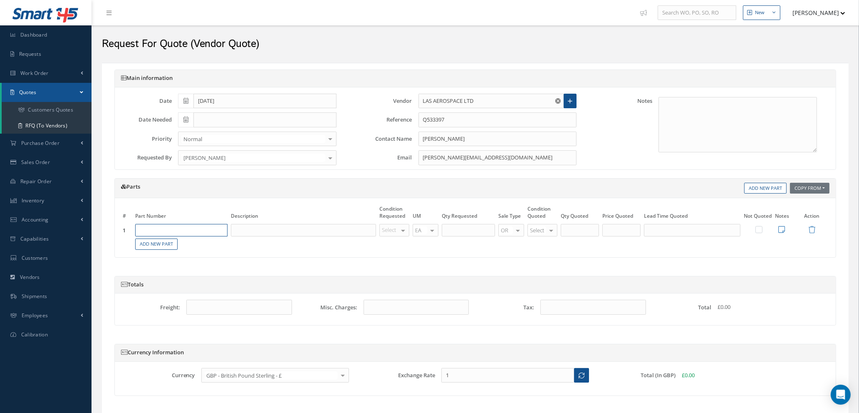
click at [200, 235] on input "text" at bounding box center [181, 230] width 92 height 12
type input "1"
click at [163, 226] on input "text" at bounding box center [181, 230] width 92 height 12
type input "132A01A3"
click at [290, 226] on input "text" at bounding box center [303, 230] width 145 height 12
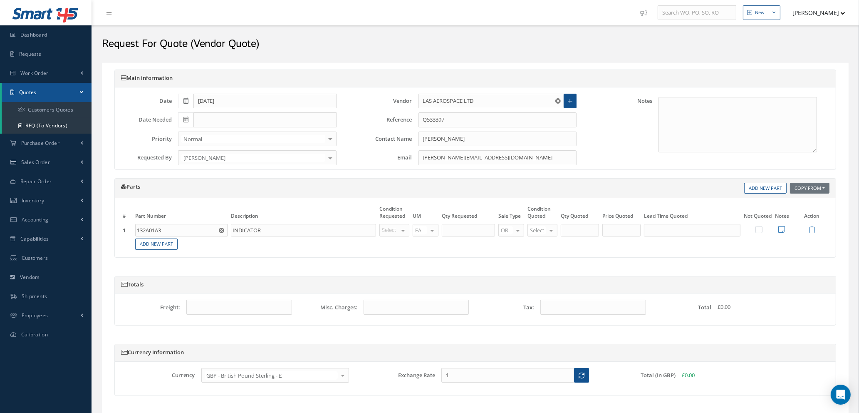
type input "INDICATOR"
type input "NE"
click at [395, 243] on span "NE" at bounding box center [395, 244] width 29 height 14
click at [474, 228] on input "text" at bounding box center [468, 230] width 53 height 12
click at [457, 230] on input "text" at bounding box center [468, 230] width 53 height 12
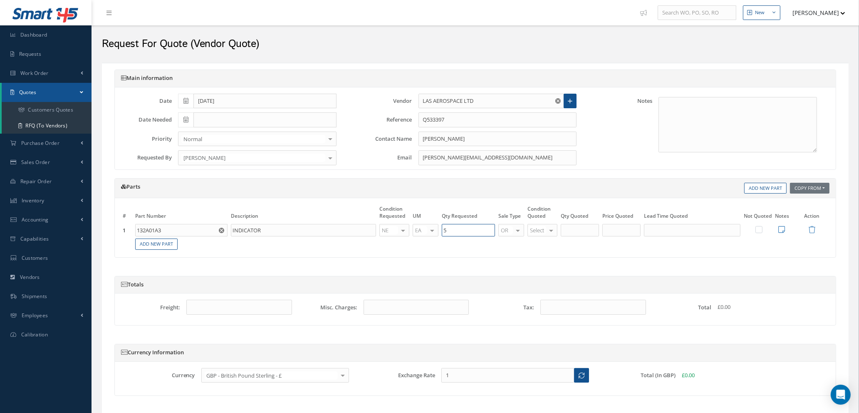
type input "5"
click at [553, 229] on div at bounding box center [552, 230] width 12 height 12
click at [545, 314] on span "NE" at bounding box center [544, 315] width 29 height 14
click at [554, 229] on div at bounding box center [552, 230] width 12 height 12
type input "NS"
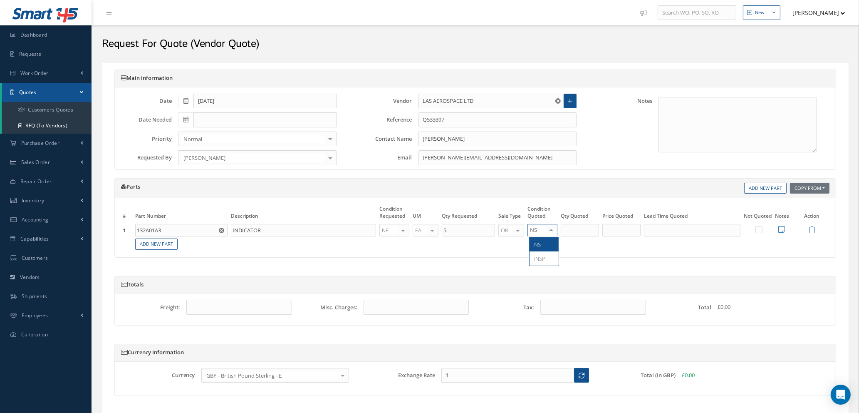
click at [543, 243] on span "NS" at bounding box center [544, 244] width 29 height 14
type input "5"
click at [584, 230] on input "5" at bounding box center [580, 230] width 38 height 12
type input "1"
click at [628, 232] on input "text" at bounding box center [622, 230] width 38 height 12
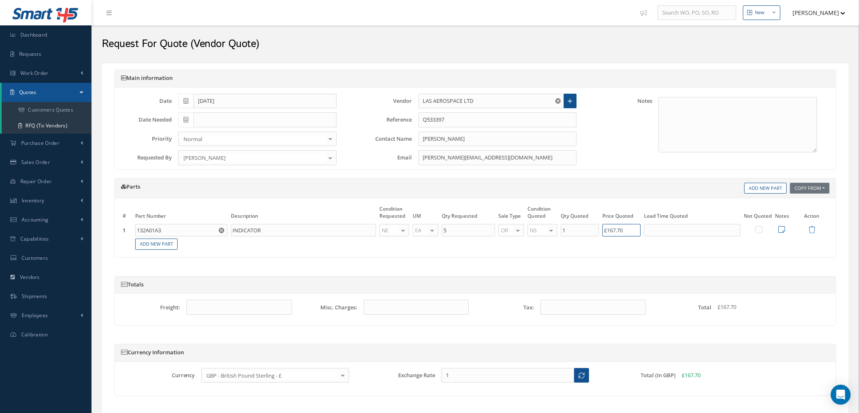
type input "£167.70"
click at [667, 231] on input "text" at bounding box center [692, 230] width 97 height 12
type input "0"
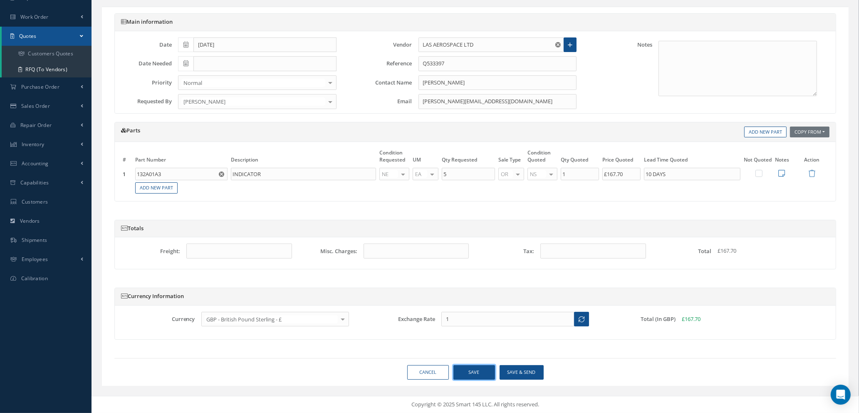
type input "10 DAYS"
click at [459, 375] on button "Save" at bounding box center [475, 372] width 42 height 15
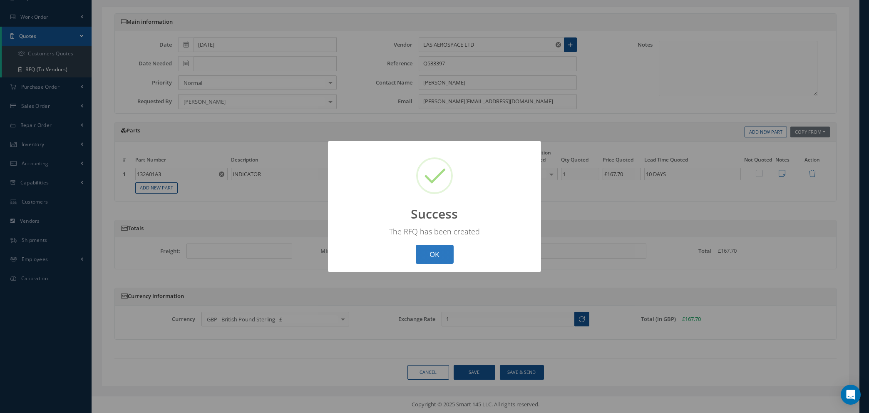
click at [427, 249] on button "OK" at bounding box center [435, 255] width 38 height 20
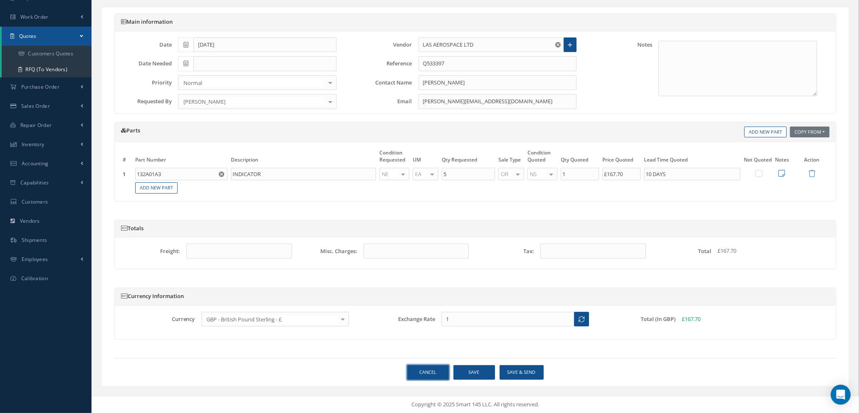
click at [430, 371] on link "Cancel" at bounding box center [428, 372] width 42 height 15
select select "25"
